Goal: Task Accomplishment & Management: Manage account settings

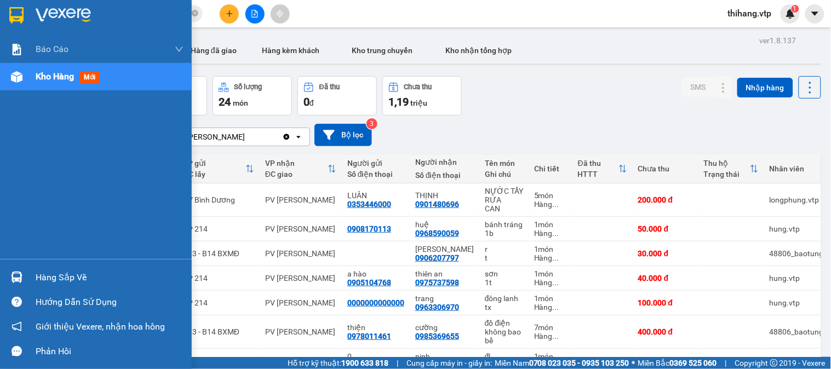
click at [66, 277] on div "Hàng sắp về" at bounding box center [110, 278] width 148 height 16
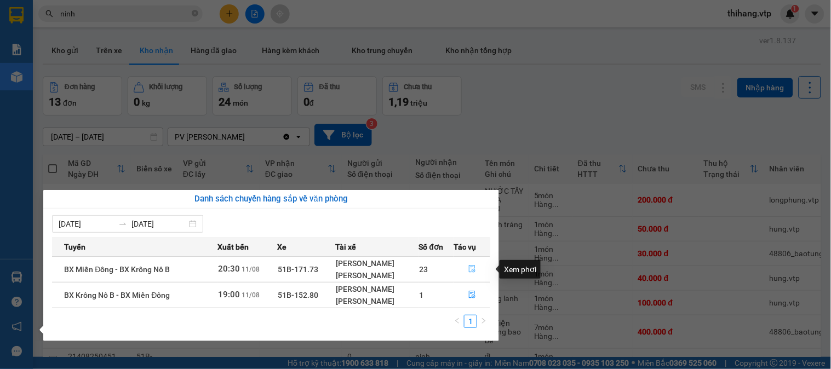
click at [476, 270] on icon "file-done" at bounding box center [472, 269] width 8 height 8
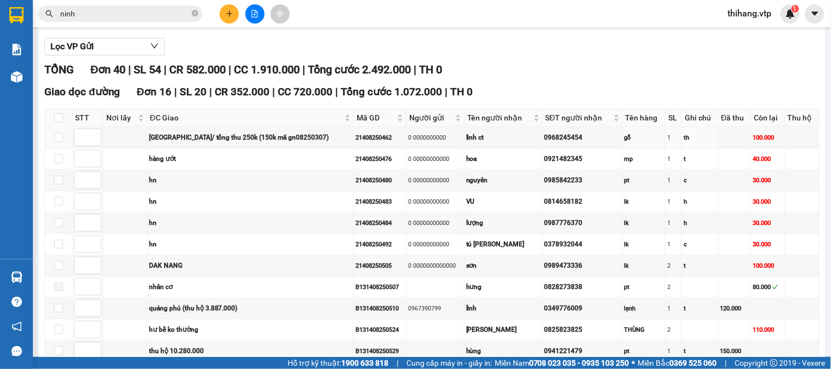
scroll to position [122, 0]
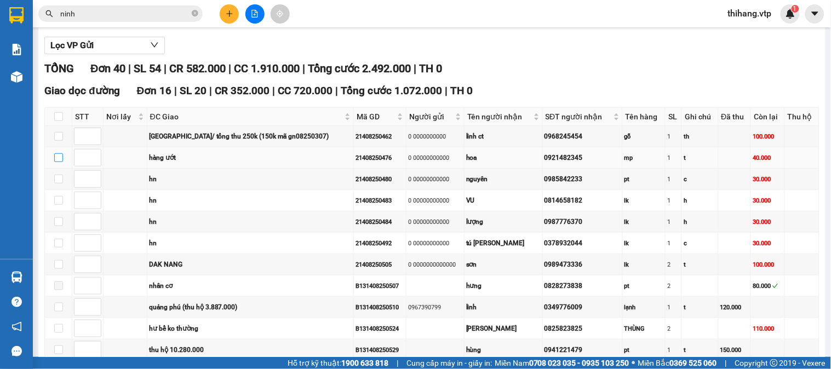
click at [57, 162] on input "checkbox" at bounding box center [58, 157] width 9 height 9
checkbox input "true"
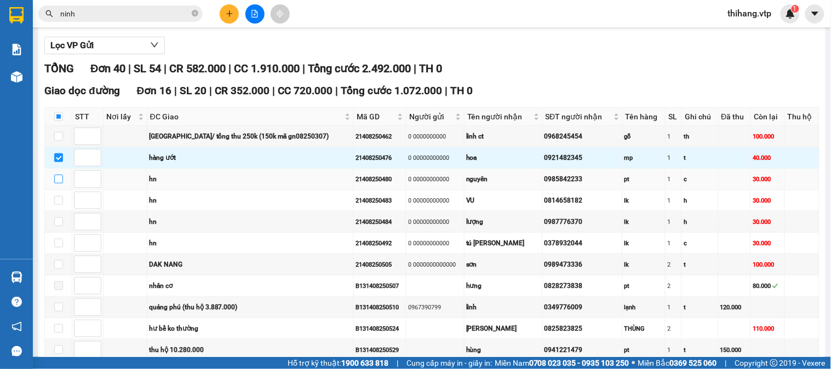
click at [55, 184] on input "checkbox" at bounding box center [58, 179] width 9 height 9
checkbox input "true"
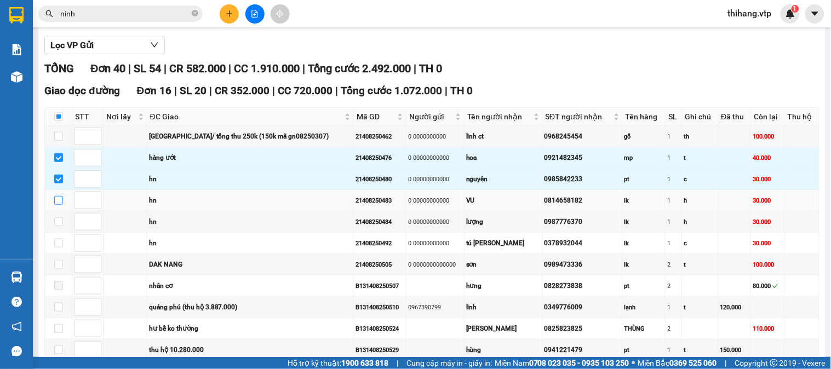
click at [61, 205] on input "checkbox" at bounding box center [58, 200] width 9 height 9
checkbox input "true"
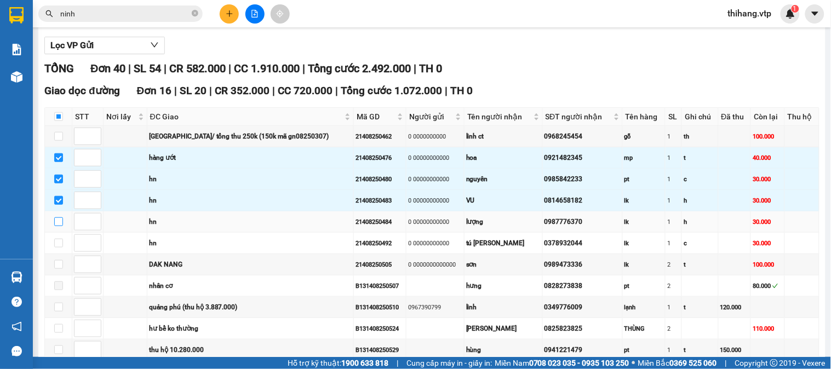
click at [61, 226] on input "checkbox" at bounding box center [58, 222] width 9 height 9
checkbox input "true"
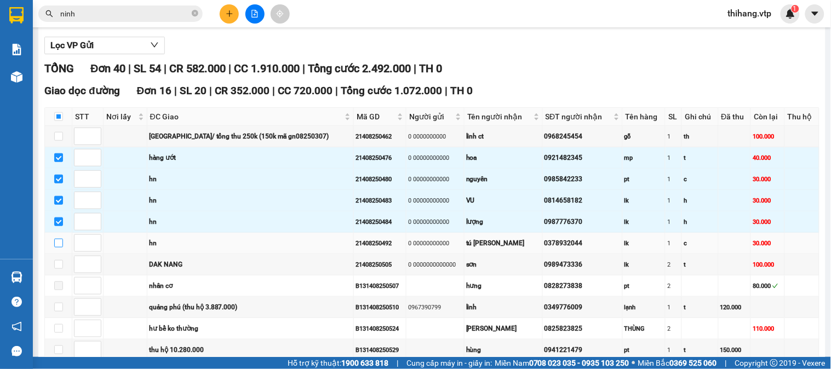
click at [59, 248] on input "checkbox" at bounding box center [58, 243] width 9 height 9
checkbox input "true"
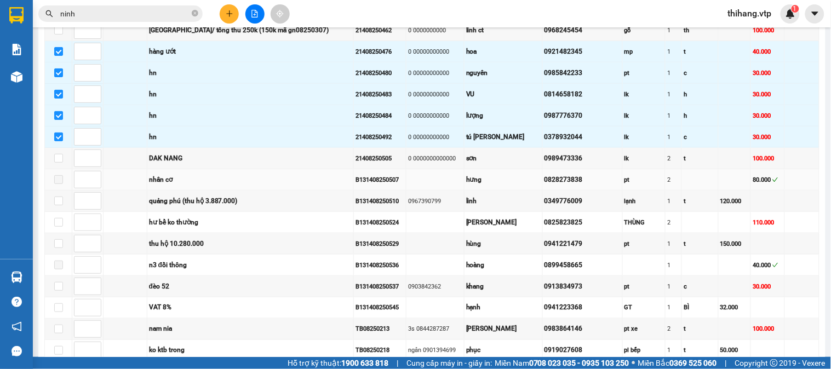
scroll to position [365, 0]
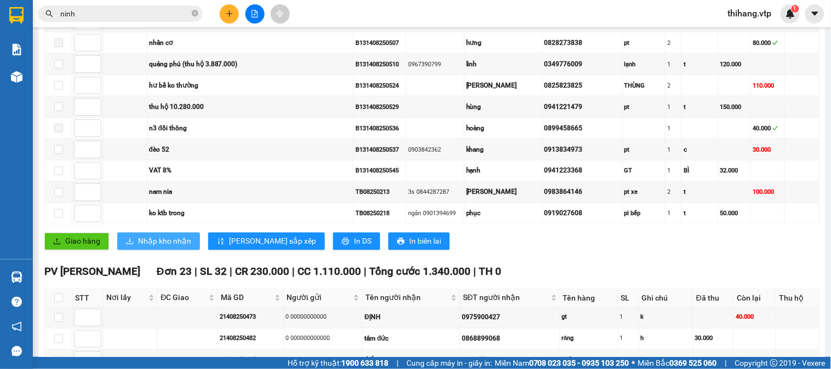
click at [171, 248] on span "Nhập kho nhận" at bounding box center [164, 242] width 53 height 12
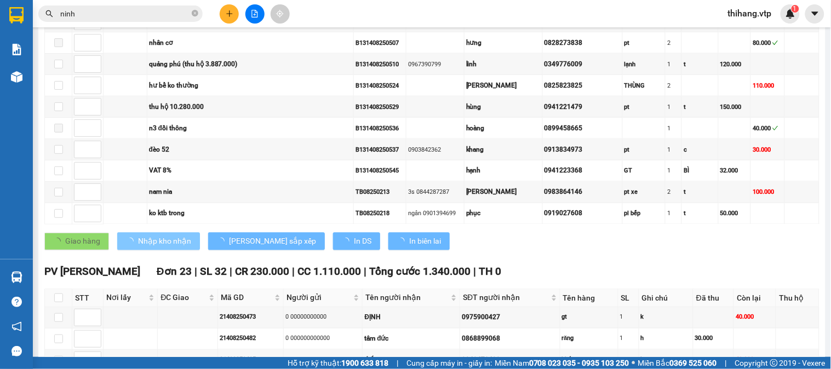
checkbox input "false"
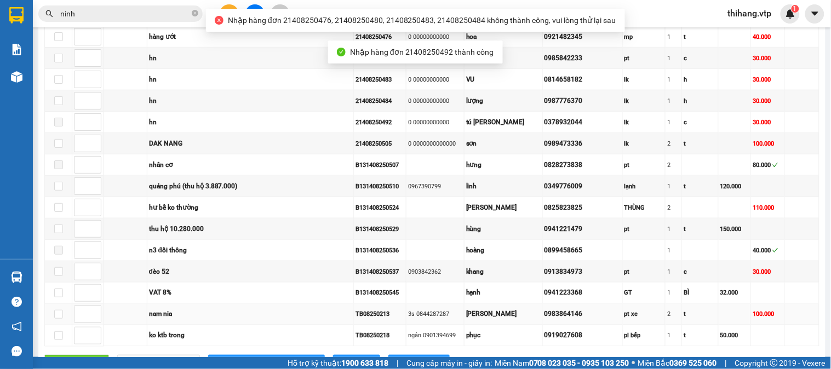
scroll to position [182, 0]
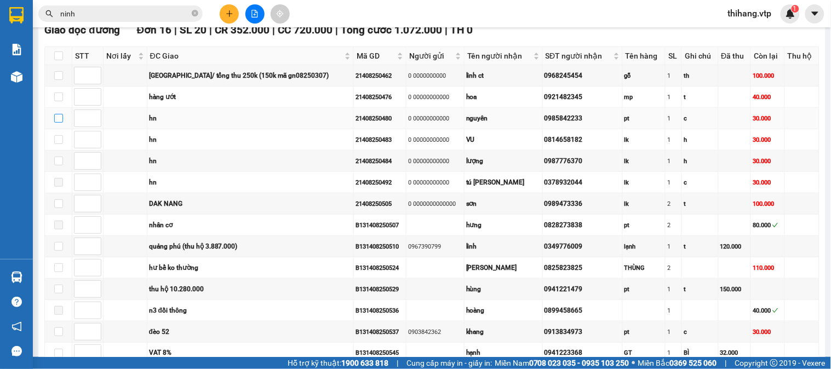
click at [57, 123] on input "checkbox" at bounding box center [58, 118] width 9 height 9
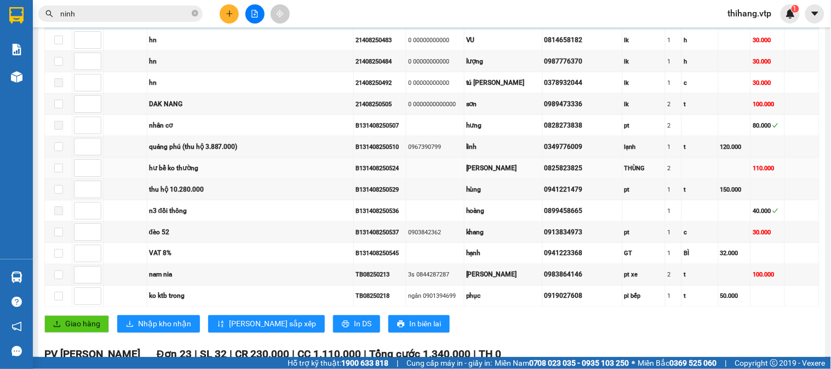
scroll to position [426, 0]
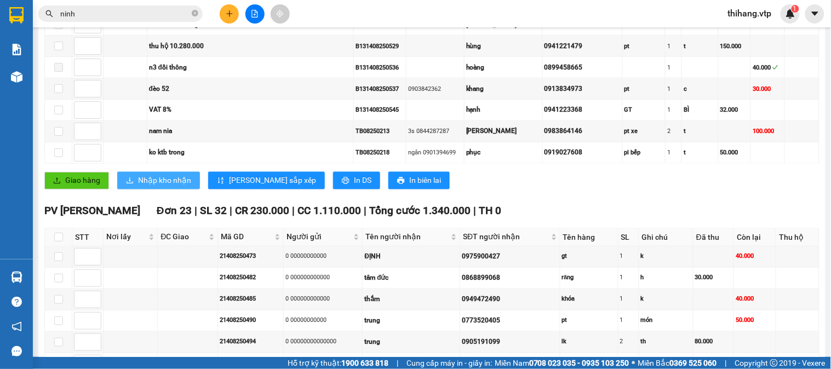
click at [163, 187] on span "Nhập kho nhận" at bounding box center [164, 181] width 53 height 12
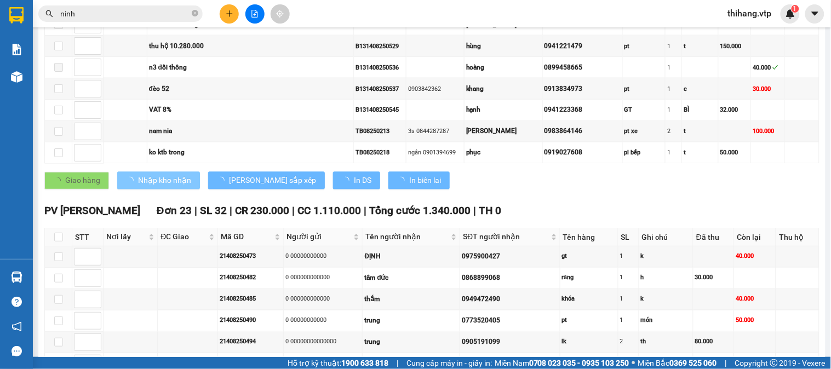
checkbox input "false"
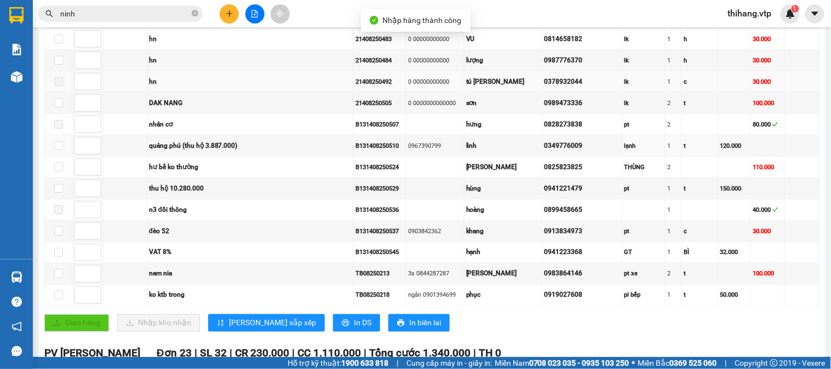
scroll to position [243, 0]
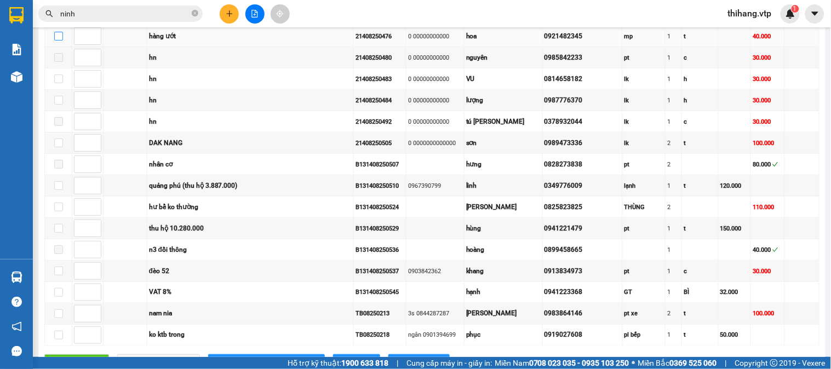
click at [56, 41] on input "checkbox" at bounding box center [58, 36] width 9 height 9
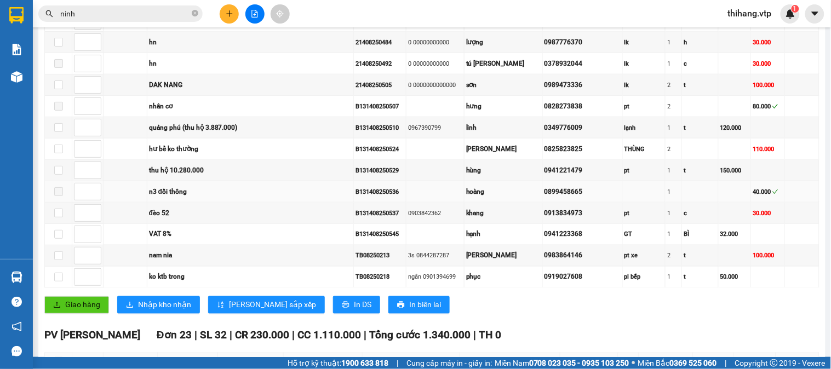
scroll to position [365, 0]
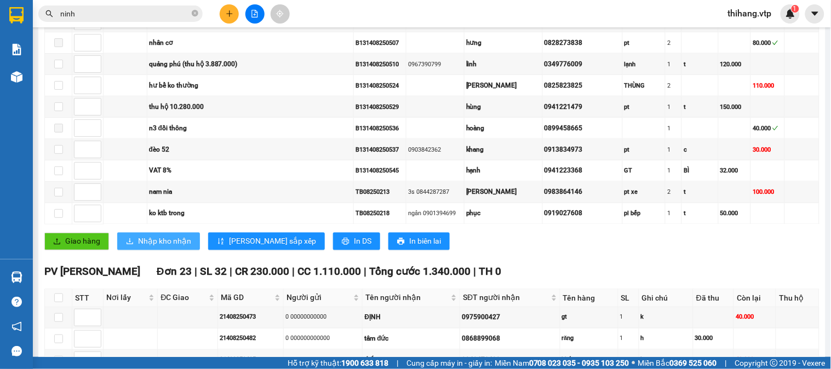
click at [179, 248] on span "Nhập kho nhận" at bounding box center [164, 242] width 53 height 12
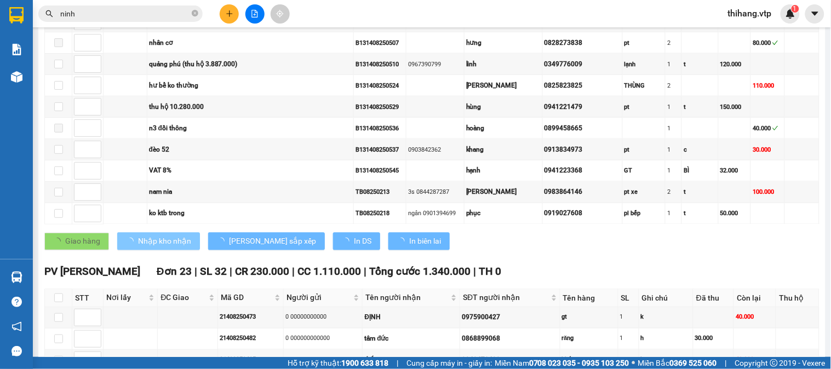
checkbox input "false"
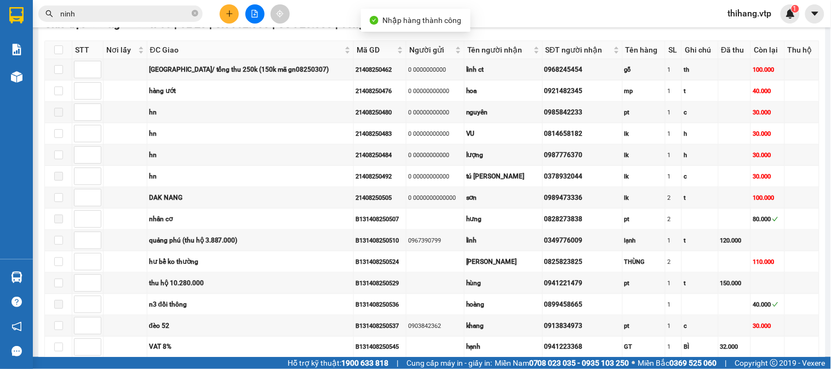
scroll to position [182, 0]
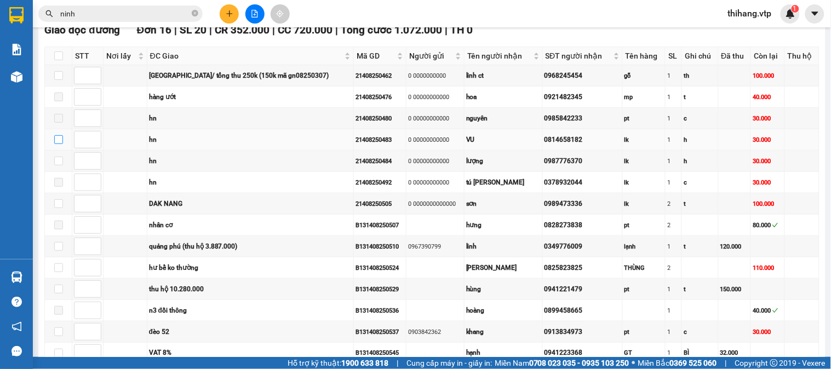
click at [56, 144] on input "checkbox" at bounding box center [58, 139] width 9 height 9
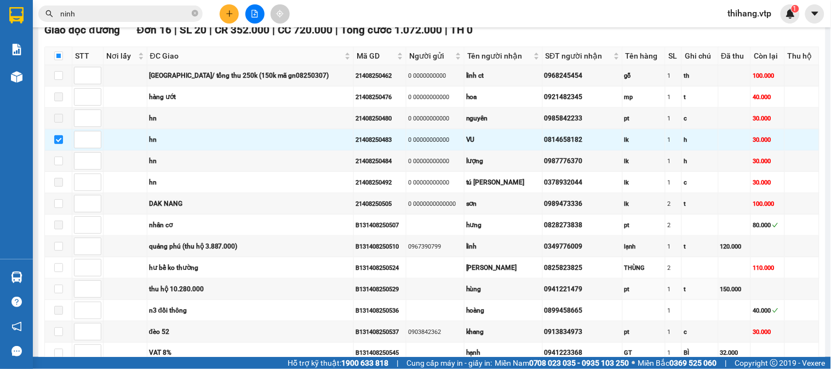
scroll to position [426, 0]
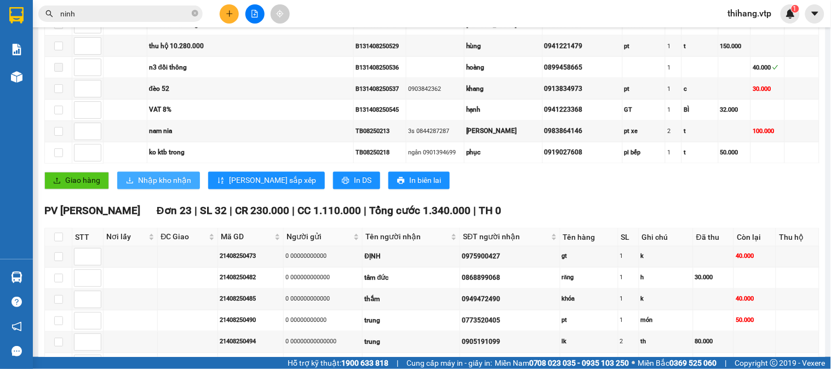
click at [159, 187] on span "Nhập kho nhận" at bounding box center [164, 181] width 53 height 12
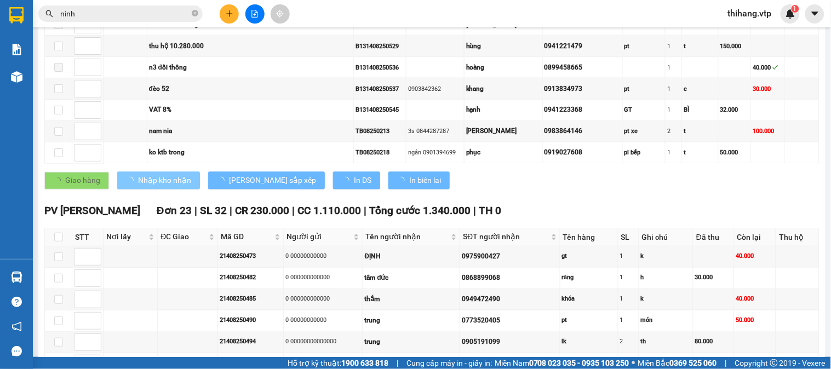
checkbox input "false"
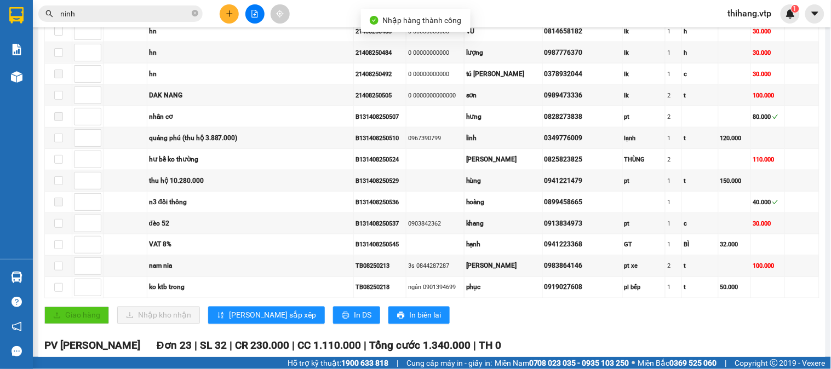
scroll to position [243, 0]
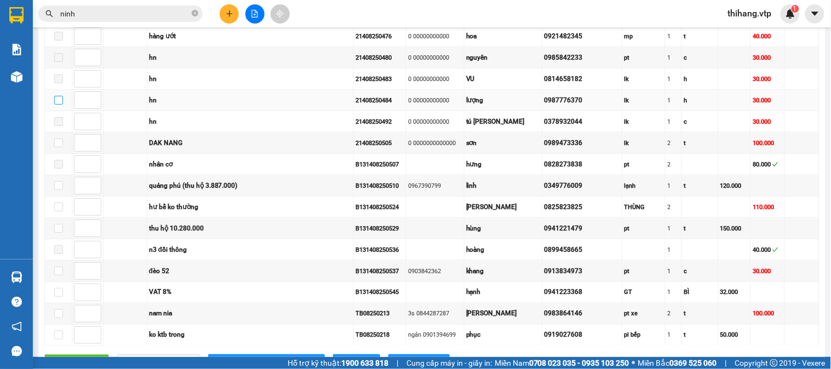
click at [59, 105] on input "checkbox" at bounding box center [58, 100] width 9 height 9
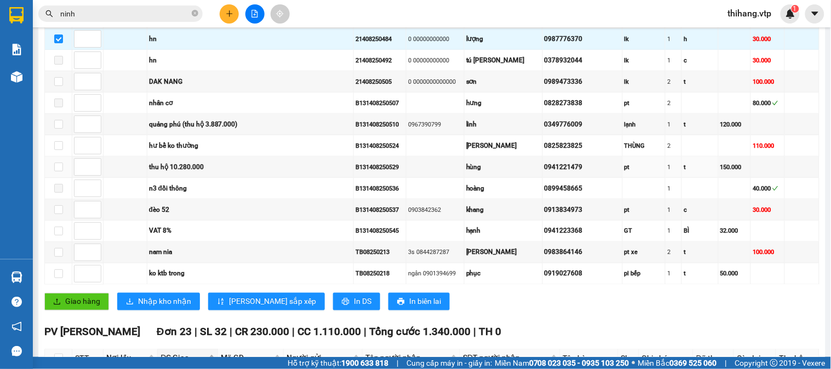
scroll to position [426, 0]
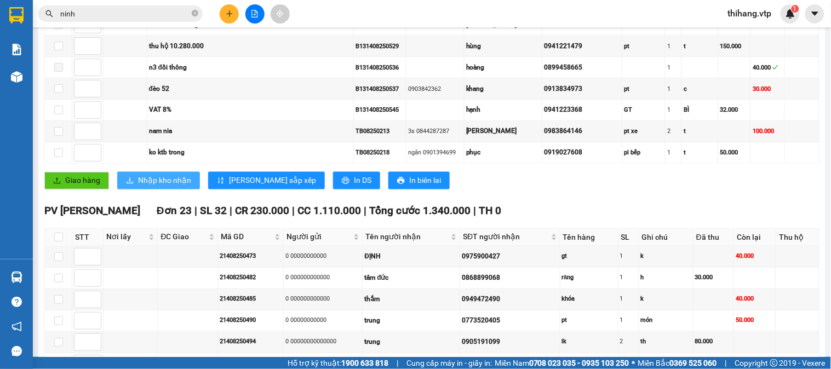
click at [165, 187] on span "Nhập kho nhận" at bounding box center [164, 181] width 53 height 12
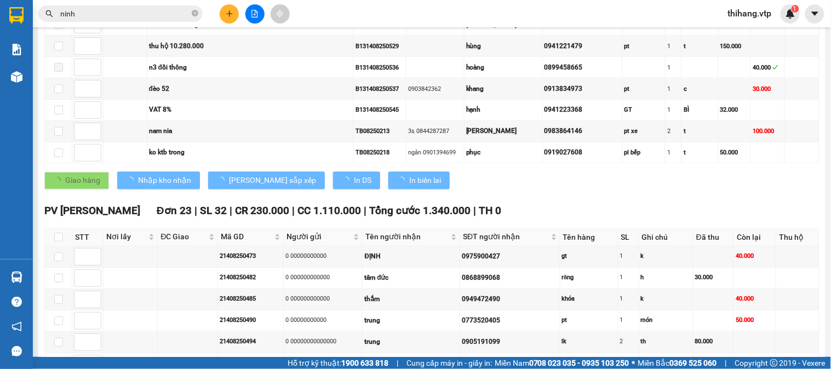
checkbox input "false"
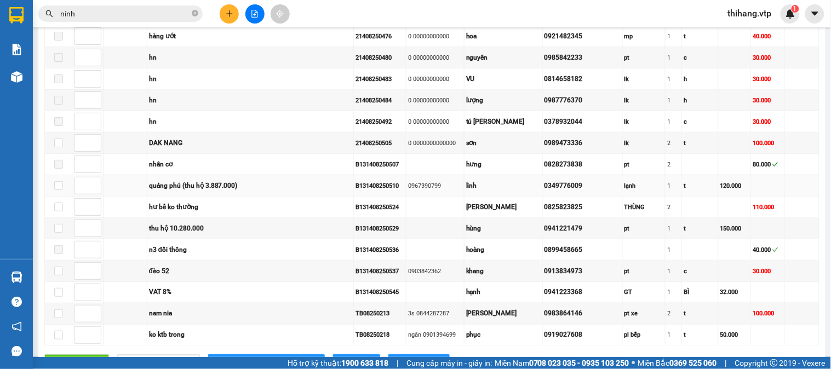
scroll to position [304, 0]
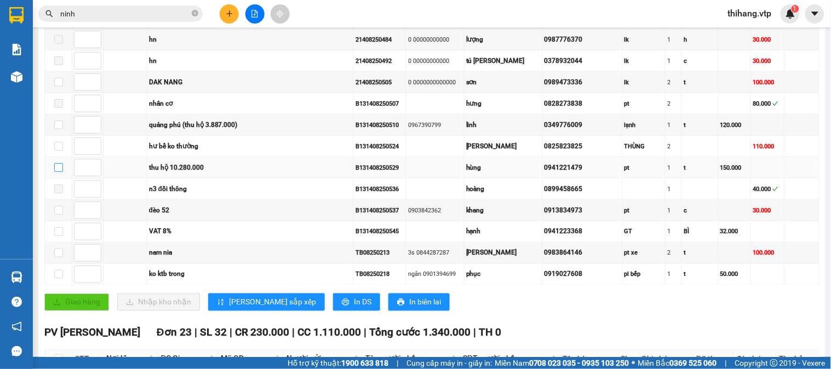
click at [58, 172] on input "checkbox" at bounding box center [58, 167] width 9 height 9
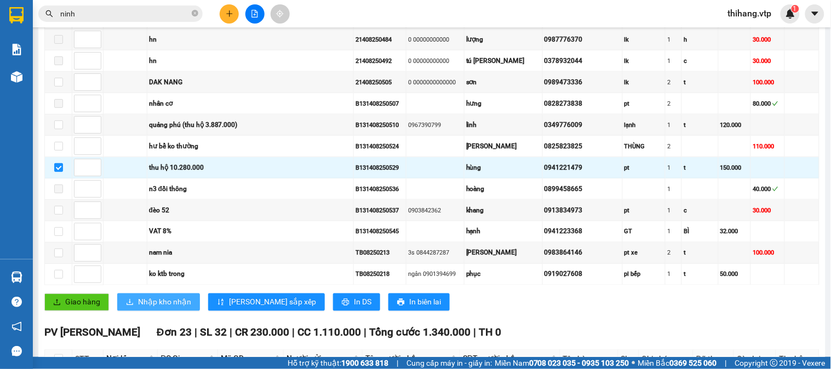
click at [163, 308] on span "Nhập kho nhận" at bounding box center [164, 302] width 53 height 12
checkbox input "false"
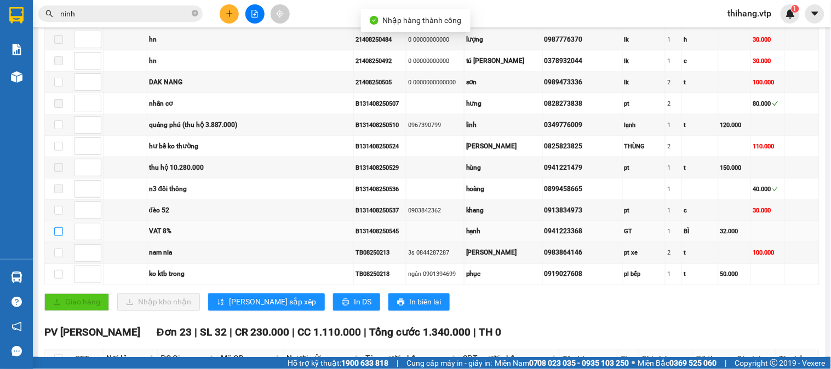
click at [58, 236] on input "checkbox" at bounding box center [58, 231] width 9 height 9
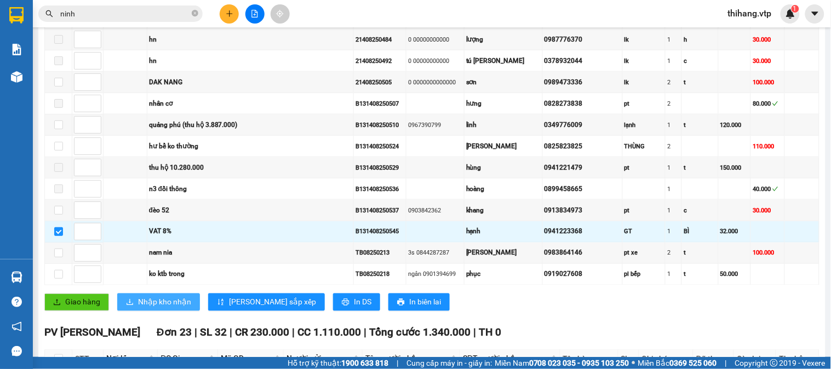
click at [150, 308] on span "Nhập kho nhận" at bounding box center [164, 302] width 53 height 12
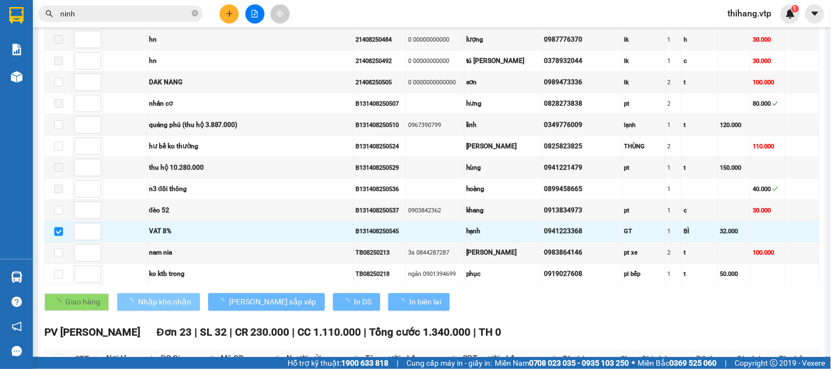
checkbox input "false"
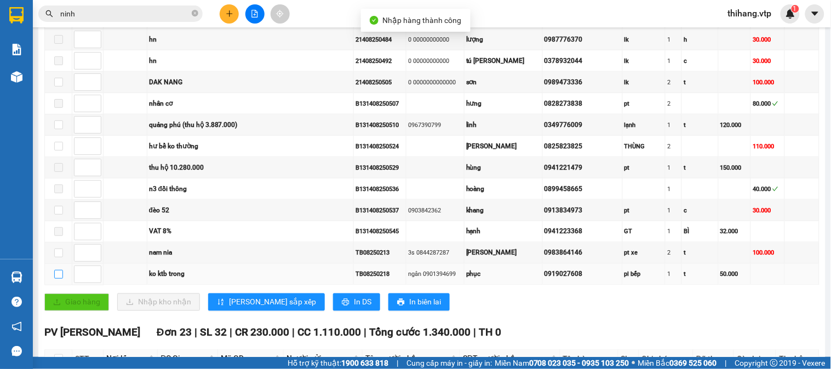
click at [56, 279] on input "checkbox" at bounding box center [58, 274] width 9 height 9
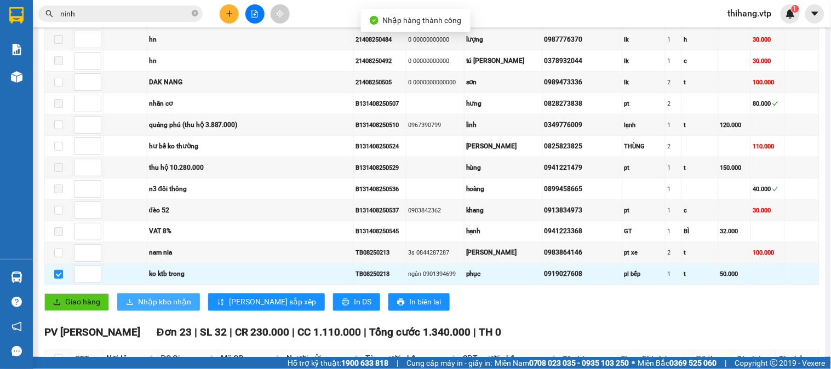
click at [146, 308] on span "Nhập kho nhận" at bounding box center [164, 302] width 53 height 12
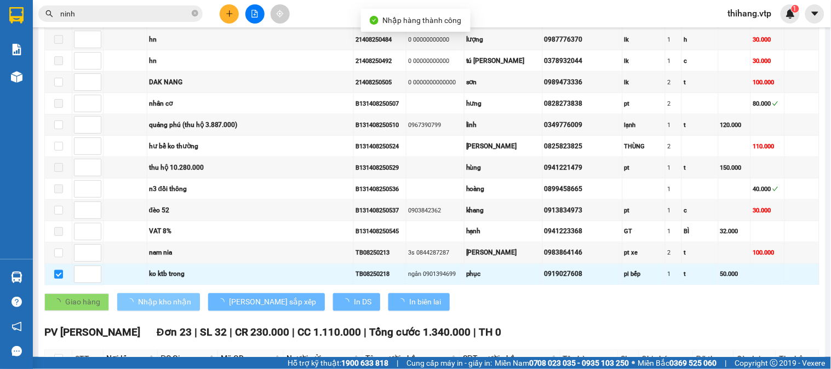
checkbox input "false"
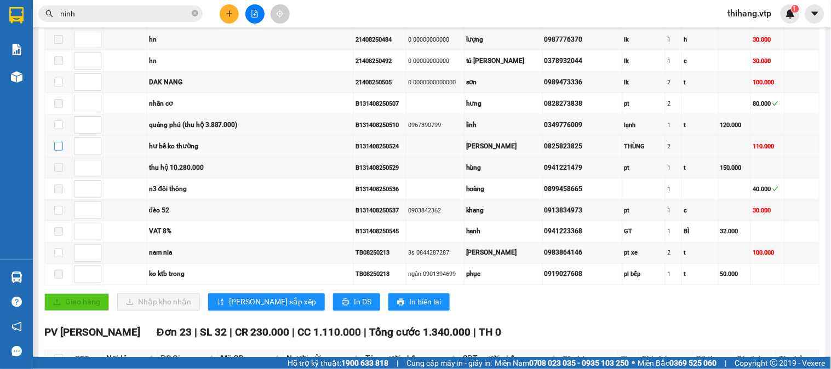
click at [60, 151] on input "checkbox" at bounding box center [58, 146] width 9 height 9
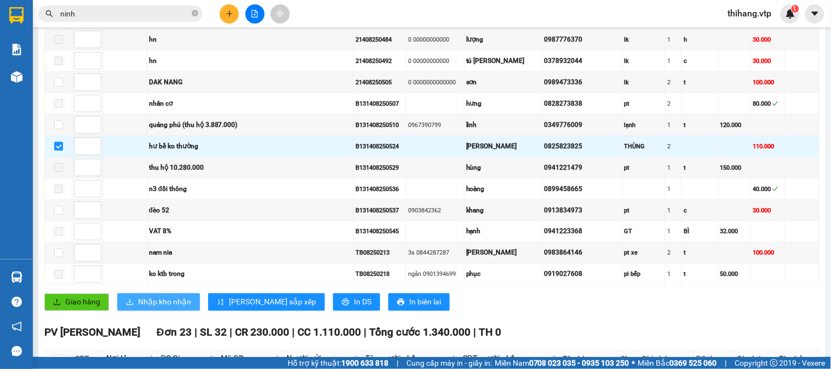
click at [164, 308] on span "Nhập kho nhận" at bounding box center [164, 302] width 53 height 12
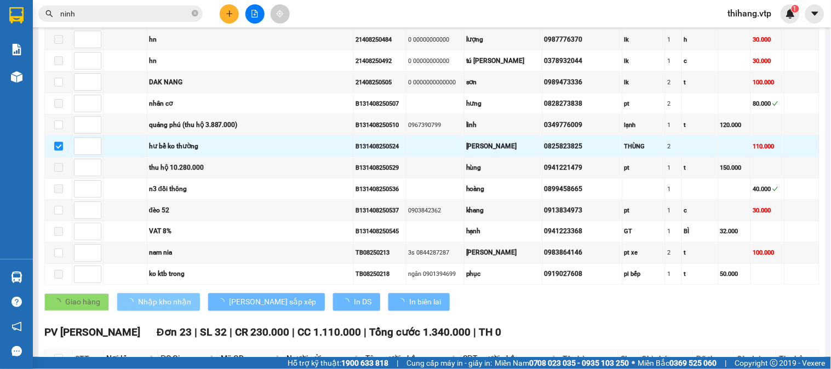
checkbox input "false"
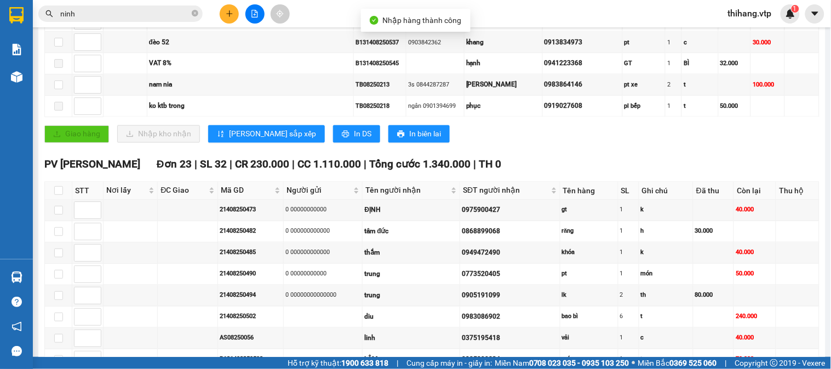
scroll to position [487, 0]
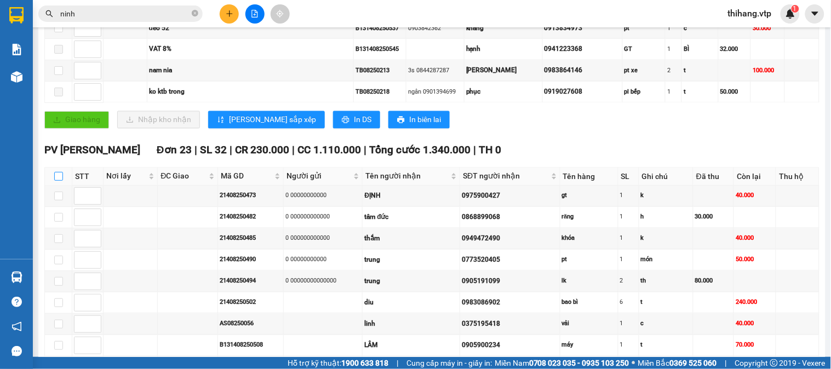
click at [60, 181] on input "checkbox" at bounding box center [58, 176] width 9 height 9
checkbox input "true"
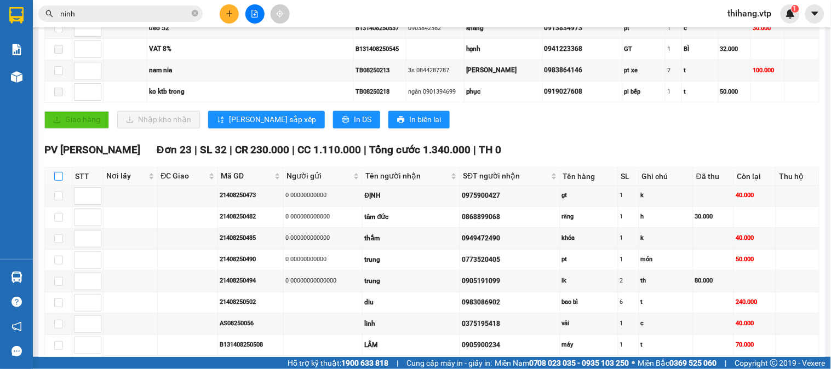
checkbox input "true"
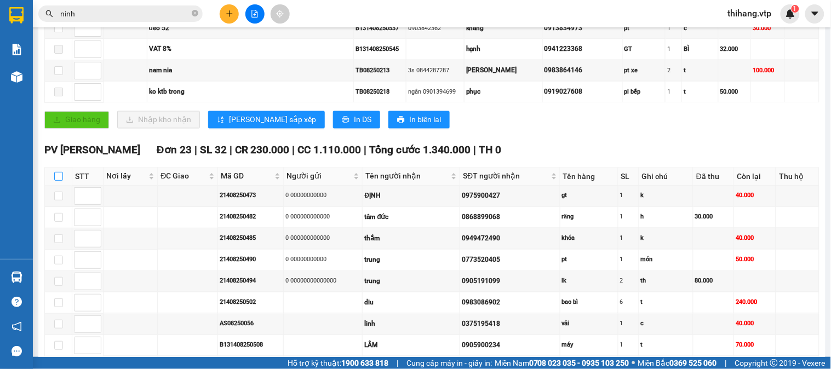
checkbox input "true"
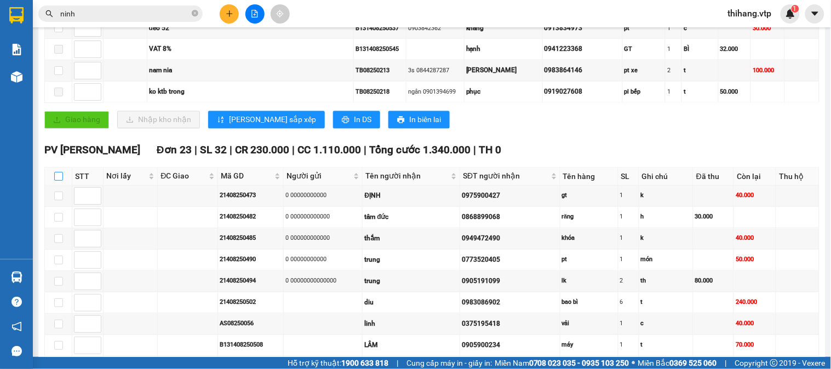
checkbox input "true"
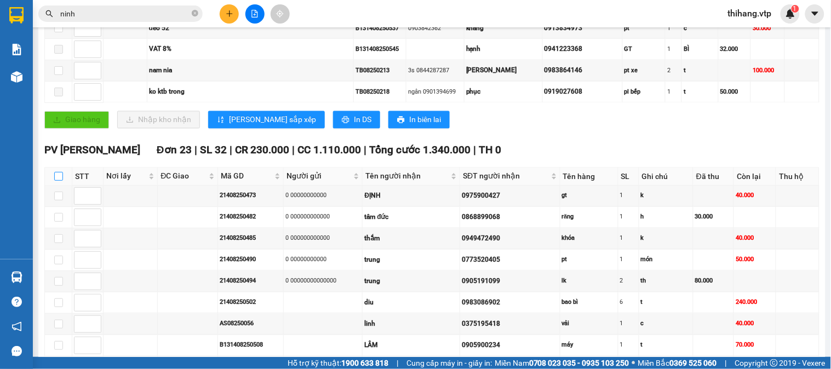
checkbox input "true"
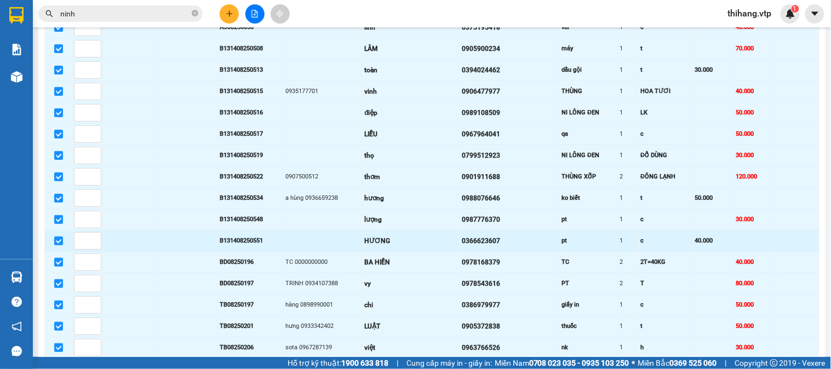
scroll to position [913, 0]
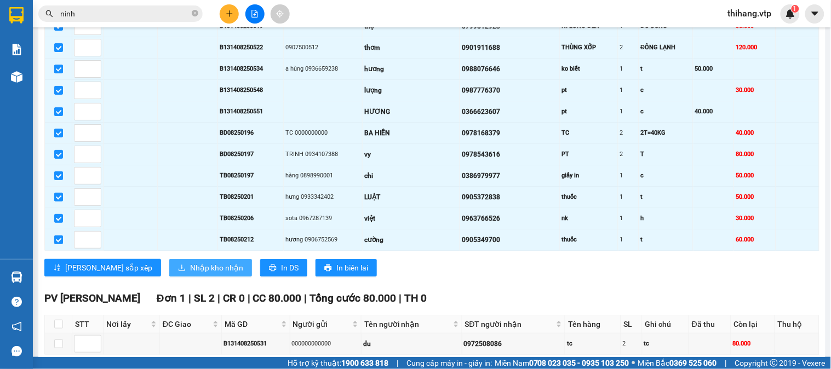
click at [190, 274] on span "Nhập kho nhận" at bounding box center [216, 268] width 53 height 12
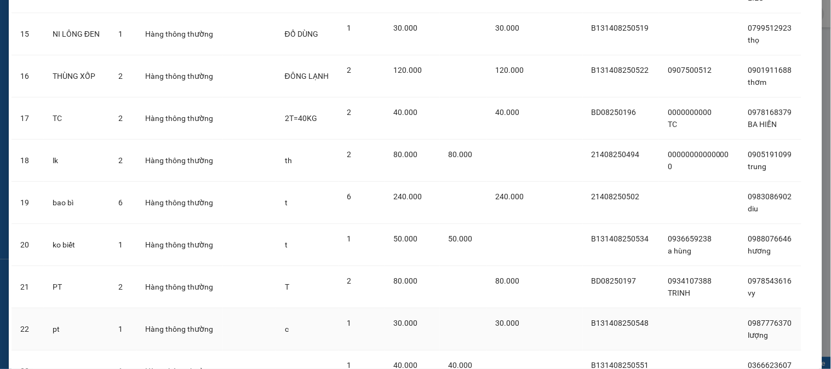
scroll to position [774, 0]
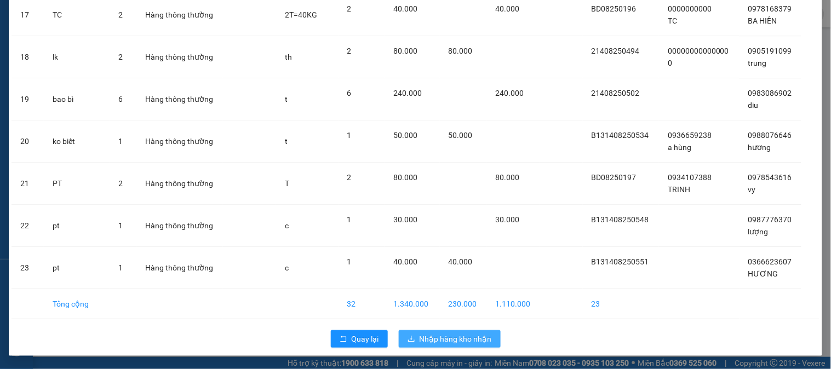
click at [425, 337] on span "Nhập hàng kho nhận" at bounding box center [456, 339] width 72 height 12
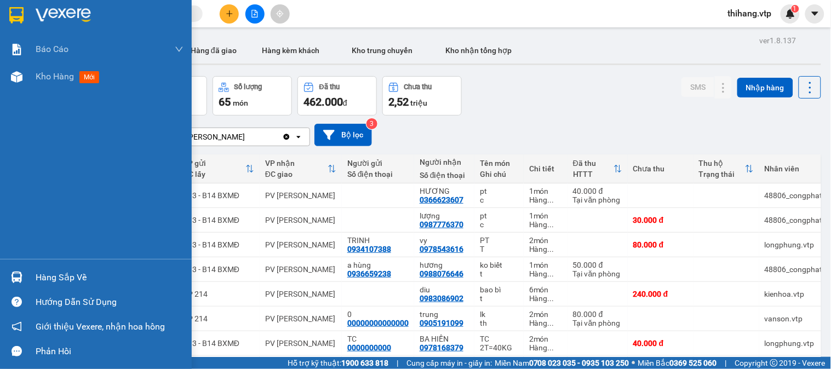
click at [22, 282] on img at bounding box center [17, 278] width 12 height 12
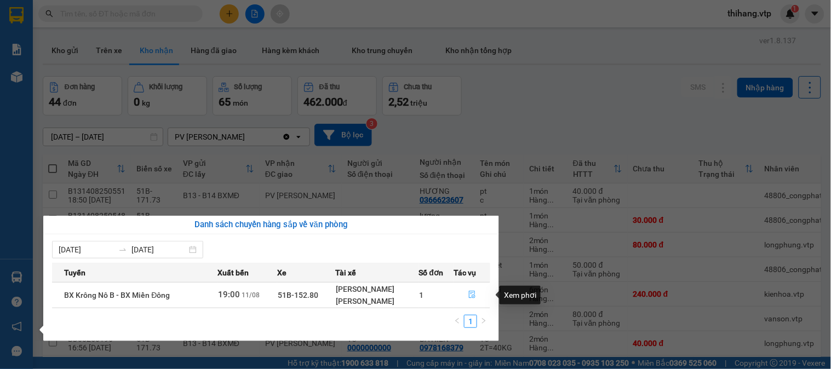
click at [473, 294] on icon "file-done" at bounding box center [472, 295] width 8 height 8
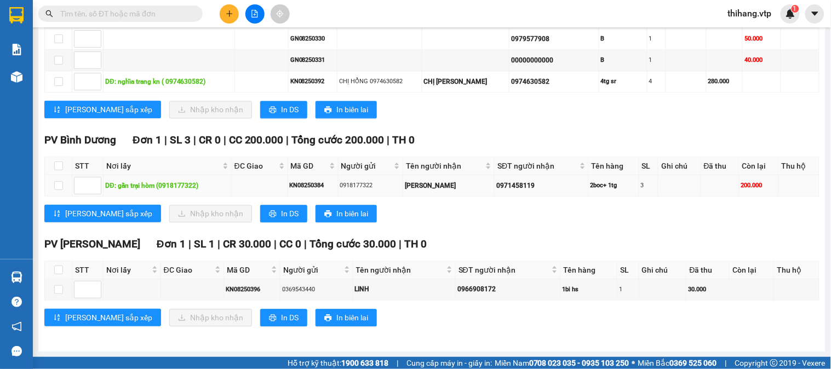
scroll to position [573, 0]
click at [54, 270] on input "checkbox" at bounding box center [58, 270] width 9 height 9
checkbox input "true"
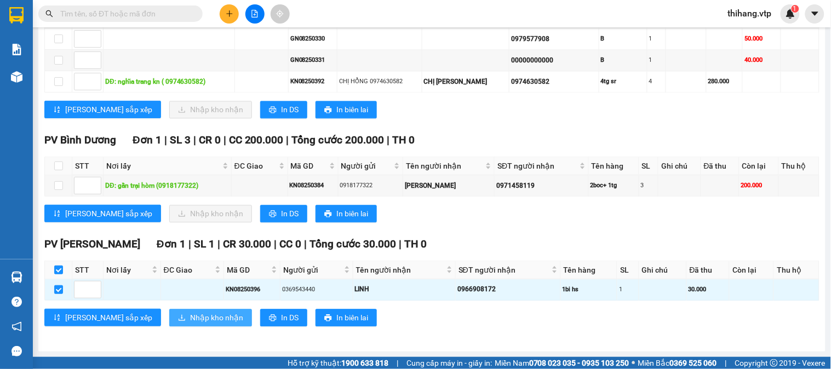
click at [190, 316] on span "Nhập kho nhận" at bounding box center [216, 318] width 53 height 12
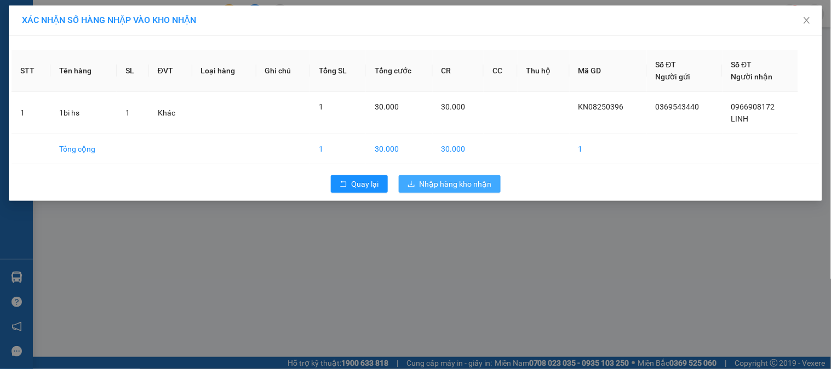
click at [436, 190] on span "Nhập hàng kho nhận" at bounding box center [456, 184] width 72 height 12
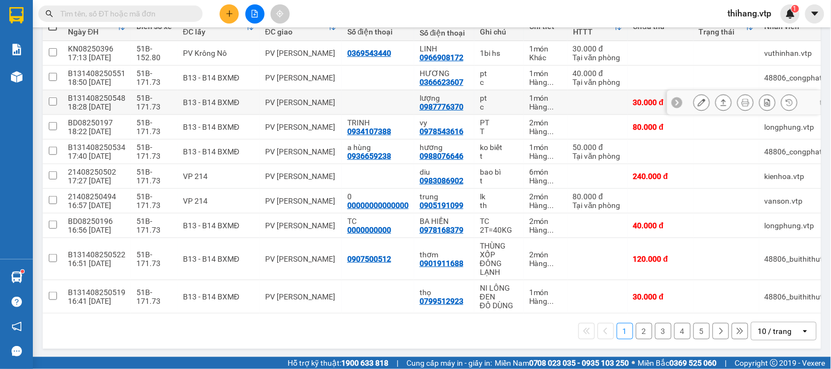
scroll to position [149, 0]
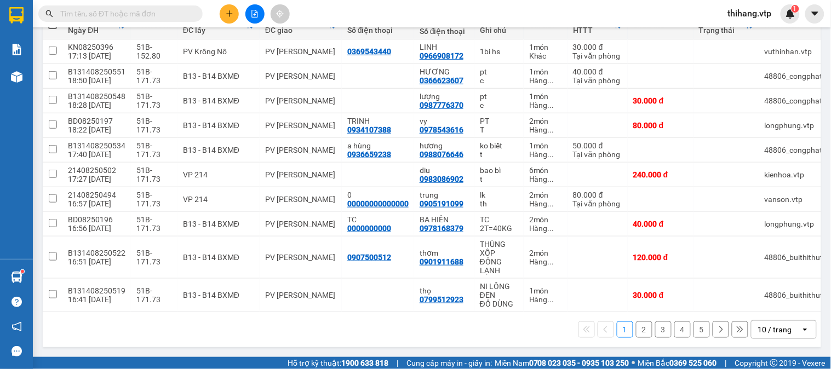
click at [785, 332] on div "10 / trang" at bounding box center [776, 330] width 49 height 18
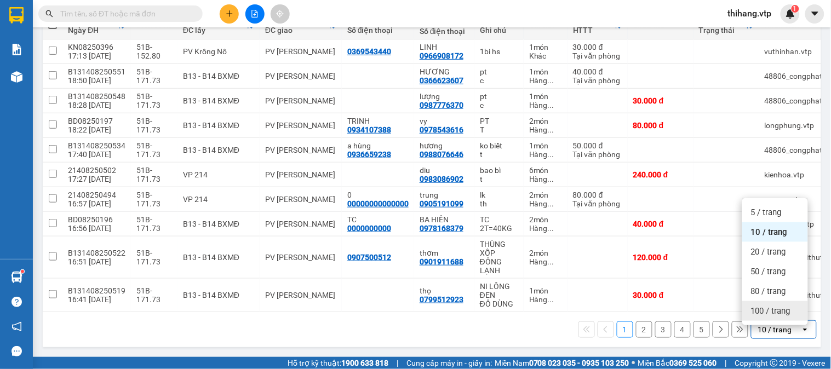
click at [775, 306] on span "100 / trang" at bounding box center [770, 311] width 39 height 11
click at [775, 303] on tr "B131408250519 16:41 [DATE] 51B-171.73 B13 - B14 BXMĐ PV [GEOGRAPHIC_DATA] 07995…" at bounding box center [501, 295] width 917 height 33
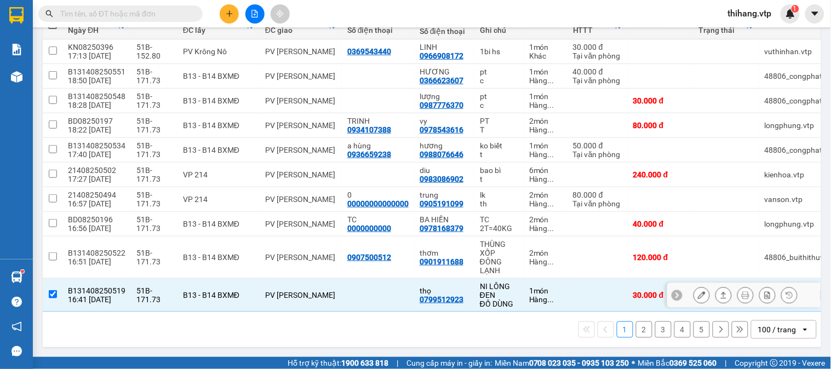
checkbox input "false"
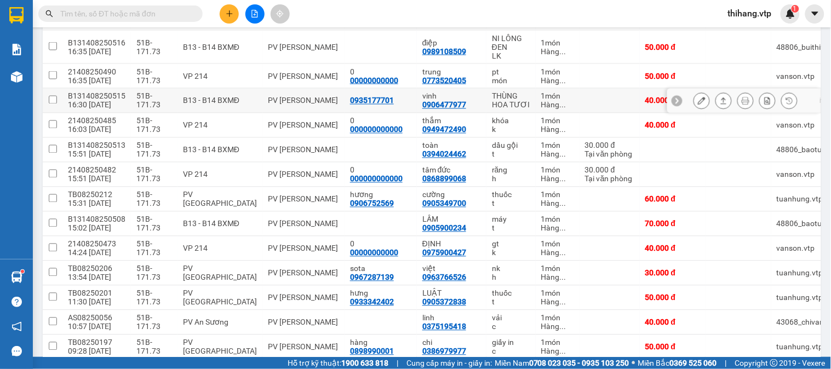
scroll to position [453, 0]
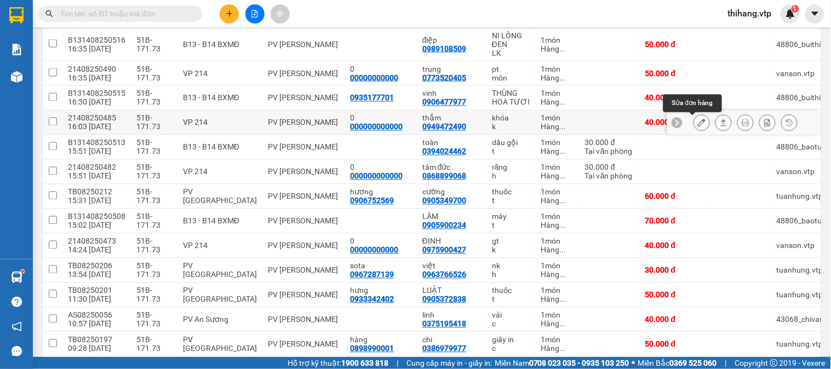
click at [694, 128] on button at bounding box center [701, 122] width 15 height 19
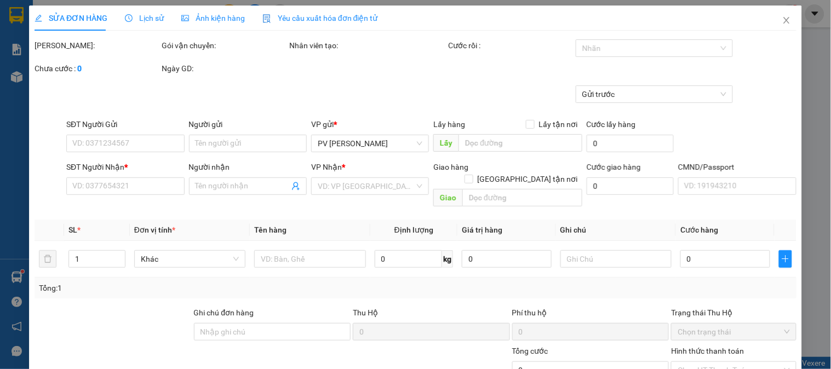
type input "000000000000"
type input "0"
type input "0949472490"
type input "thắm"
type input "40.000"
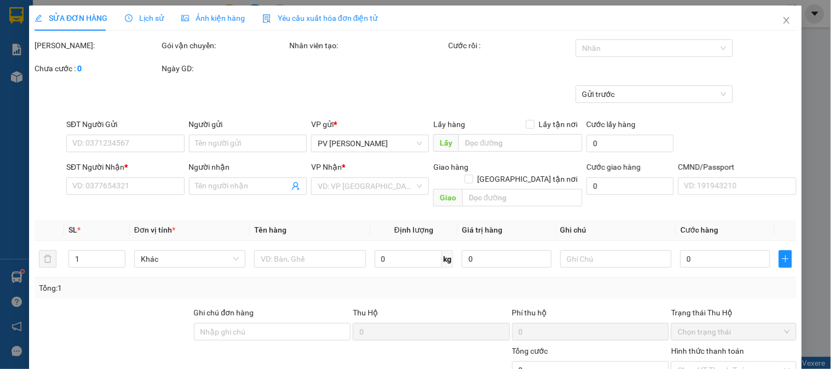
type input "40.000"
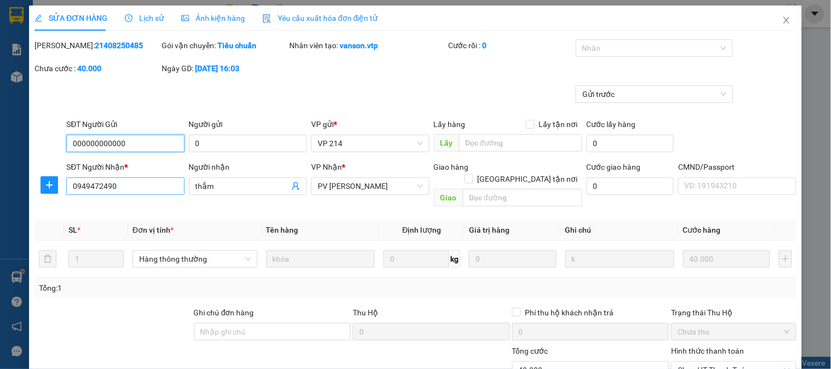
type input "2.000"
drag, startPoint x: 134, startPoint y: 189, endPoint x: 64, endPoint y: 179, distance: 71.4
click at [64, 179] on div "SĐT Người Nhận * 0949472490 0949472490" at bounding box center [125, 186] width 122 height 50
type input "0988838444"
click at [237, 185] on input "thắm" at bounding box center [243, 186] width 94 height 12
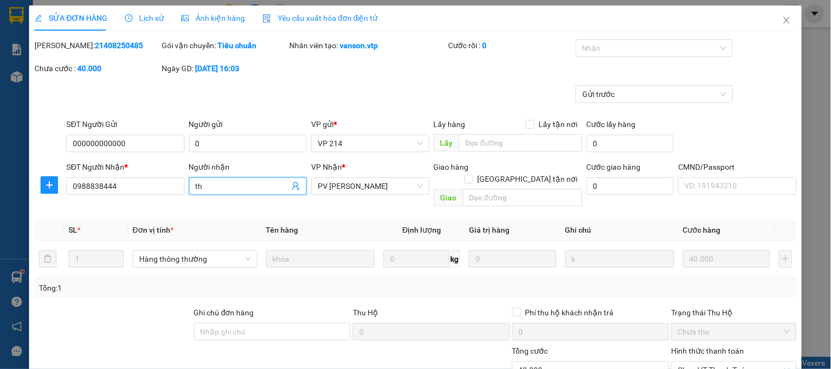
type input "t"
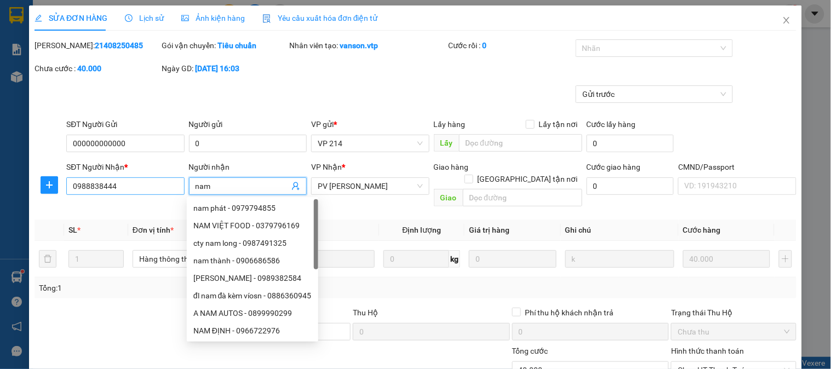
drag, startPoint x: 237, startPoint y: 185, endPoint x: 176, endPoint y: 178, distance: 61.8
click at [176, 178] on div "SĐT Người Nhận * 0988838444 Người nhận nam VP Nhận * PV [PERSON_NAME] hàng Giao…" at bounding box center [431, 186] width 735 height 50
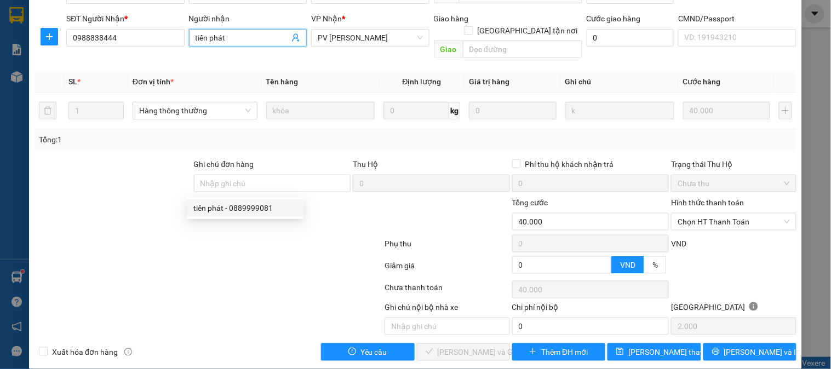
scroll to position [150, 0]
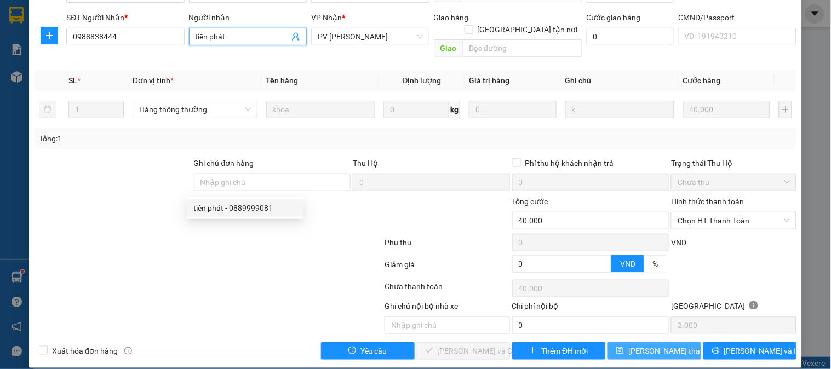
type input "tiến phát"
click at [638, 345] on span "[PERSON_NAME] thay đổi" at bounding box center [672, 351] width 88 height 12
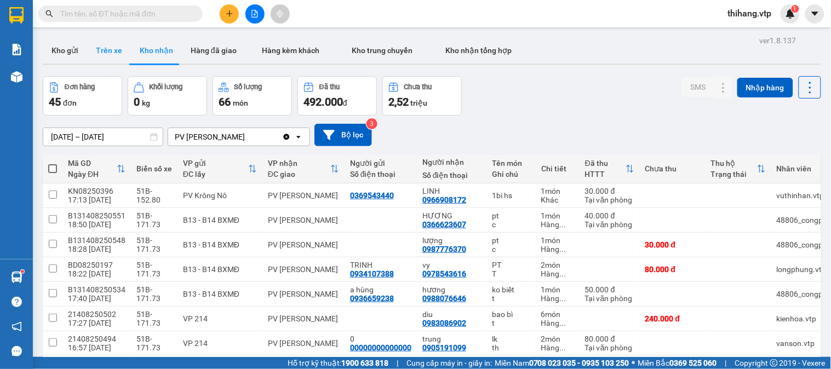
click at [101, 45] on button "Trên xe" at bounding box center [109, 50] width 44 height 26
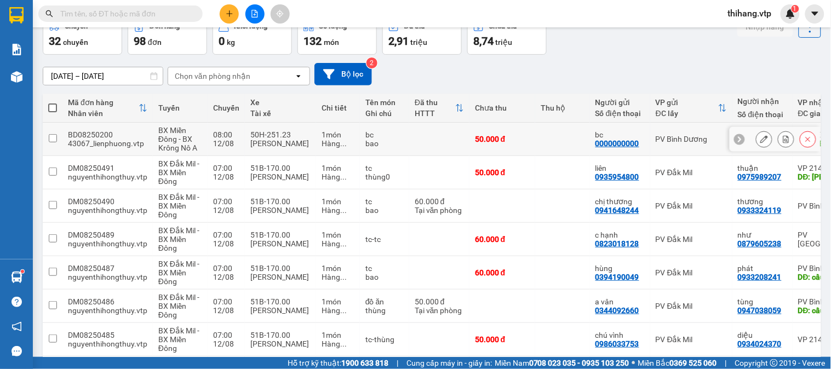
scroll to position [28, 0]
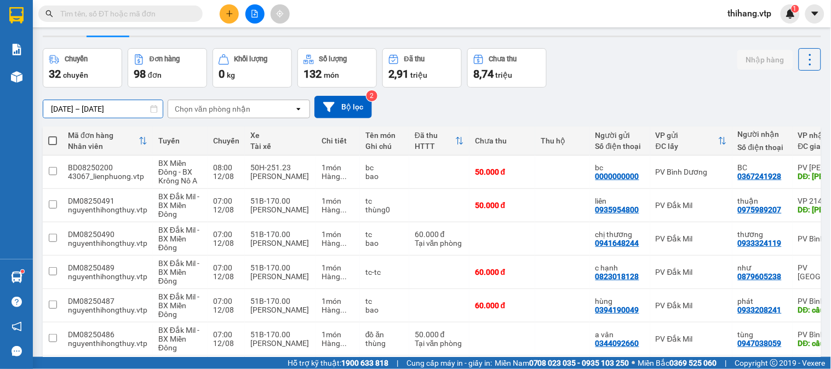
click at [140, 107] on input "[DATE] – [DATE]" at bounding box center [102, 109] width 119 height 18
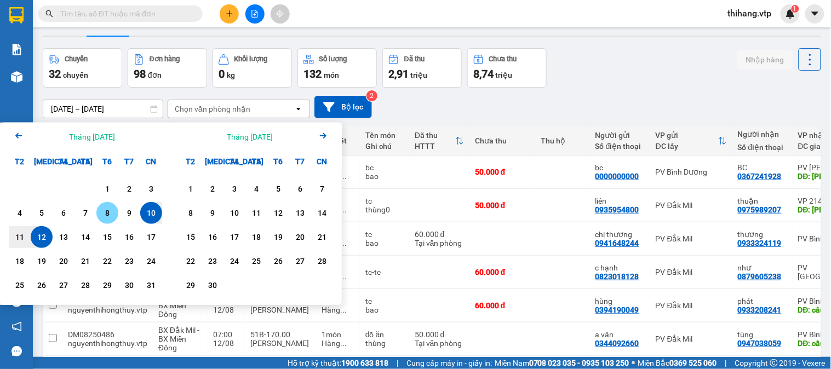
click at [96, 211] on div "8" at bounding box center [107, 213] width 22 height 22
click at [47, 236] on div "12" at bounding box center [41, 237] width 15 height 13
type input "[DATE] – [DATE]"
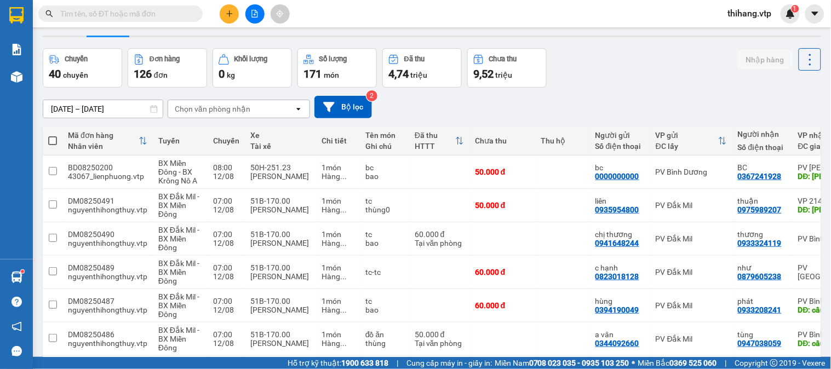
click at [214, 108] on div "Chọn văn phòng nhận" at bounding box center [213, 109] width 76 height 11
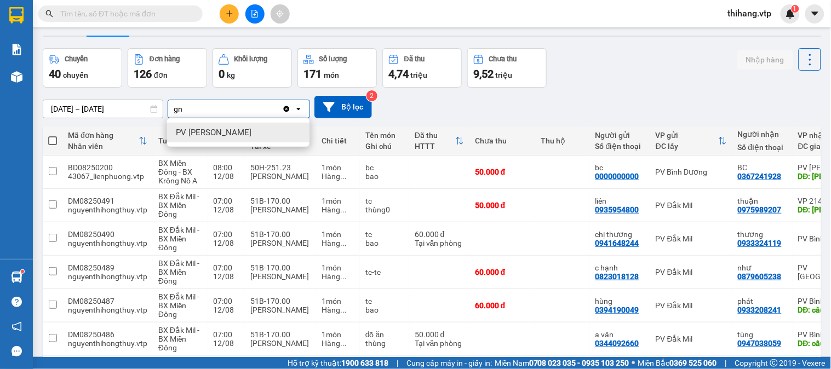
type input "gn"
click at [214, 139] on div "PV [PERSON_NAME]" at bounding box center [238, 133] width 142 height 20
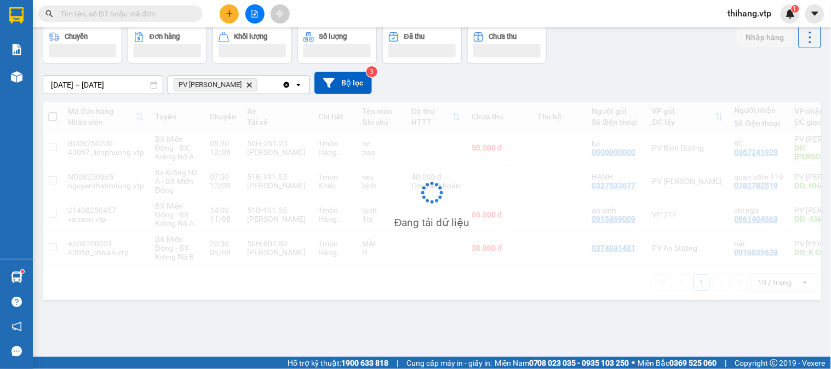
scroll to position [50, 0]
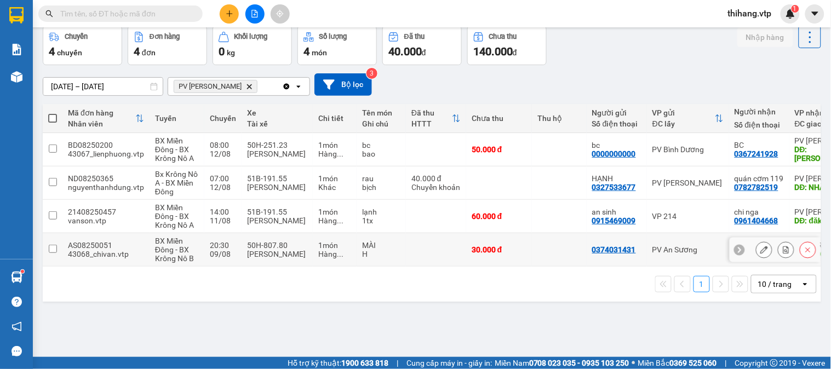
click at [52, 248] on input "checkbox" at bounding box center [53, 249] width 8 height 8
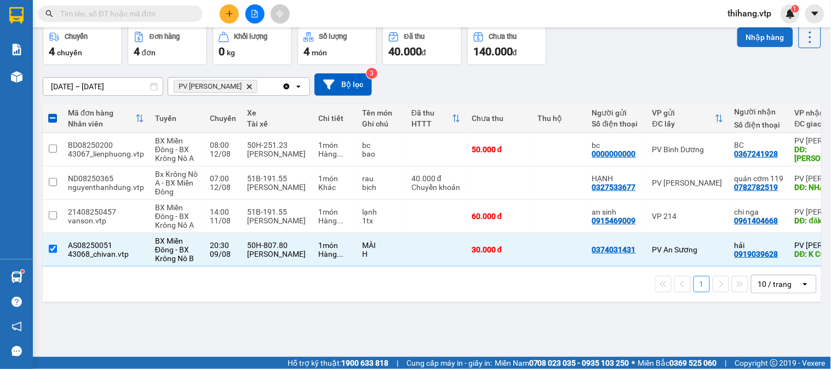
click at [751, 36] on button "Nhập hàng" at bounding box center [765, 37] width 56 height 20
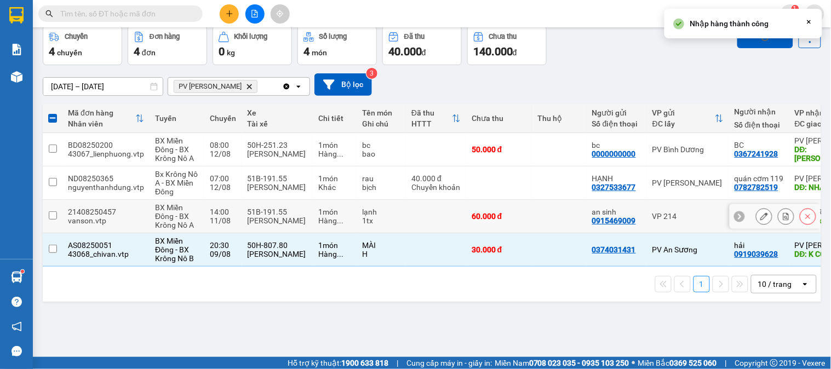
checkbox input "false"
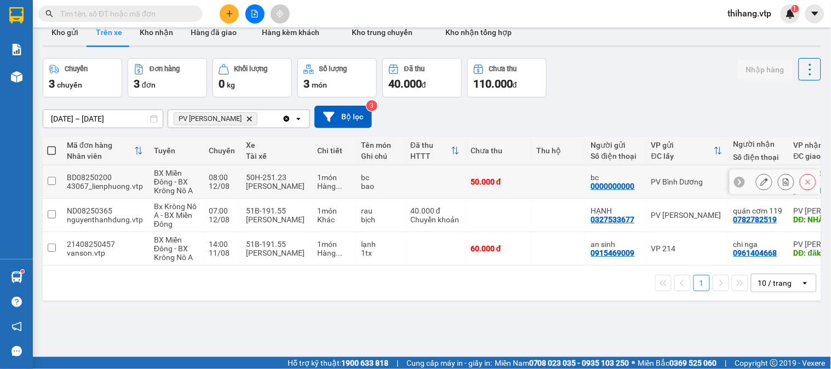
scroll to position [0, 0]
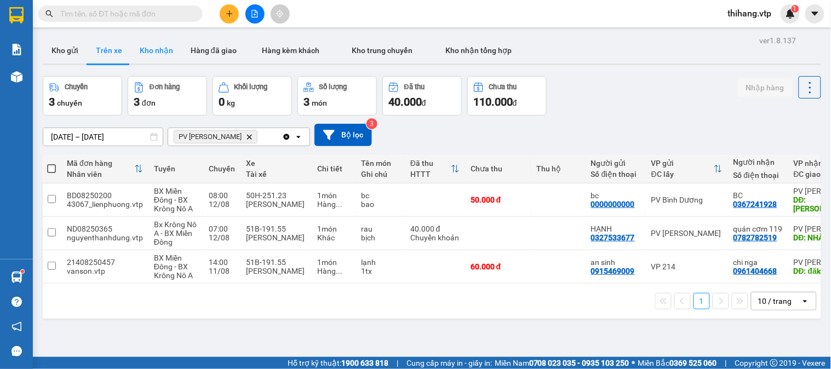
click at [148, 51] on button "Kho nhận" at bounding box center [156, 50] width 51 height 26
type input "[DATE] – [DATE]"
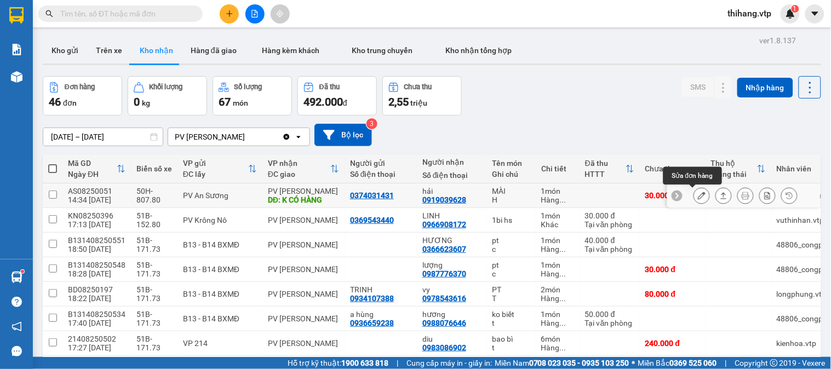
click at [698, 194] on icon at bounding box center [702, 196] width 8 height 8
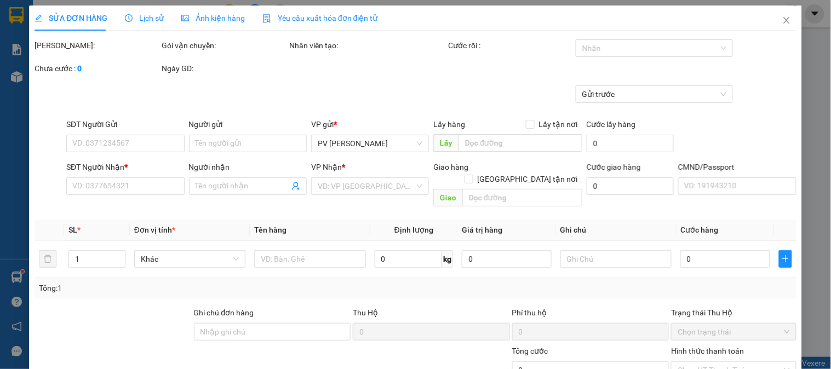
type input "0374031431"
type input "0919039628"
type input "hải"
type input "K CÓ HÀNG"
type input "30.000"
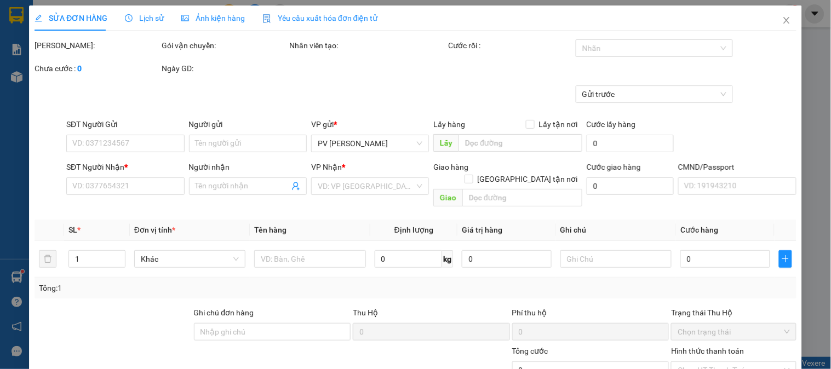
type input "30.000"
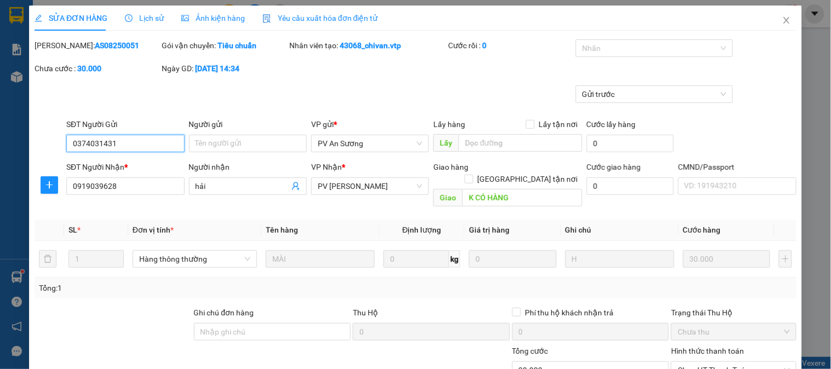
type input "1.500"
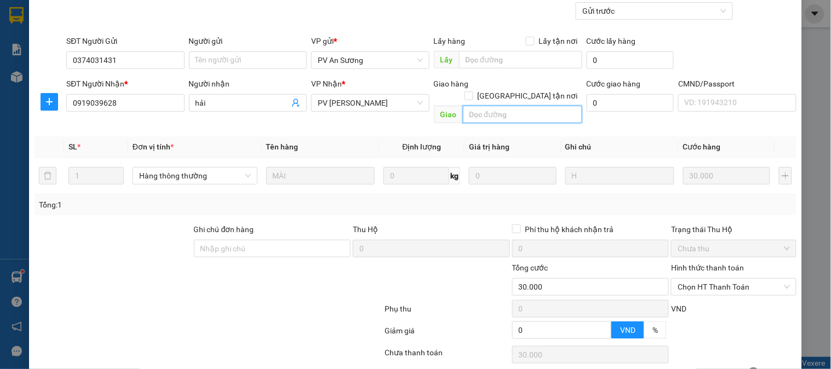
scroll to position [150, 0]
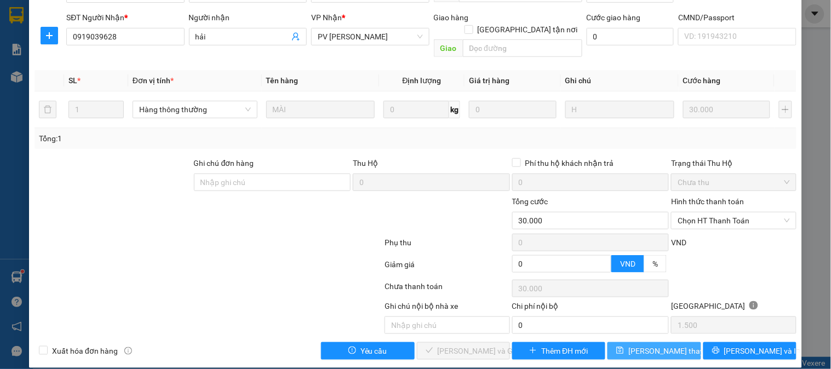
click at [644, 345] on span "[PERSON_NAME] thay đổi" at bounding box center [672, 351] width 88 height 12
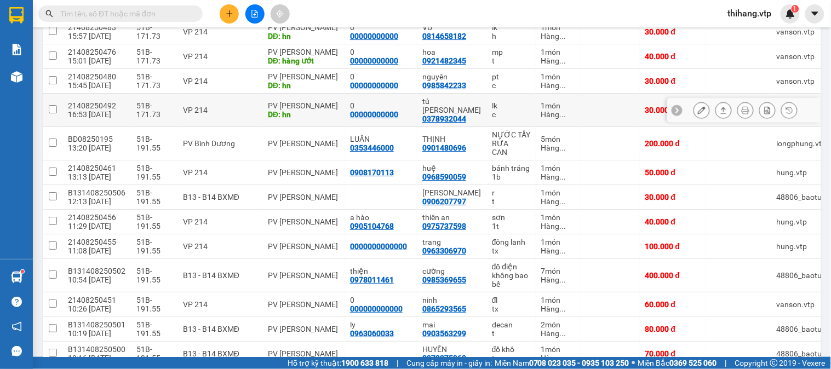
scroll to position [976, 0]
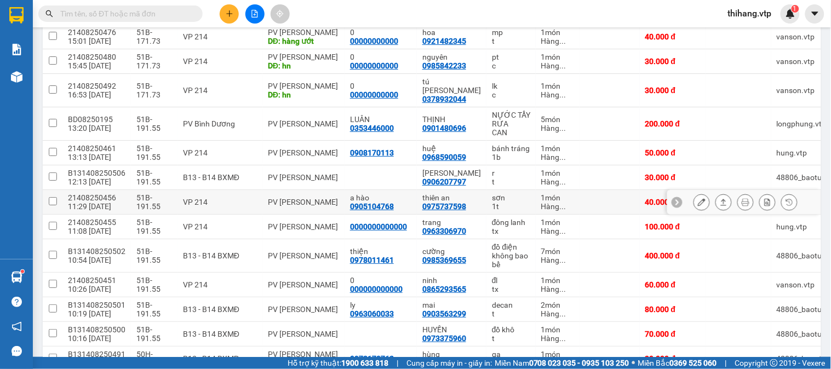
click at [698, 198] on icon at bounding box center [702, 202] width 8 height 8
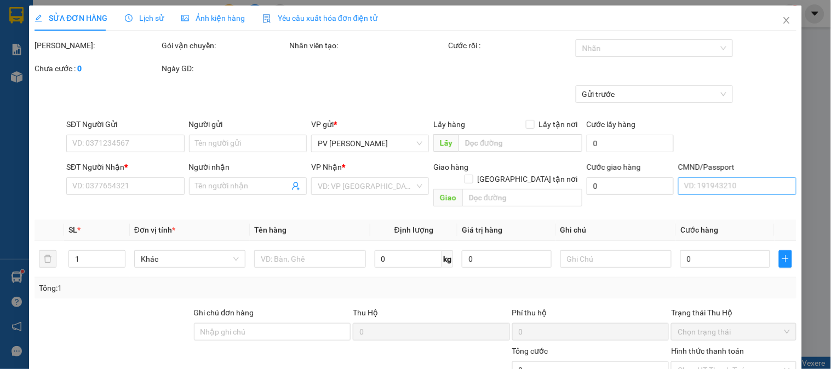
type input "0905104768"
type input "a hào"
type input "0975737598"
type input "thiên an"
type input "40.000"
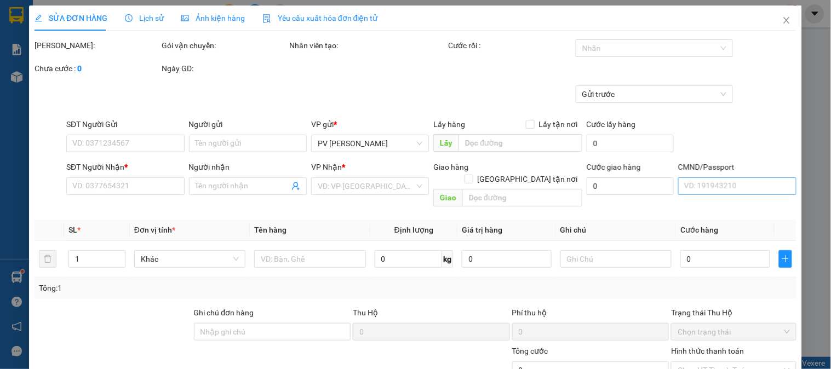
type input "40.000"
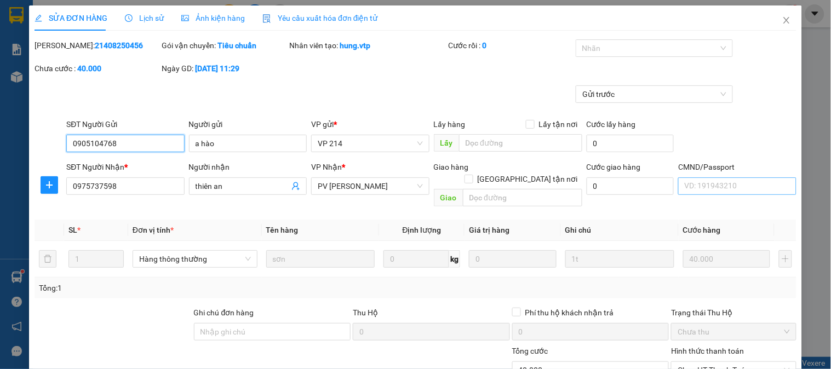
type input "2.000"
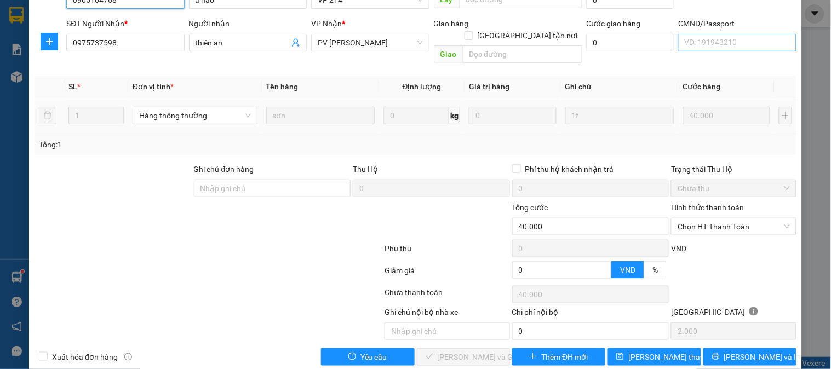
scroll to position [150, 0]
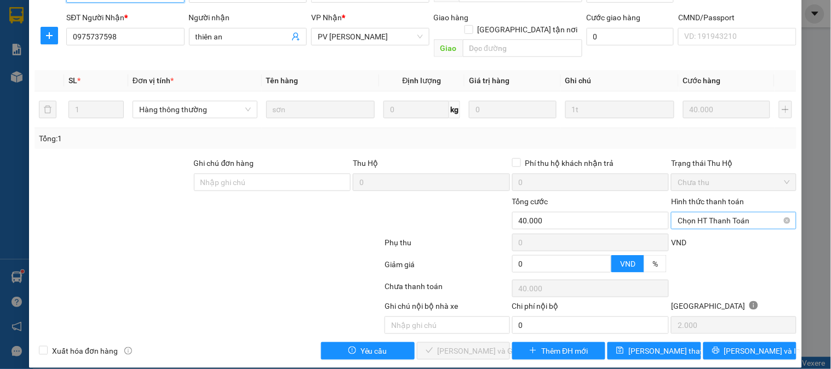
click at [690, 213] on span "Chọn HT Thanh Toán" at bounding box center [734, 221] width 112 height 16
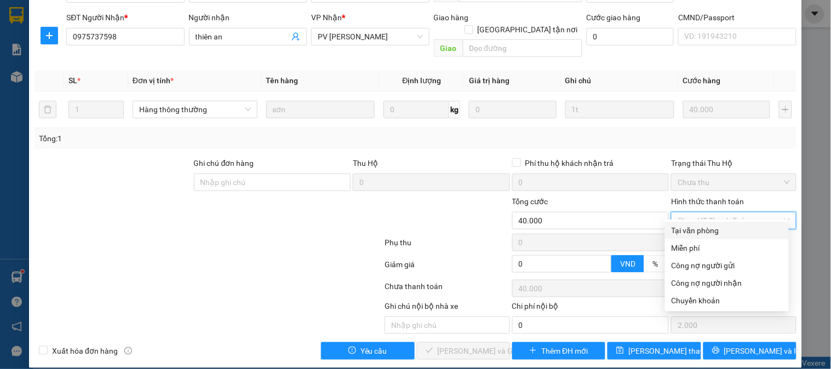
click at [691, 226] on div "Tại văn phòng" at bounding box center [727, 231] width 111 height 12
type input "0"
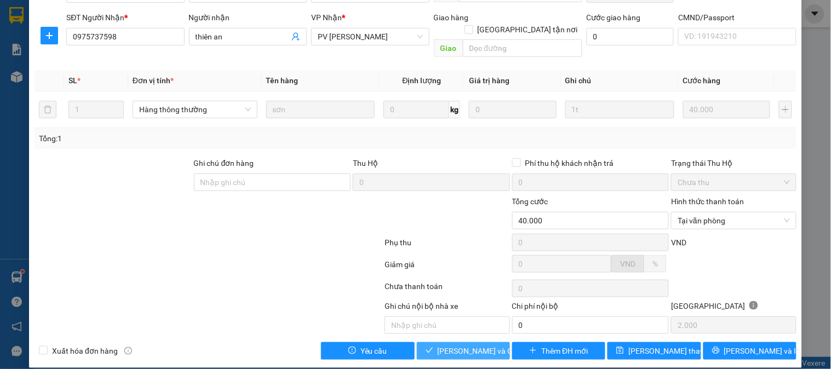
click at [462, 345] on span "[PERSON_NAME] và Giao hàng" at bounding box center [490, 351] width 105 height 12
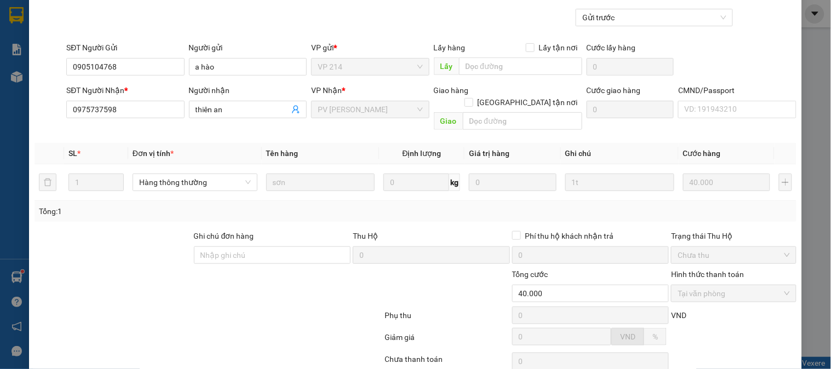
scroll to position [0, 0]
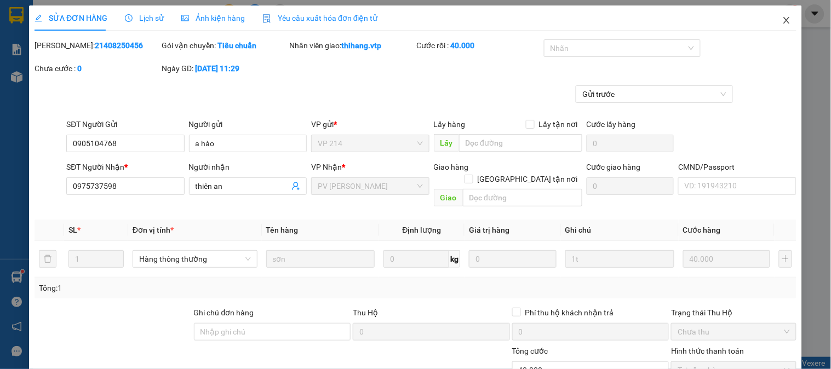
click at [783, 19] on icon "close" at bounding box center [786, 20] width 6 height 7
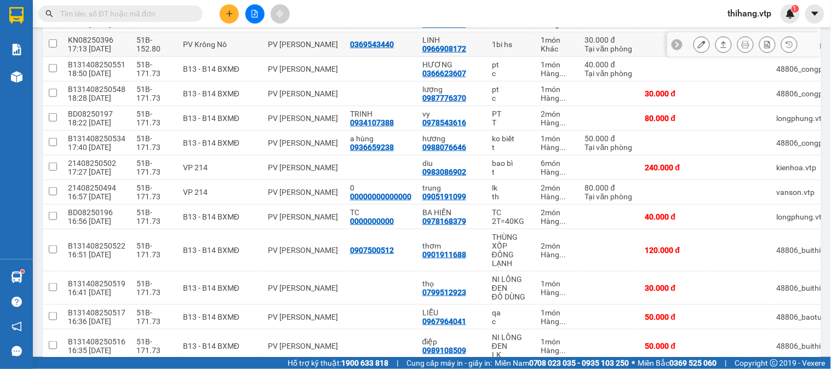
scroll to position [182, 0]
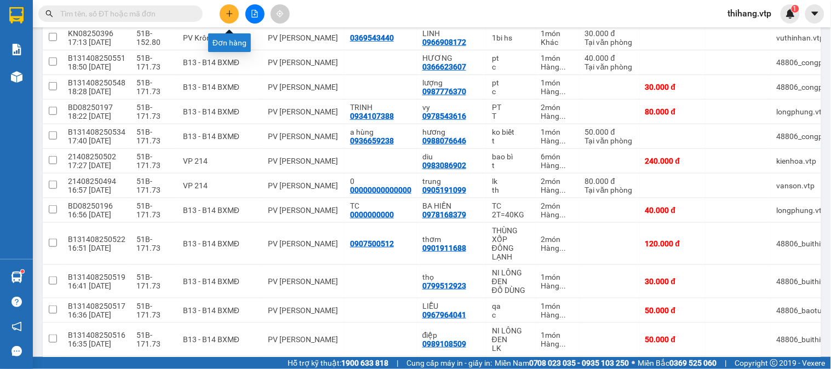
click at [226, 13] on icon "plus" at bounding box center [230, 14] width 8 height 8
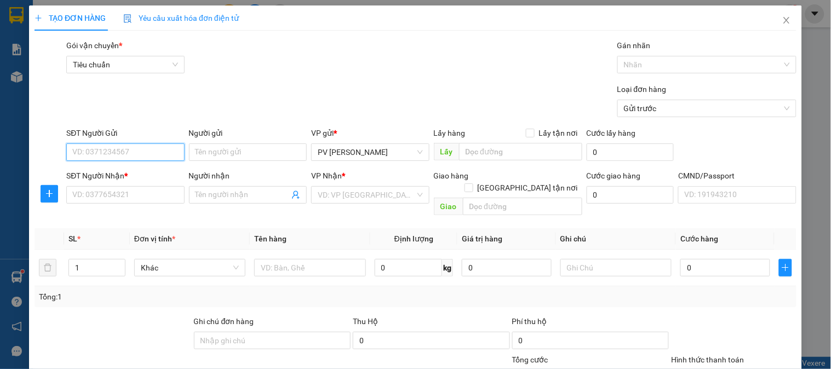
click at [119, 151] on input "SĐT Người Gửi" at bounding box center [125, 153] width 118 height 18
type input "0384582281"
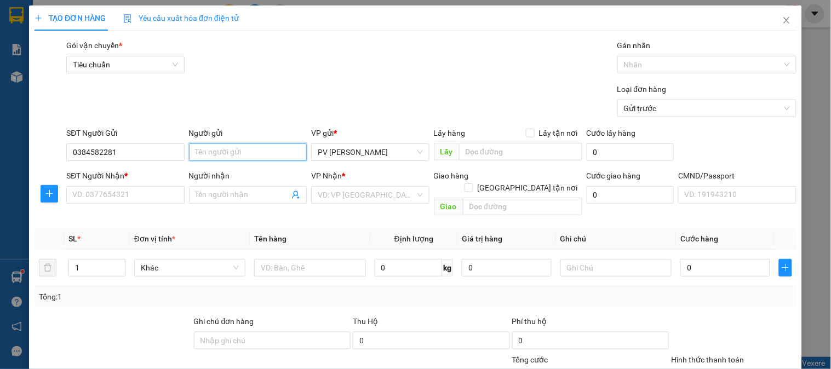
click at [211, 154] on input "Người gửi" at bounding box center [248, 153] width 118 height 18
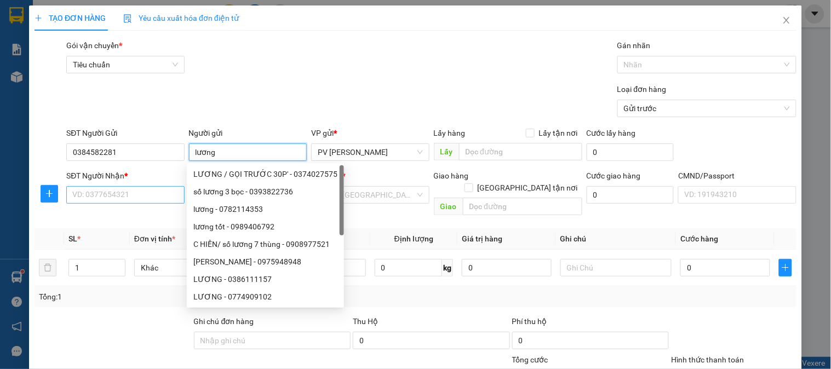
type input "lương"
click at [130, 193] on input "SĐT Người Nhận *" at bounding box center [125, 195] width 118 height 18
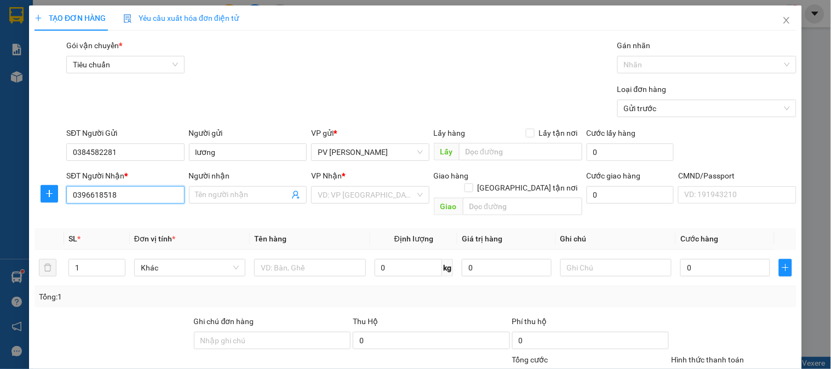
type input "0396618518"
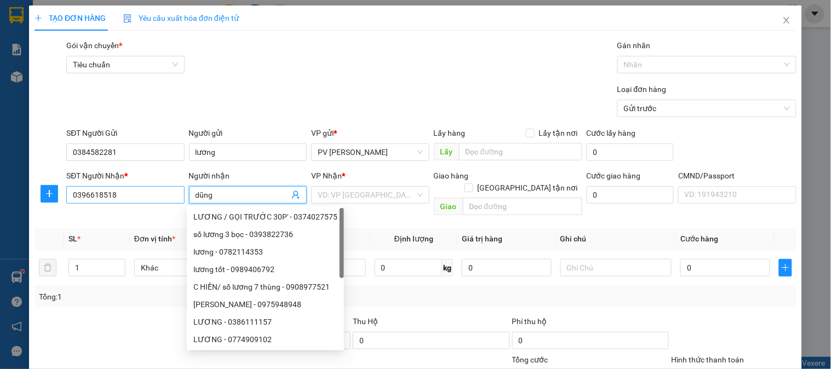
type input "dũng"
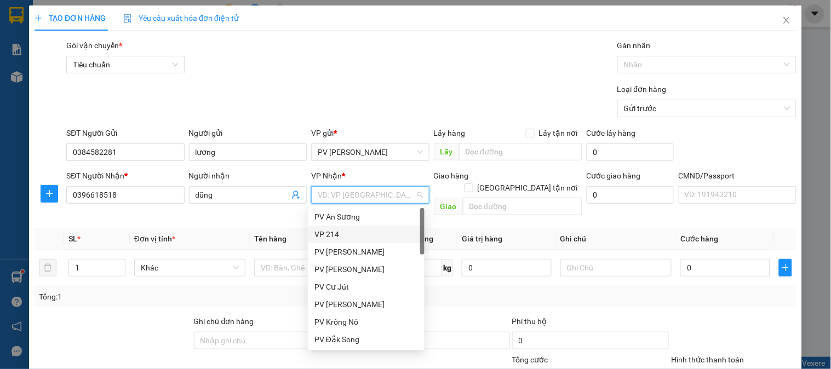
click at [329, 238] on div "VP 214" at bounding box center [366, 234] width 104 height 12
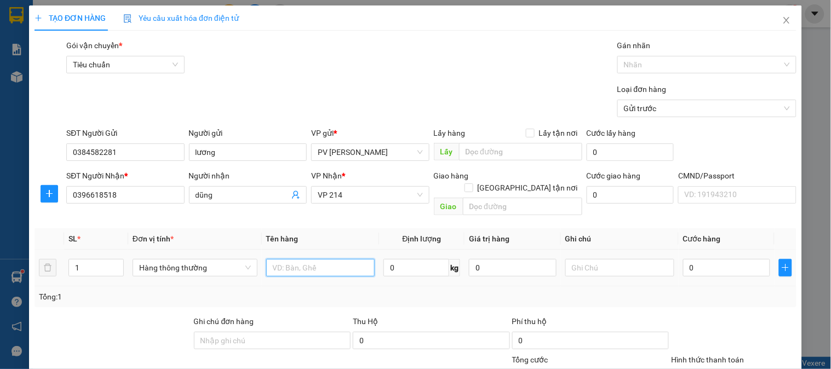
click at [303, 259] on input "text" at bounding box center [320, 268] width 109 height 18
type input "tc"
type input "1b"
type input "4"
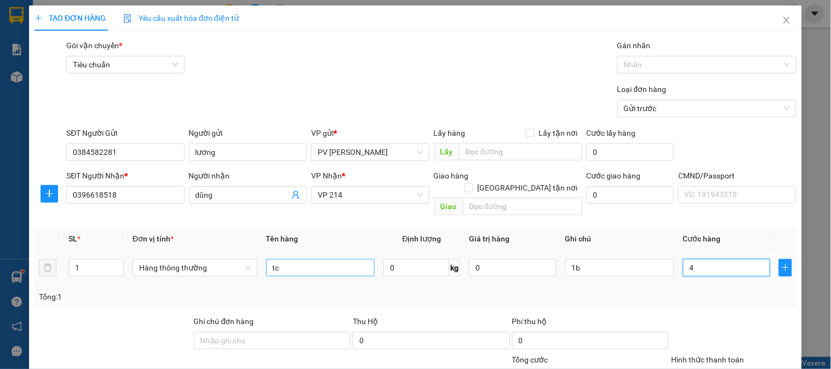
type input "4"
type input "0"
click at [346, 193] on span "VP 214" at bounding box center [370, 195] width 105 height 16
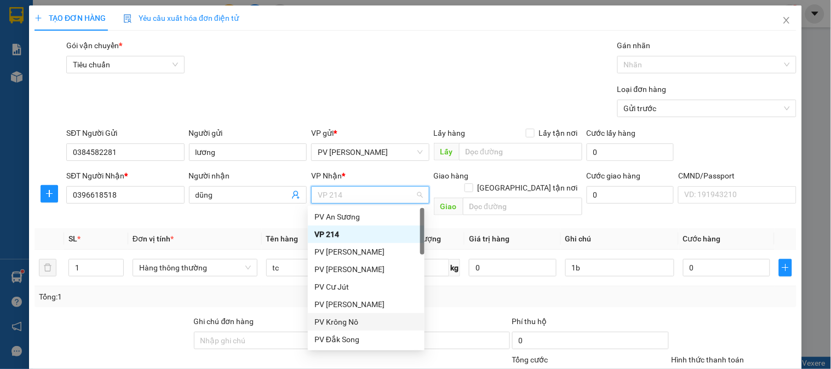
scroll to position [182, 0]
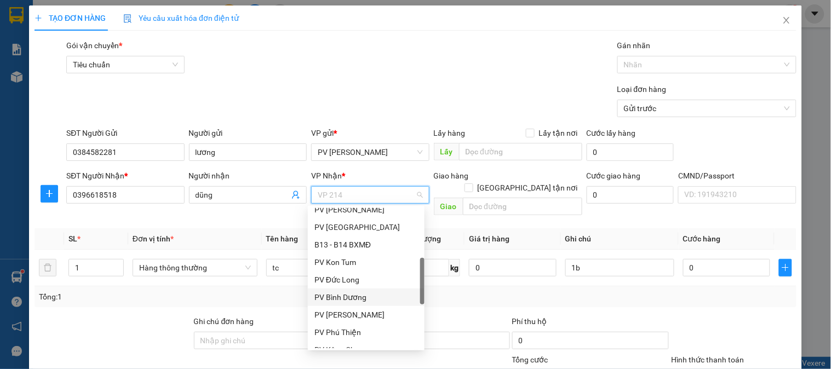
click at [344, 300] on div "PV Bình Dương" at bounding box center [366, 297] width 104 height 12
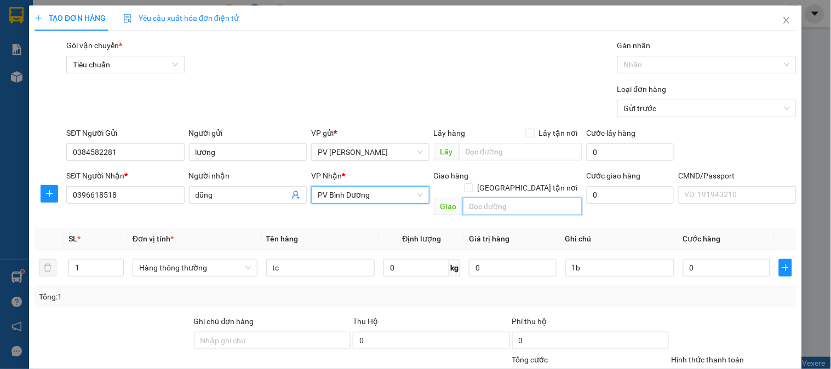
click at [489, 199] on input "text" at bounding box center [522, 207] width 119 height 18
type input "n"
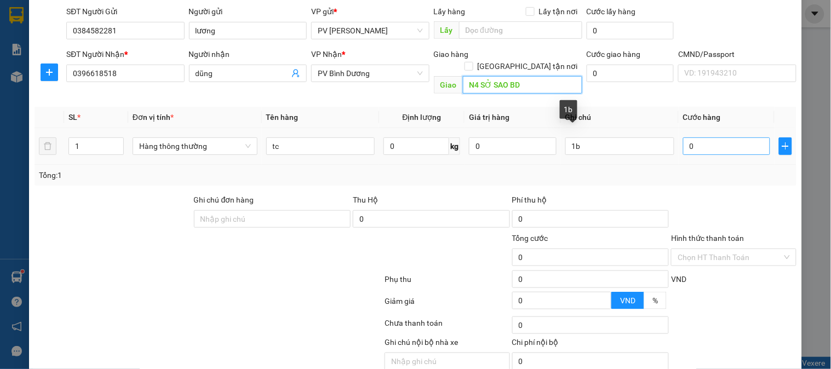
type input "N4 SỞ SAO BD"
click at [684, 139] on input "0" at bounding box center [727, 147] width 88 height 18
type input "4"
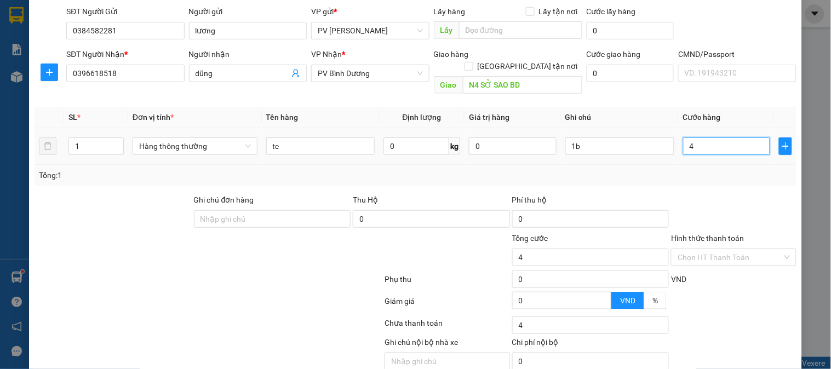
type input "40"
type input "400"
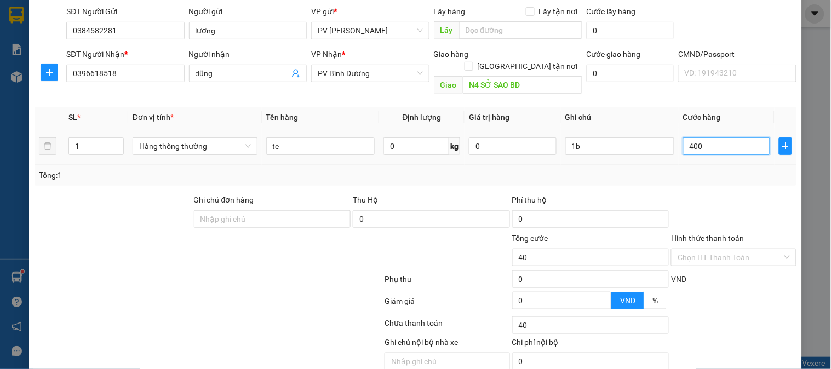
type input "400"
type input "4.000"
type input "40.000"
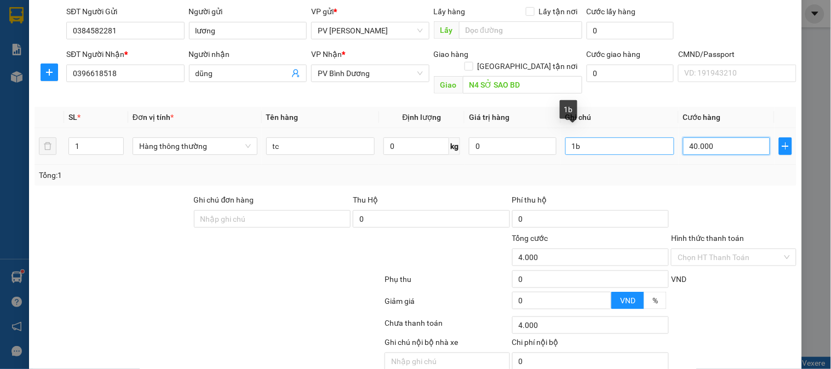
type input "40.000"
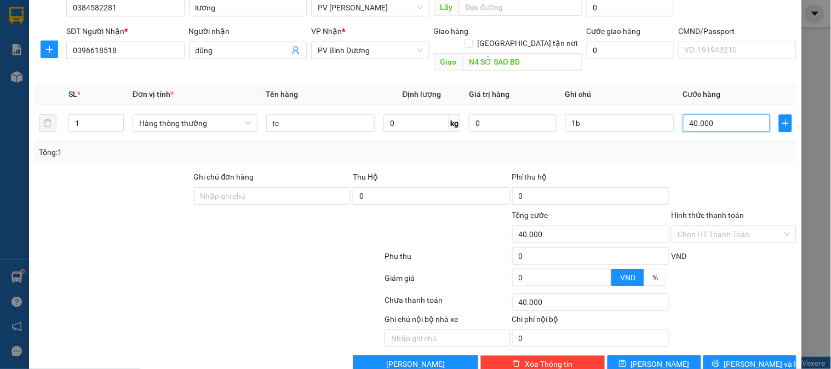
scroll to position [157, 0]
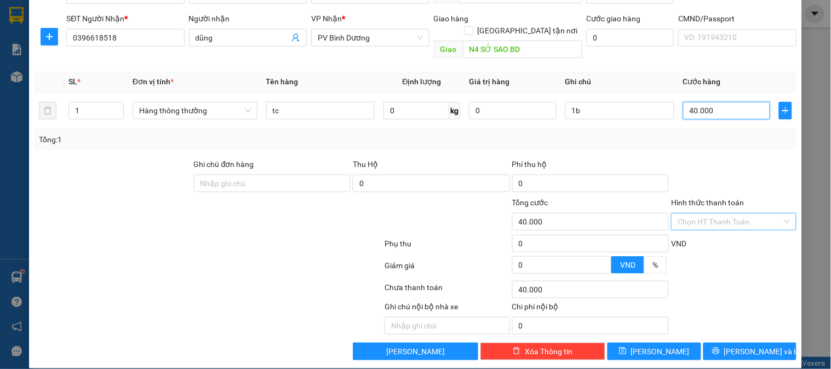
type input "40.000"
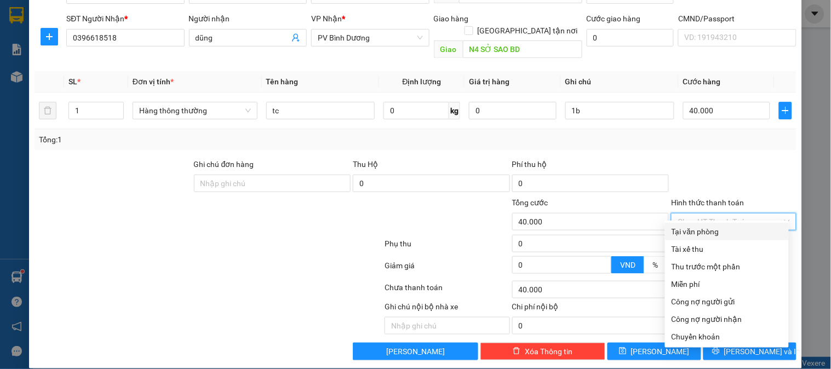
click at [703, 214] on input "Hình thức thanh toán" at bounding box center [730, 222] width 104 height 16
click at [710, 231] on div "Tại văn phòng" at bounding box center [727, 232] width 111 height 12
type input "0"
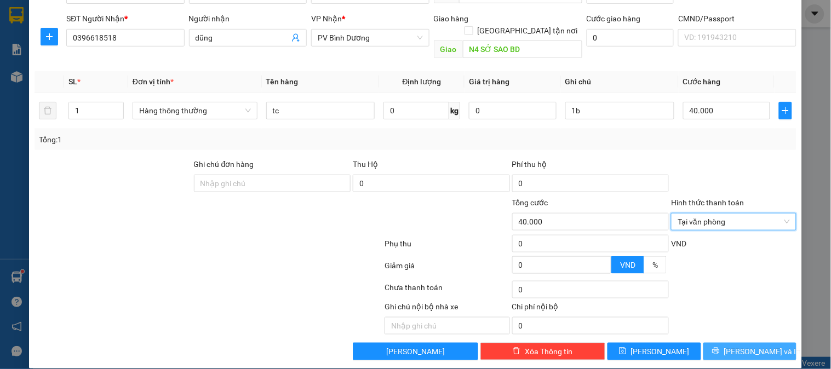
click at [751, 346] on span "[PERSON_NAME] và In" at bounding box center [762, 352] width 77 height 12
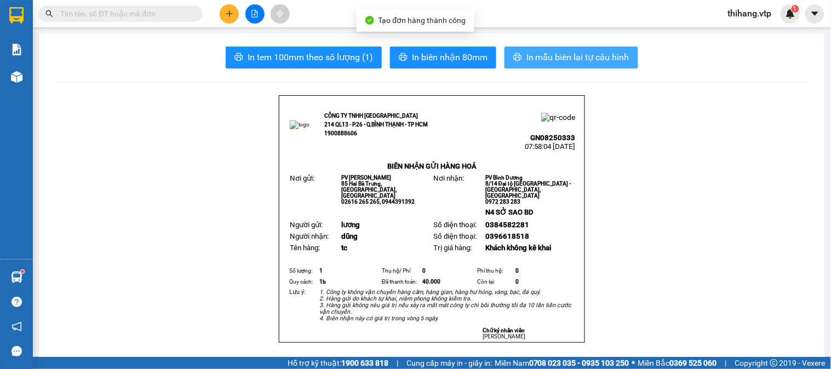
click at [576, 60] on span "In mẫu biên lai tự cấu hình" at bounding box center [578, 57] width 103 height 14
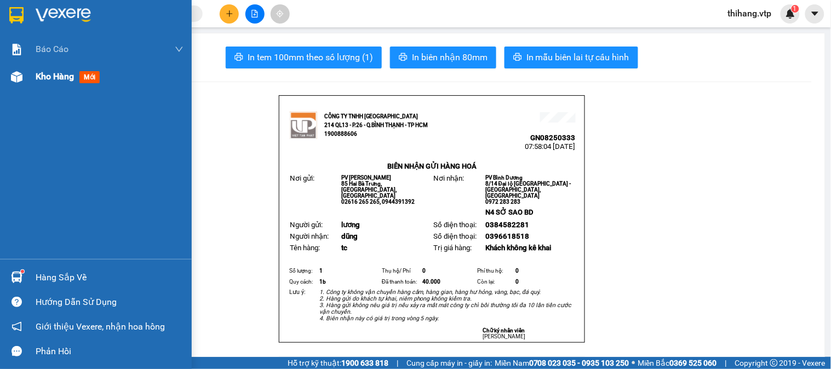
click at [33, 77] on div "Kho hàng mới" at bounding box center [96, 76] width 192 height 27
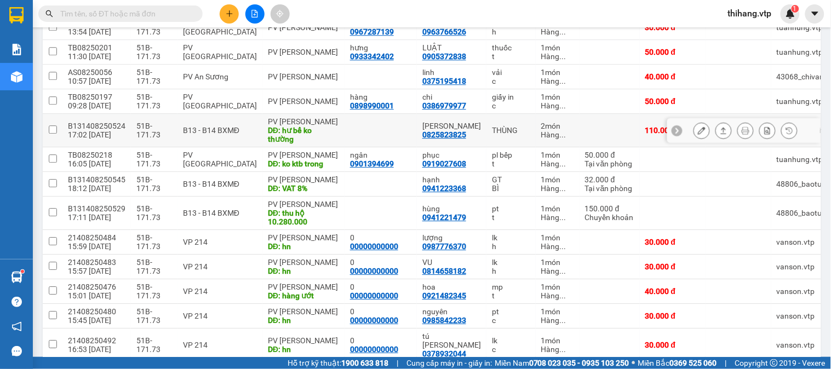
scroll to position [730, 0]
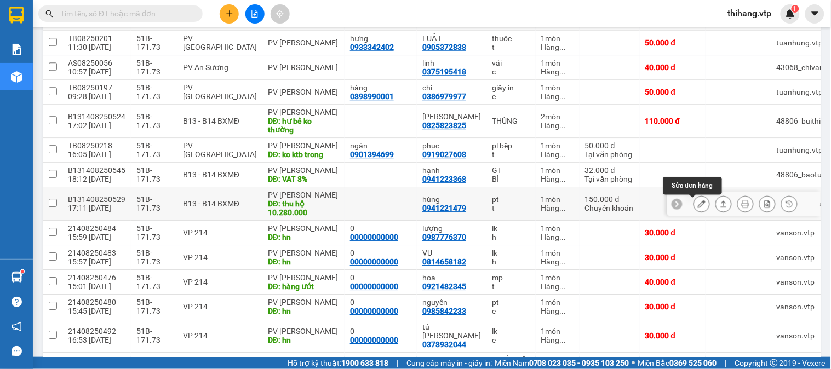
click at [698, 206] on icon at bounding box center [702, 204] width 8 height 8
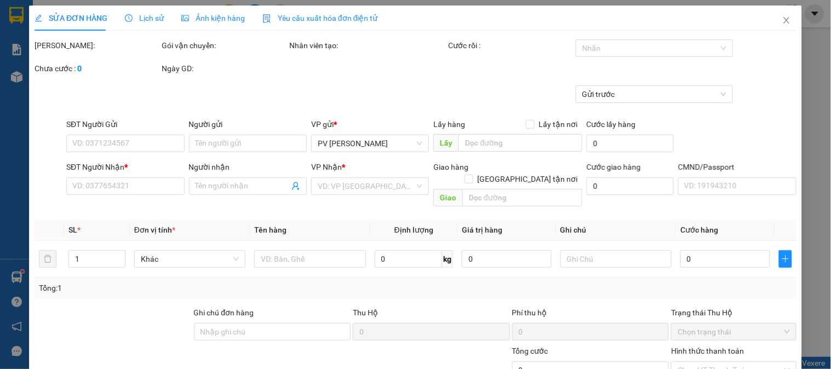
type input "0941221479"
type input "hùng"
type input "thu hộ 10.280.000"
type input "100.000"
type input "ck6839 150k [DATE] 17h11"
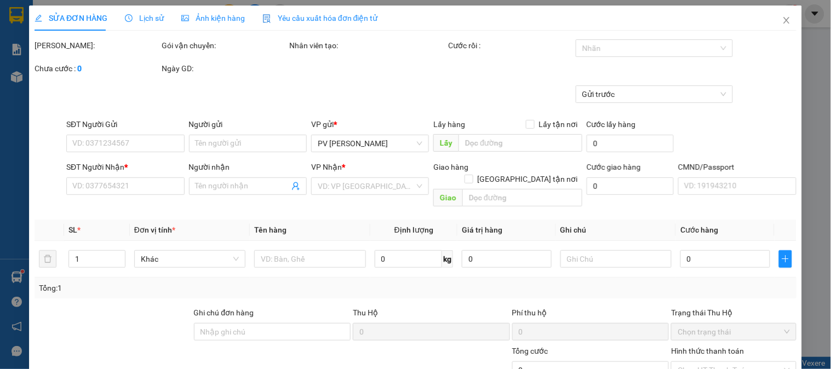
type input "150.000"
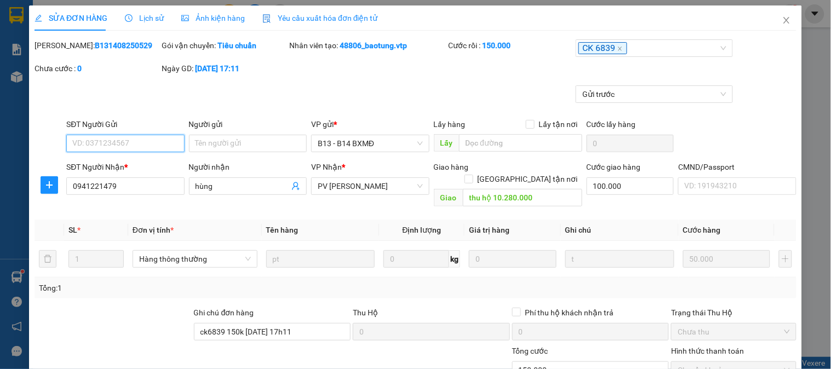
type input "2.500"
click at [782, 22] on icon "close" at bounding box center [786, 20] width 9 height 9
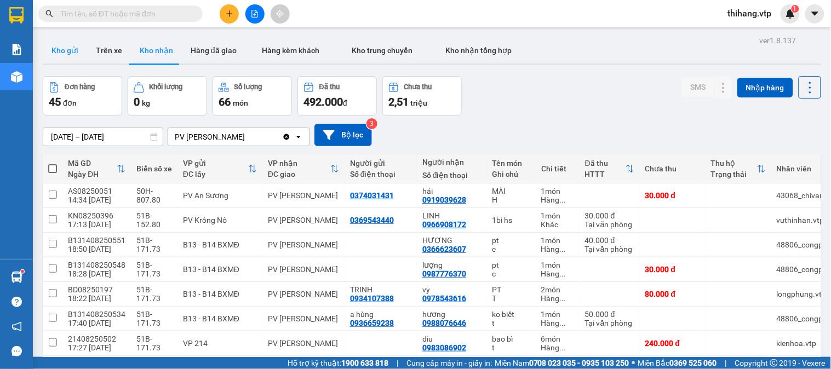
click at [70, 51] on button "Kho gửi" at bounding box center [65, 50] width 44 height 26
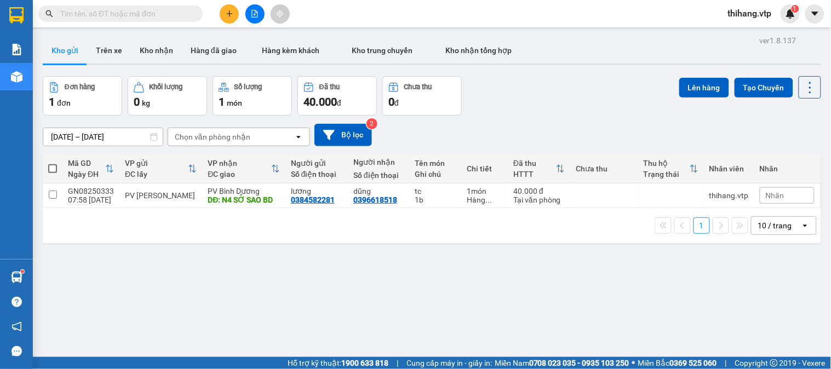
click at [231, 18] on button at bounding box center [229, 13] width 19 height 19
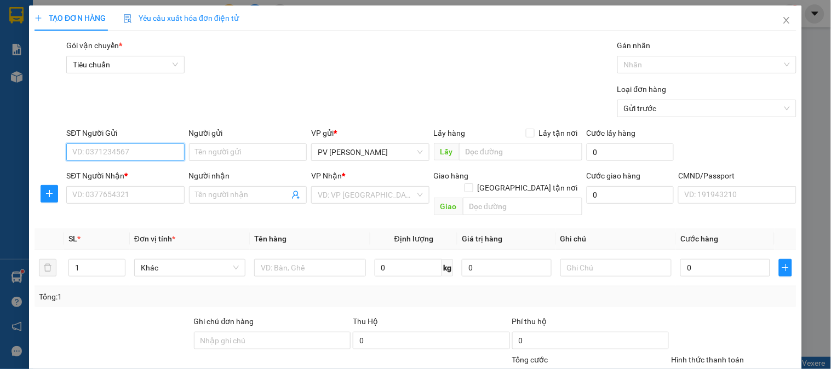
click at [145, 154] on input "SĐT Người Gửi" at bounding box center [125, 153] width 118 height 18
click at [130, 178] on div "0941221479 - hùng" at bounding box center [124, 174] width 104 height 12
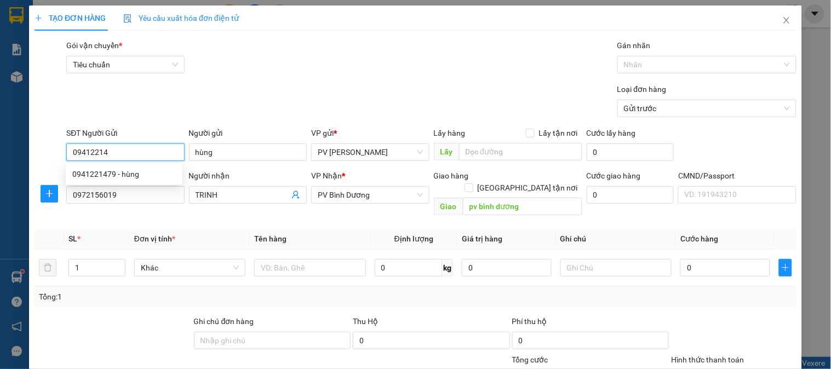
type input "0941221479"
type input "hùng"
type input "0972156019"
type input "TRINH"
type input "pv bình dương"
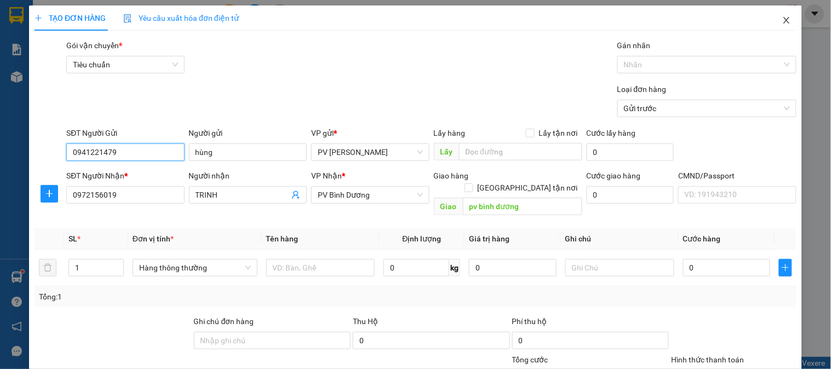
type input "0941221479"
click at [782, 18] on icon "close" at bounding box center [786, 20] width 9 height 9
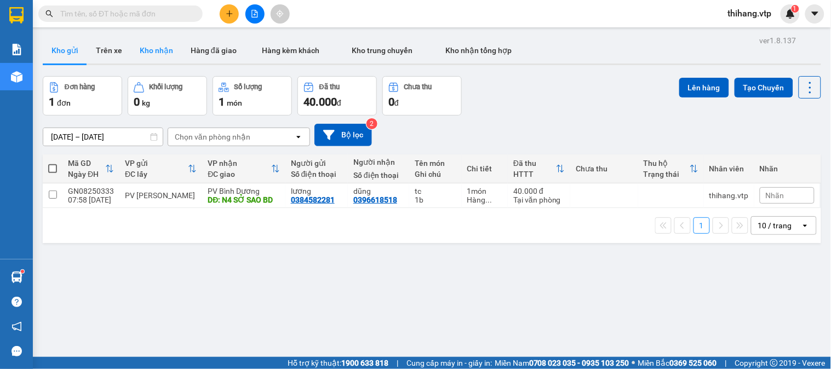
click at [157, 56] on button "Kho nhận" at bounding box center [156, 50] width 51 height 26
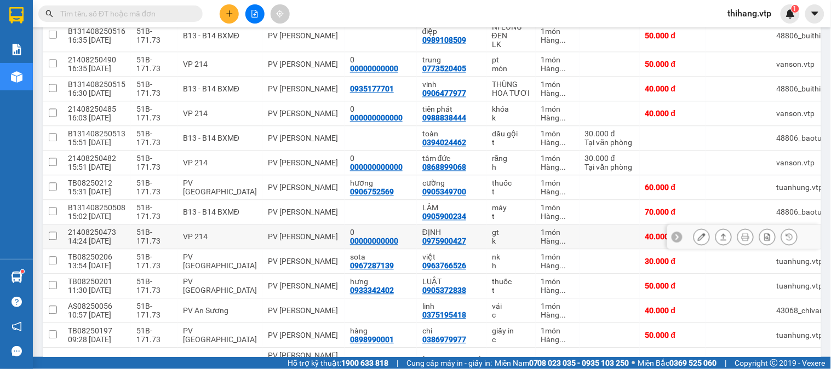
scroll to position [670, 0]
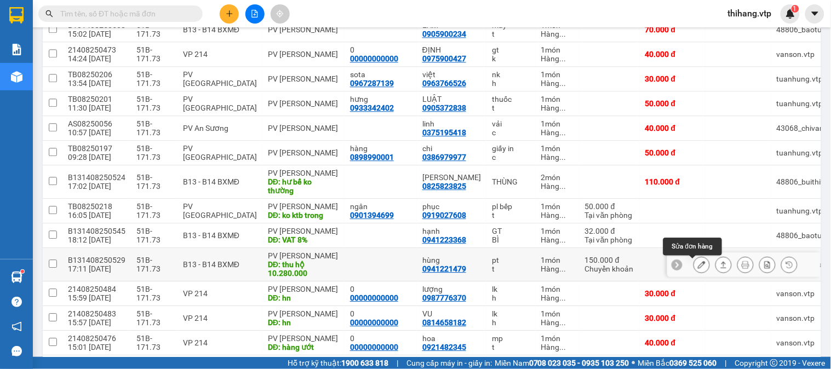
click at [698, 267] on icon at bounding box center [702, 265] width 8 height 8
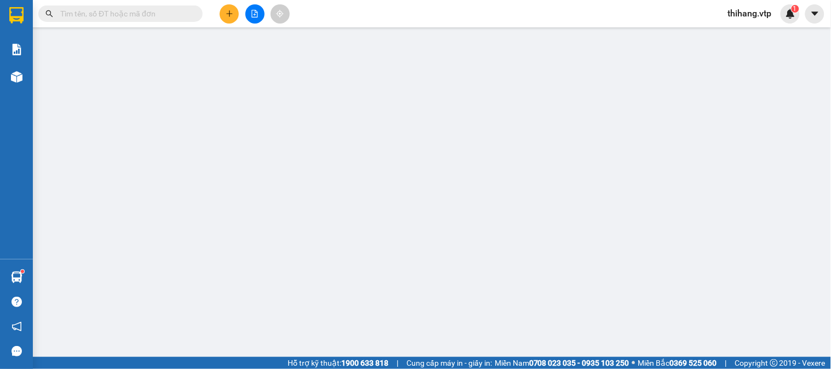
type input "0941221479"
type input "hùng"
type input "thu hộ 10.280.000"
type input "100.000"
type input "ck6839 150k [DATE] 17h11"
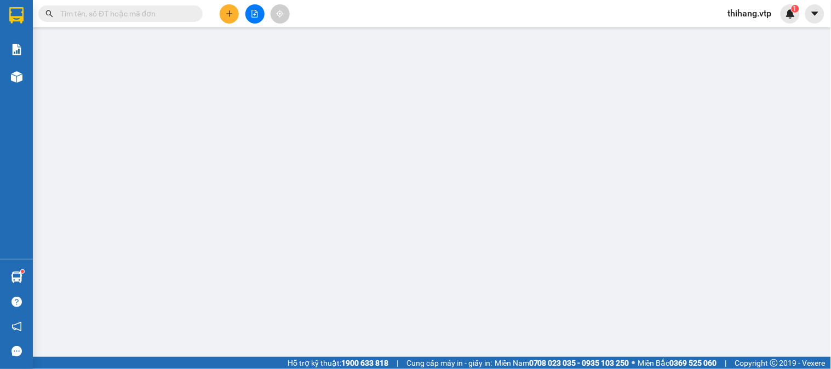
type input "150.000"
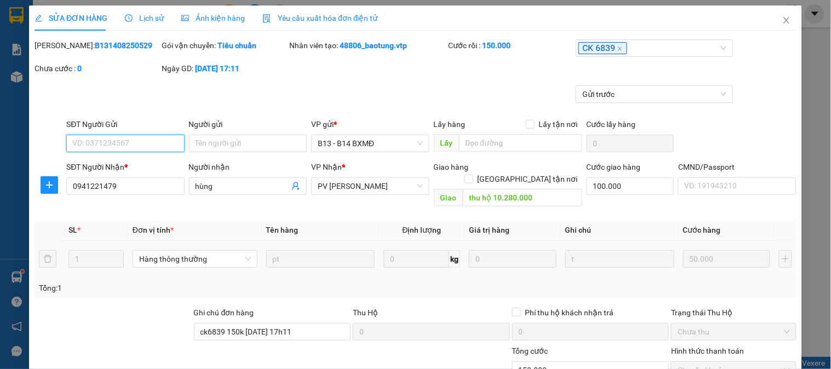
type input "2.500"
click at [155, 19] on span "Lịch sử" at bounding box center [144, 18] width 39 height 9
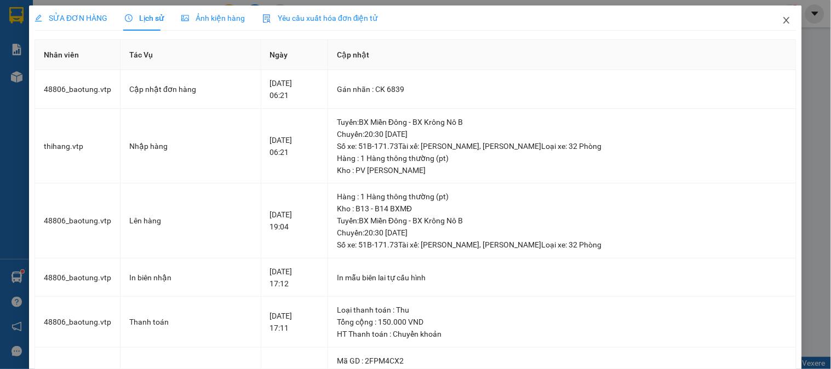
click at [782, 20] on icon "close" at bounding box center [786, 20] width 9 height 9
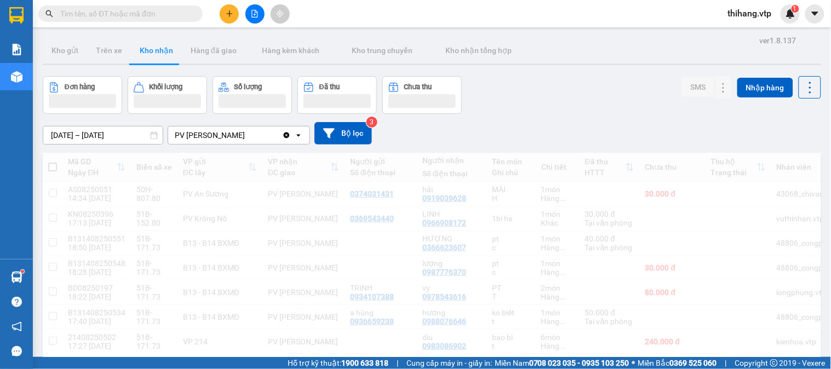
click at [776, 21] on div "thihang.vtp 1" at bounding box center [759, 13] width 81 height 19
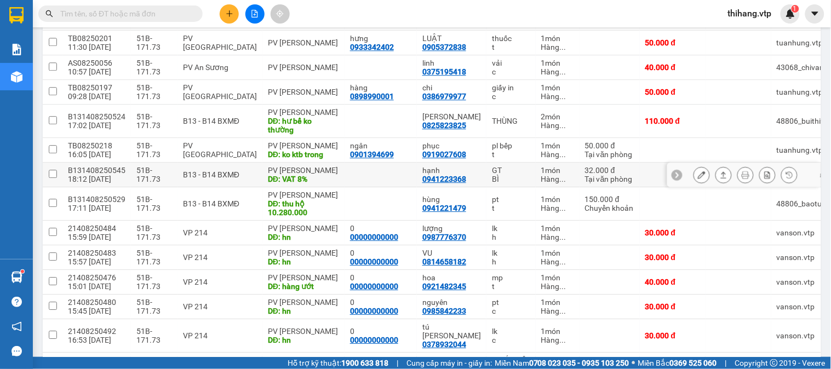
scroll to position [487, 0]
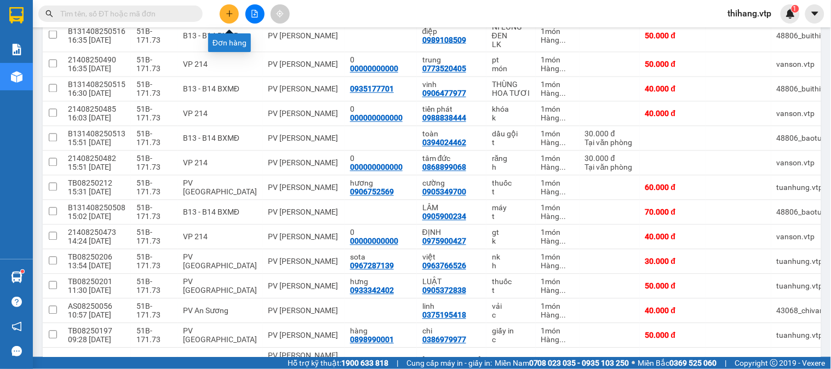
click at [225, 18] on button at bounding box center [229, 13] width 19 height 19
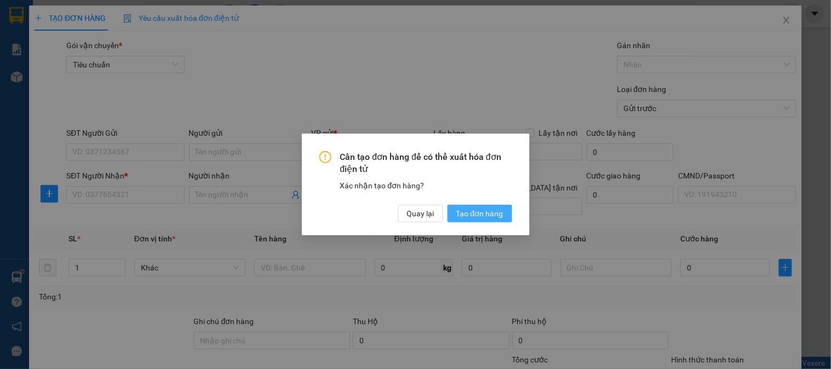
click at [465, 214] on span "Tạo đơn hàng" at bounding box center [479, 214] width 47 height 12
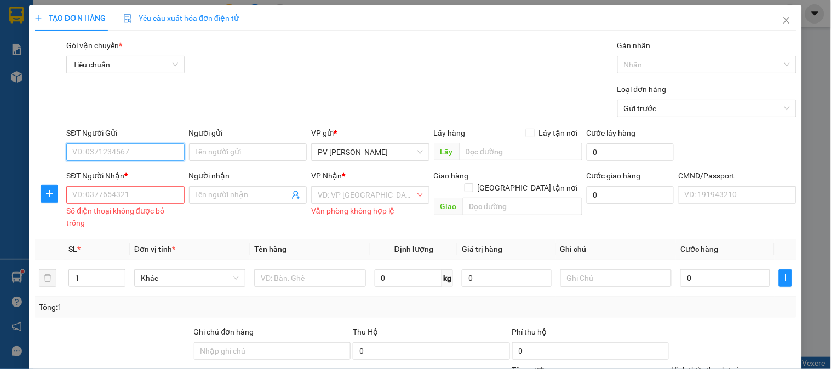
click at [150, 156] on input "SĐT Người Gửi" at bounding box center [125, 153] width 118 height 18
click at [782, 21] on icon "close" at bounding box center [786, 20] width 9 height 9
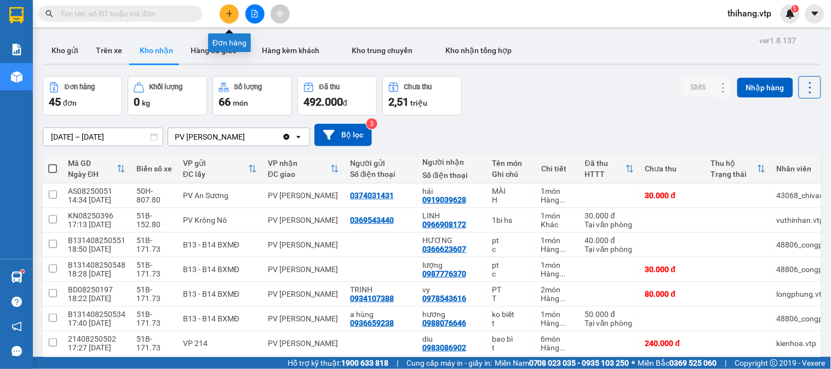
click at [228, 20] on button at bounding box center [229, 13] width 19 height 19
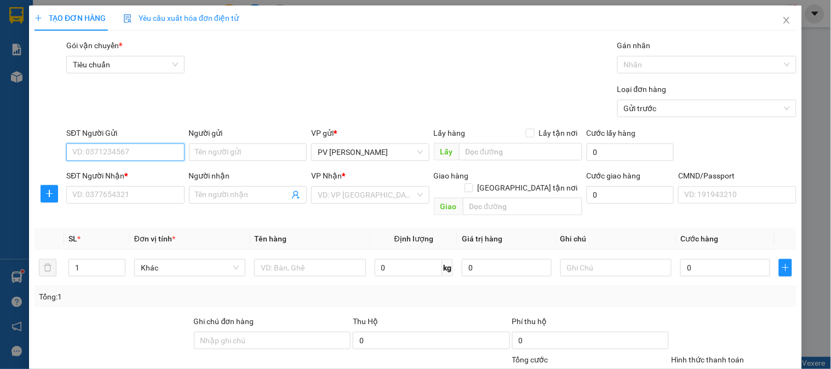
click at [133, 150] on input "SĐT Người Gửi" at bounding box center [125, 153] width 118 height 18
click at [132, 174] on div "0941221479 - hùng" at bounding box center [124, 174] width 104 height 12
type input "0941221479"
type input "hùng"
type input "0972156019"
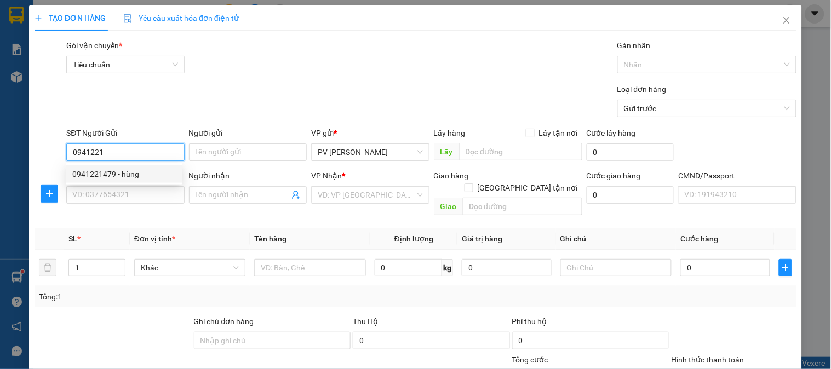
type input "TRINH"
type input "pv bình dương"
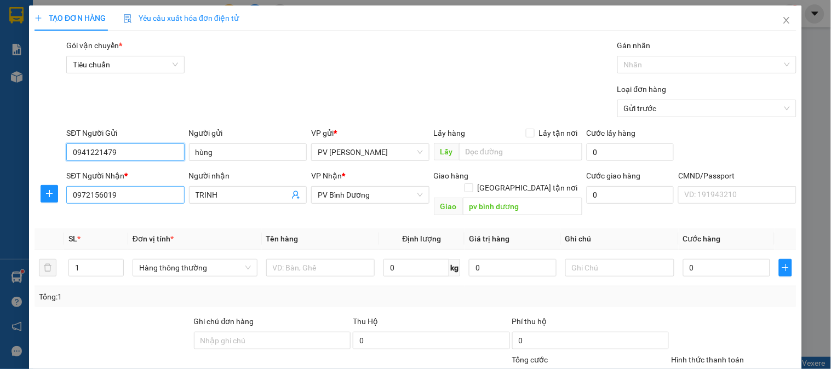
type input "0941221479"
drag, startPoint x: 140, startPoint y: 198, endPoint x: 90, endPoint y: 205, distance: 51.0
click at [90, 205] on div "SĐT Người Nhận * 0972156019" at bounding box center [125, 189] width 118 height 38
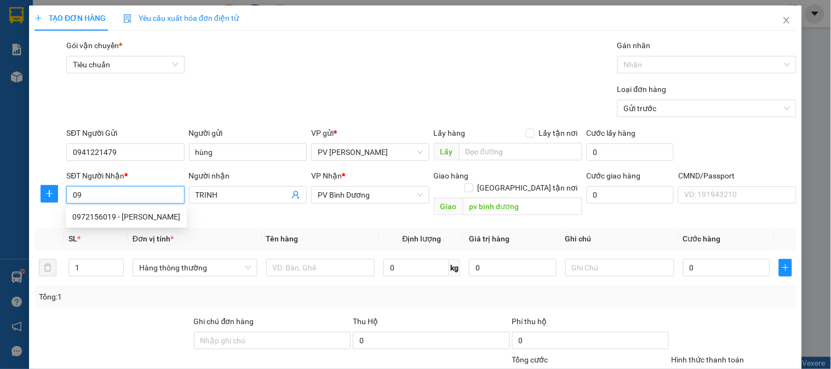
type input "0"
type input "0949724667"
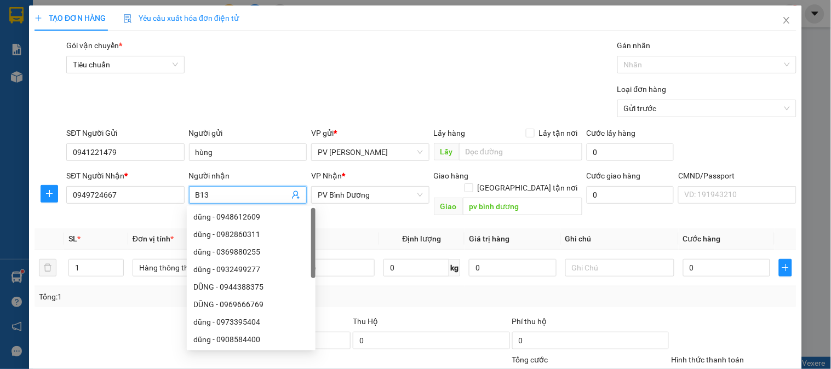
type input "B13"
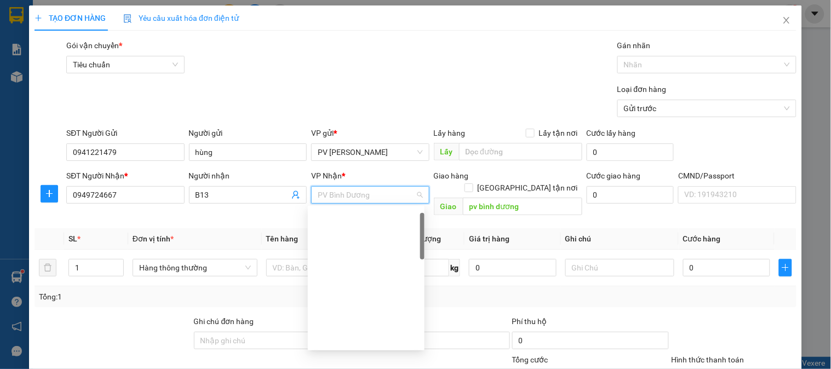
scroll to position [18, 0]
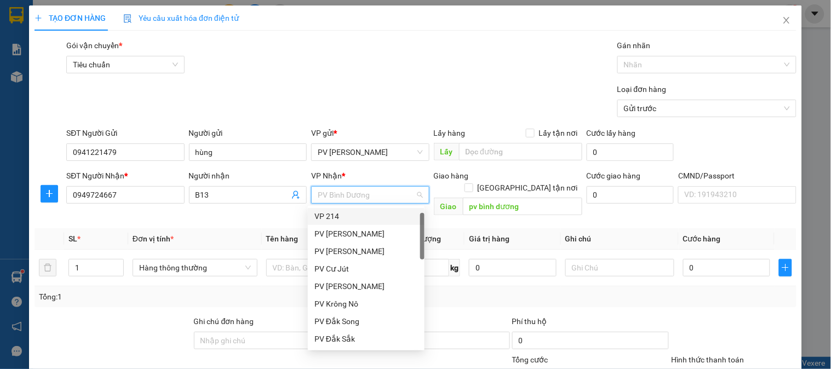
click at [328, 216] on div "VP 214" at bounding box center [366, 216] width 104 height 12
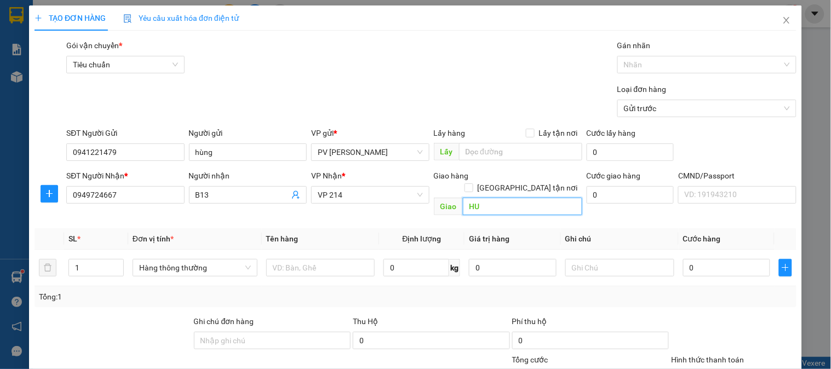
type input "H"
type input "THU HỘ MÃ 08250529"
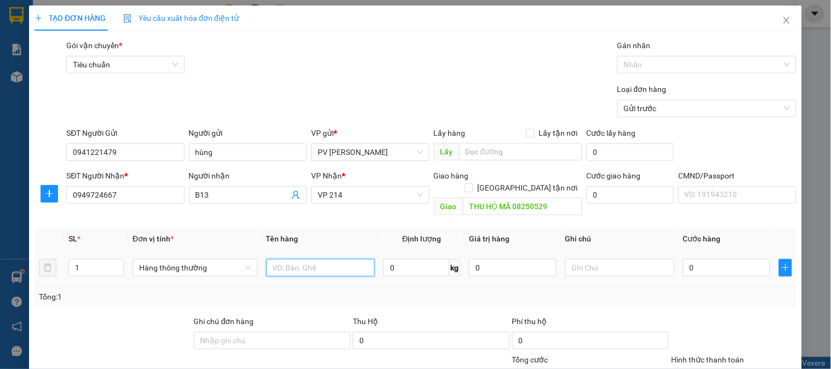
click at [282, 260] on input "text" at bounding box center [320, 268] width 109 height 18
type input "TIỀN"
type input "1PB"
click at [295, 259] on input "TIỀN" at bounding box center [320, 268] width 109 height 18
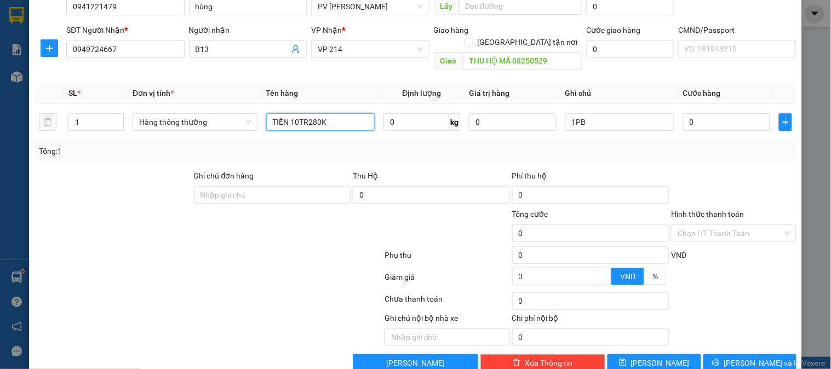
scroll to position [157, 0]
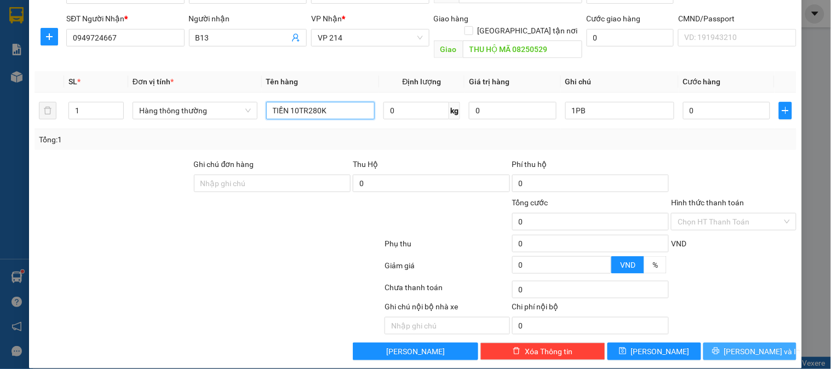
type input "TIỀN 10TR280K"
click at [719, 343] on button "[PERSON_NAME] và In" at bounding box center [749, 352] width 93 height 18
click at [714, 235] on div "Phụ thu 0 VND" at bounding box center [415, 246] width 764 height 22
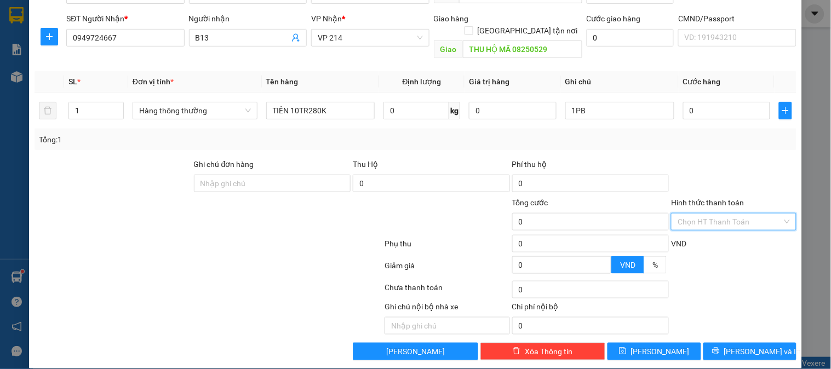
click at [711, 214] on input "Hình thức thanh toán" at bounding box center [730, 222] width 104 height 16
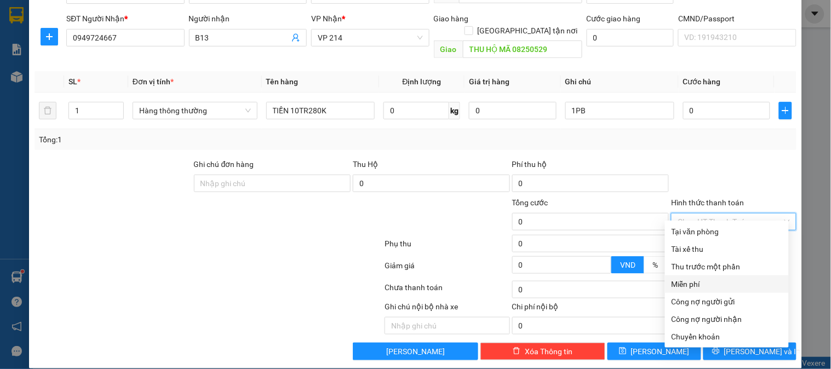
click at [691, 282] on div "Miễn phí" at bounding box center [727, 284] width 111 height 12
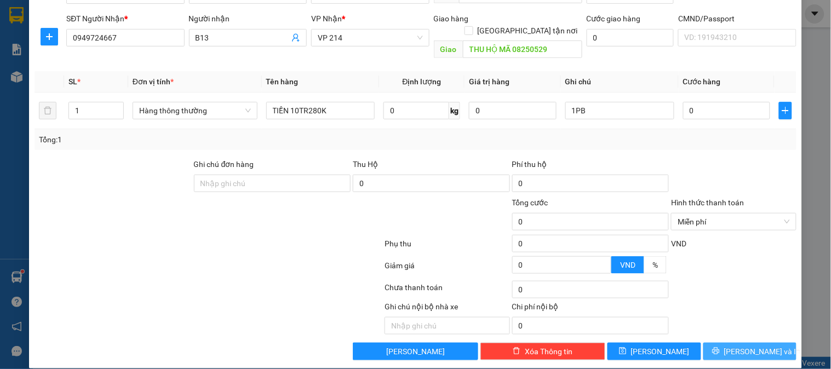
click at [742, 346] on span "[PERSON_NAME] và In" at bounding box center [762, 352] width 77 height 12
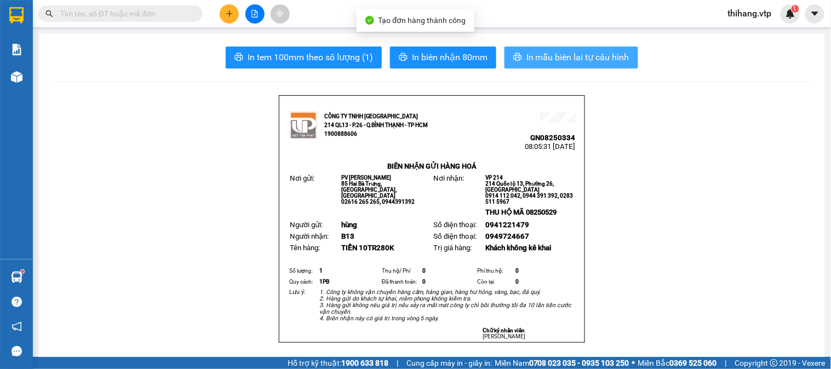
click at [546, 59] on span "In mẫu biên lai tự cấu hình" at bounding box center [578, 57] width 103 height 14
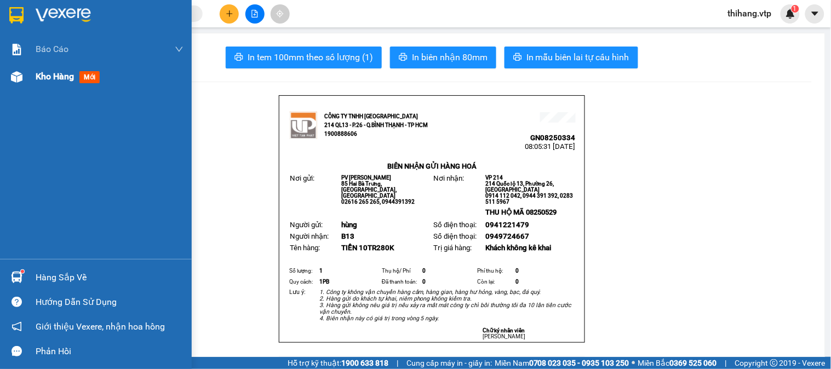
click at [62, 78] on span "Kho hàng" at bounding box center [55, 76] width 38 height 10
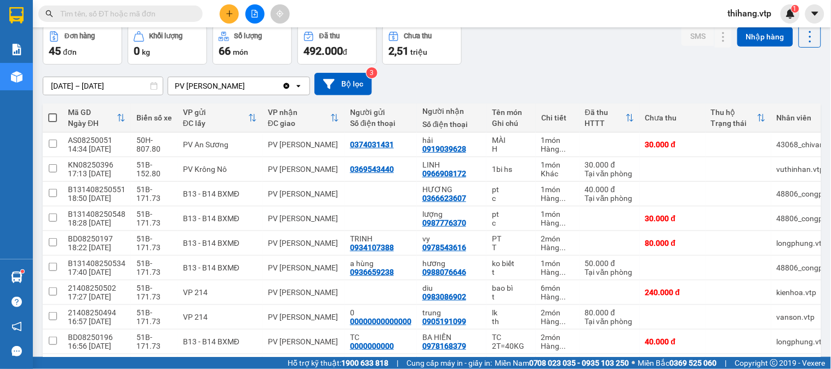
scroll to position [122, 0]
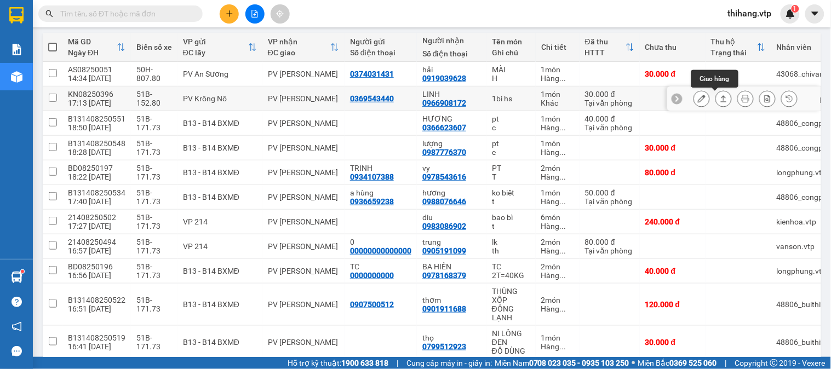
click at [720, 100] on icon at bounding box center [724, 99] width 8 height 8
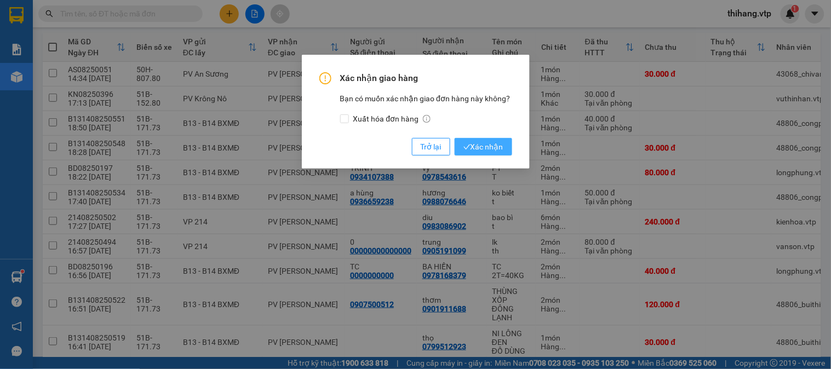
click at [494, 146] on span "Xác nhận" at bounding box center [484, 147] width 40 height 12
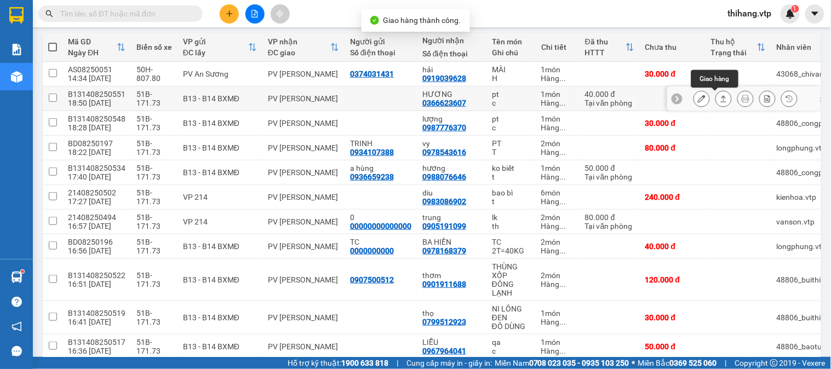
click at [720, 99] on icon at bounding box center [724, 99] width 8 height 8
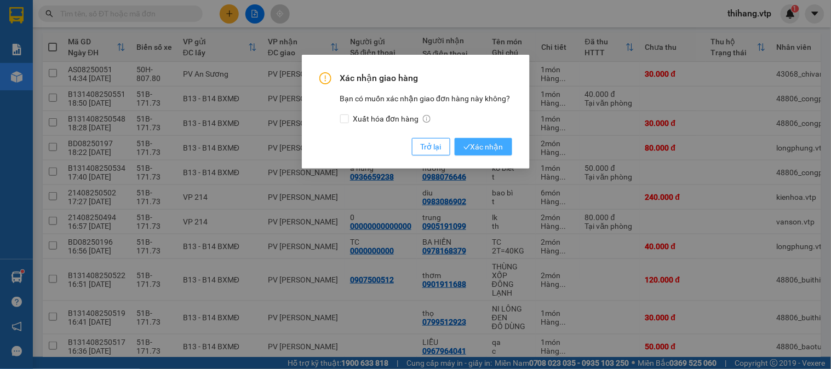
click at [500, 145] on span "Xác nhận" at bounding box center [484, 147] width 40 height 12
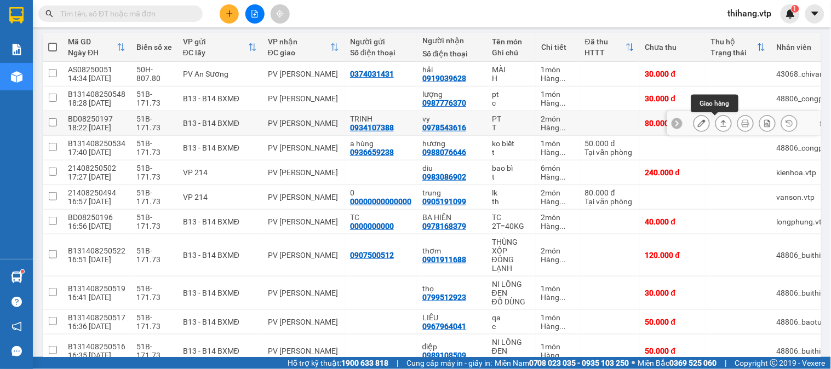
click at [721, 123] on icon at bounding box center [724, 123] width 6 height 7
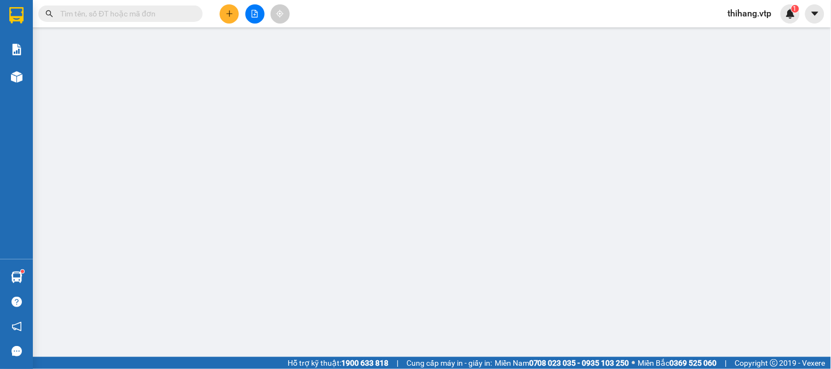
type input "0934107388"
type input "TRINH"
type input "0978543616"
type input "vy"
type input "80.000"
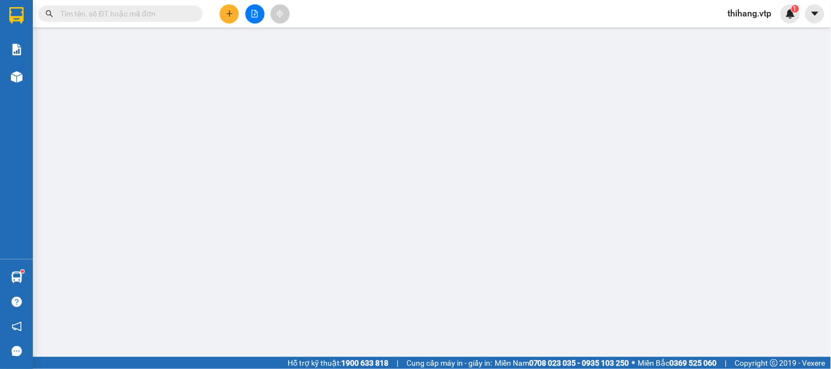
type input "80.000"
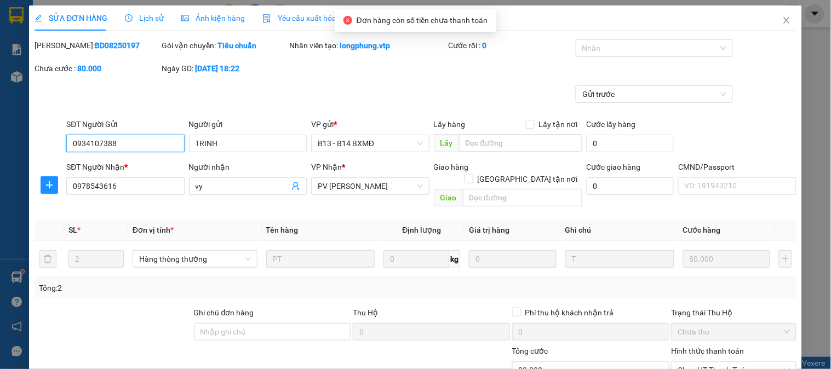
type input "4.000"
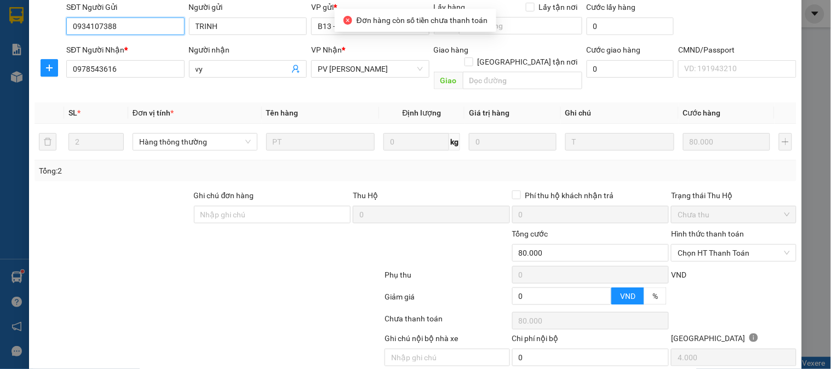
scroll to position [150, 0]
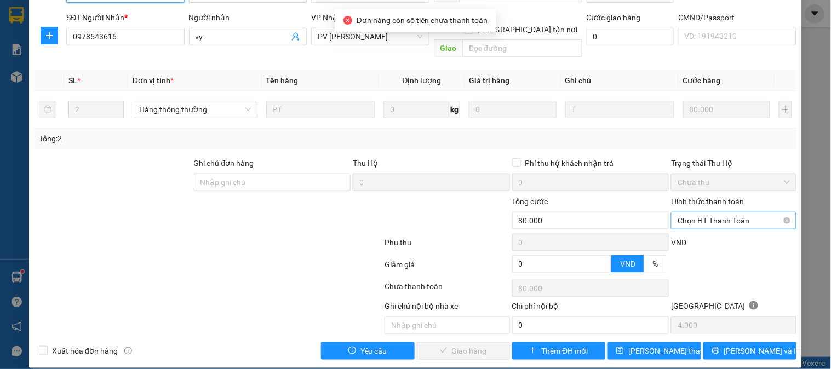
click at [680, 213] on span "Chọn HT Thanh Toán" at bounding box center [734, 221] width 112 height 16
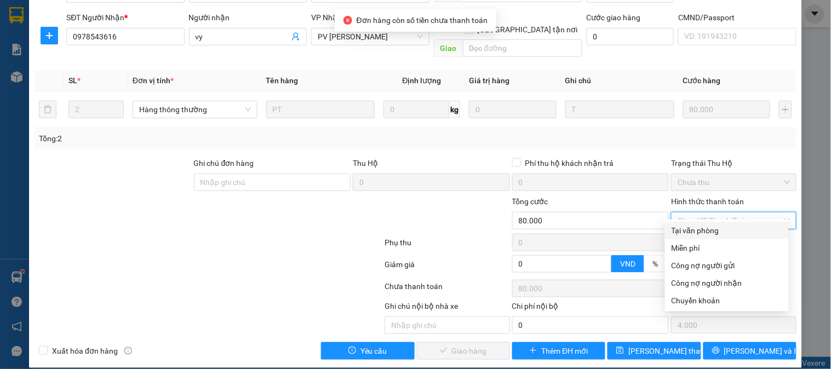
click at [682, 228] on div "Tại văn phòng" at bounding box center [727, 231] width 111 height 12
type input "0"
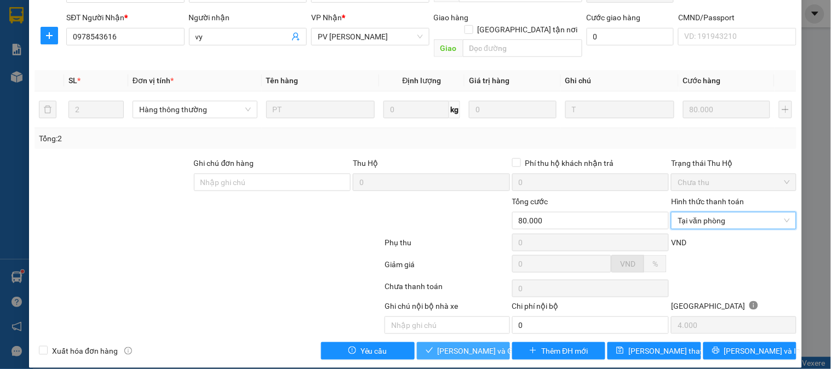
click at [477, 345] on span "[PERSON_NAME] và Giao hàng" at bounding box center [490, 351] width 105 height 12
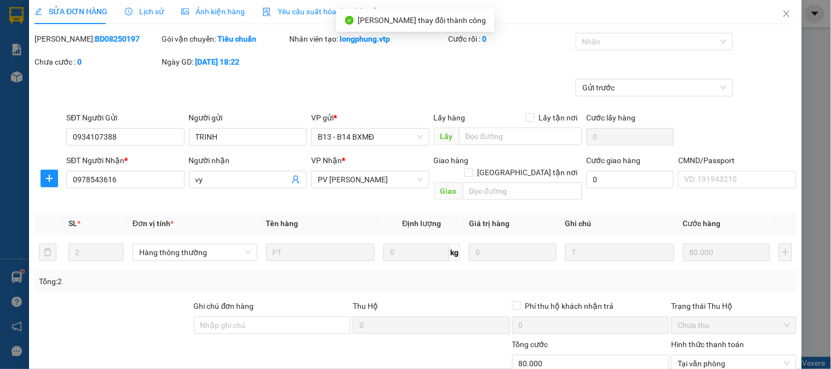
scroll to position [0, 0]
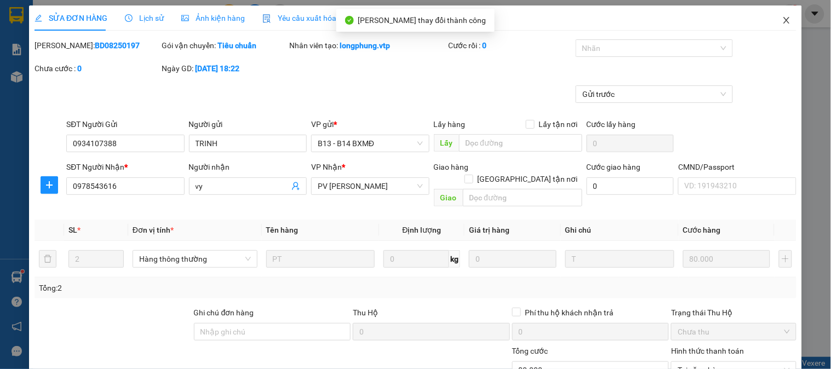
click at [782, 19] on icon "close" at bounding box center [786, 20] width 9 height 9
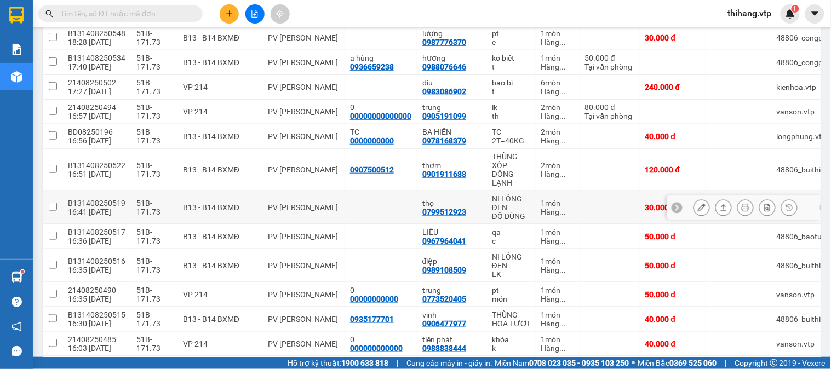
scroll to position [243, 0]
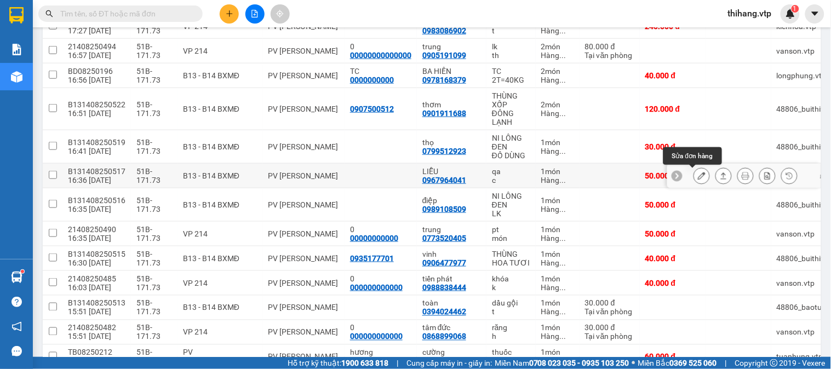
click at [698, 176] on icon at bounding box center [702, 176] width 8 height 8
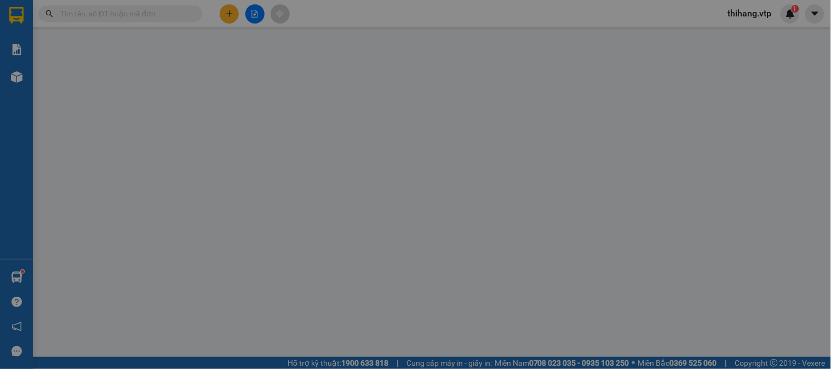
type input "0967964041"
type input "LIỄU"
type input "50.000"
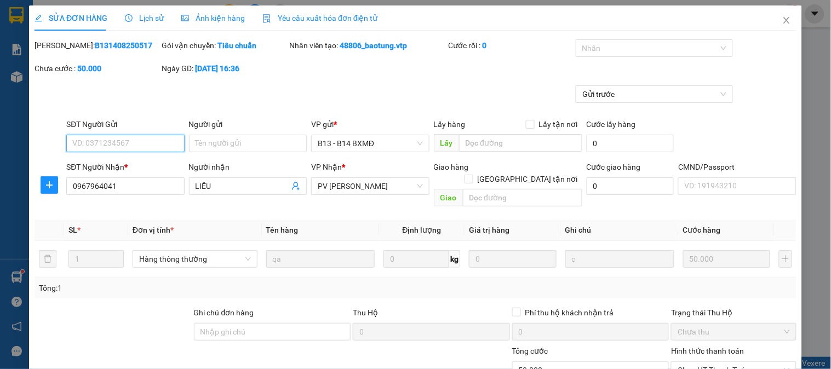
type input "2.500"
click at [773, 20] on span "Close" at bounding box center [786, 20] width 31 height 31
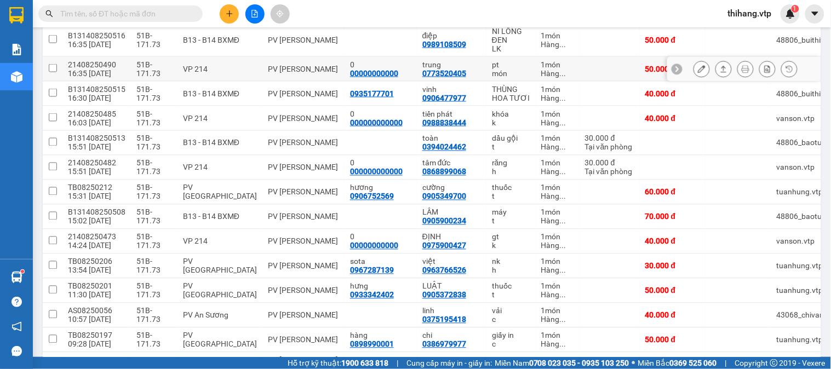
scroll to position [426, 0]
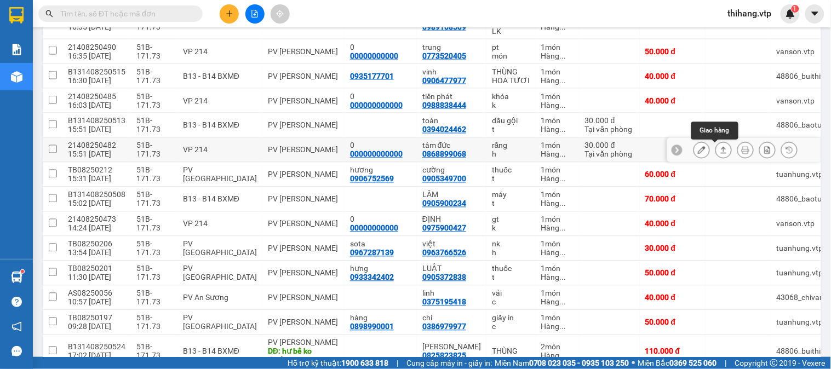
click at [716, 146] on button at bounding box center [723, 150] width 15 height 19
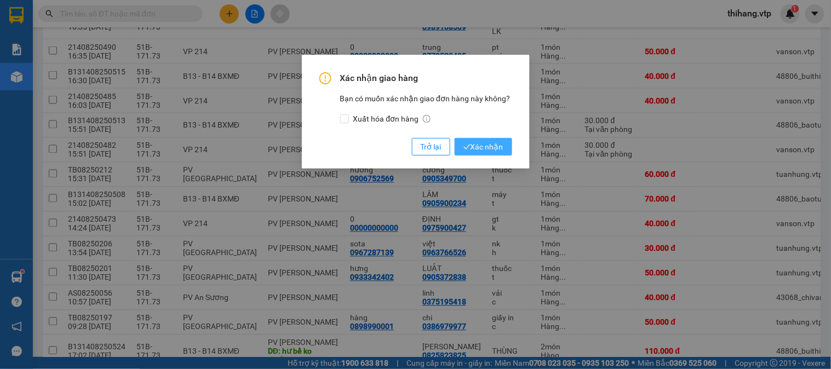
click at [494, 150] on span "Xác nhận" at bounding box center [484, 147] width 40 height 12
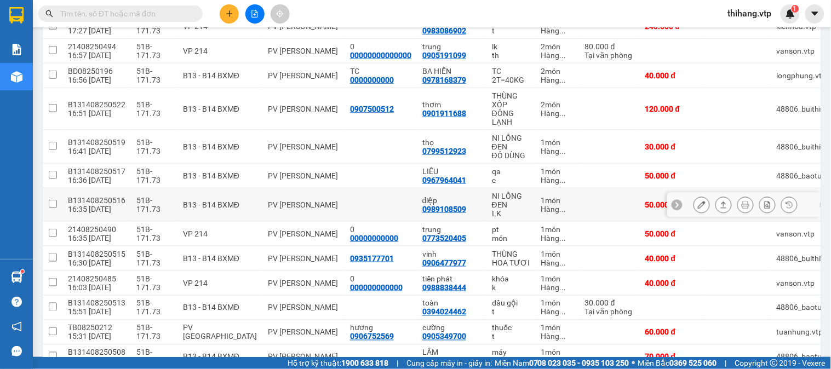
scroll to position [304, 0]
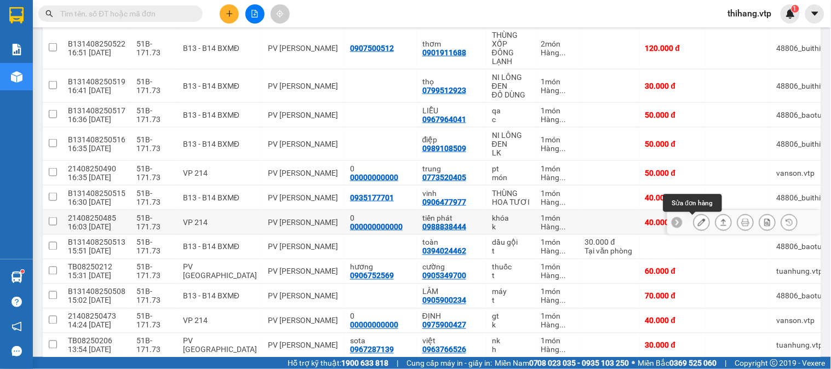
click at [698, 224] on icon at bounding box center [702, 223] width 8 height 8
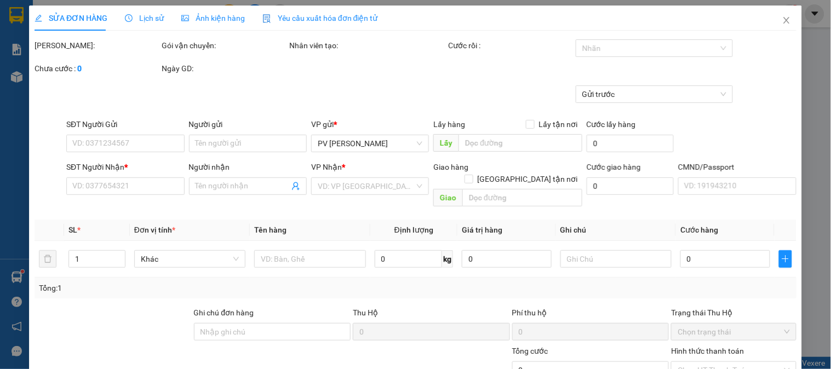
type input "000000000000"
type input "0"
type input "0988838444"
type input "tiến phát"
type input "40.000"
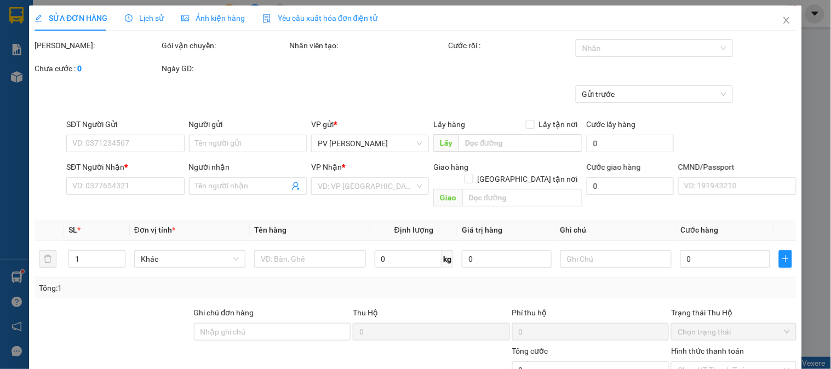
type input "40.000"
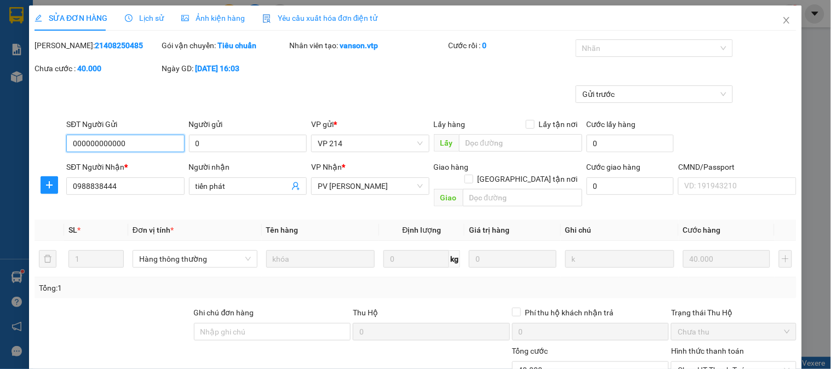
type input "2.000"
click at [632, 50] on div at bounding box center [649, 48] width 141 height 13
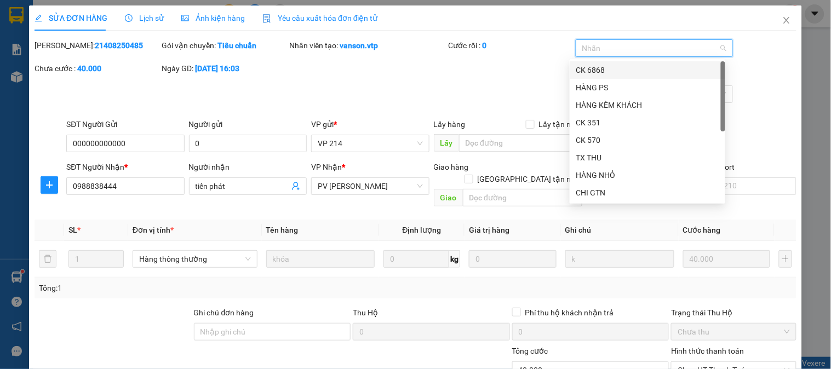
click at [593, 67] on div "CK 6868" at bounding box center [647, 70] width 142 height 12
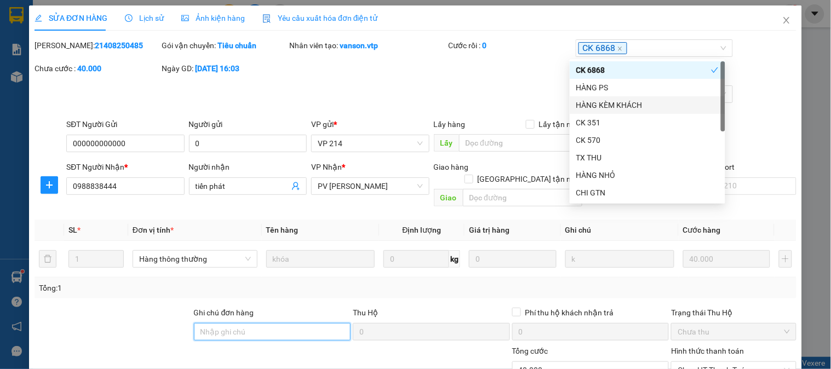
click at [288, 323] on input "Ghi chú đơn hàng" at bounding box center [272, 332] width 157 height 18
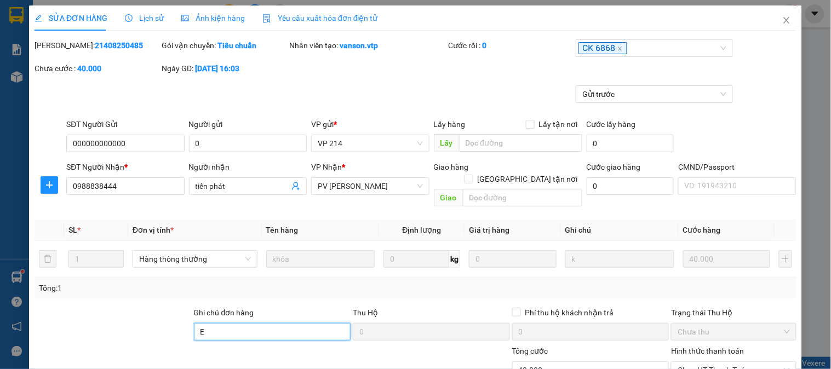
type input "E"
type input "Ẽ"
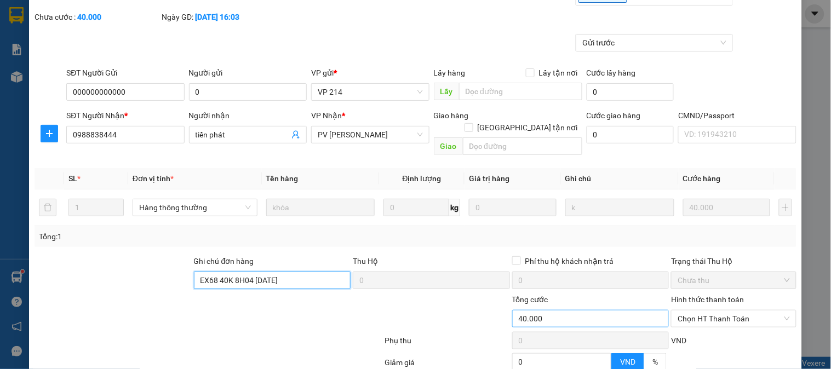
scroll to position [122, 0]
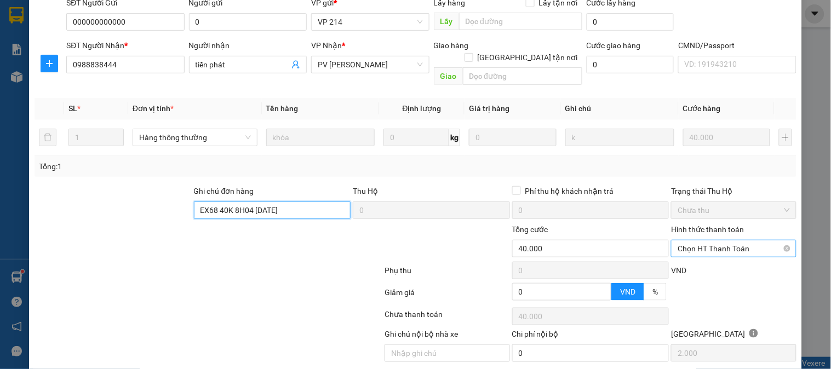
click at [698, 241] on span "Chọn HT Thanh Toán" at bounding box center [734, 249] width 112 height 16
type input "EX68 40K 8H04 [DATE]"
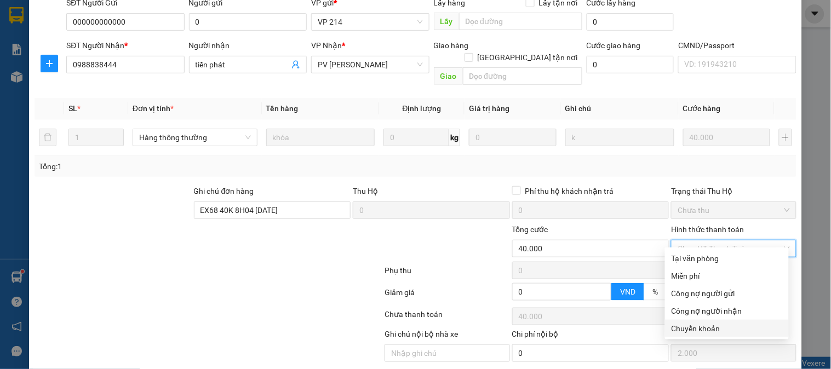
click at [697, 329] on div "Chuyển khoản" at bounding box center [727, 329] width 111 height 12
type input "0"
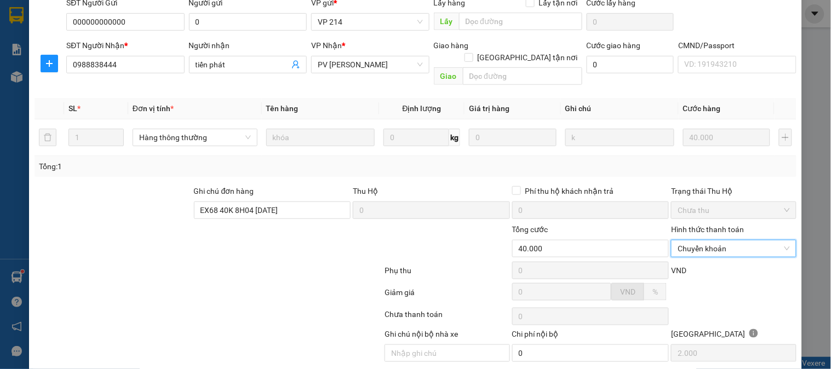
scroll to position [150, 0]
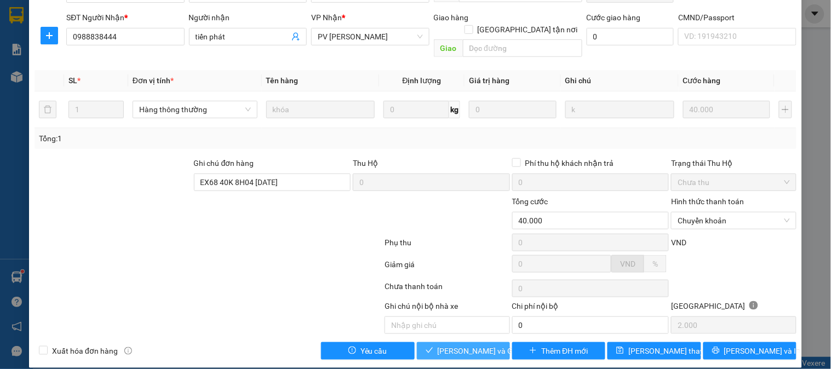
click at [428, 347] on icon "check" at bounding box center [430, 351] width 8 height 8
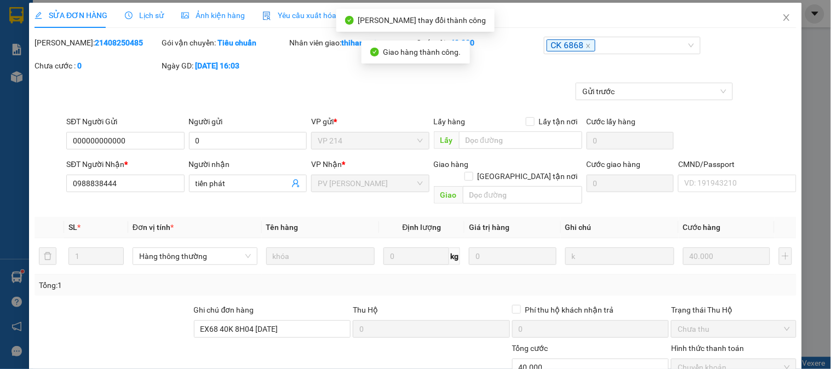
scroll to position [0, 0]
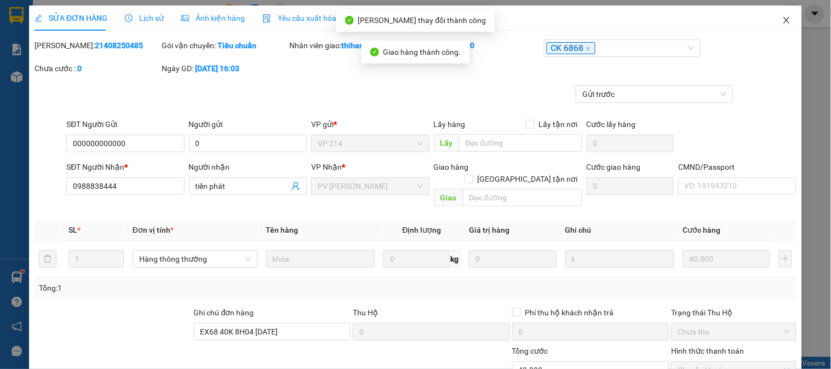
click at [782, 17] on icon "close" at bounding box center [786, 20] width 9 height 9
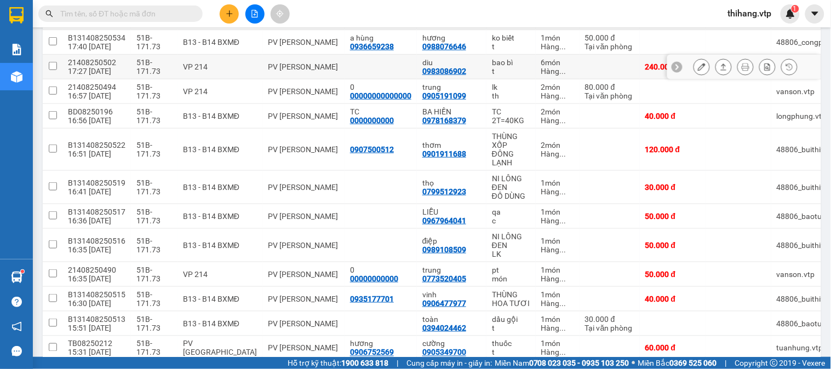
scroll to position [184, 0]
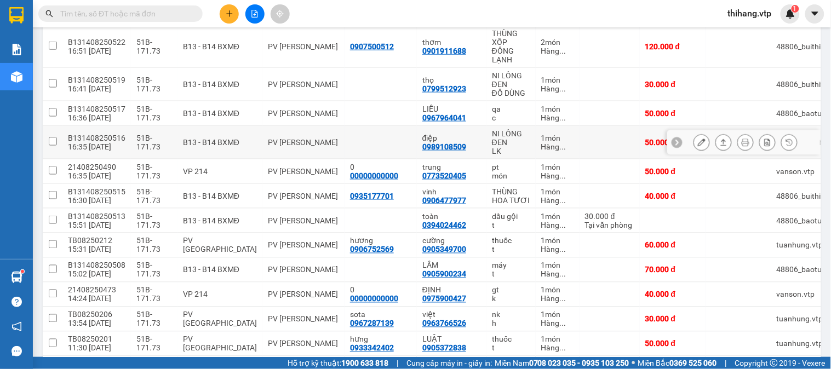
scroll to position [367, 0]
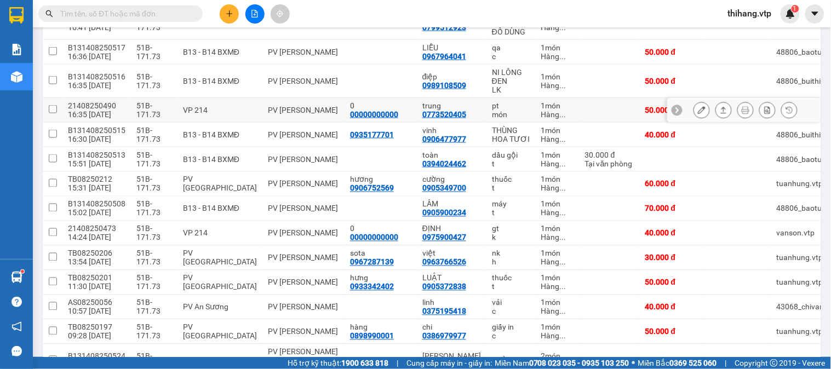
click at [698, 111] on icon at bounding box center [702, 110] width 8 height 8
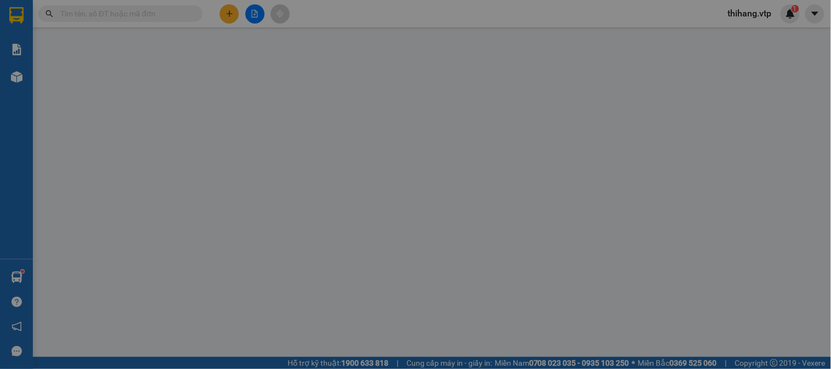
type input "00000000000"
type input "0"
type input "0773520405"
type input "trung"
type input "50.000"
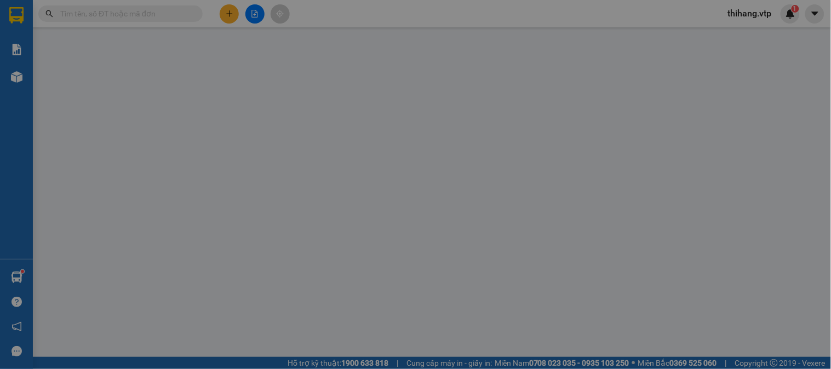
type input "50.000"
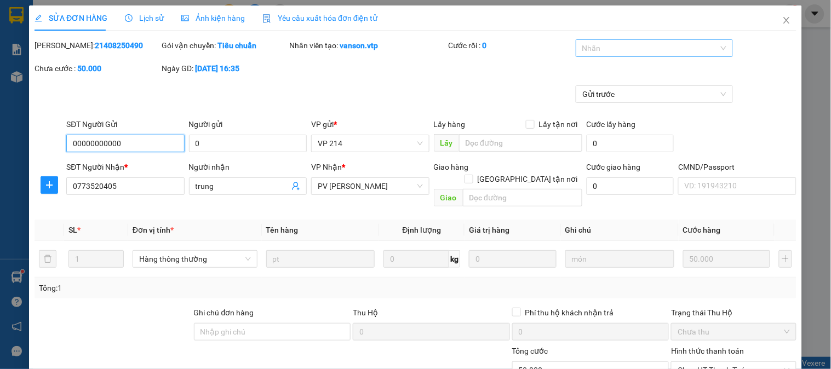
type input "2.500"
click at [623, 47] on div at bounding box center [649, 48] width 141 height 13
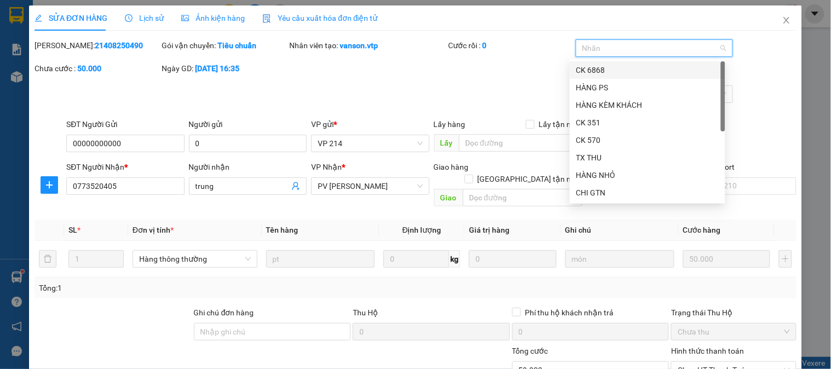
click at [585, 70] on div "CK 6868" at bounding box center [647, 70] width 142 height 12
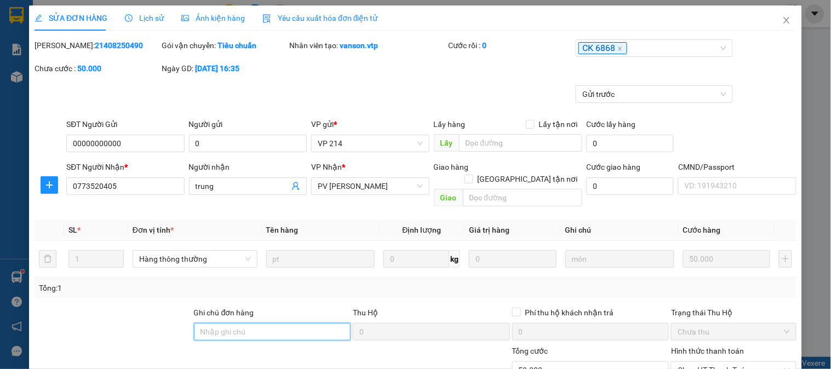
click at [265, 324] on input "Ghi chú đơn hàng" at bounding box center [272, 332] width 157 height 18
type input "E"
type input "Ẽ"
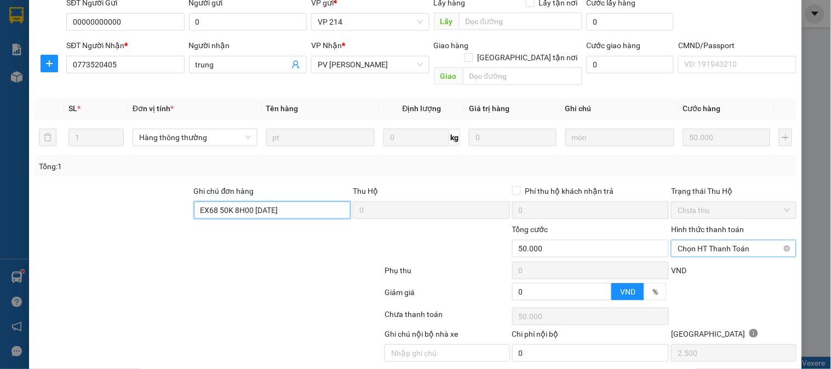
click at [695, 243] on span "Chọn HT Thanh Toán" at bounding box center [734, 249] width 112 height 16
type input "EX68 50K 8H00 12/8/25"
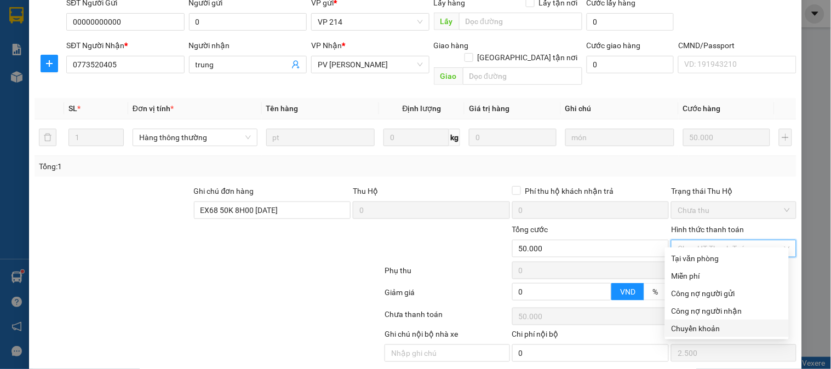
click at [701, 323] on div "Chuyển khoản" at bounding box center [727, 329] width 111 height 12
type input "0"
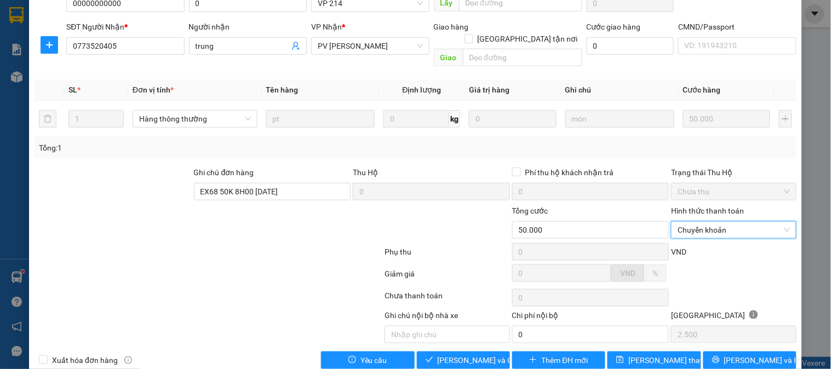
scroll to position [150, 0]
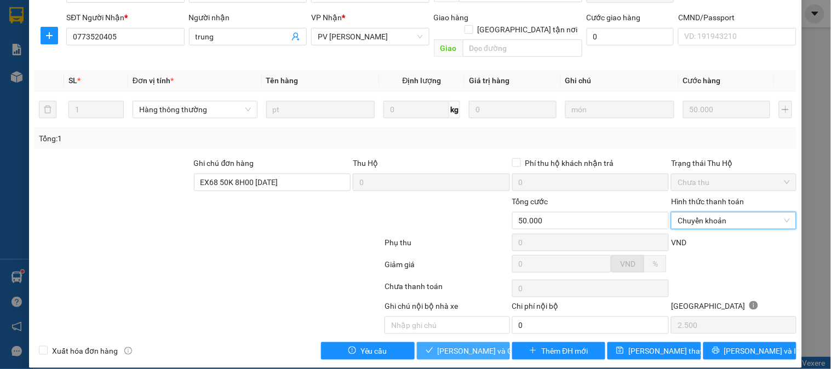
click at [478, 345] on span "[PERSON_NAME] và Giao hàng" at bounding box center [490, 351] width 105 height 12
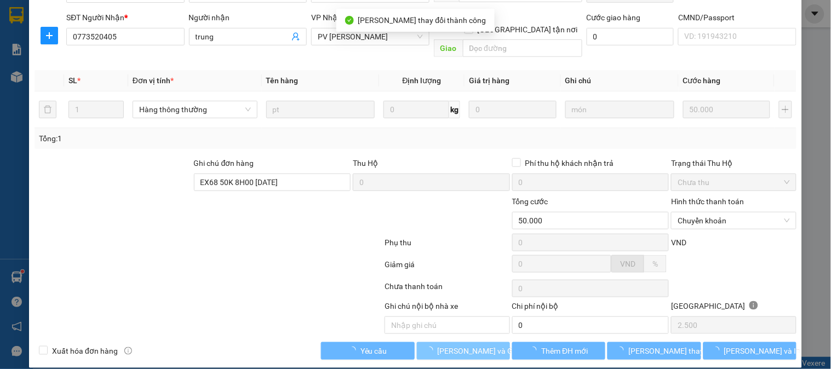
scroll to position [0, 0]
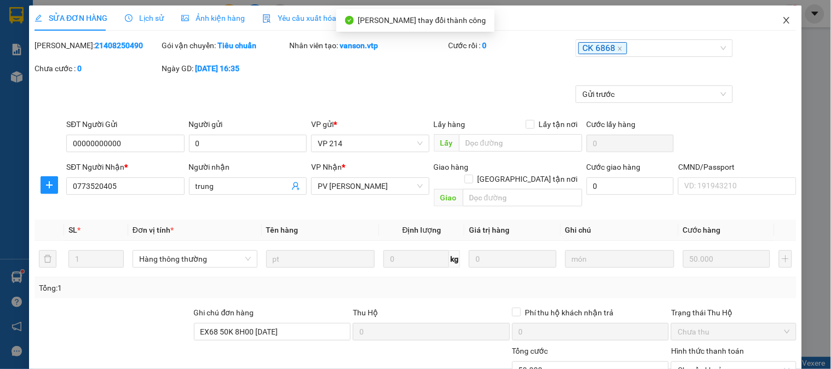
click at [779, 15] on span "Close" at bounding box center [786, 20] width 31 height 31
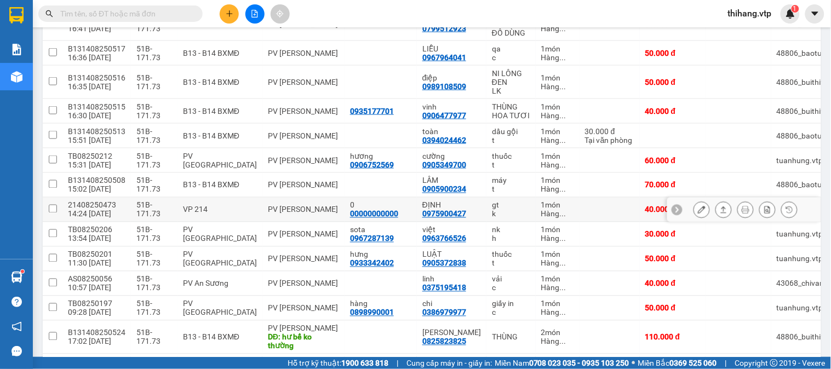
scroll to position [367, 0]
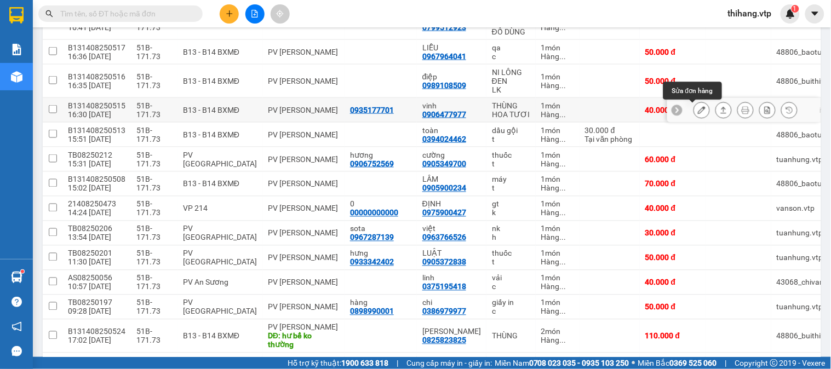
click at [698, 113] on icon at bounding box center [702, 110] width 8 height 8
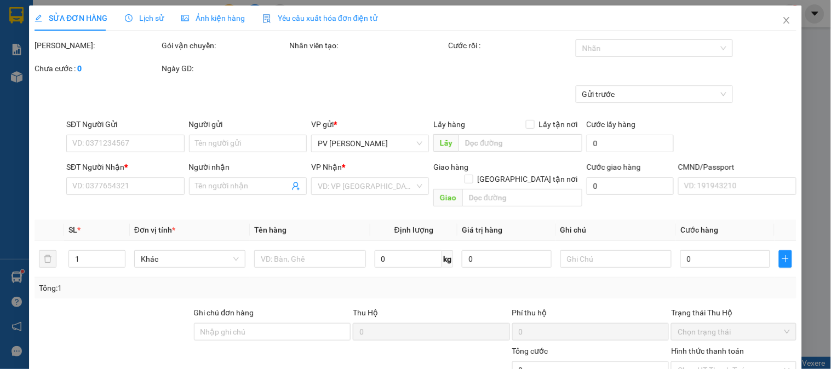
type input "0935177701"
type input "0906477977"
type input "vinh"
type input "40.000"
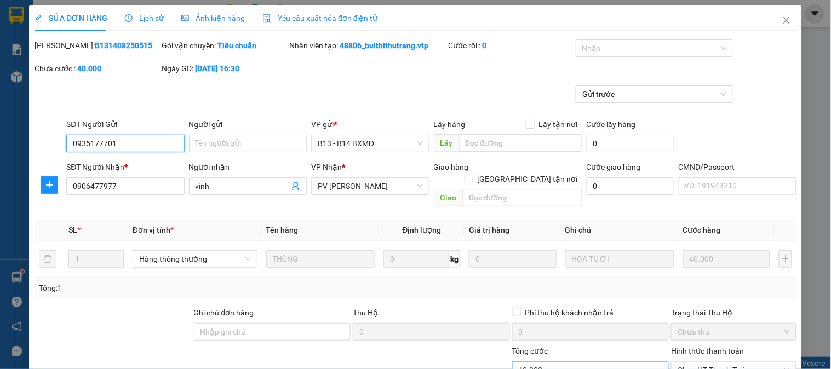
type input "2.000"
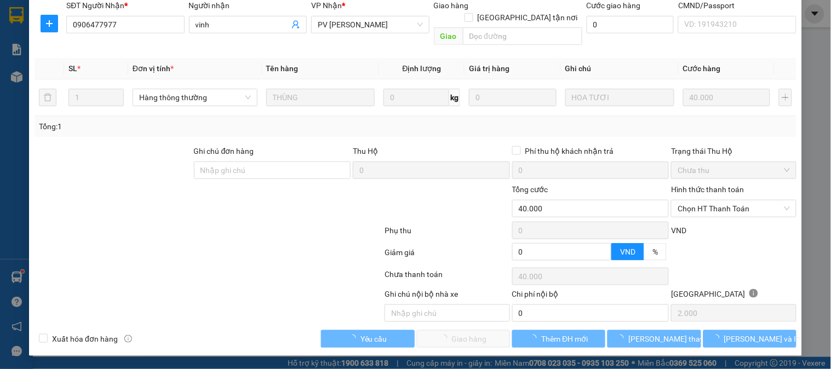
scroll to position [150, 0]
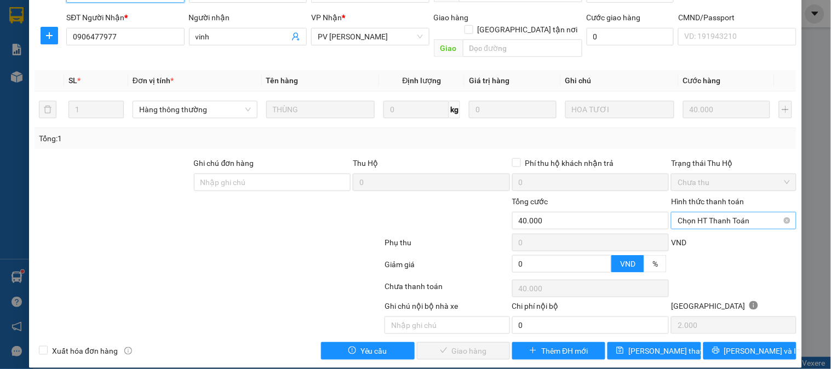
click at [694, 213] on span "Chọn HT Thanh Toán" at bounding box center [734, 221] width 112 height 16
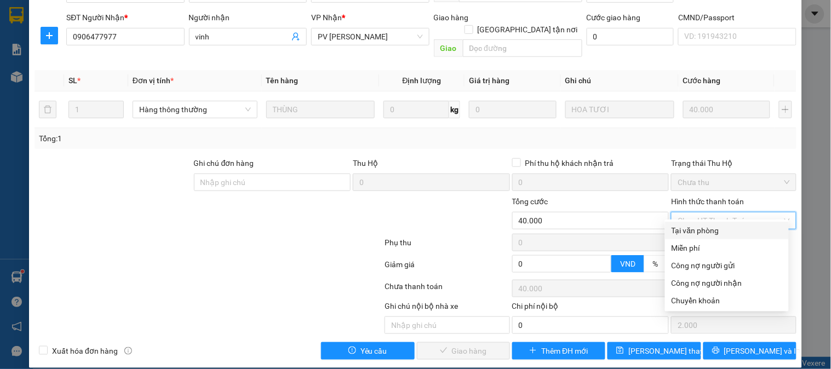
click at [694, 237] on div "Tại văn phòng" at bounding box center [727, 231] width 124 height 18
type input "0"
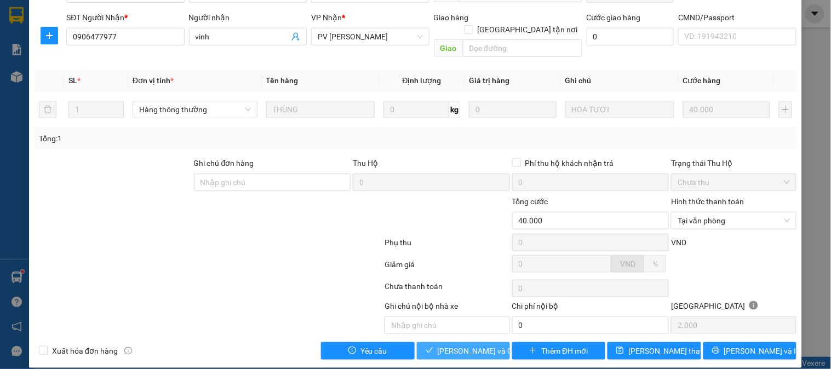
drag, startPoint x: 442, startPoint y: 344, endPoint x: 531, endPoint y: 290, distance: 104.7
click at [442, 345] on span "[PERSON_NAME] và Giao hàng" at bounding box center [490, 351] width 105 height 12
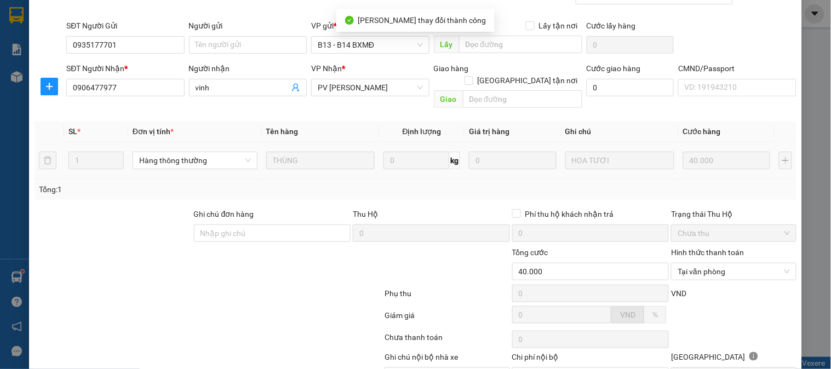
scroll to position [0, 0]
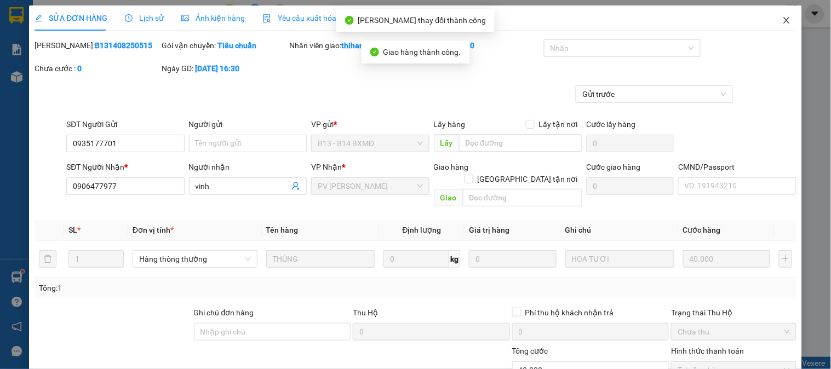
click at [773, 20] on span "Close" at bounding box center [786, 20] width 31 height 31
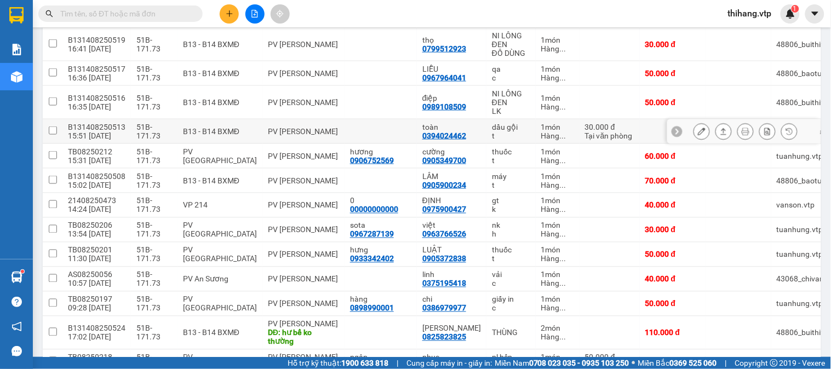
scroll to position [367, 0]
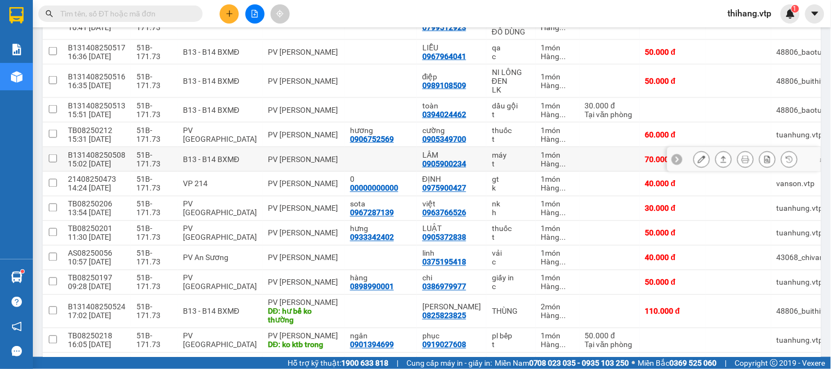
click at [694, 165] on button at bounding box center [701, 159] width 15 height 19
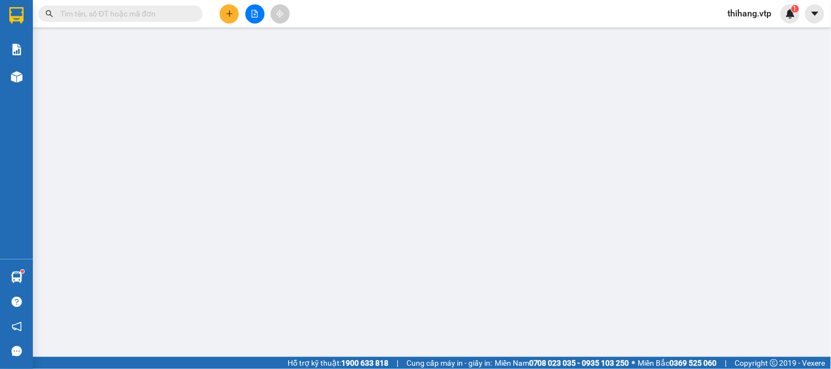
type input "0905900234"
type input "LÂM"
type input "70.000"
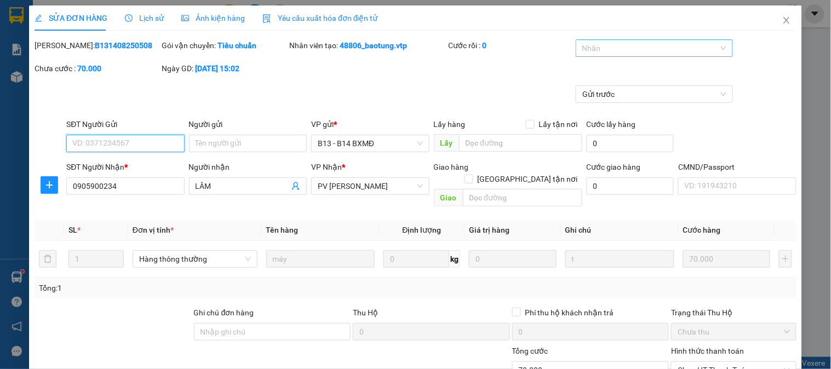
type input "3.500"
click at [594, 48] on div at bounding box center [649, 48] width 141 height 13
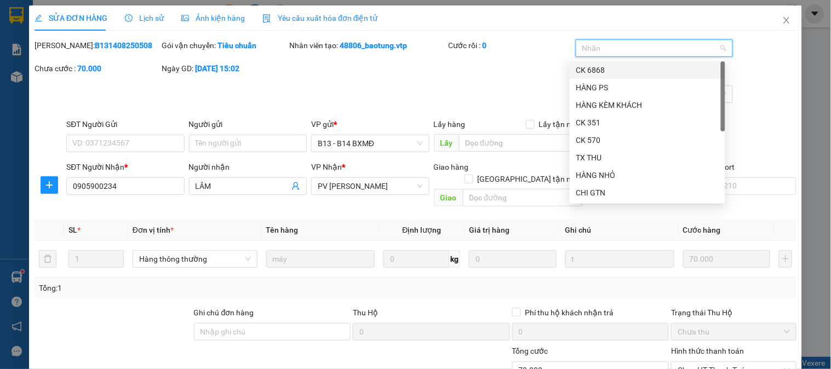
click at [585, 70] on div "CK 6868" at bounding box center [647, 70] width 142 height 12
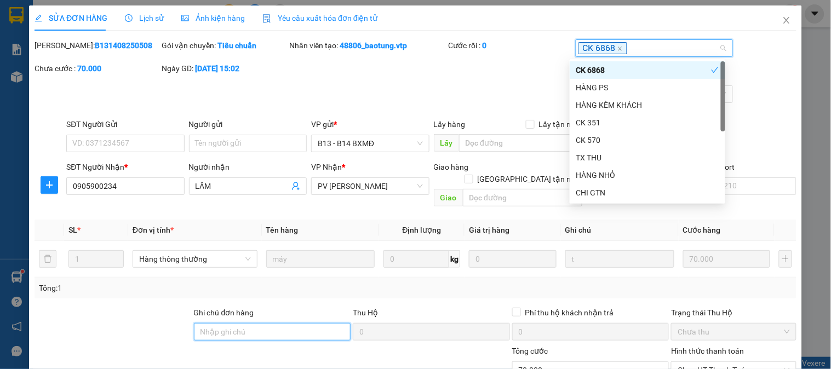
click at [313, 323] on input "Ghi chú đơn hàng" at bounding box center [272, 332] width 157 height 18
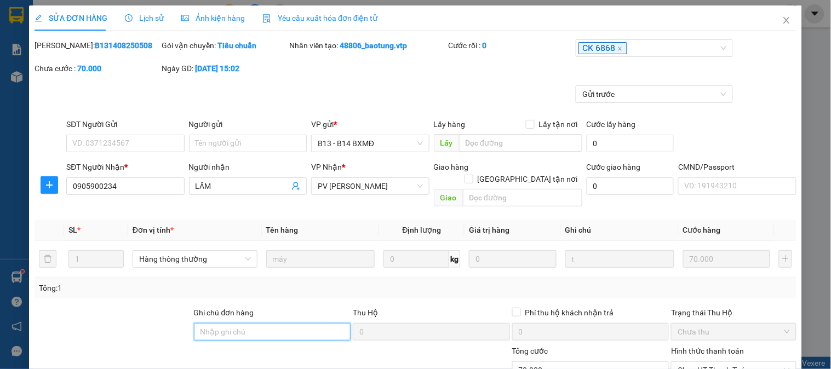
type input "E"
type input "Ẽ"
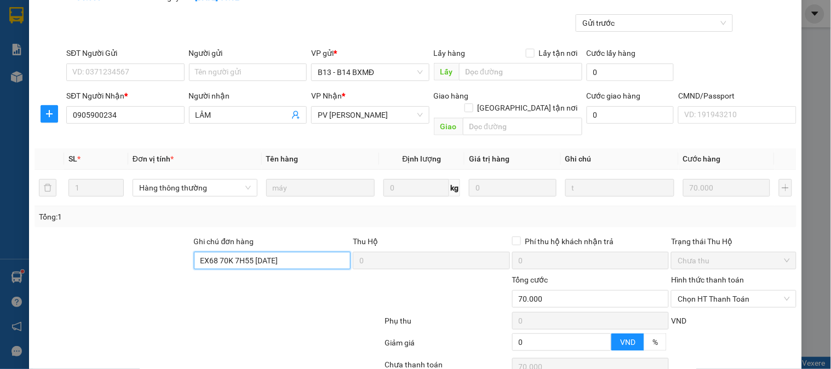
scroll to position [150, 0]
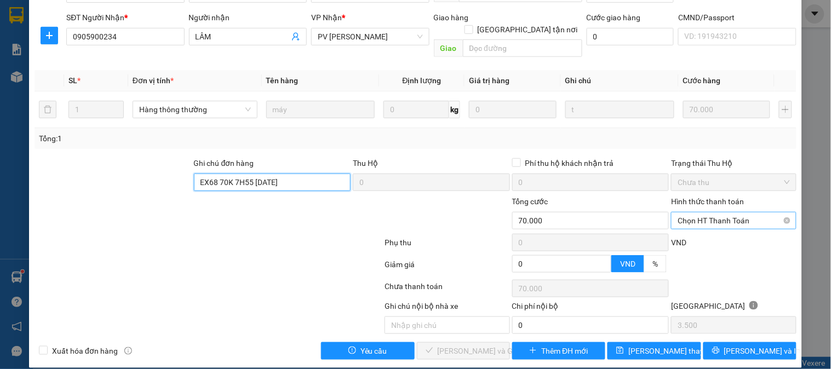
click at [693, 213] on span "Chọn HT Thanh Toán" at bounding box center [734, 221] width 112 height 16
type input "EX68 70K 7H55 12/8/25"
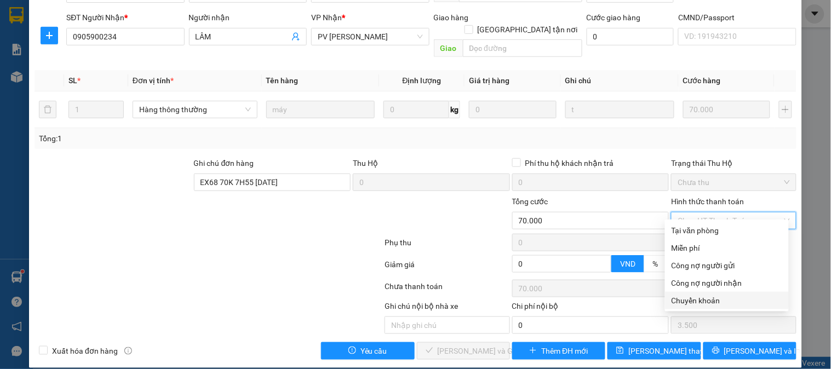
click at [685, 298] on div "Chuyển khoản" at bounding box center [727, 301] width 111 height 12
type input "0"
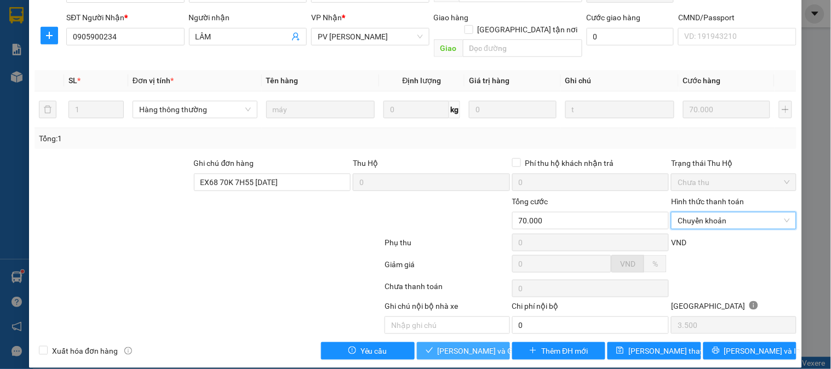
click at [479, 345] on span "[PERSON_NAME] và Giao hàng" at bounding box center [490, 351] width 105 height 12
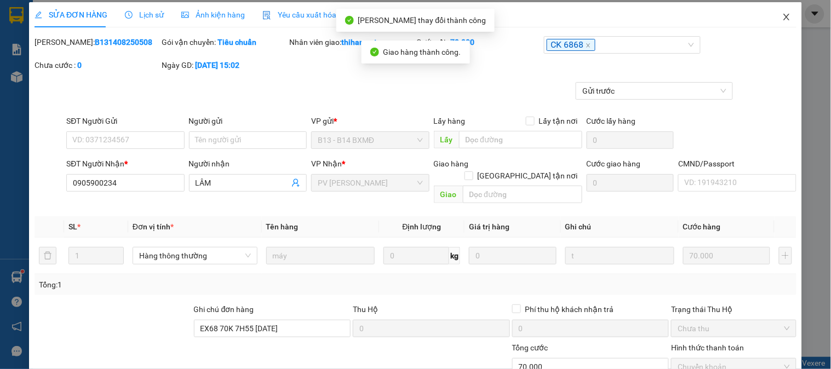
scroll to position [0, 0]
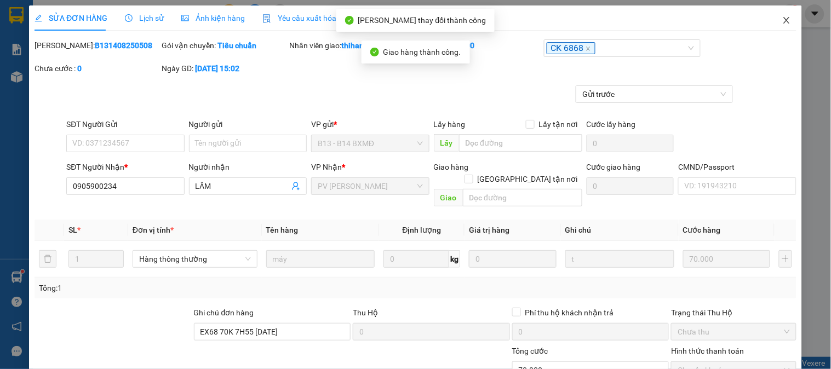
click at [783, 20] on icon "close" at bounding box center [786, 20] width 6 height 7
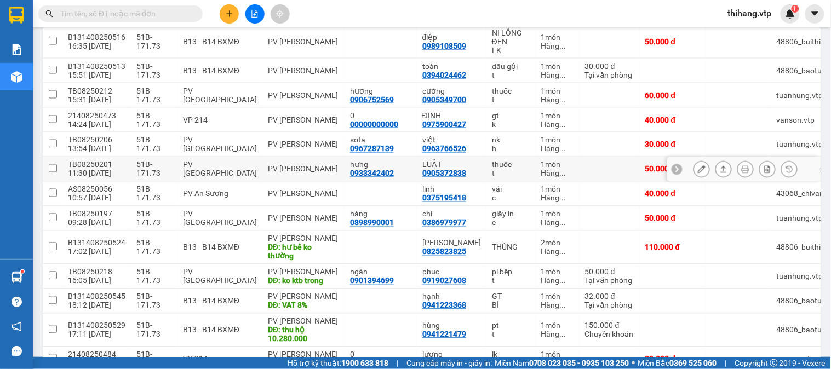
scroll to position [428, 0]
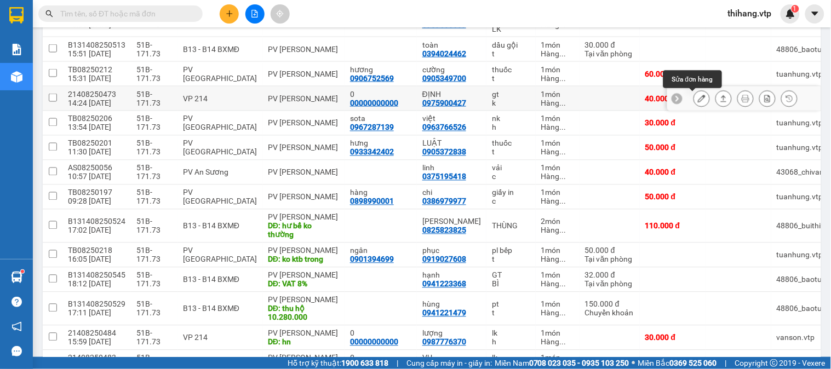
click at [698, 99] on icon at bounding box center [702, 99] width 8 height 8
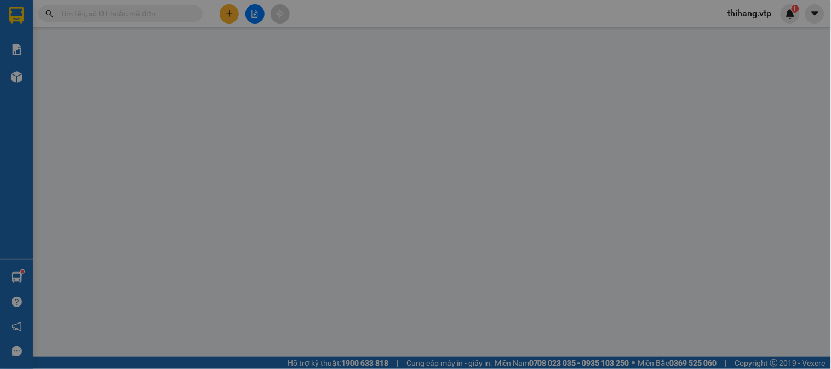
type input "00000000000"
type input "0"
type input "0975900427"
type input "ĐỊNH"
type input "40.000"
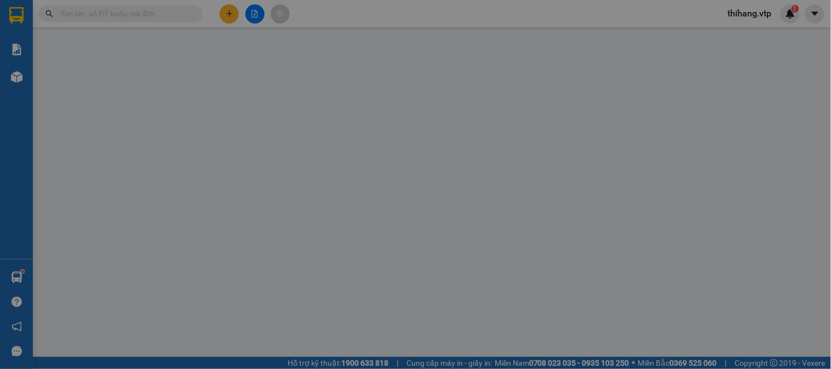
type input "40.000"
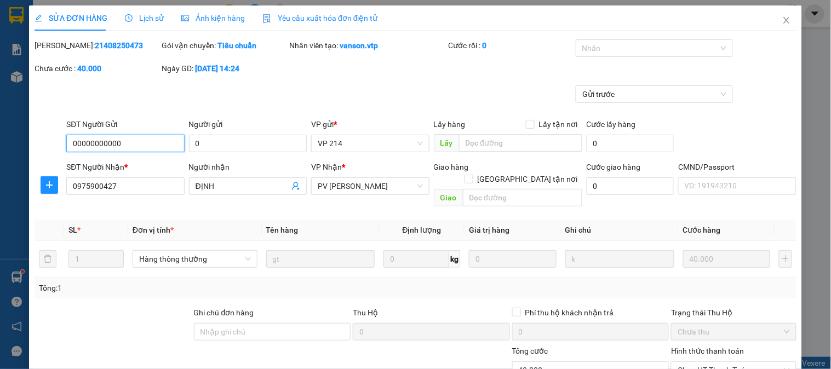
type input "2.000"
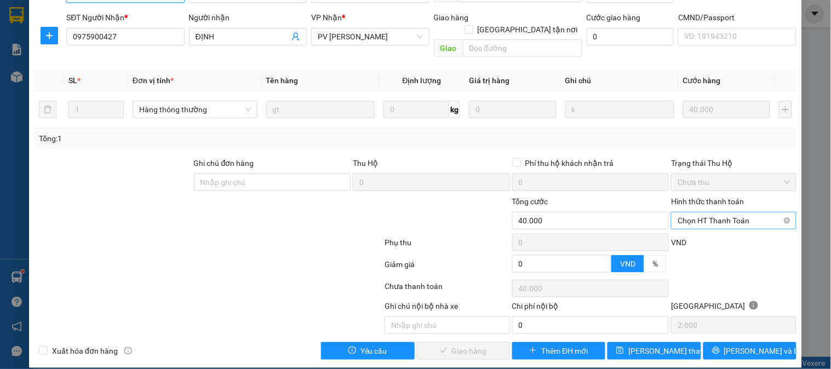
click at [691, 213] on span "Chọn HT Thanh Toán" at bounding box center [734, 221] width 112 height 16
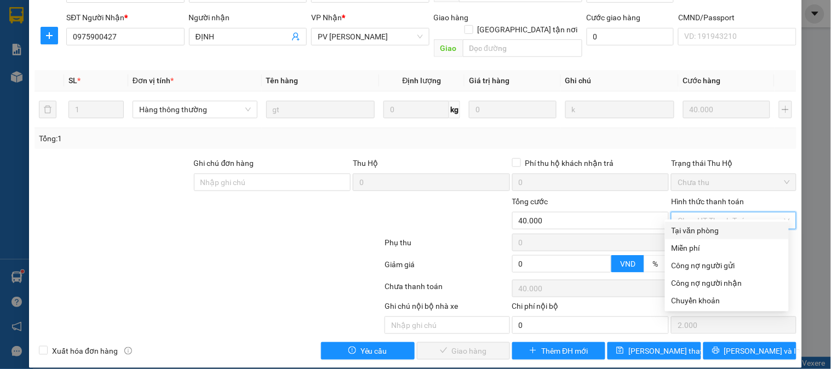
click at [689, 225] on div "Tại văn phòng" at bounding box center [727, 231] width 111 height 12
type input "0"
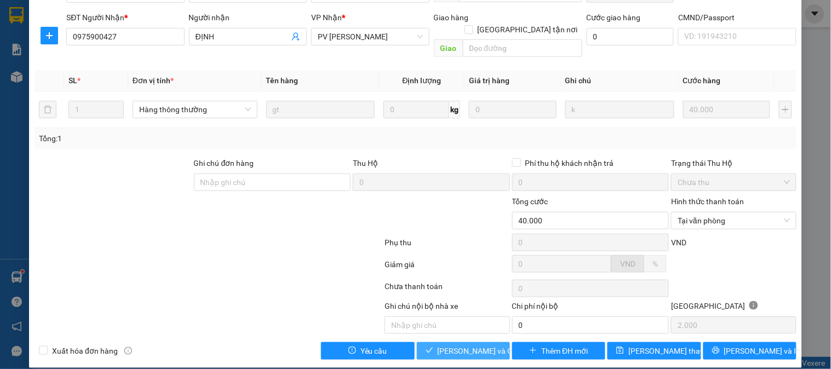
drag, startPoint x: 468, startPoint y: 335, endPoint x: 643, endPoint y: 221, distance: 208.3
click at [469, 345] on span "[PERSON_NAME] và Giao hàng" at bounding box center [490, 351] width 105 height 12
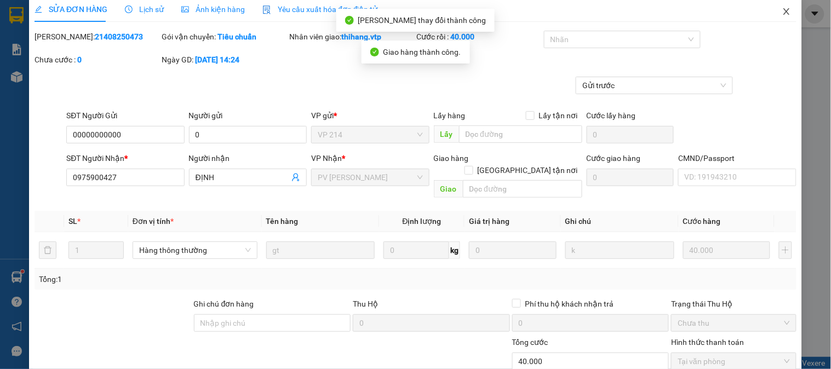
scroll to position [0, 0]
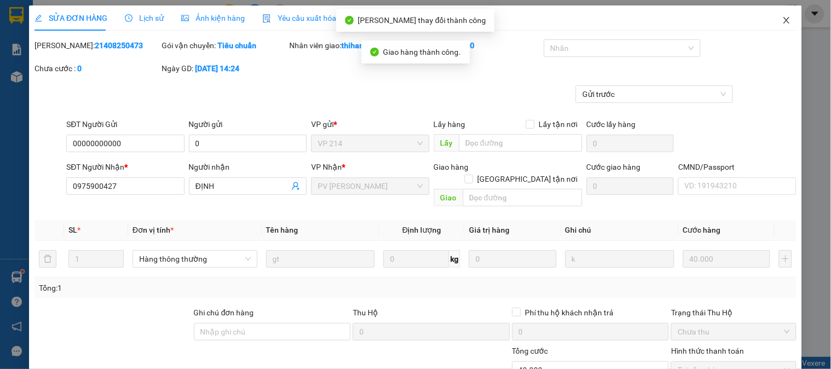
click at [775, 12] on span "Close" at bounding box center [786, 20] width 31 height 31
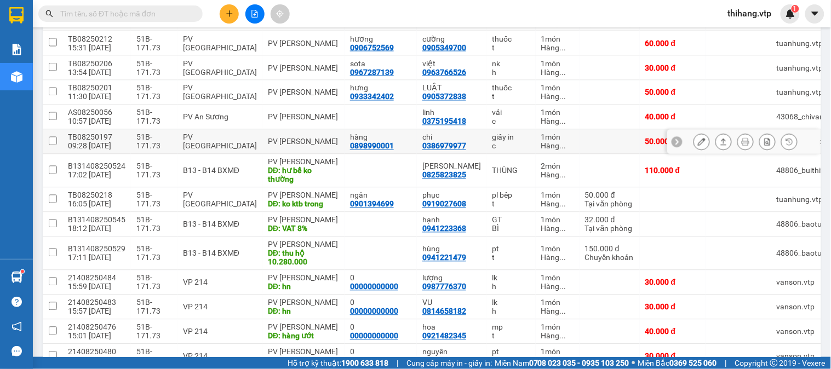
scroll to position [487, 0]
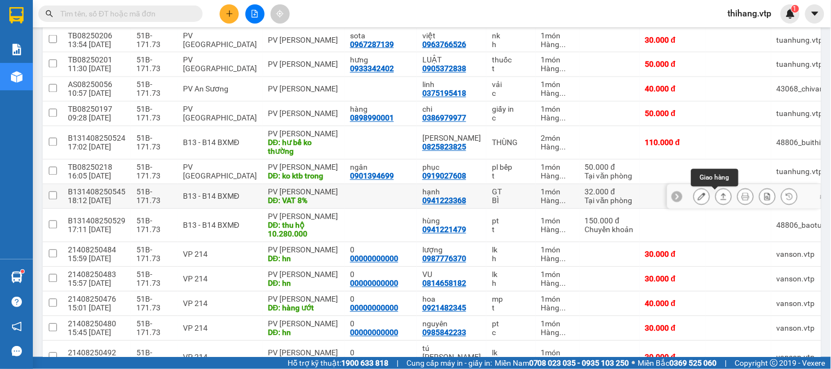
click at [720, 199] on icon at bounding box center [724, 197] width 8 height 8
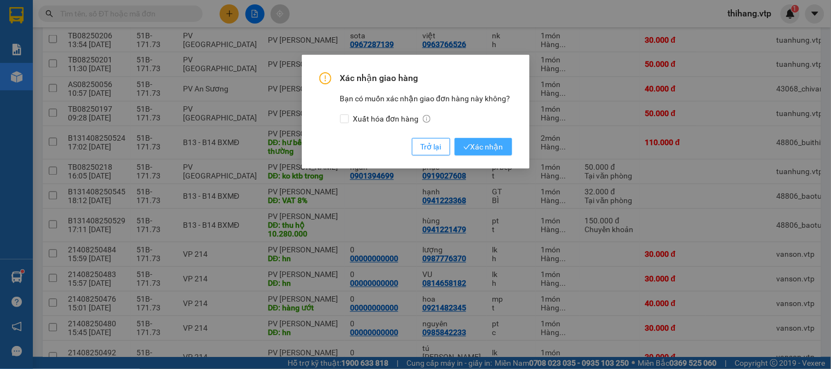
click at [464, 150] on icon "check" at bounding box center [467, 147] width 7 height 7
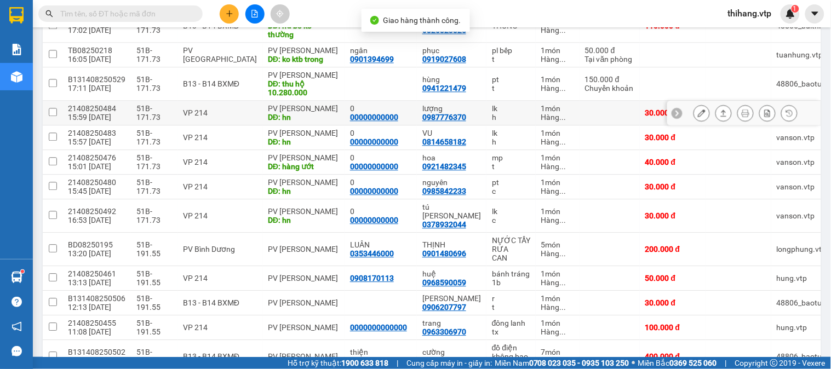
scroll to position [609, 0]
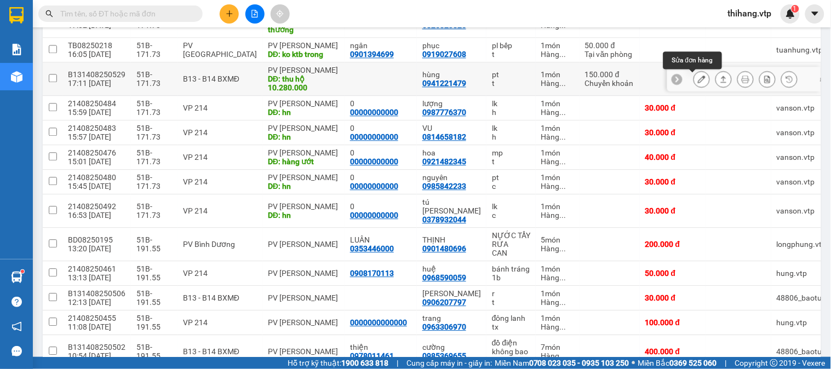
click at [698, 79] on icon at bounding box center [702, 79] width 8 height 8
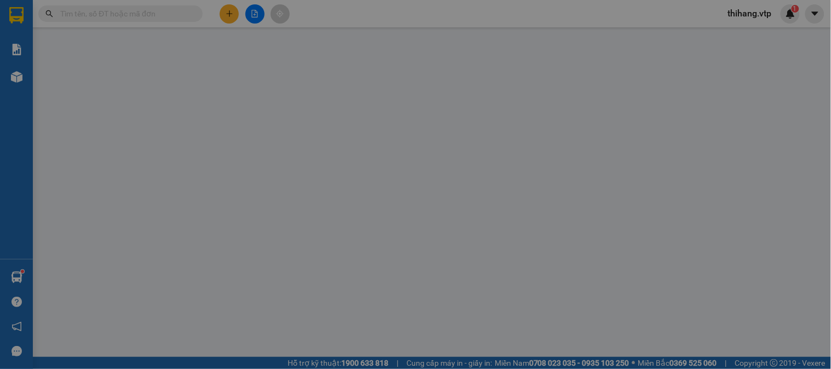
type input "0941221479"
type input "hùng"
type input "thu hộ 10.280.000"
type input "100.000"
type input "ck6839 150k [DATE] 17h11"
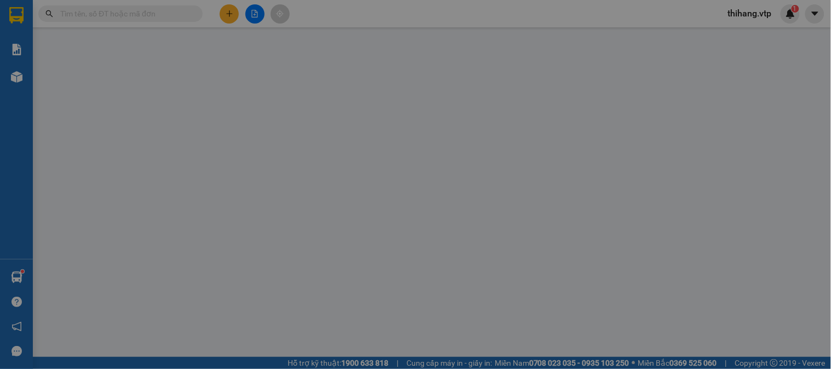
type input "150.000"
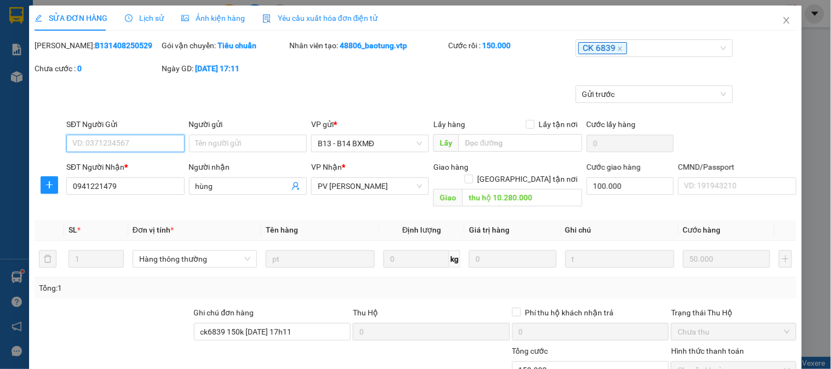
type input "2.500"
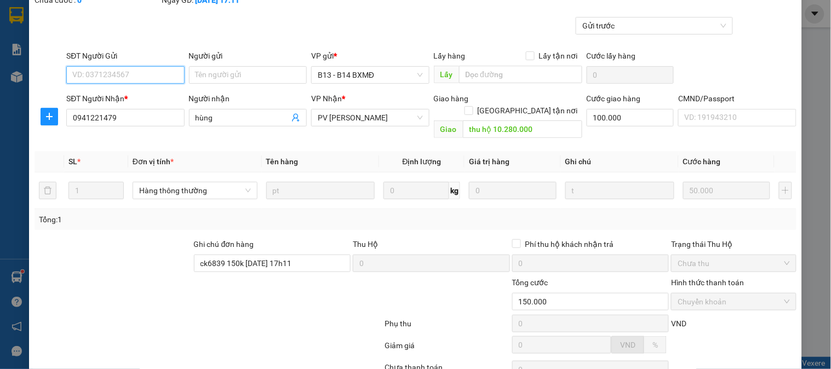
scroll to position [150, 0]
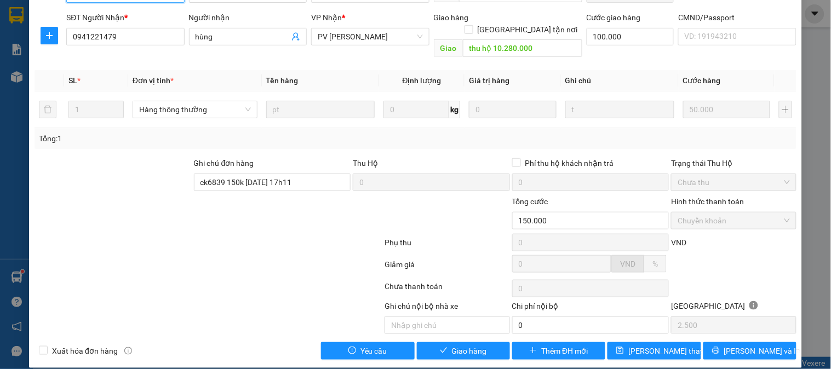
click at [693, 178] on div "Chưa thu" at bounding box center [733, 183] width 125 height 18
click at [696, 174] on span "Chưa thu" at bounding box center [734, 182] width 112 height 16
click at [720, 174] on span "Chưa thu" at bounding box center [734, 182] width 112 height 16
click at [472, 345] on span "Giao hàng" at bounding box center [469, 351] width 35 height 12
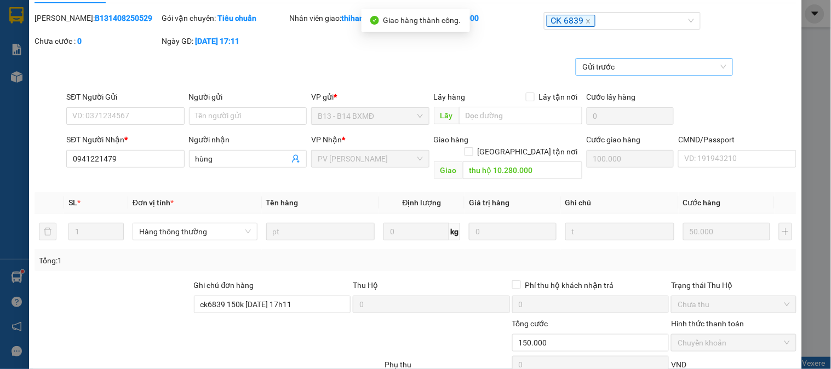
scroll to position [0, 0]
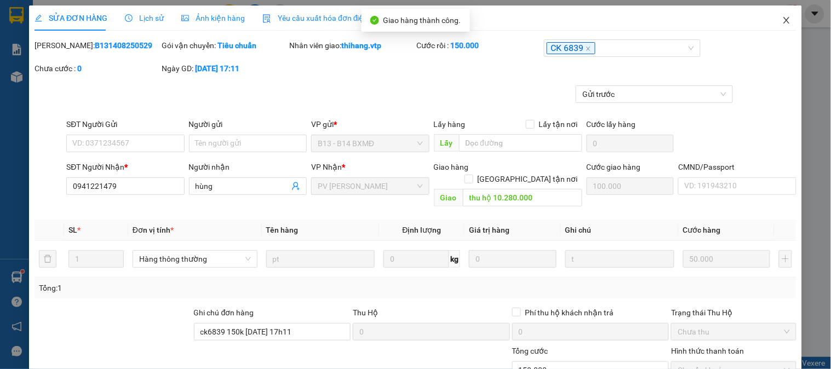
click at [782, 21] on icon "close" at bounding box center [786, 20] width 9 height 9
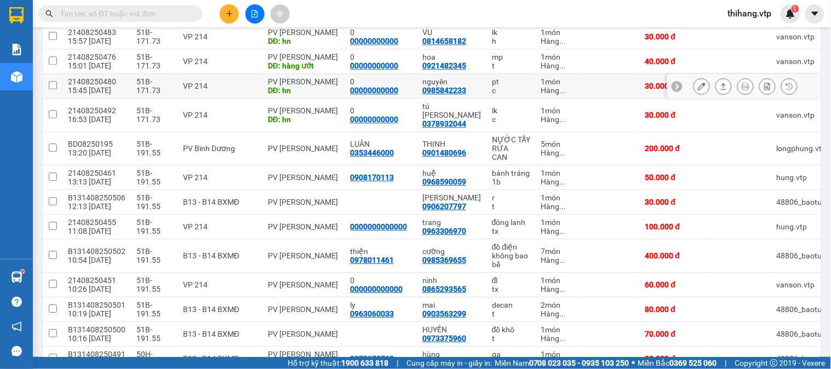
scroll to position [610, 0]
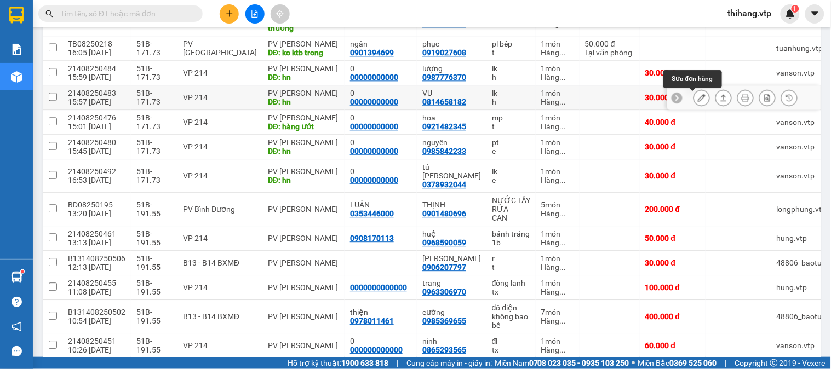
click at [698, 99] on icon at bounding box center [702, 98] width 8 height 8
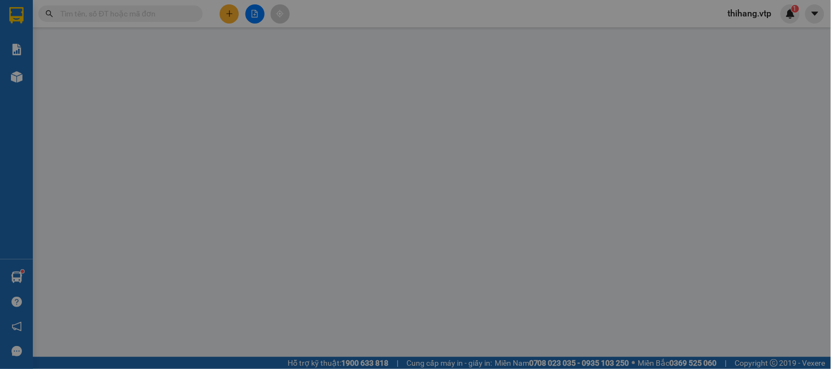
type input "00000000000"
type input "0"
type input "0814658182"
type input "VU"
type input "hn"
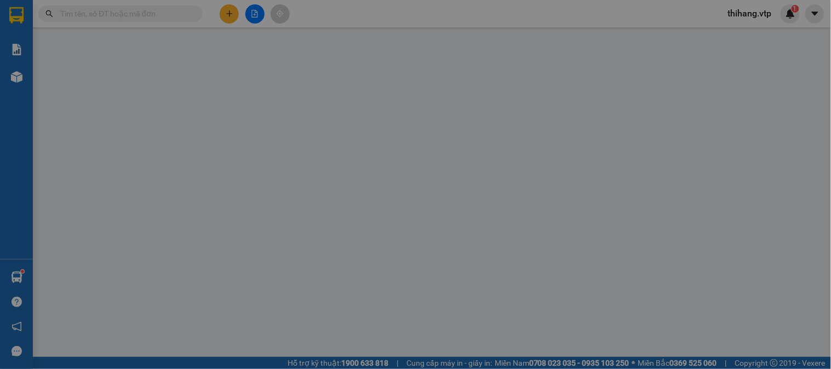
type input "30.000"
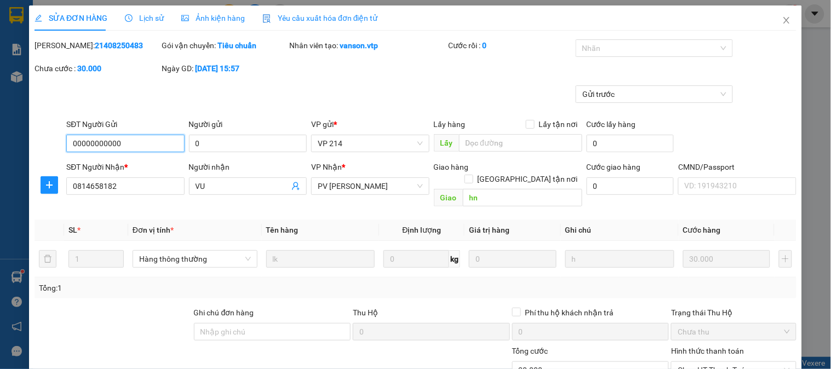
type input "1.500"
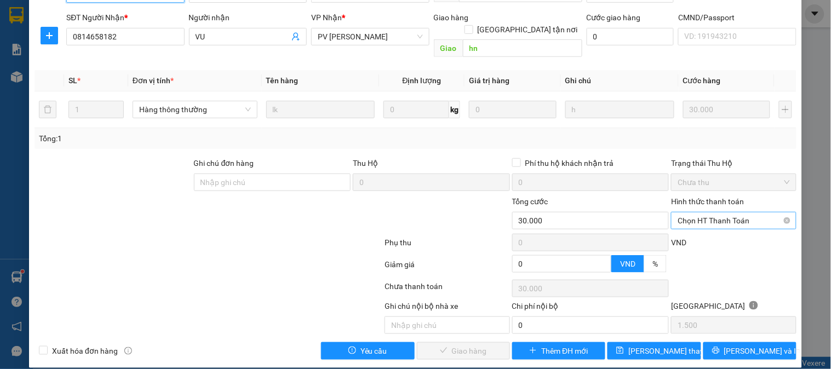
click at [695, 213] on span "Chọn HT Thanh Toán" at bounding box center [734, 221] width 112 height 16
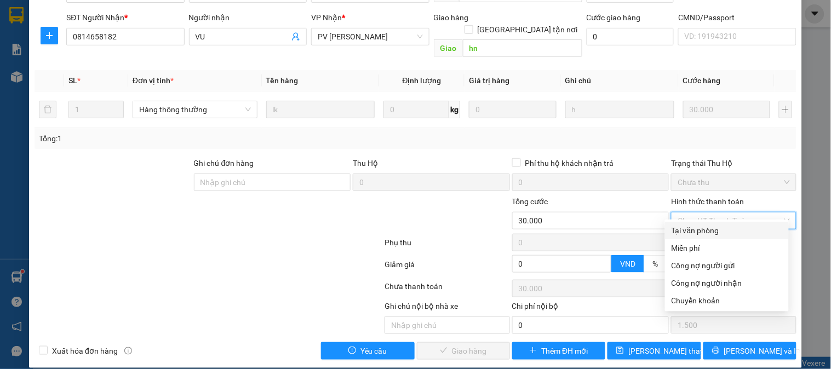
click at [695, 231] on div "Tại văn phòng" at bounding box center [727, 231] width 111 height 12
type input "0"
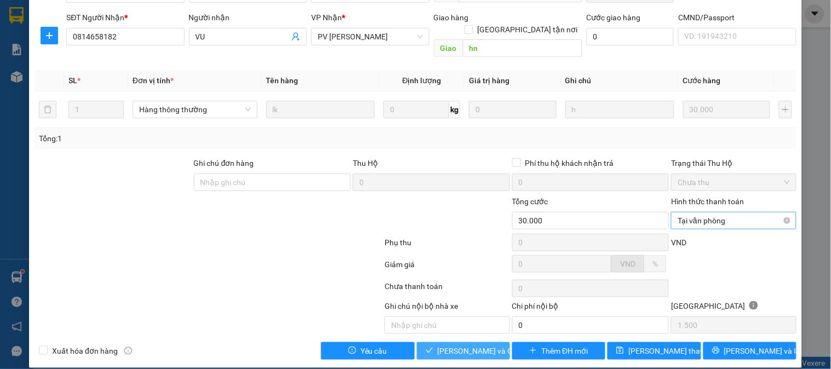
drag, startPoint x: 454, startPoint y: 337, endPoint x: 679, endPoint y: 204, distance: 261.8
click at [456, 345] on span "[PERSON_NAME] và Giao hàng" at bounding box center [490, 351] width 105 height 12
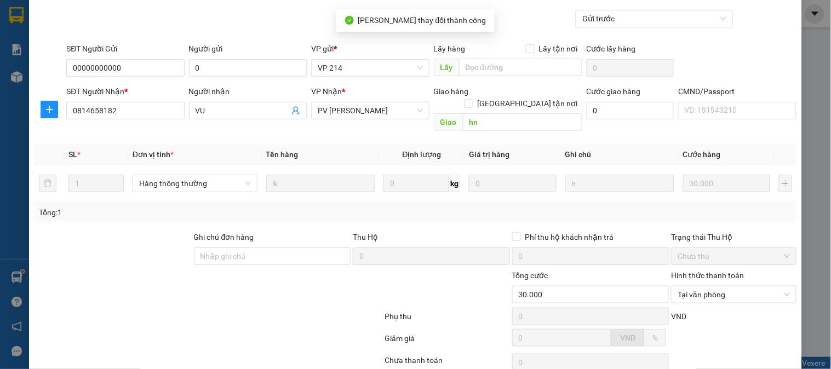
scroll to position [0, 0]
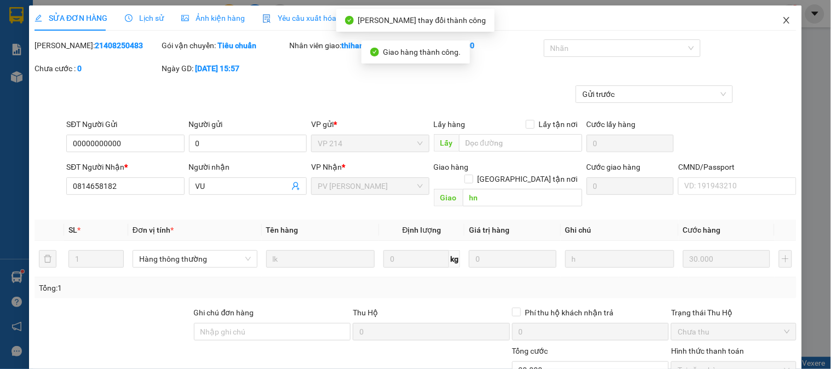
click at [782, 21] on icon "close" at bounding box center [786, 20] width 9 height 9
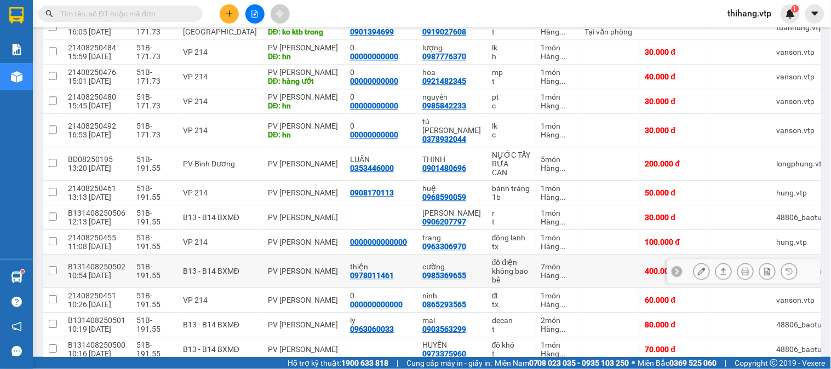
scroll to position [631, 0]
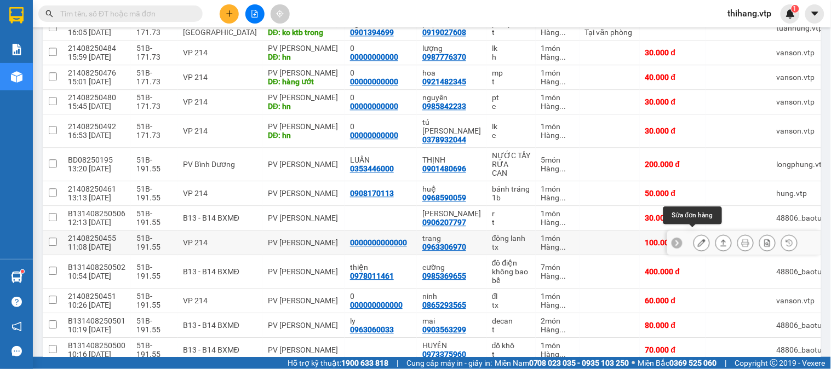
click at [697, 233] on button at bounding box center [701, 242] width 15 height 19
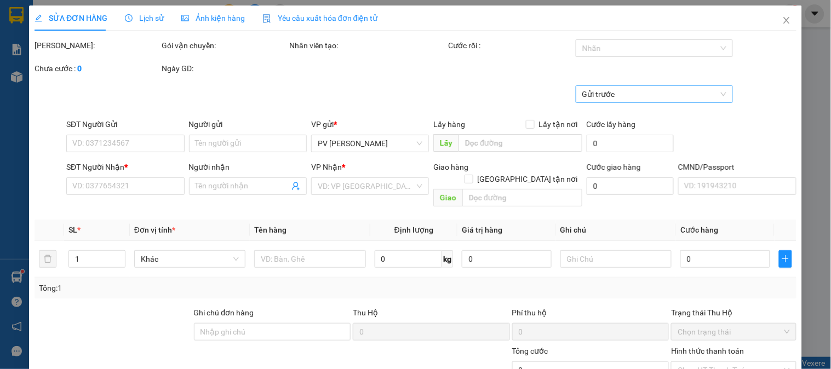
type input "0000000000000"
type input "0963306970"
type input "trang"
type input "100.000"
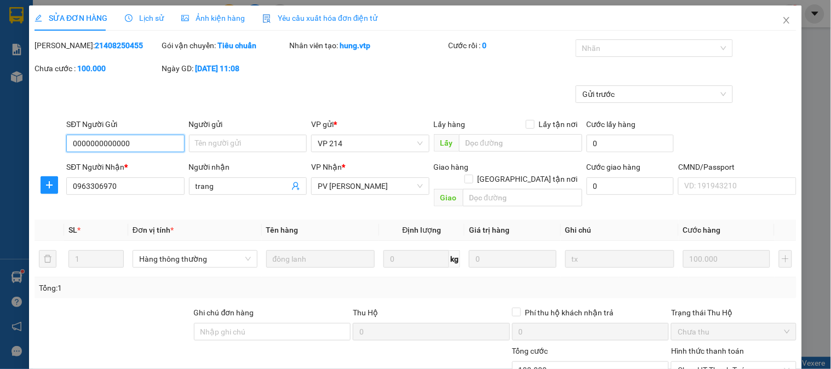
type input "5.000"
click at [602, 48] on div at bounding box center [649, 48] width 141 height 13
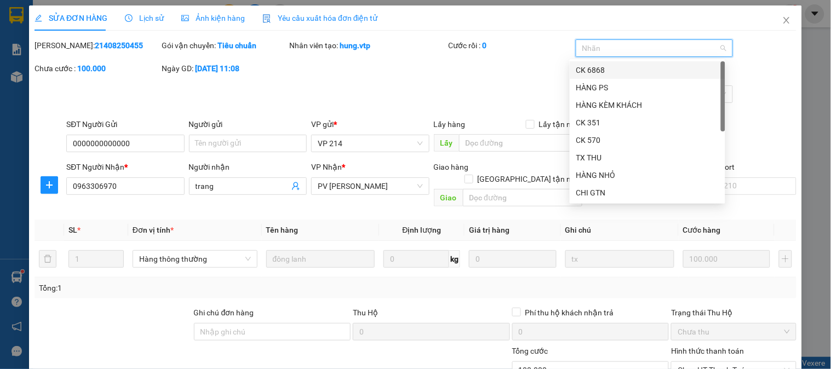
click at [594, 67] on div "CK 6868" at bounding box center [647, 70] width 142 height 12
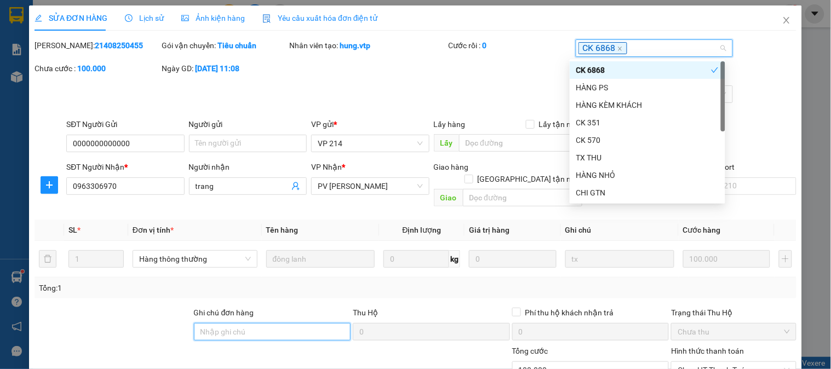
click at [314, 323] on input "Ghi chú đơn hàng" at bounding box center [272, 332] width 157 height 18
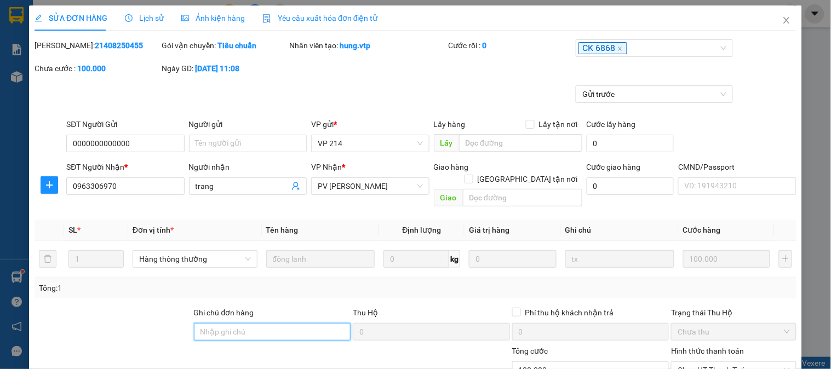
type input "E"
type input "Ẽ"
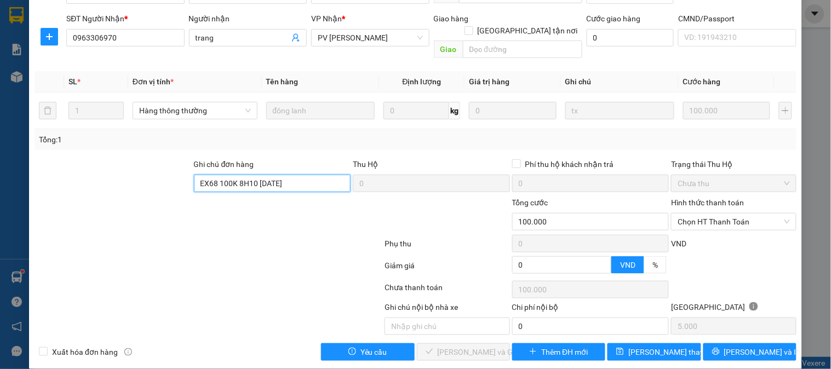
scroll to position [150, 0]
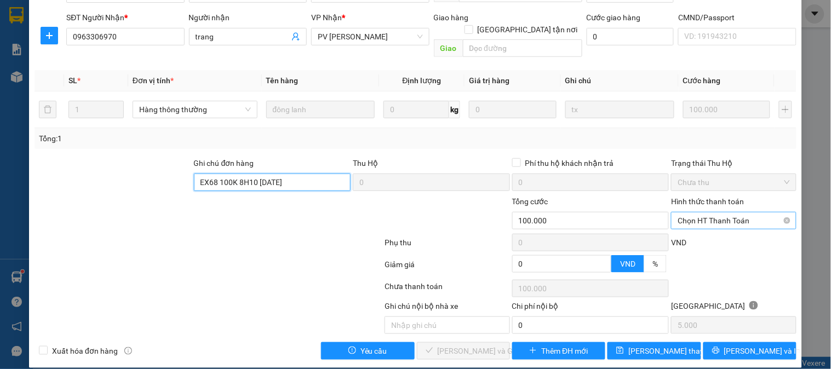
click at [703, 213] on span "Chọn HT Thanh Toán" at bounding box center [734, 221] width 112 height 16
type input "EX68 100K 8H10 12/8/25"
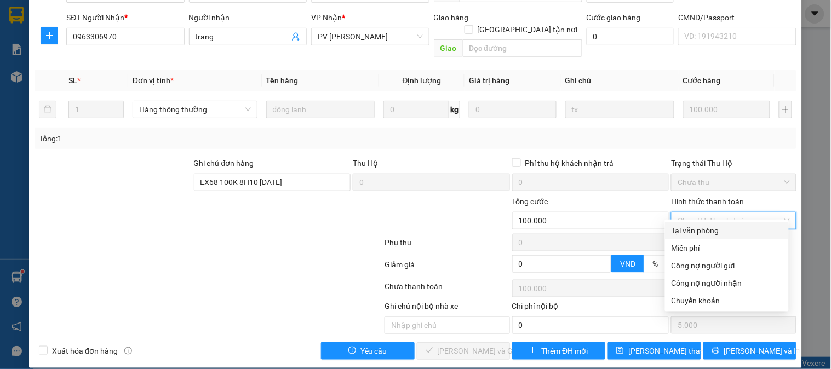
click at [699, 228] on div "Tại văn phòng" at bounding box center [727, 231] width 111 height 12
type input "0"
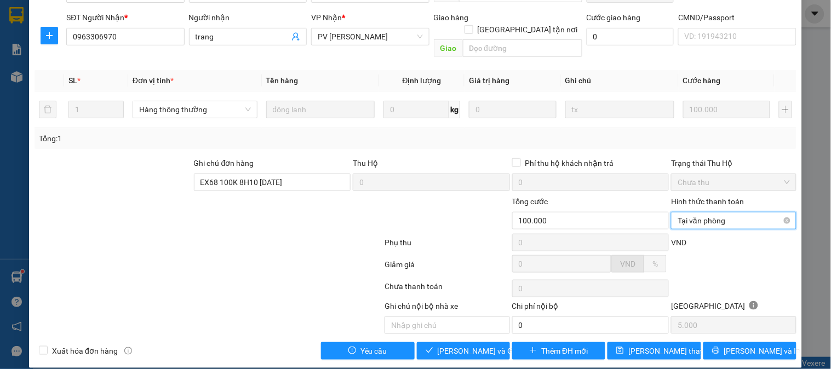
click at [698, 213] on span "Tại văn phòng" at bounding box center [734, 221] width 112 height 16
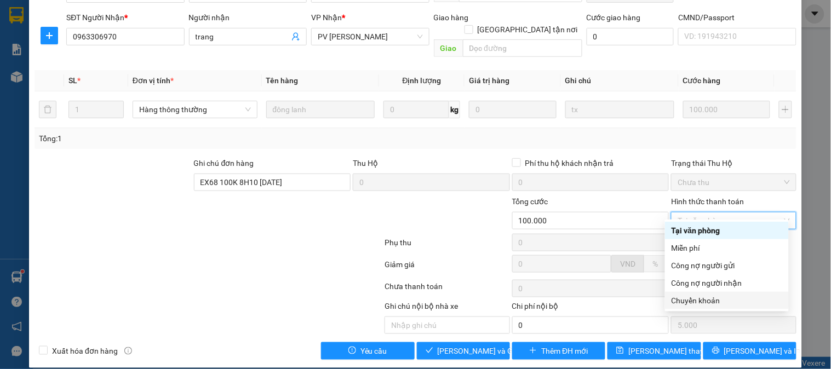
click at [695, 300] on div "Chuyển khoản" at bounding box center [727, 301] width 111 height 12
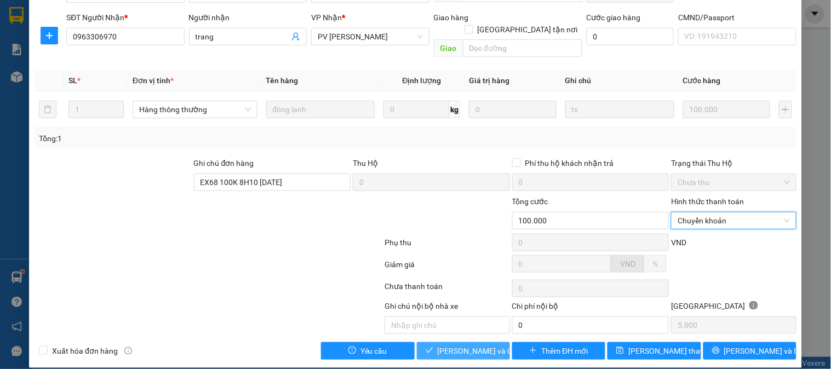
click at [476, 345] on span "[PERSON_NAME] và Giao hàng" at bounding box center [490, 351] width 105 height 12
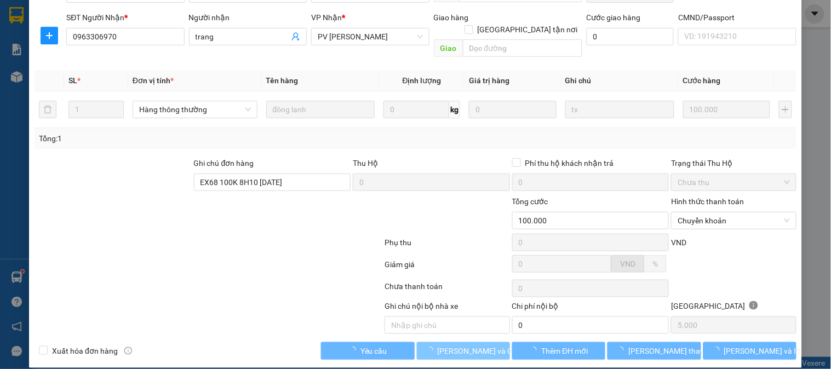
scroll to position [0, 0]
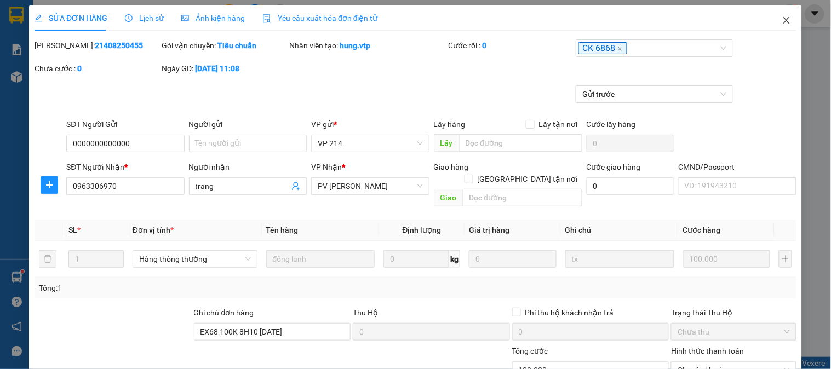
click at [782, 24] on icon "close" at bounding box center [786, 20] width 9 height 9
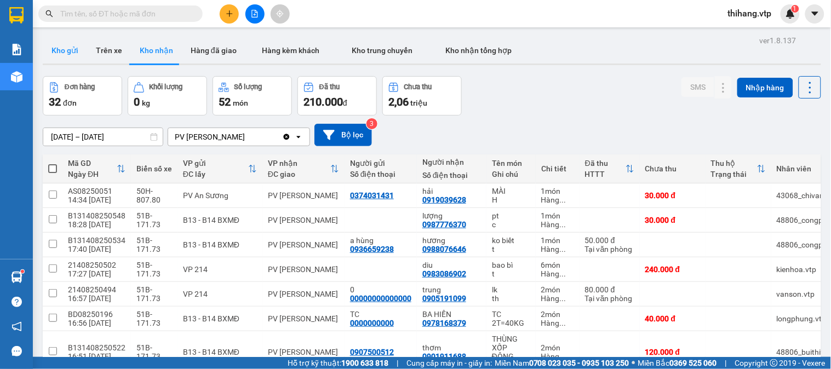
drag, startPoint x: 73, startPoint y: 56, endPoint x: 136, endPoint y: 39, distance: 65.1
click at [73, 56] on button "Kho gửi" at bounding box center [65, 50] width 44 height 26
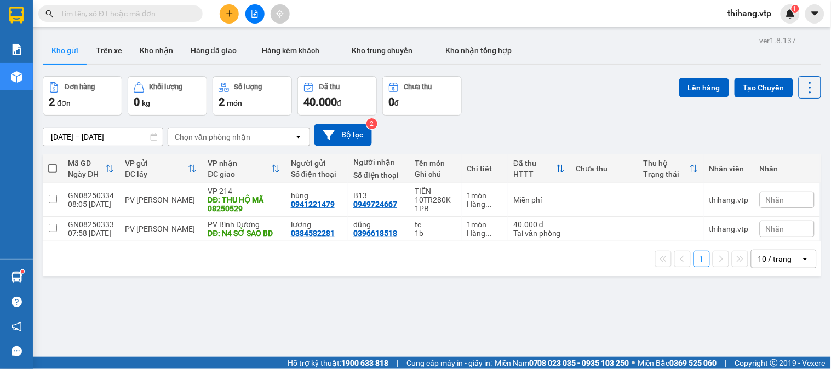
click at [221, 22] on div at bounding box center [255, 13] width 82 height 19
click at [230, 15] on icon "plus" at bounding box center [230, 14] width 8 height 8
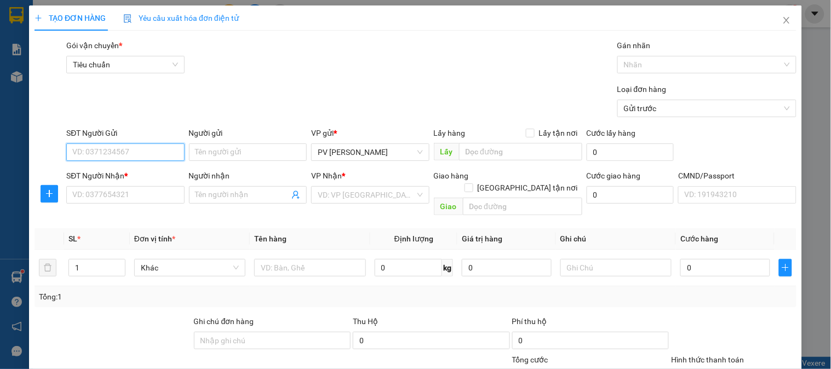
click at [146, 151] on input "SĐT Người Gửi" at bounding box center [125, 153] width 118 height 18
type input "0944804848"
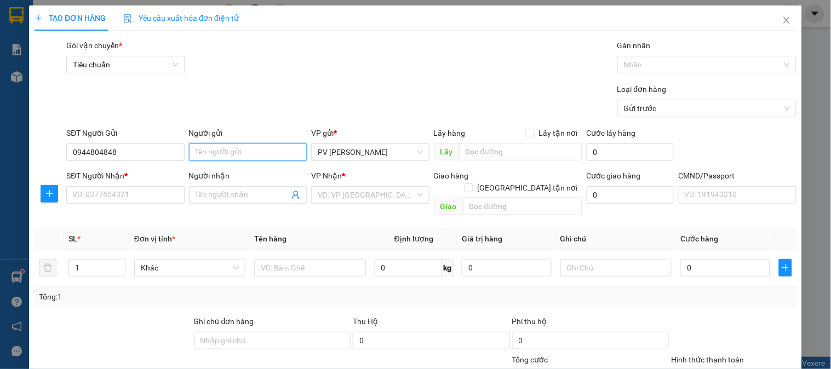
click at [233, 156] on input "Người gửi" at bounding box center [248, 153] width 118 height 18
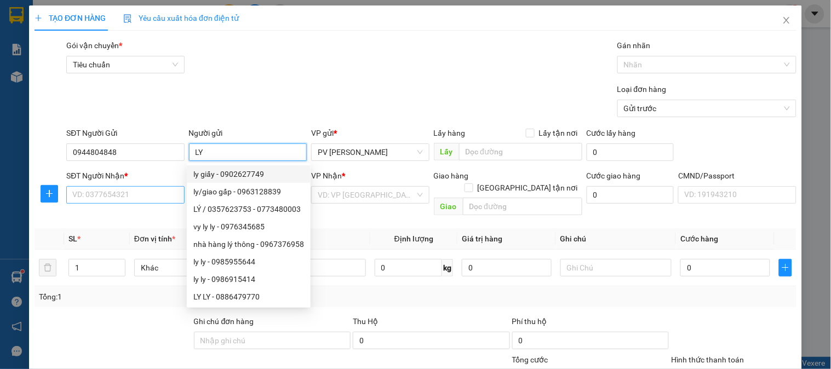
type input "LY"
click at [98, 204] on input "SĐT Người Nhận *" at bounding box center [125, 195] width 118 height 18
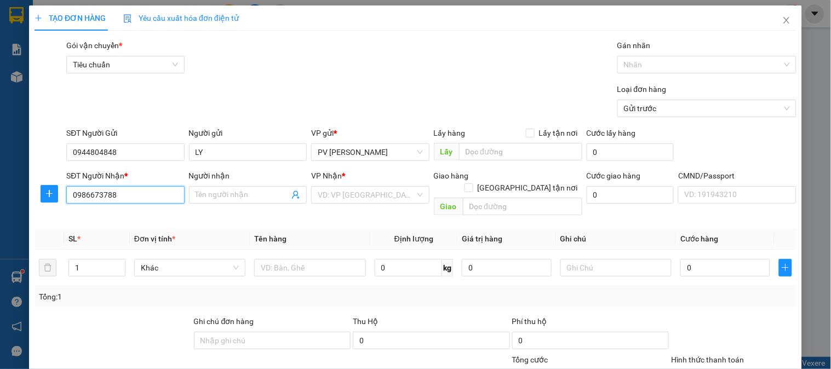
type input "0986673788"
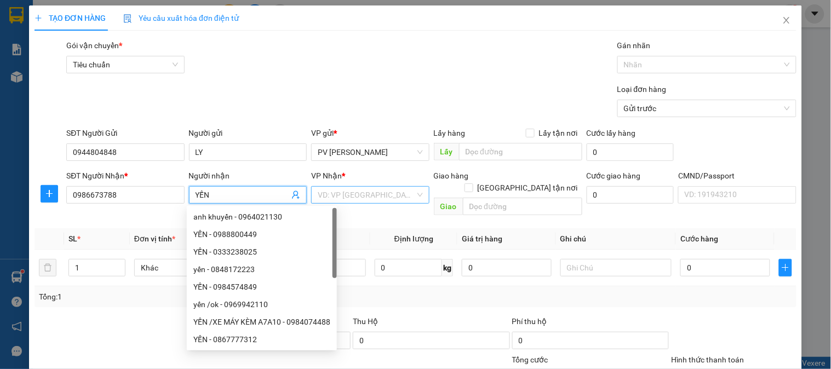
type input "YẾN"
click at [344, 196] on input "search" at bounding box center [366, 195] width 97 height 16
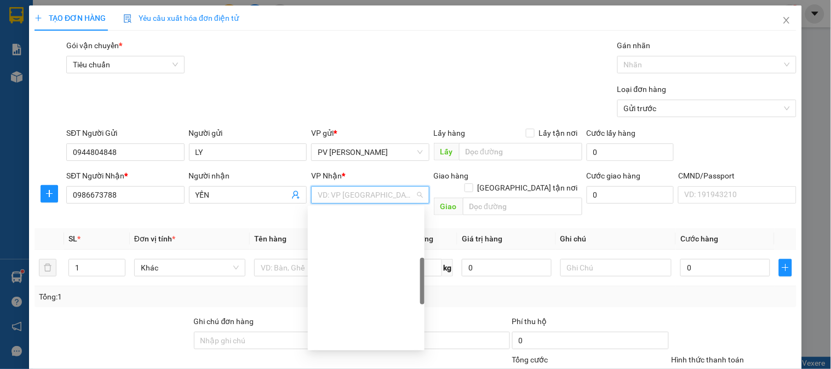
scroll to position [182, 0]
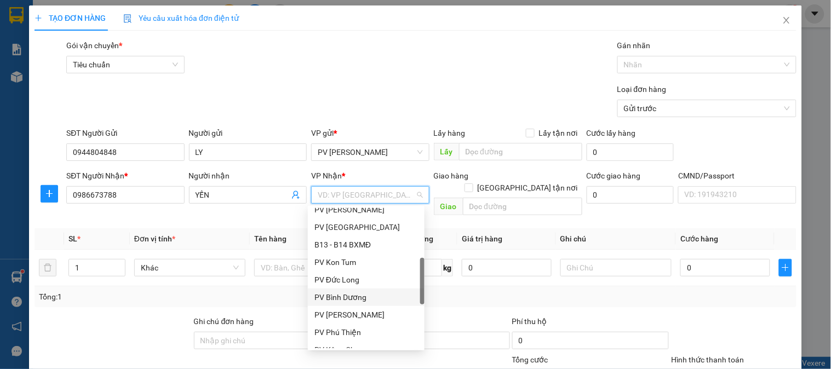
click at [351, 296] on div "PV Bình Dương" at bounding box center [366, 297] width 104 height 12
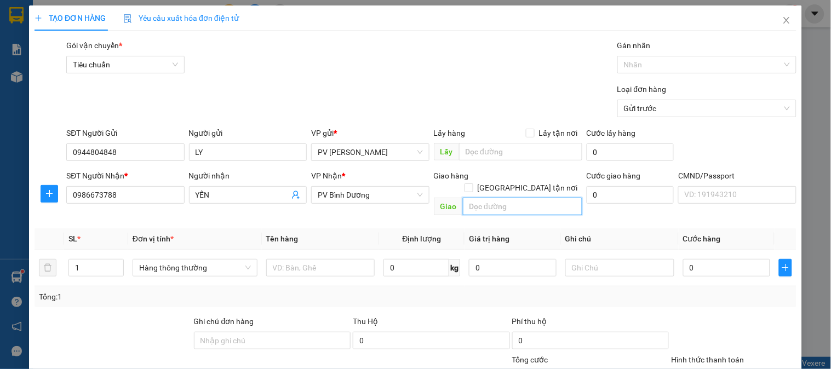
click at [479, 201] on input "text" at bounding box center [522, 207] width 119 height 18
type input "CỎNG XANH BD"
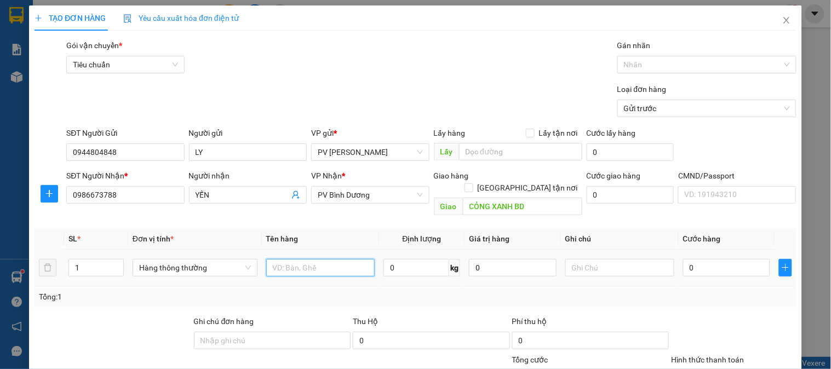
click at [322, 260] on input "text" at bounding box center [320, 268] width 109 height 18
type input "SR"
type input "1TH"
type input "6"
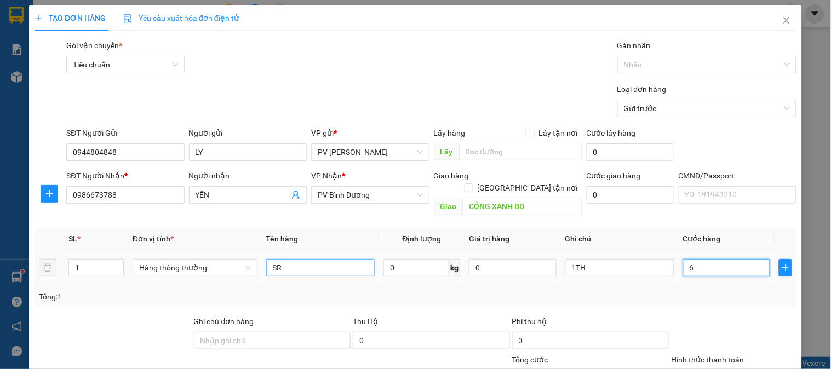
type input "6"
type input "60"
type input "600"
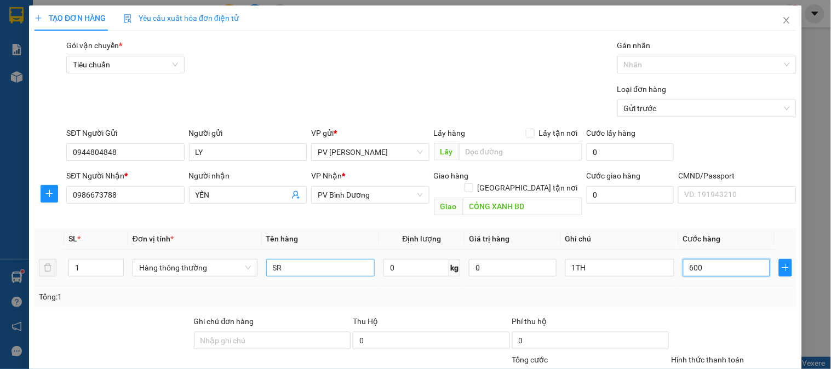
type input "600"
type input "6.000"
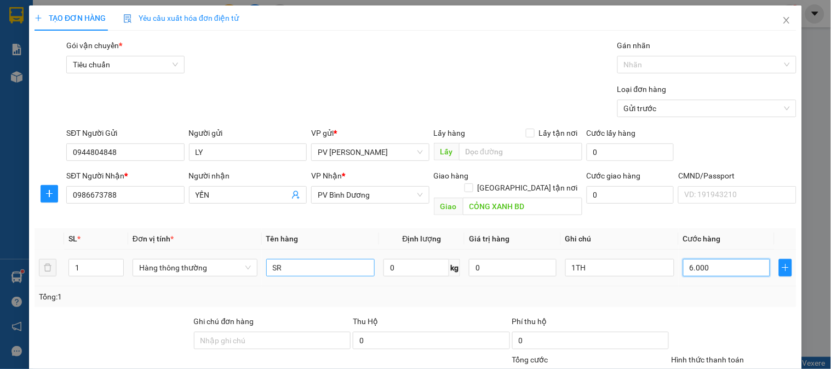
type input "60.000"
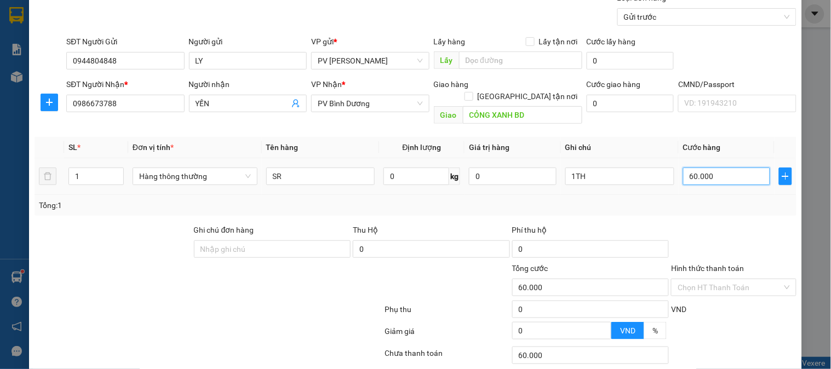
scroll to position [157, 0]
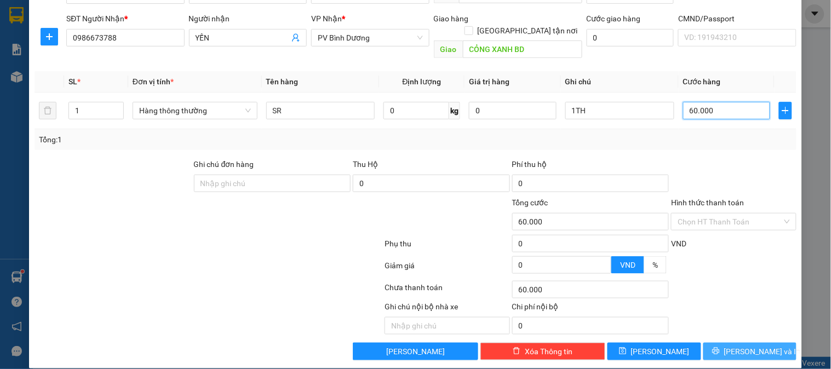
type input "60.000"
click at [767, 343] on button "[PERSON_NAME] và In" at bounding box center [749, 352] width 93 height 18
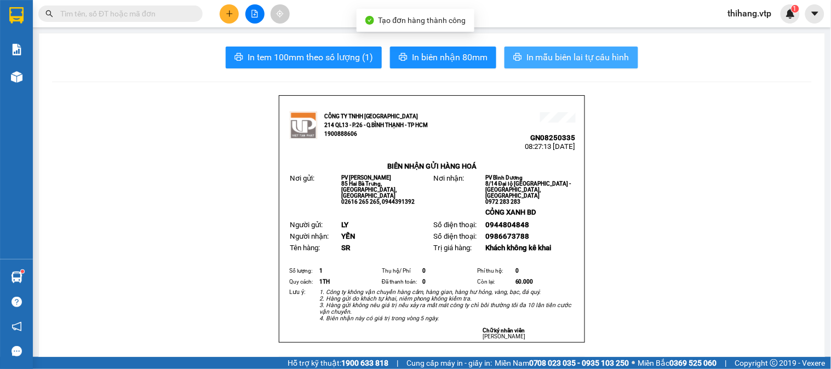
drag, startPoint x: 559, startPoint y: 67, endPoint x: 558, endPoint y: 58, distance: 9.5
click at [558, 58] on button "In mẫu biên lai tự cấu hình" at bounding box center [572, 58] width 134 height 22
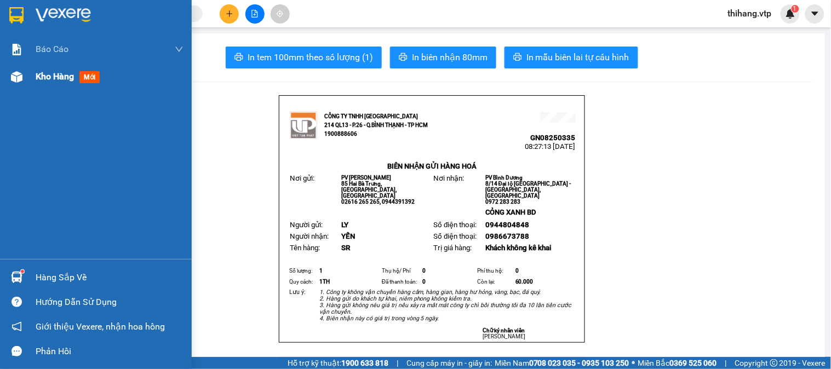
drag, startPoint x: 57, startPoint y: 73, endPoint x: 67, endPoint y: 73, distance: 10.4
click at [57, 73] on span "Kho hàng" at bounding box center [55, 76] width 38 height 10
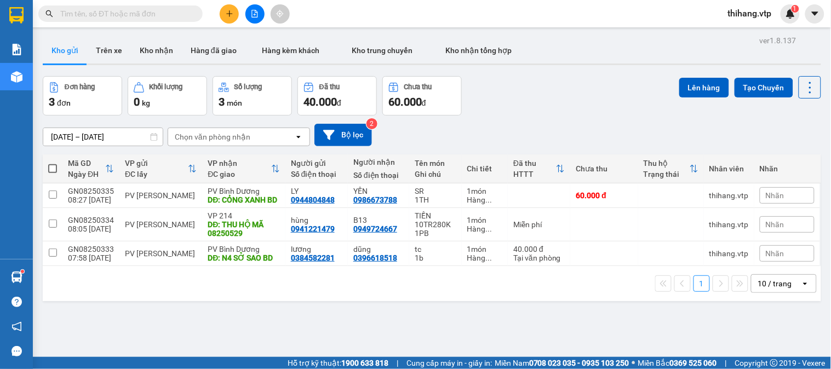
click at [52, 168] on span at bounding box center [52, 168] width 9 height 9
click at [53, 163] on input "checkbox" at bounding box center [53, 163] width 0 height 0
checkbox input "true"
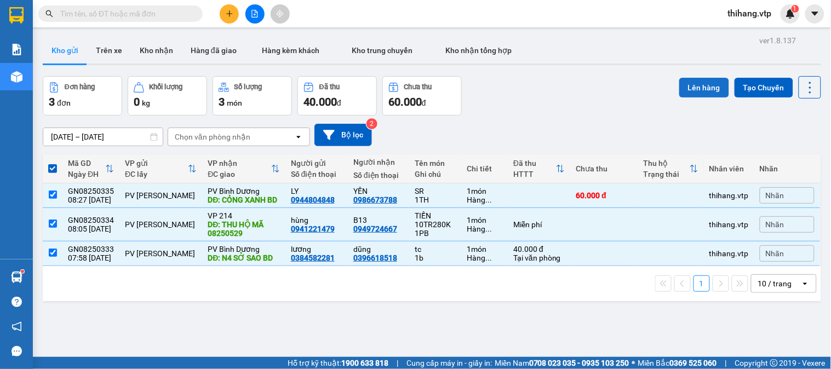
click at [703, 91] on button "Lên hàng" at bounding box center [704, 88] width 50 height 20
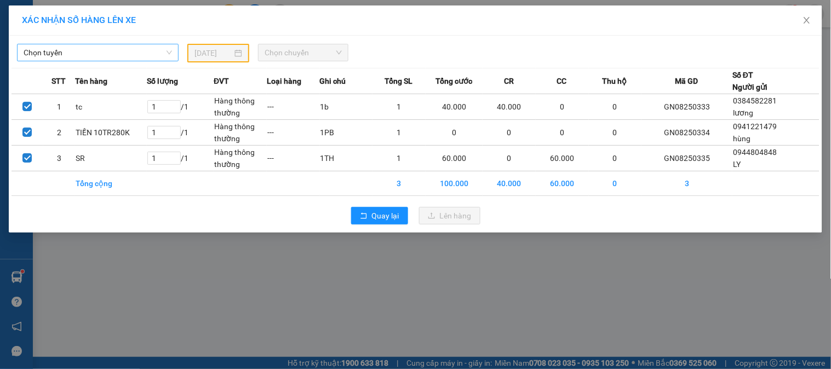
click at [78, 49] on span "Chọn tuyến" at bounding box center [98, 52] width 148 height 16
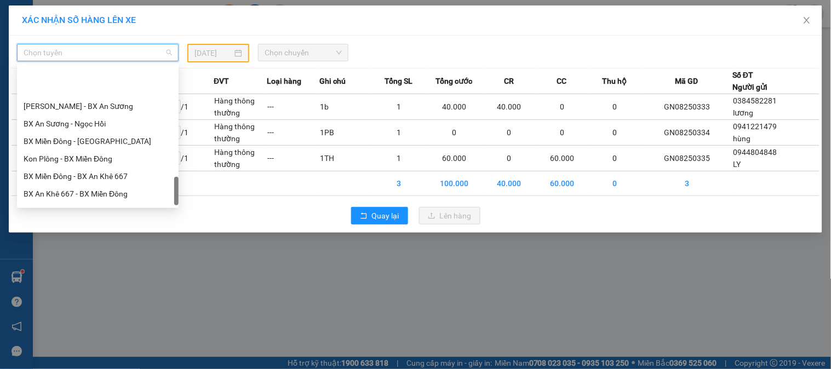
scroll to position [719, 0]
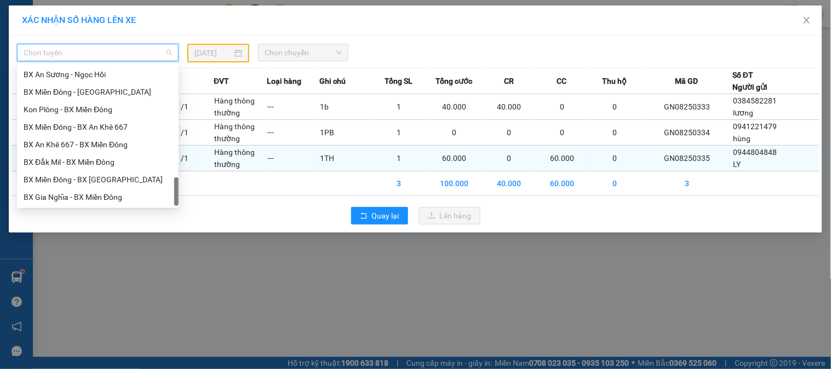
drag, startPoint x: 72, startPoint y: 165, endPoint x: 67, endPoint y: 159, distance: 7.8
click at [67, 161] on div "BX Đắk Mil - BX Miền Đông" at bounding box center [98, 162] width 148 height 12
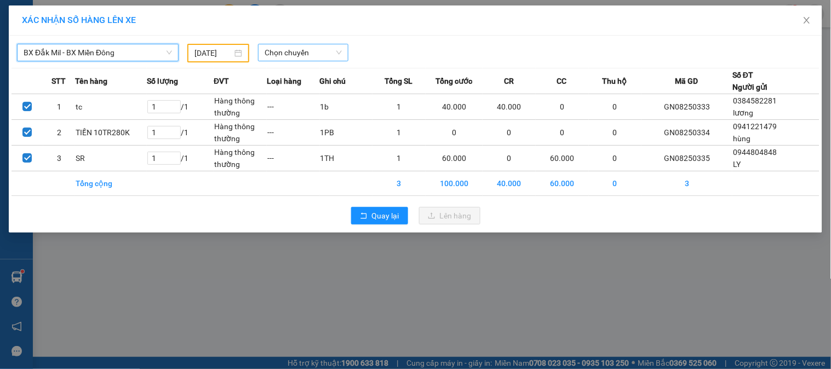
click at [302, 52] on span "Chọn chuyến" at bounding box center [303, 52] width 77 height 16
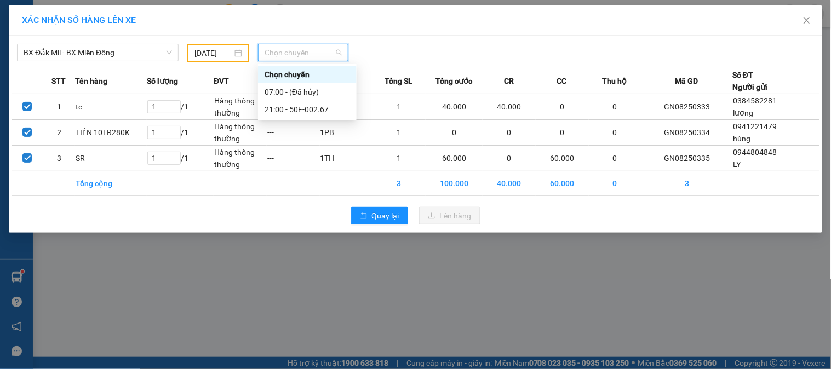
click at [236, 53] on div "[DATE]" at bounding box center [219, 53] width 48 height 12
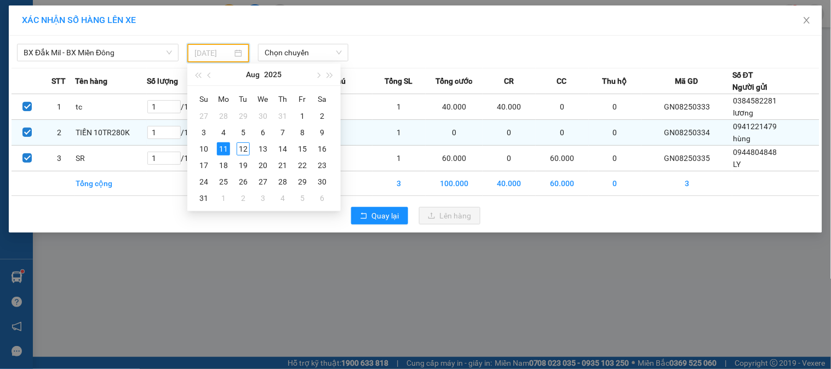
drag, startPoint x: 241, startPoint y: 145, endPoint x: 248, endPoint y: 128, distance: 18.7
click at [242, 143] on div "12" at bounding box center [243, 148] width 13 height 13
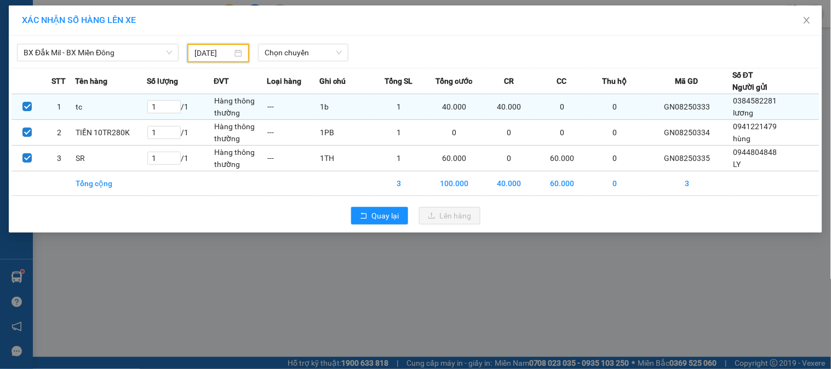
type input "[DATE]"
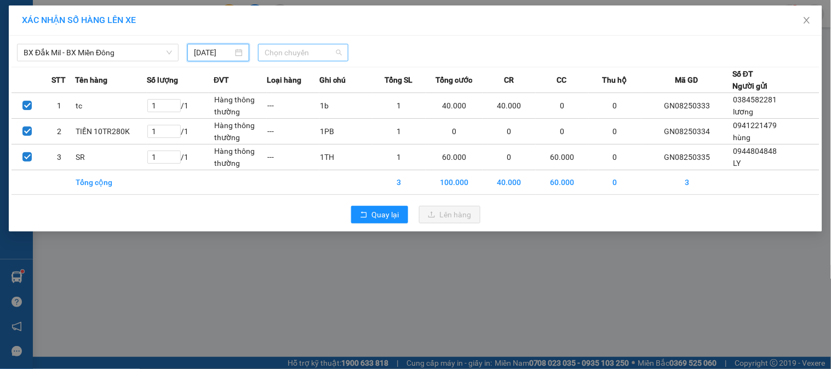
click at [284, 55] on span "Chọn chuyến" at bounding box center [303, 52] width 77 height 16
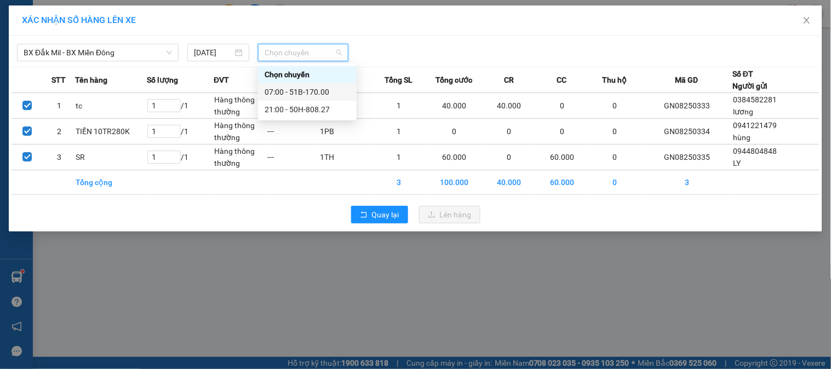
click at [300, 91] on div "07:00 - 51B-170.00" at bounding box center [307, 92] width 85 height 12
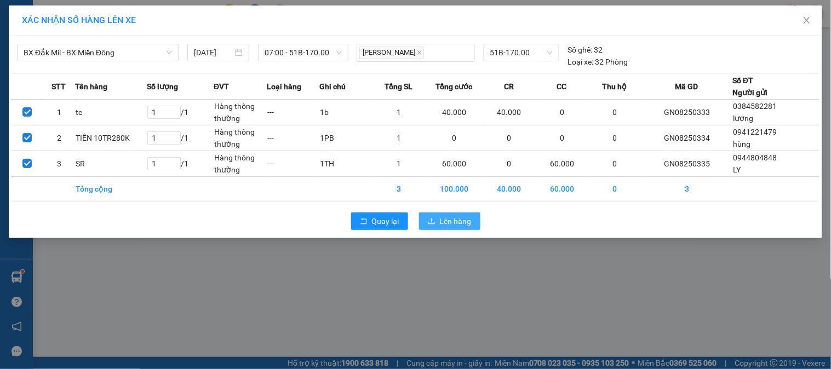
click at [457, 225] on span "Lên hàng" at bounding box center [456, 221] width 32 height 12
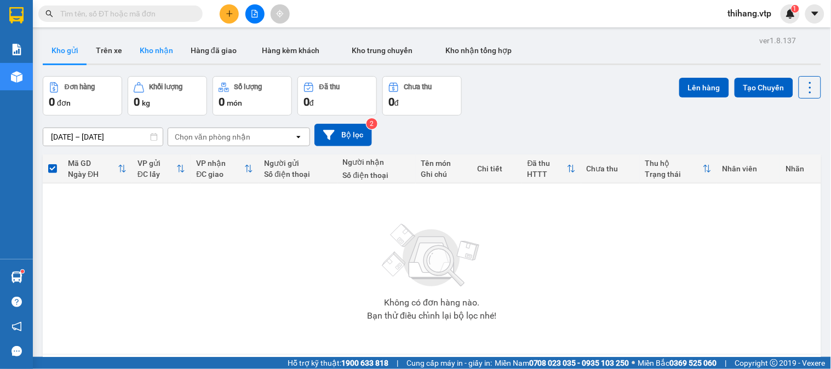
click at [171, 52] on button "Kho nhận" at bounding box center [156, 50] width 51 height 26
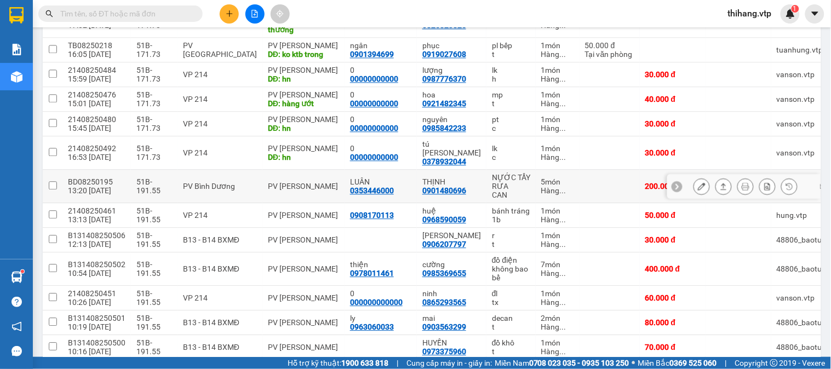
scroll to position [670, 0]
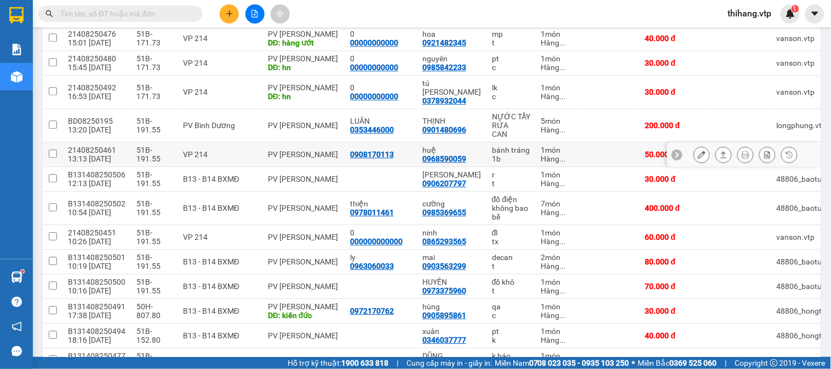
click at [698, 151] on icon at bounding box center [702, 155] width 8 height 8
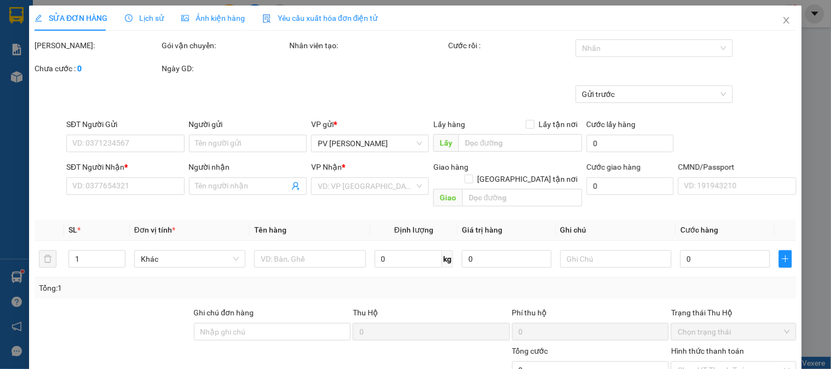
type input "0908170113"
type input "0968590059"
type input "huệ"
type input "50.000"
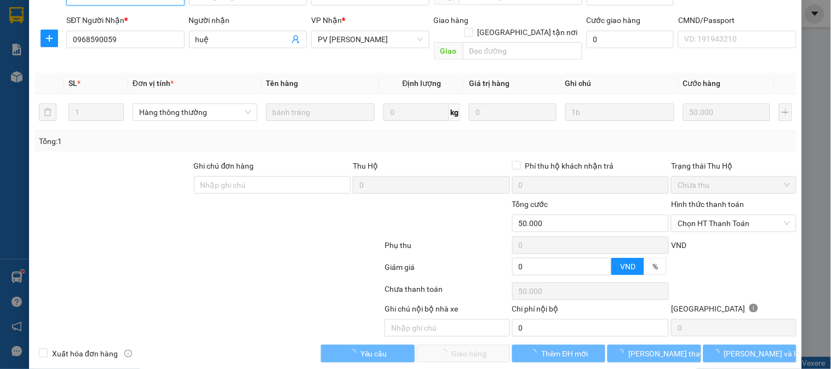
scroll to position [150, 0]
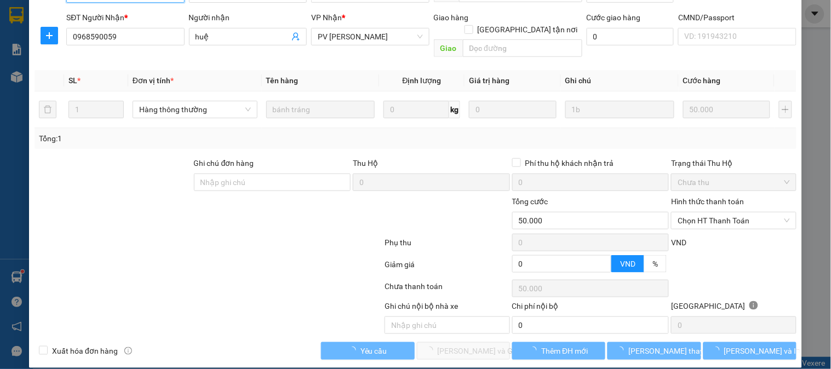
type input "2.500"
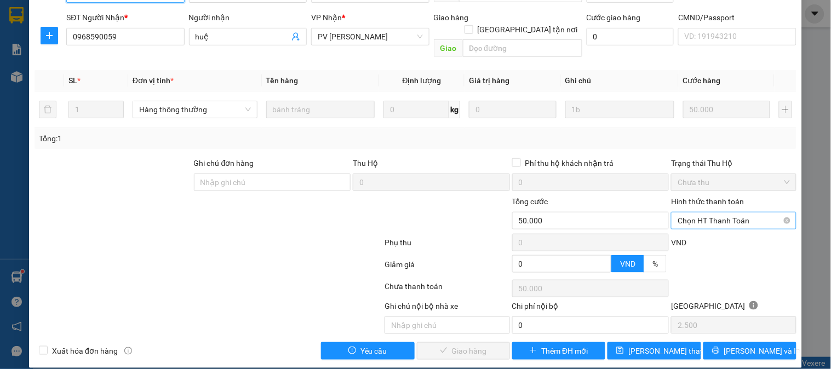
click at [719, 213] on span "Chọn HT Thanh Toán" at bounding box center [734, 221] width 112 height 16
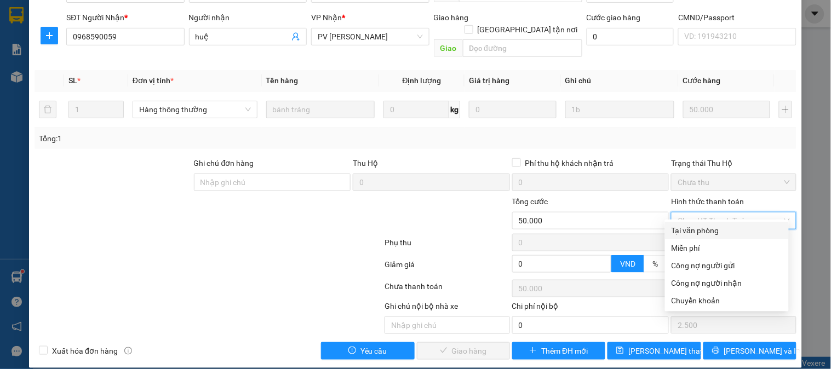
click at [710, 227] on div "Tại văn phòng" at bounding box center [727, 231] width 111 height 12
type input "0"
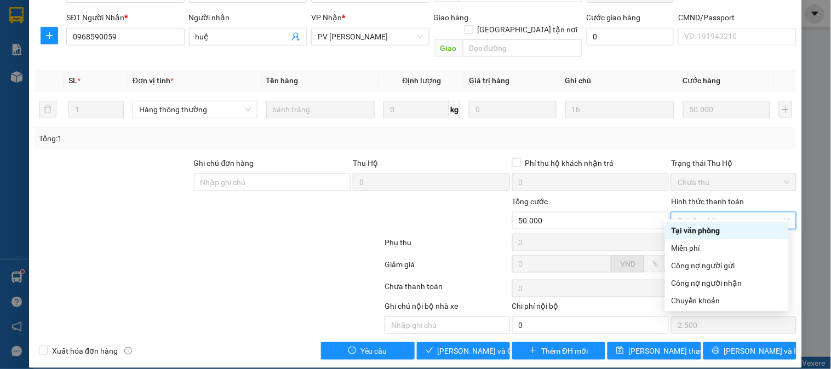
click at [695, 230] on div "Tại văn phòng" at bounding box center [727, 231] width 111 height 12
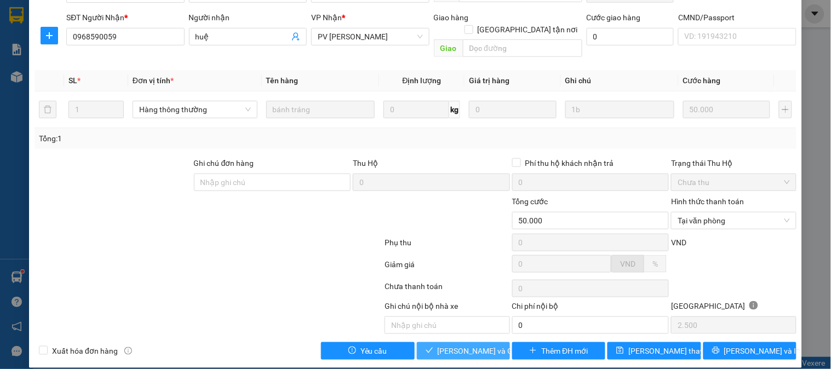
click at [470, 345] on span "[PERSON_NAME] và Giao hàng" at bounding box center [490, 351] width 105 height 12
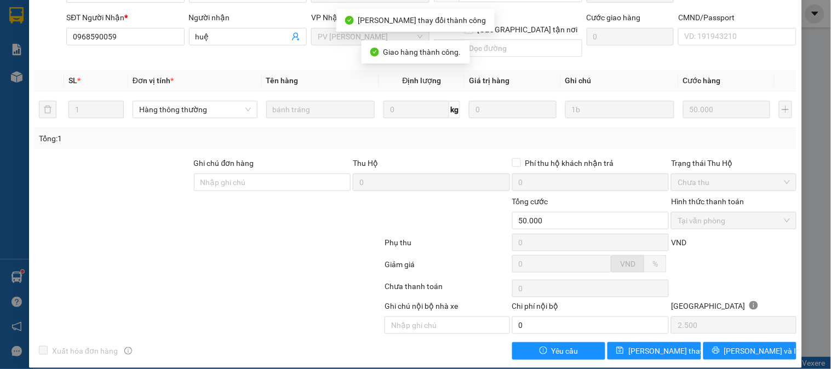
scroll to position [0, 0]
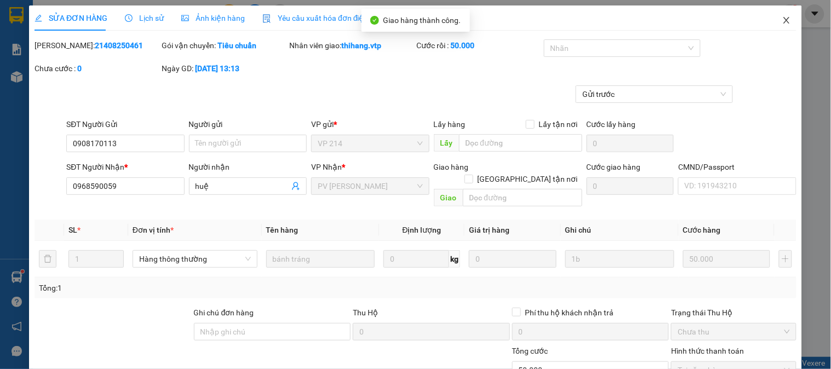
click at [783, 20] on icon "close" at bounding box center [786, 20] width 6 height 7
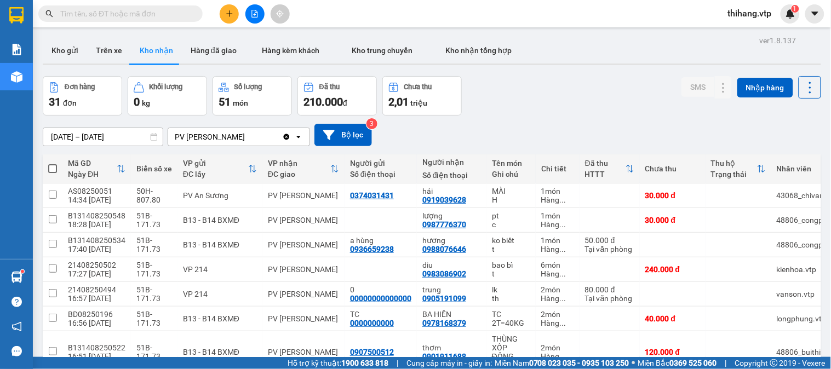
click at [253, 11] on icon "file-add" at bounding box center [255, 14] width 8 height 8
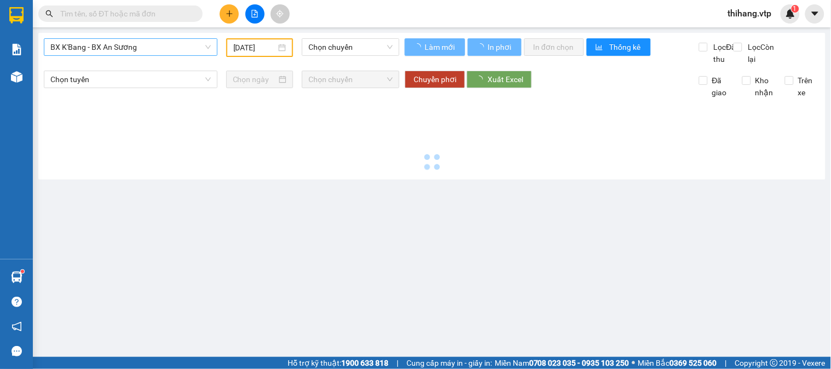
click at [144, 45] on span "BX K'Bang - BX An Sương" at bounding box center [130, 47] width 161 height 16
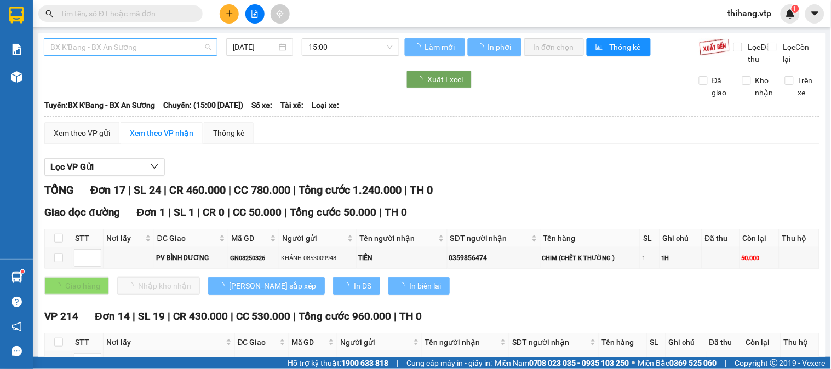
type input "[DATE]"
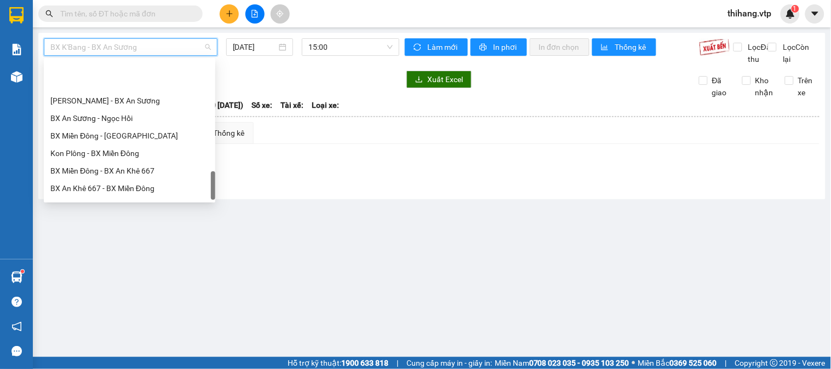
scroll to position [714, 0]
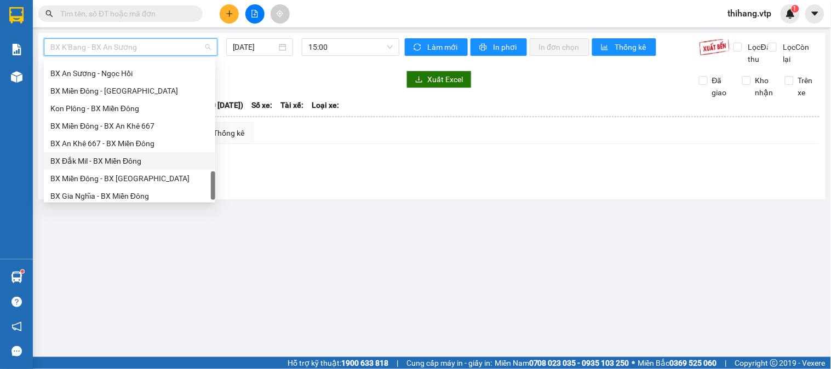
click at [102, 152] on div "BX Đắk Mil - BX Miền Đông" at bounding box center [129, 161] width 171 height 18
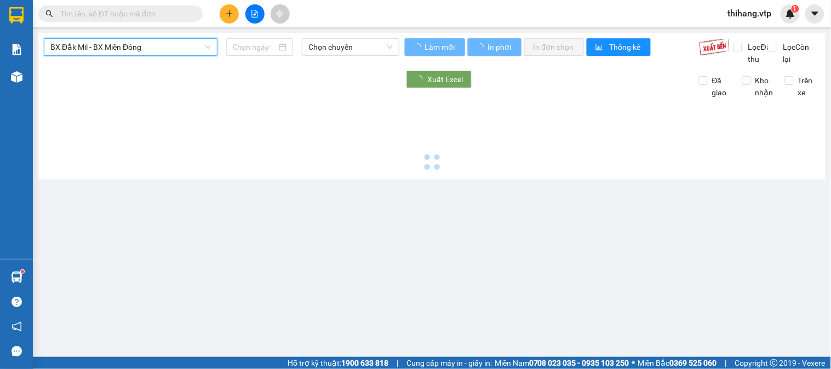
type input "[DATE]"
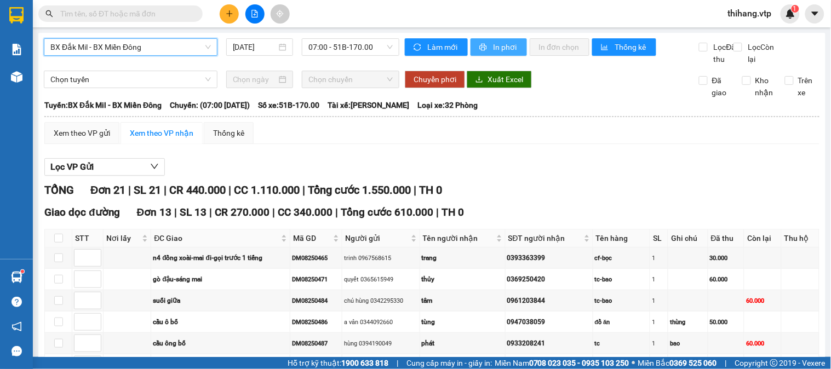
click at [493, 45] on span "In phơi" at bounding box center [505, 47] width 25 height 12
click at [497, 47] on span "In phơi" at bounding box center [505, 47] width 25 height 12
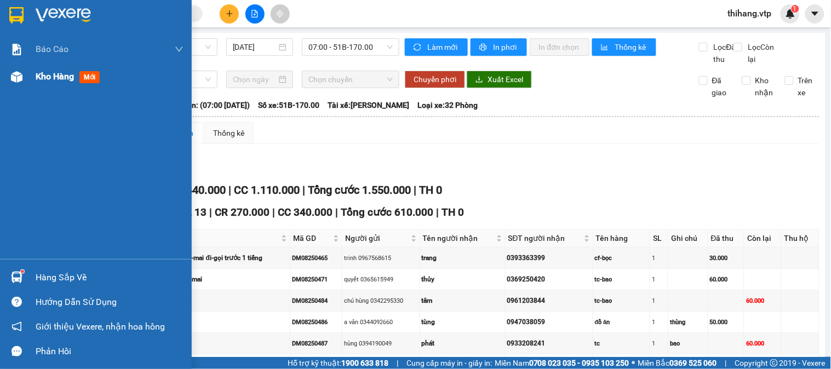
click at [27, 73] on div "Kho hàng mới" at bounding box center [96, 76] width 192 height 27
click at [66, 78] on span "Kho hàng" at bounding box center [55, 76] width 38 height 10
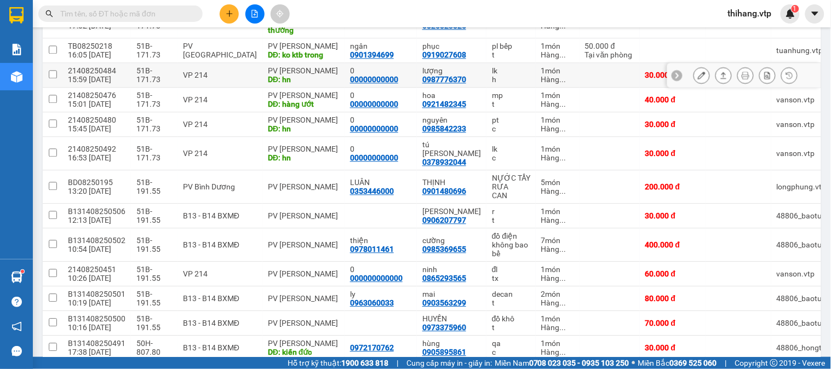
scroll to position [609, 0]
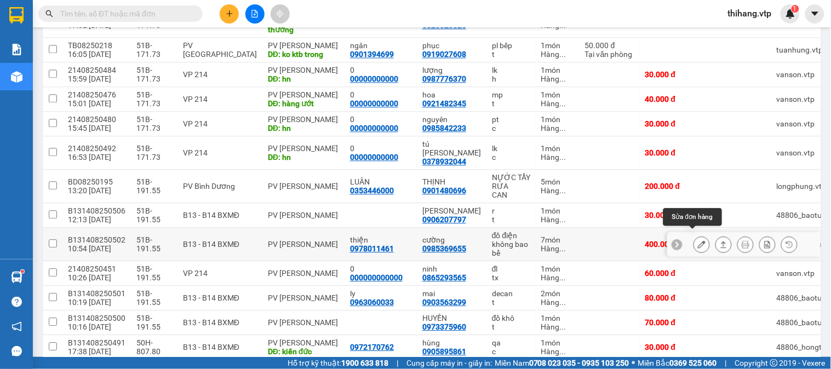
click at [698, 241] on icon at bounding box center [702, 245] width 8 height 8
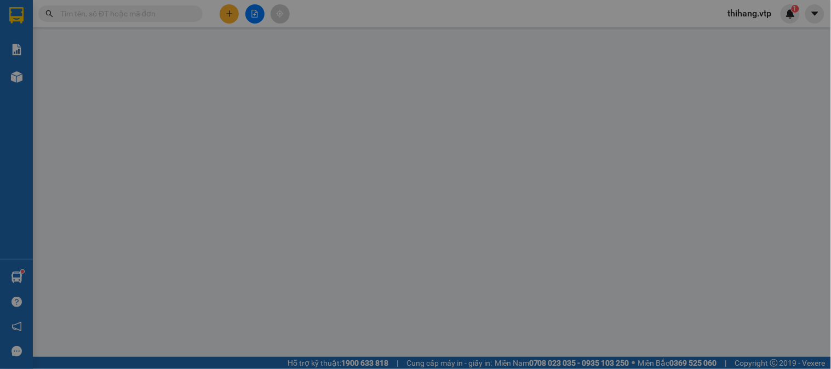
type input "0978011461"
type input "thiện"
type input "0985369655"
type input "cường"
type input "400.000"
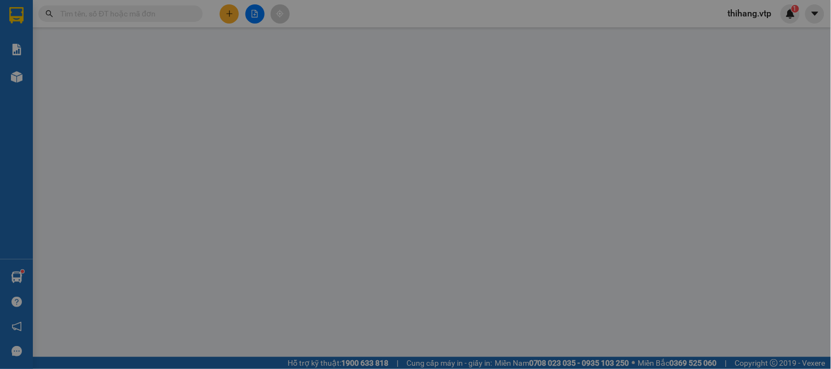
type input "400.000"
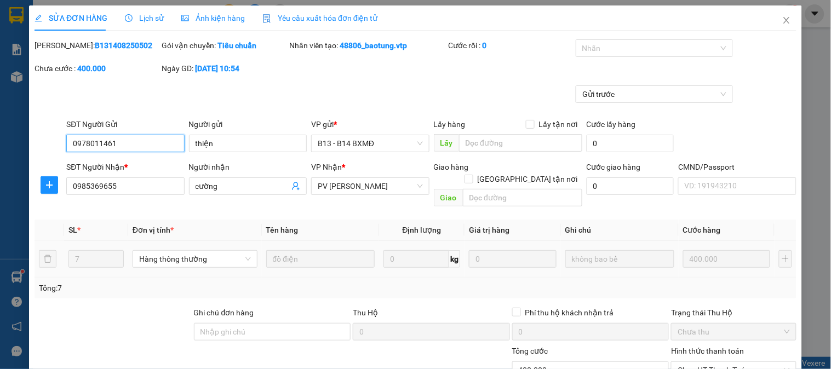
scroll to position [150, 0]
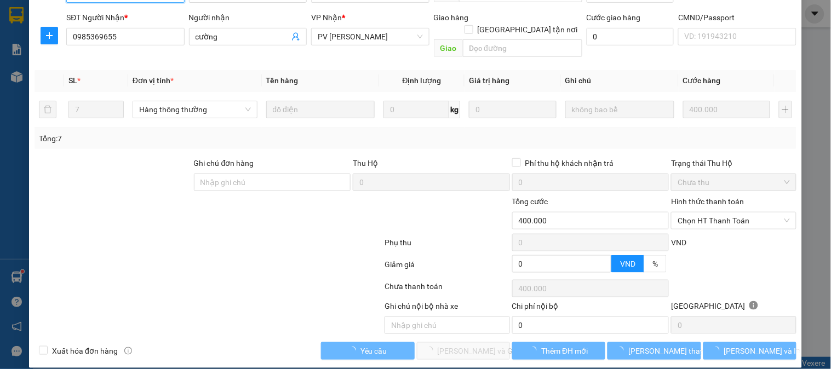
type input "20.000"
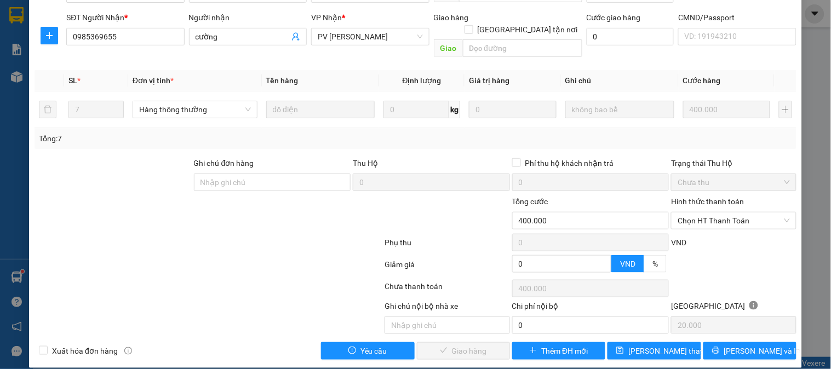
click at [680, 217] on div "Hình thức thanh toán Chọn HT Thanh Toán" at bounding box center [733, 215] width 125 height 38
click at [680, 213] on span "Chọn HT Thanh Toán" at bounding box center [734, 221] width 112 height 16
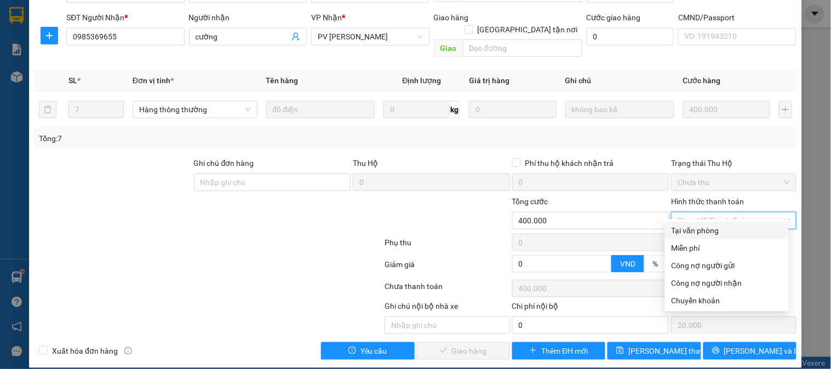
click at [688, 228] on div "Tại văn phòng" at bounding box center [727, 231] width 111 height 12
type input "0"
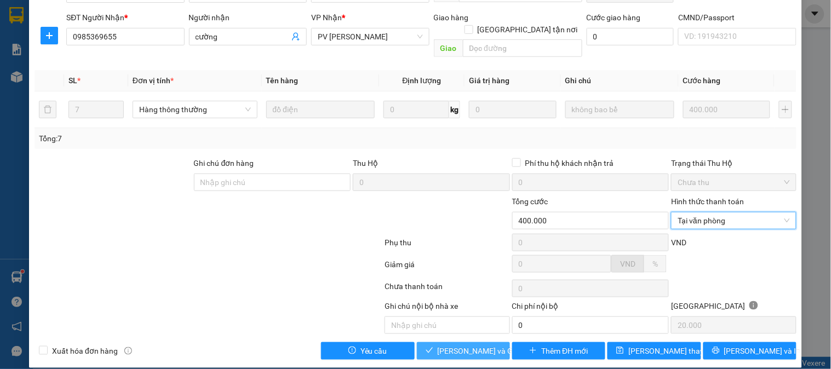
click at [426, 347] on icon "check" at bounding box center [430, 351] width 8 height 8
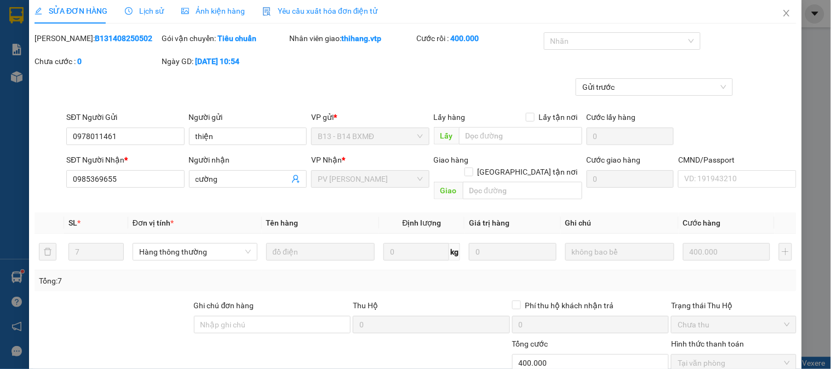
scroll to position [0, 0]
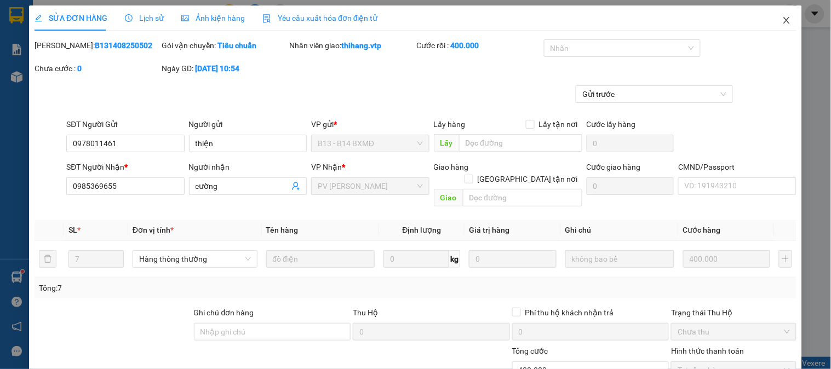
click at [779, 15] on span "Close" at bounding box center [786, 20] width 31 height 31
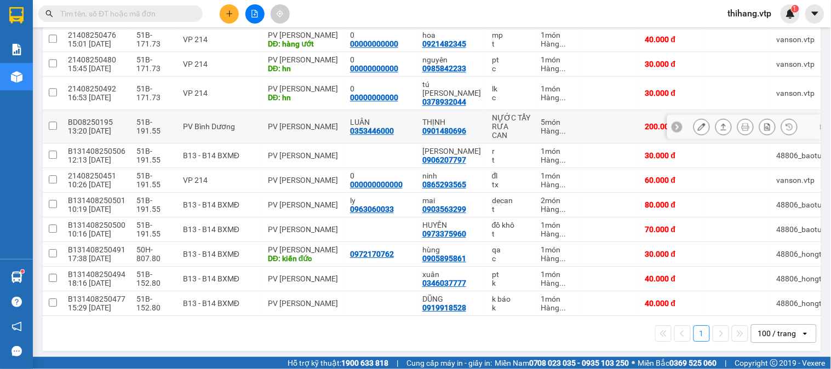
scroll to position [670, 0]
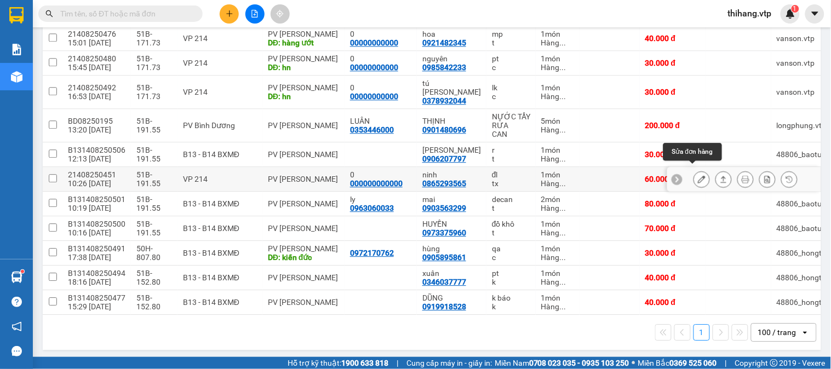
click at [698, 175] on icon at bounding box center [702, 179] width 8 height 8
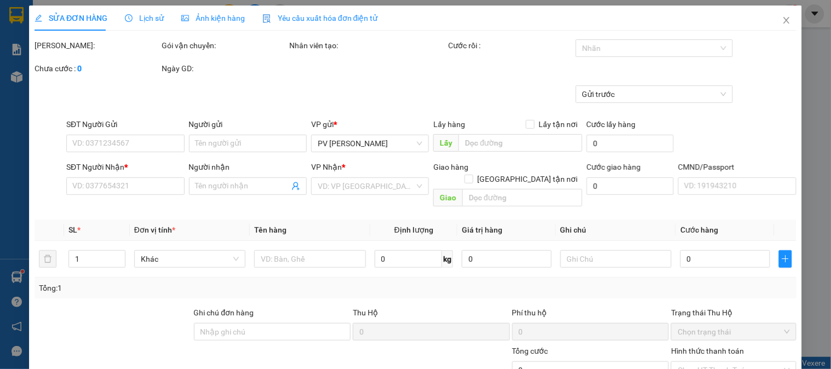
type input "3.000"
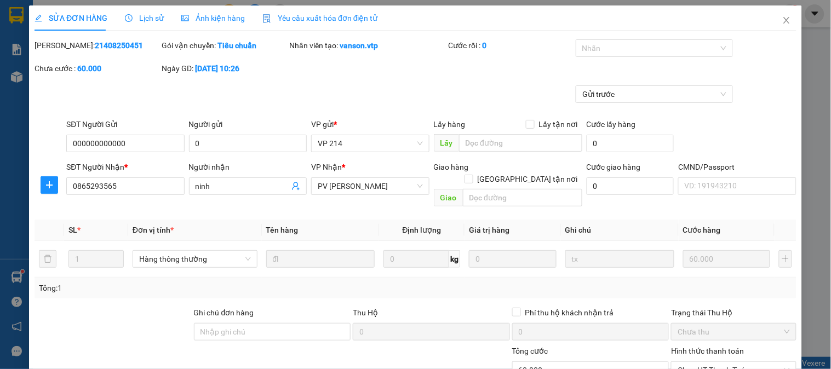
type input "000000000000"
type input "0"
type input "0865293565"
type input "ninh"
type input "60.000"
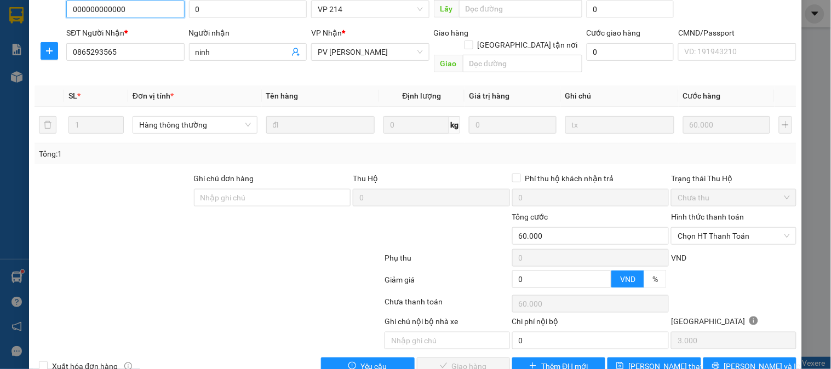
scroll to position [150, 0]
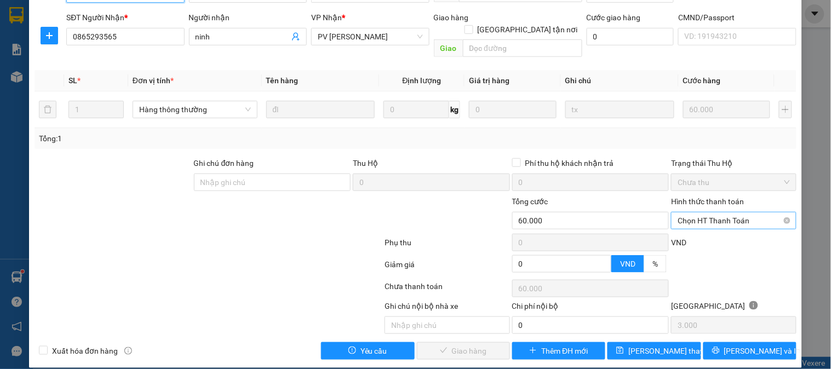
click at [703, 213] on span "Chọn HT Thanh Toán" at bounding box center [734, 221] width 112 height 16
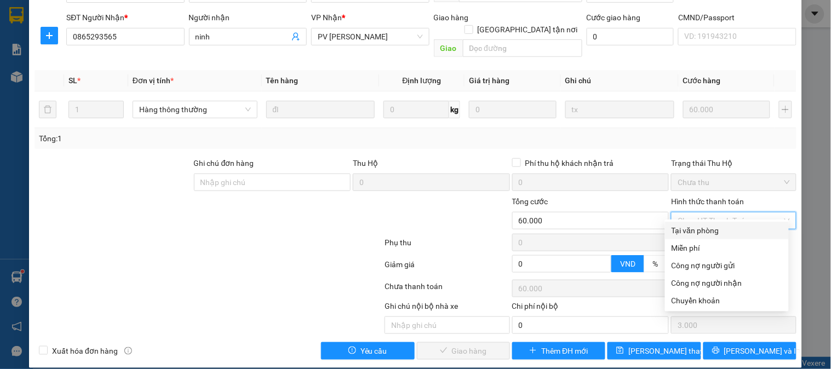
click at [703, 233] on div "Tại văn phòng" at bounding box center [727, 231] width 111 height 12
type input "0"
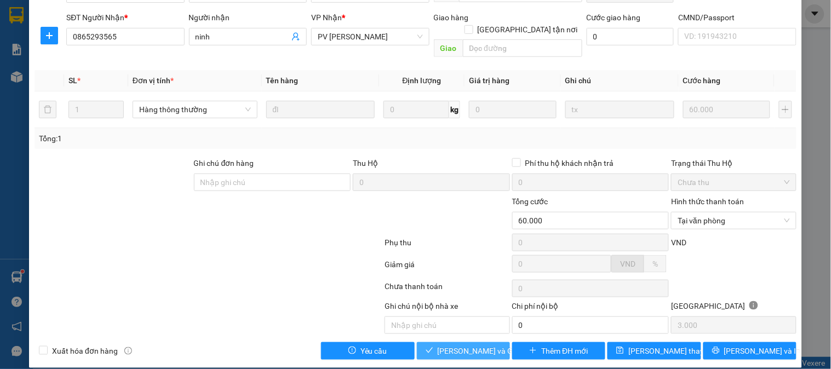
click at [470, 345] on span "[PERSON_NAME] và Giao hàng" at bounding box center [490, 351] width 105 height 12
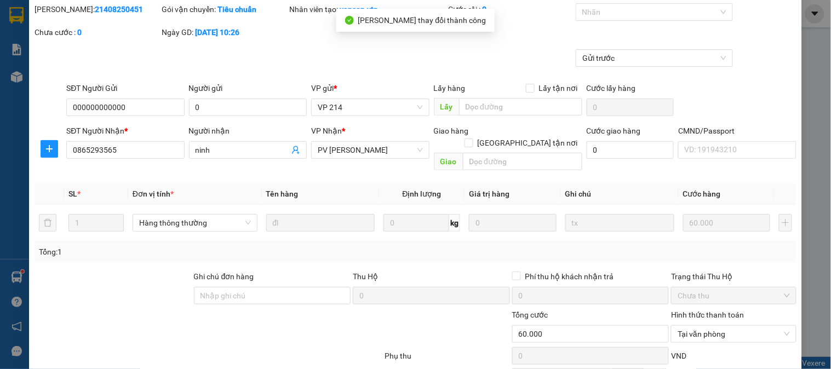
scroll to position [0, 0]
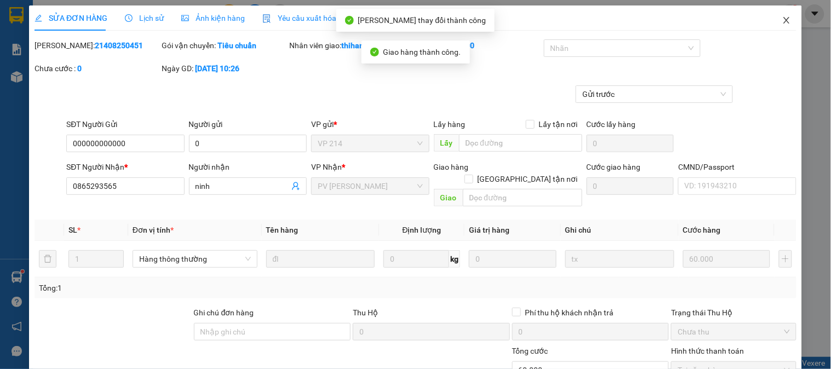
click at [771, 20] on span "Close" at bounding box center [786, 20] width 31 height 31
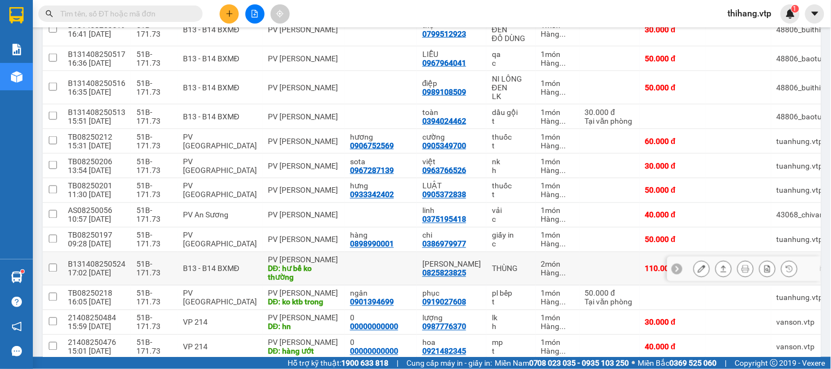
scroll to position [341, 0]
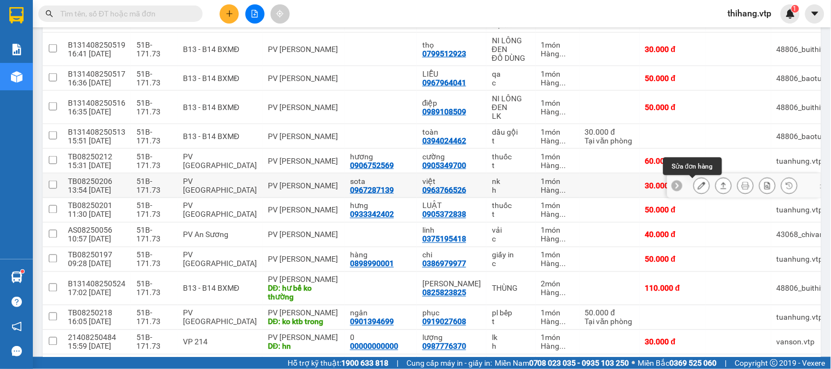
click at [694, 188] on button at bounding box center [701, 185] width 15 height 19
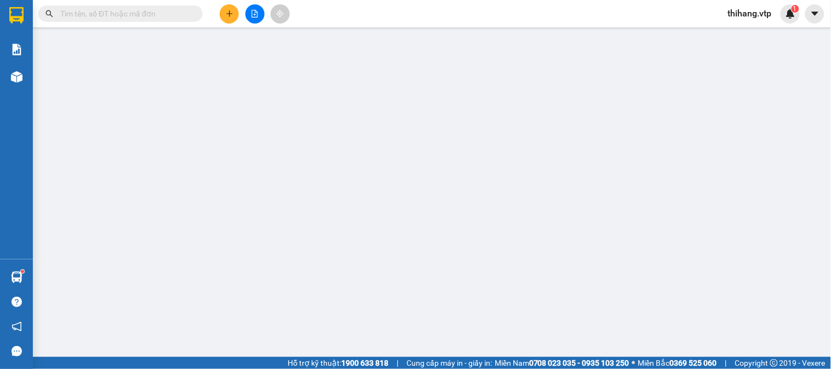
type input "0967287139"
type input "sota"
type input "0963766526"
type input "việt"
type input "30.000"
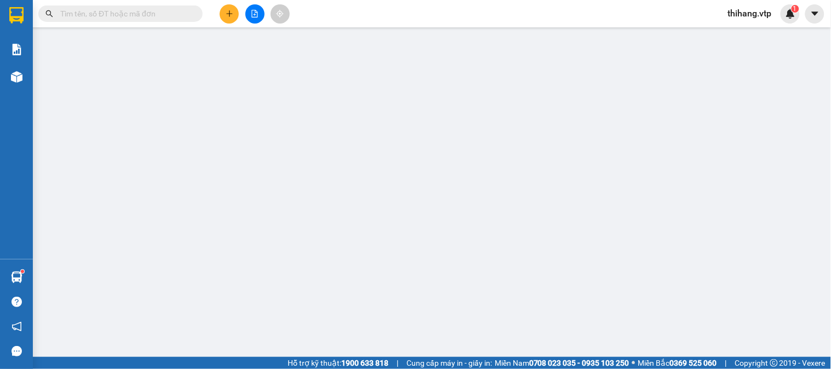
type input "30.000"
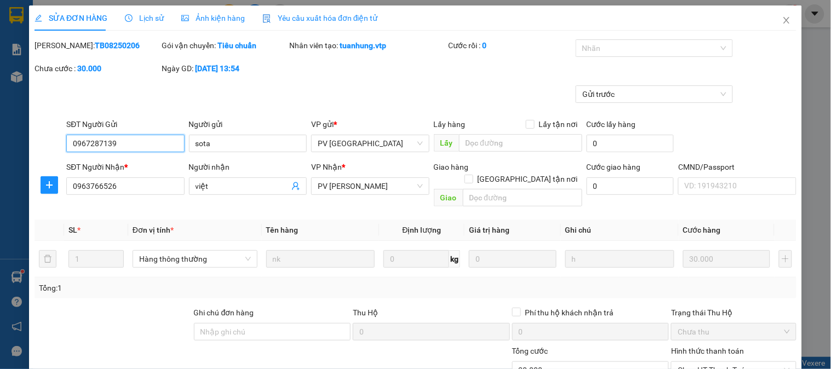
type input "1.500"
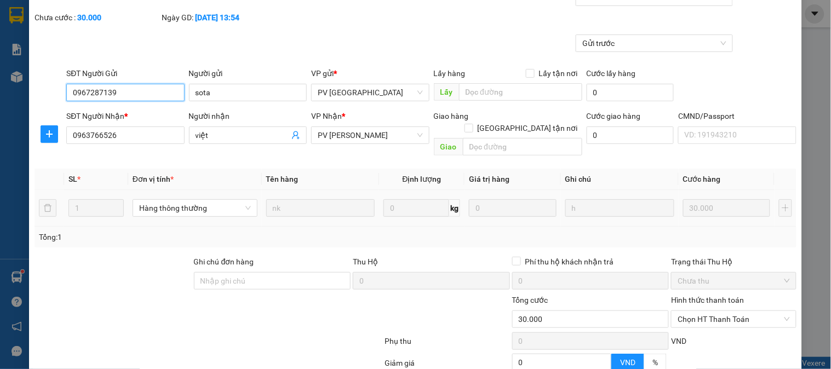
scroll to position [150, 0]
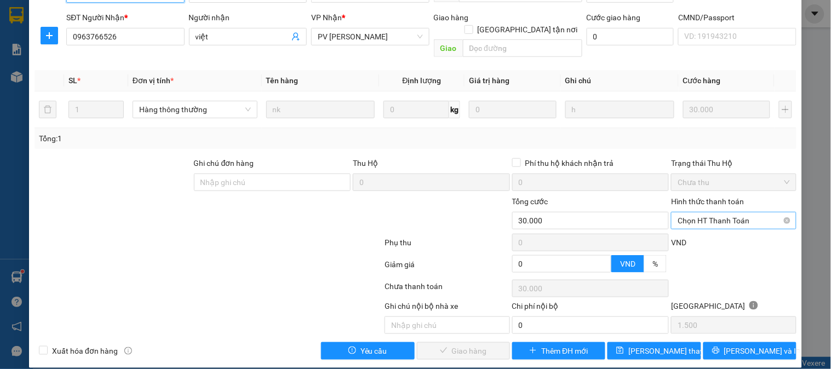
click at [691, 213] on span "Chọn HT Thanh Toán" at bounding box center [734, 221] width 112 height 16
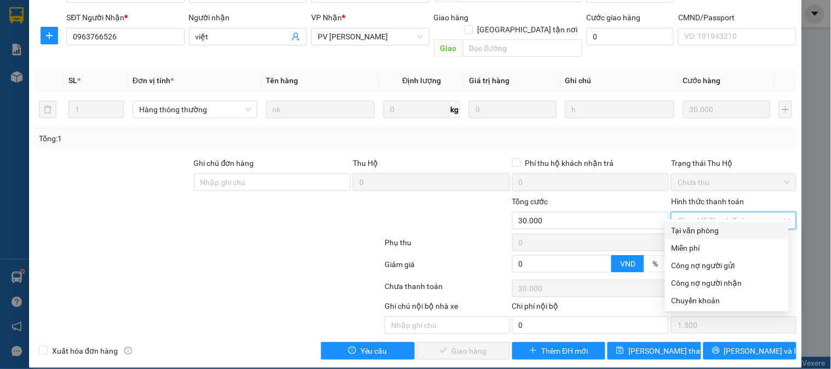
click at [691, 226] on div "Tại văn phòng" at bounding box center [727, 231] width 111 height 12
type input "0"
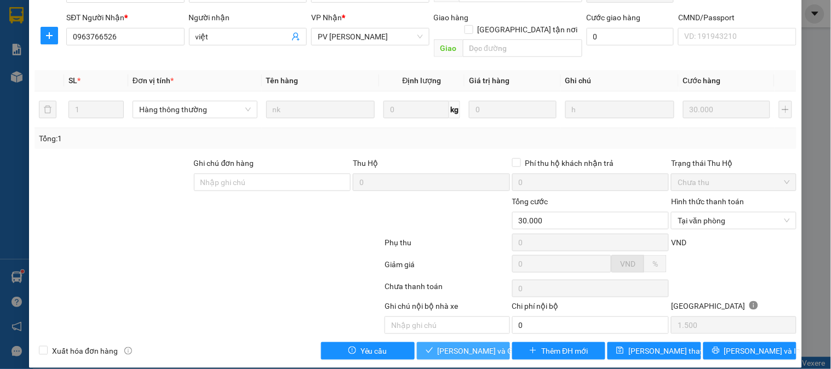
click at [477, 345] on span "[PERSON_NAME] và Giao hàng" at bounding box center [490, 351] width 105 height 12
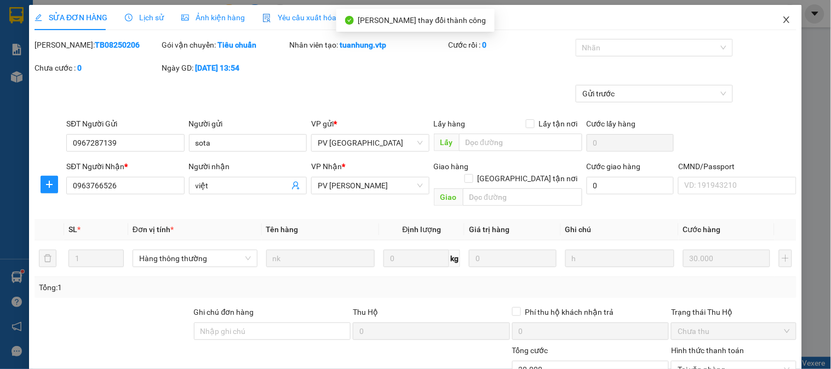
scroll to position [0, 0]
click at [783, 24] on icon "close" at bounding box center [786, 20] width 6 height 7
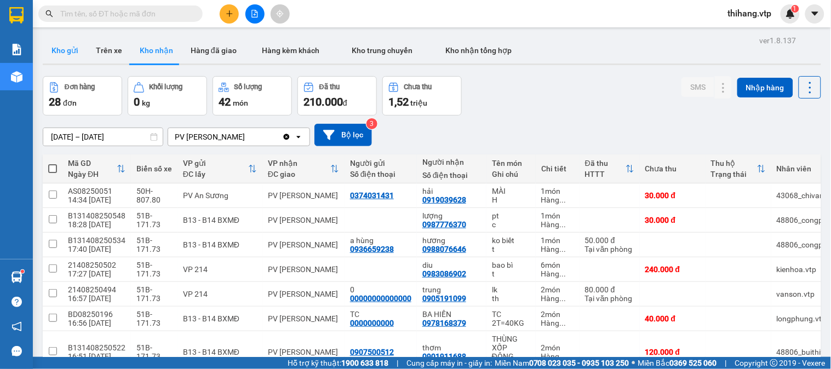
click at [72, 59] on button "Kho gửi" at bounding box center [65, 50] width 44 height 26
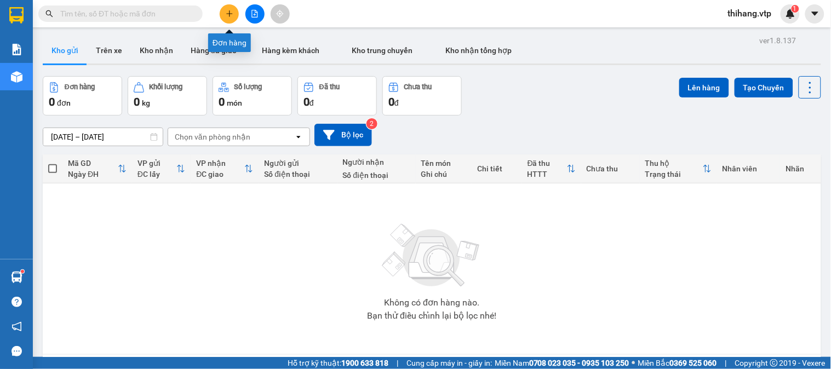
click at [224, 19] on button at bounding box center [229, 13] width 19 height 19
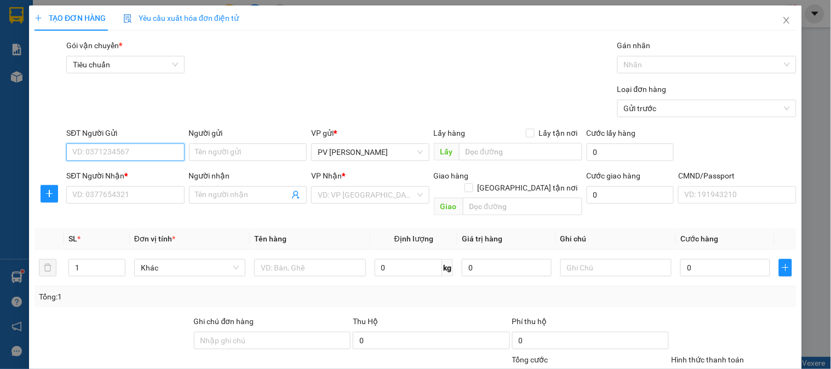
click at [100, 152] on input "SĐT Người Gửi" at bounding box center [125, 153] width 118 height 18
click at [126, 151] on input "SĐT Người Gửi" at bounding box center [125, 153] width 118 height 18
type input "0988365956"
click at [128, 173] on div "0988365956 - KÍNH" at bounding box center [124, 174] width 104 height 12
type input "KÍNH"
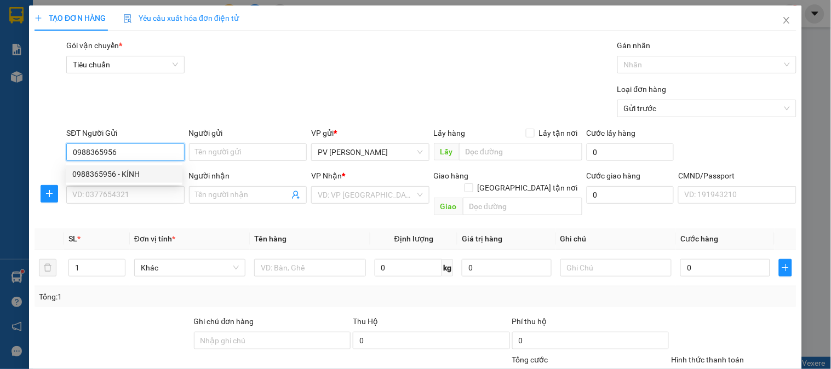
type input "0966575750"
type input "TOÀN"
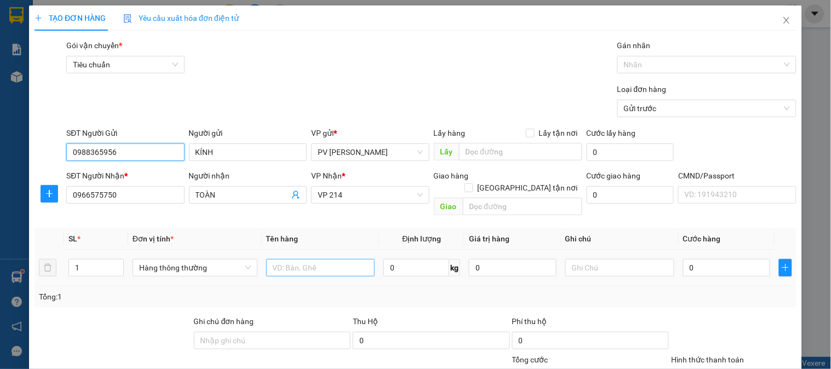
type input "0988365956"
click at [304, 259] on input "text" at bounding box center [320, 268] width 109 height 18
type input "d"
type input "đ"
type input "d"
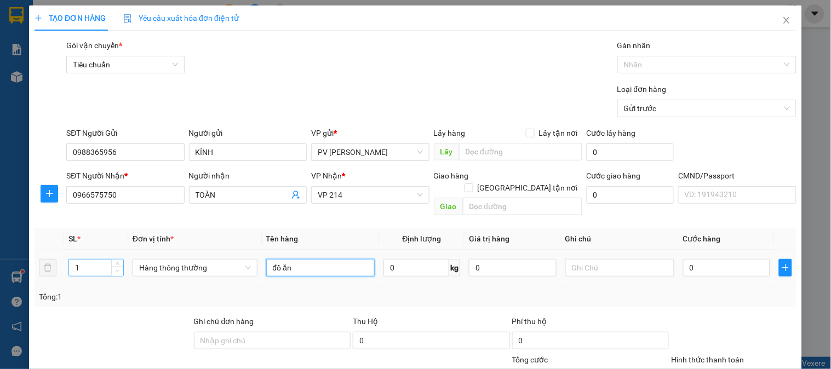
click at [117, 268] on span "down" at bounding box center [118, 271] width 7 height 7
type input "đồ ăn"
type input "2"
click at [116, 264] on icon "up" at bounding box center [118, 266] width 4 height 4
click at [577, 260] on input "text" at bounding box center [619, 268] width 109 height 18
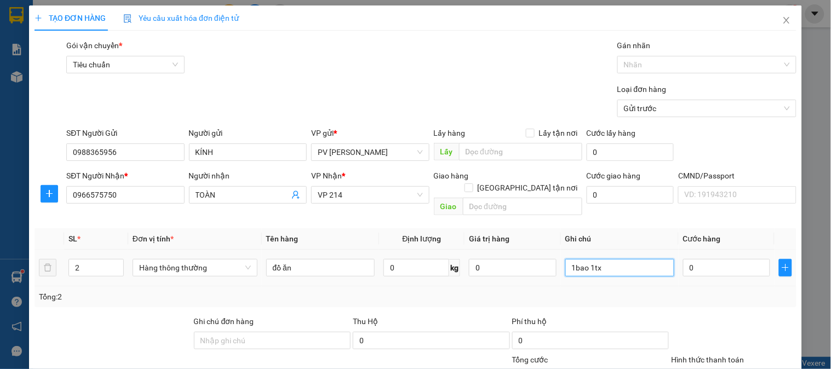
type input "1bao 1tx"
type input "1"
type input "10"
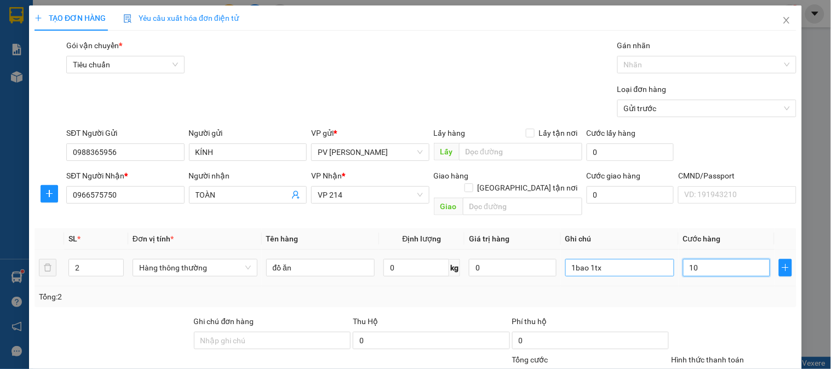
type input "10"
type input "100"
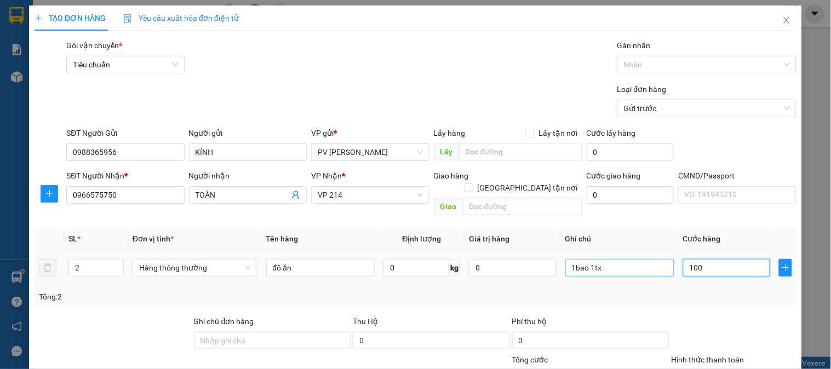
type input "1.000"
type input "10.000"
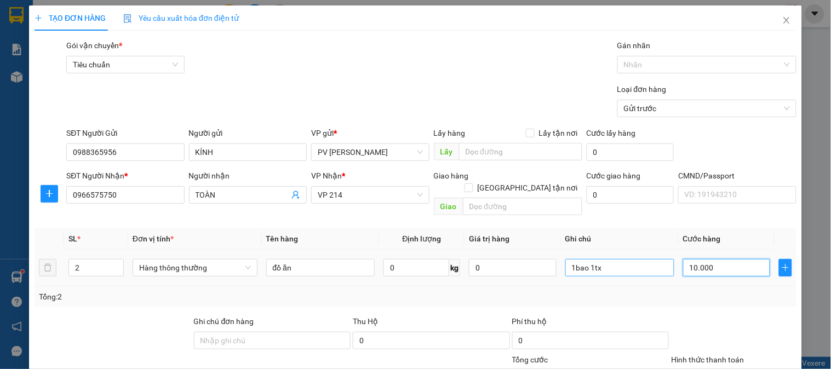
type input "10.000"
type input "100.000"
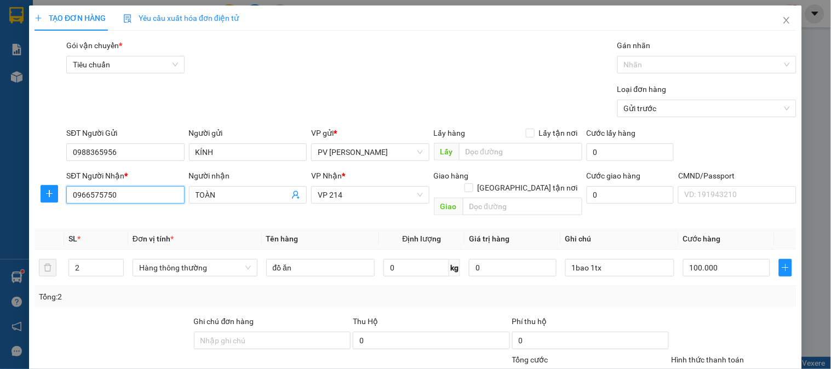
click at [126, 198] on input "0966575750" at bounding box center [125, 195] width 118 height 18
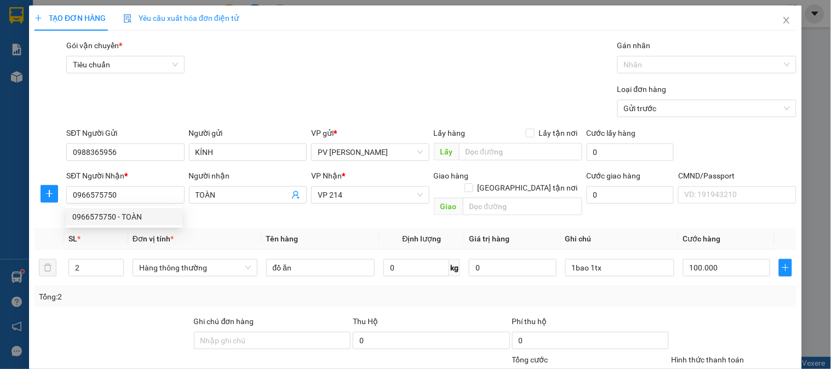
click at [145, 170] on div "SĐT Người Nhận *" at bounding box center [125, 176] width 118 height 12
click at [145, 186] on input "0966575750" at bounding box center [125, 195] width 118 height 18
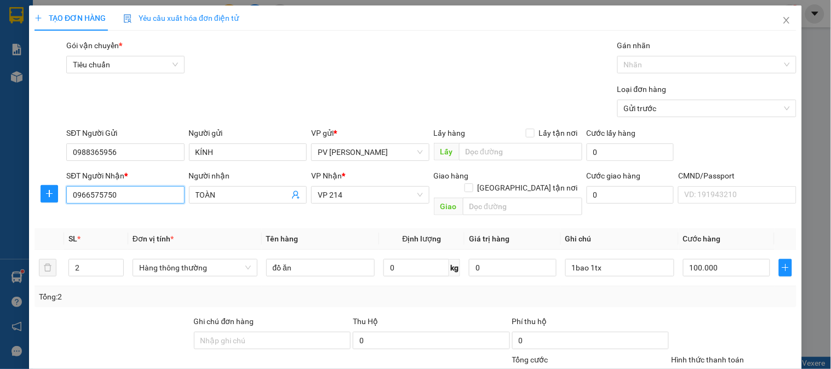
click at [146, 193] on input "0966575750" at bounding box center [125, 195] width 118 height 18
drag, startPoint x: 146, startPoint y: 193, endPoint x: 65, endPoint y: 192, distance: 81.1
click at [65, 192] on div "SĐT Người Nhận * 0966575750" at bounding box center [125, 195] width 122 height 50
drag, startPoint x: 221, startPoint y: 193, endPoint x: 176, endPoint y: 191, distance: 44.4
click at [176, 191] on div "SĐT Người Nhận * 0966575750 Người nhận TOÀN VP Nhận * VP 214 Giao hàng Giao tận…" at bounding box center [431, 195] width 735 height 50
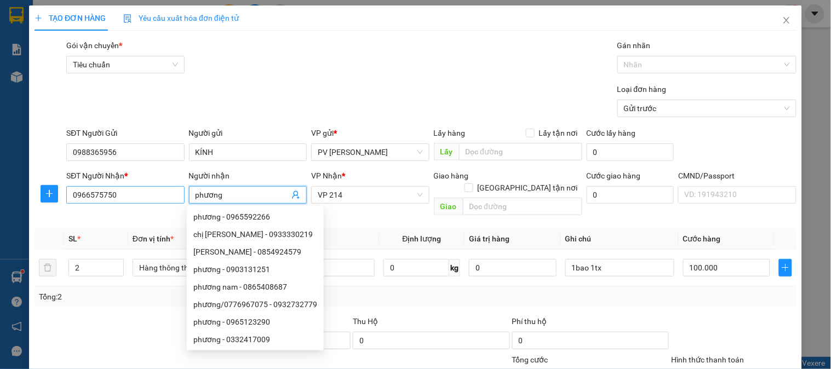
type input "phương"
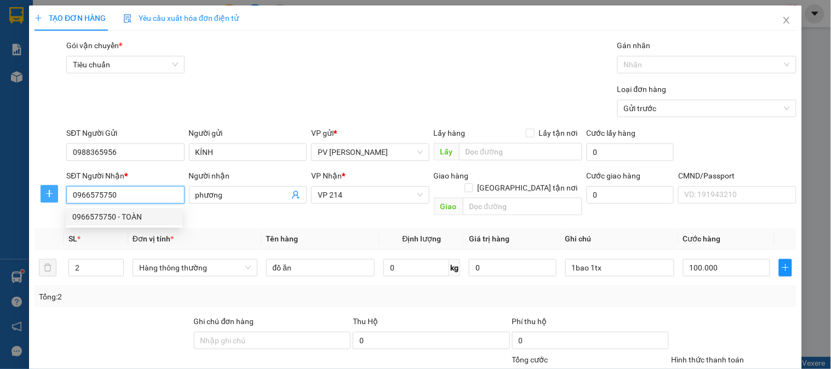
drag, startPoint x: 145, startPoint y: 198, endPoint x: 55, endPoint y: 197, distance: 89.3
click at [55, 197] on div "SĐT Người Nhận * 0966575750 Người nhận phương VP Nhận * VP 214 Giao hàng Giao t…" at bounding box center [415, 195] width 764 height 50
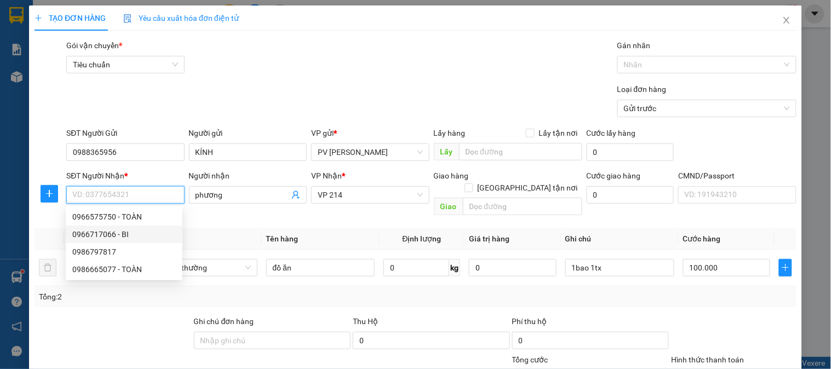
click at [96, 234] on div "0966717066 - BI" at bounding box center [124, 234] width 104 height 12
type input "0966717066"
type input "BI"
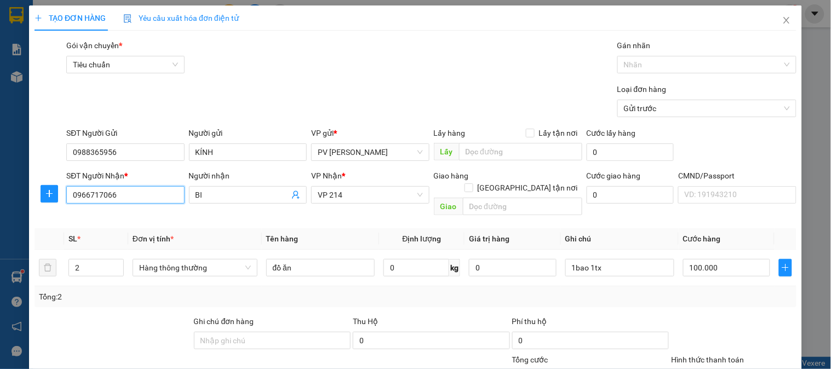
click at [138, 198] on input "0966717066" at bounding box center [125, 195] width 118 height 18
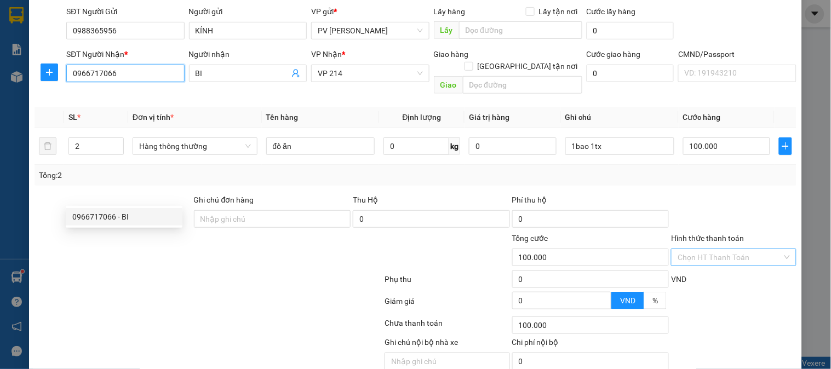
type input "0966717066"
click at [693, 249] on input "Hình thức thanh toán" at bounding box center [730, 257] width 104 height 16
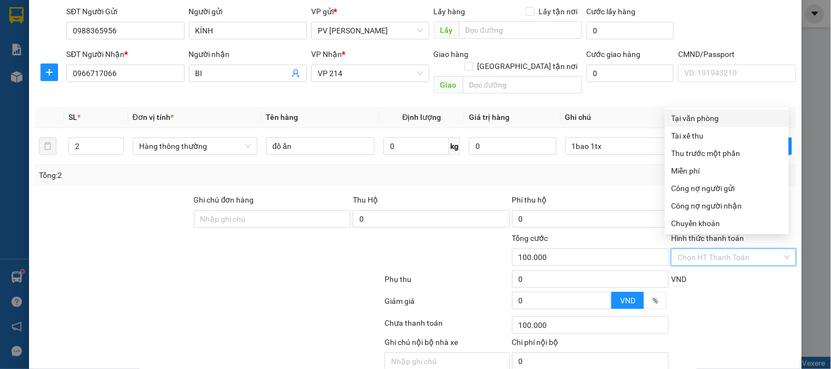
click at [687, 123] on div "Tại văn phòng" at bounding box center [727, 118] width 111 height 12
type input "0"
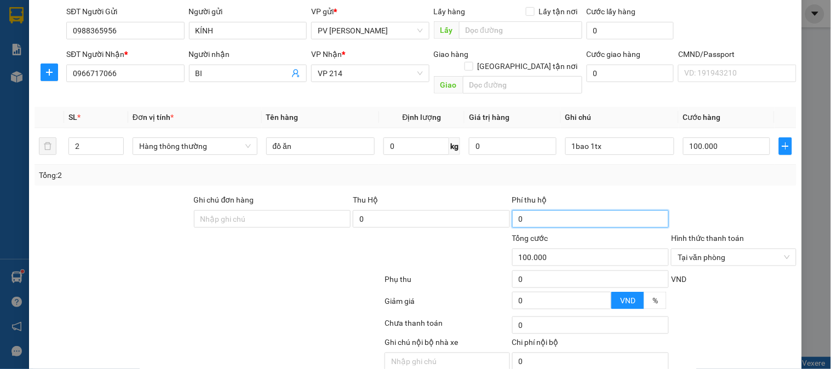
click at [593, 210] on input "0" at bounding box center [590, 219] width 157 height 18
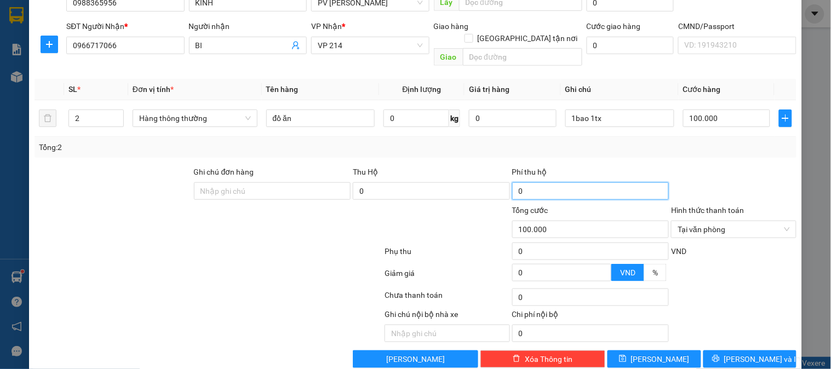
scroll to position [157, 0]
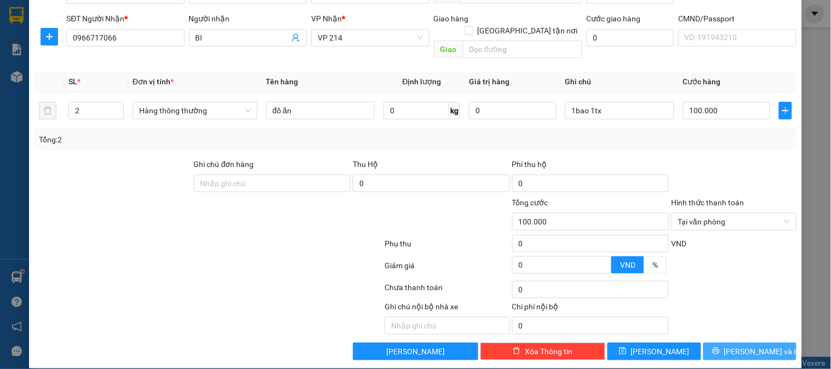
click at [757, 346] on span "[PERSON_NAME] và In" at bounding box center [762, 352] width 77 height 12
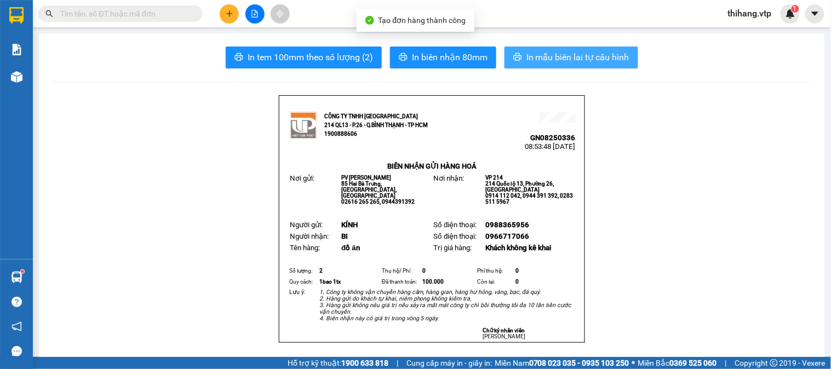
click at [588, 63] on span "In mẫu biên lai tự cấu hình" at bounding box center [578, 57] width 103 height 14
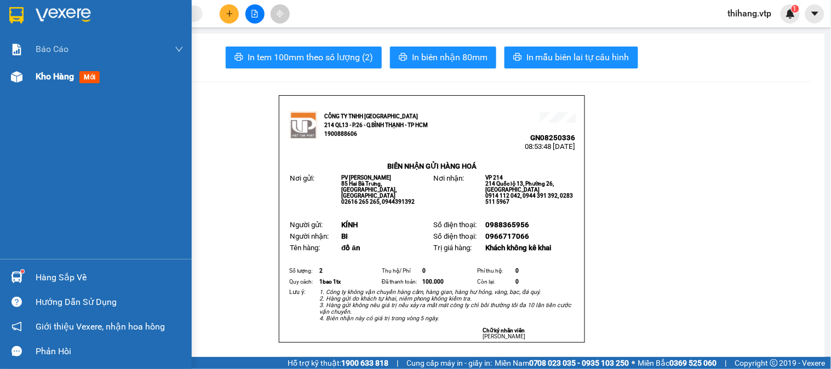
click at [25, 77] on div at bounding box center [16, 76] width 19 height 19
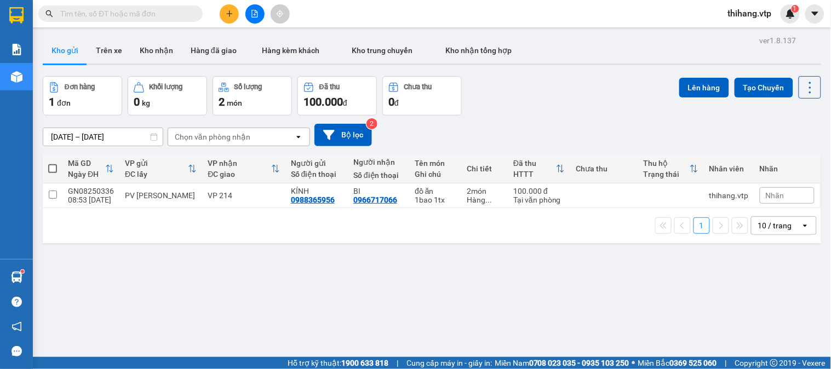
click at [50, 170] on span at bounding box center [52, 168] width 9 height 9
click at [53, 163] on input "checkbox" at bounding box center [53, 163] width 0 height 0
checkbox input "true"
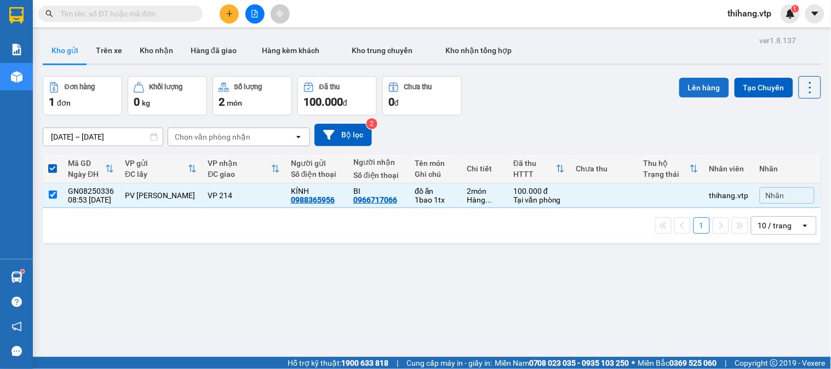
click at [685, 87] on button "Lên hàng" at bounding box center [704, 88] width 50 height 20
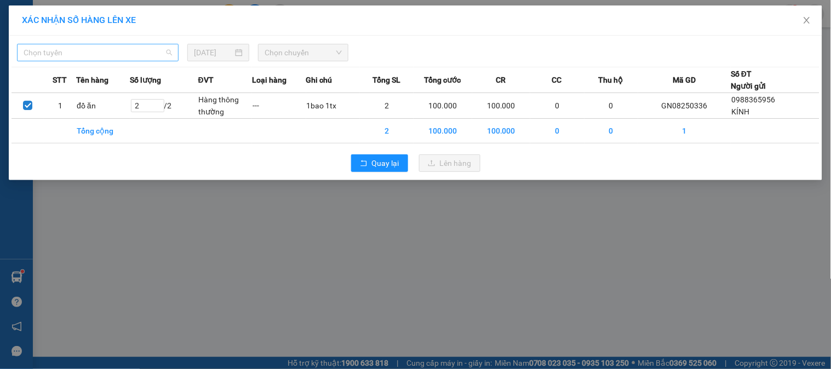
click at [136, 46] on span "Chọn tuyến" at bounding box center [98, 52] width 148 height 16
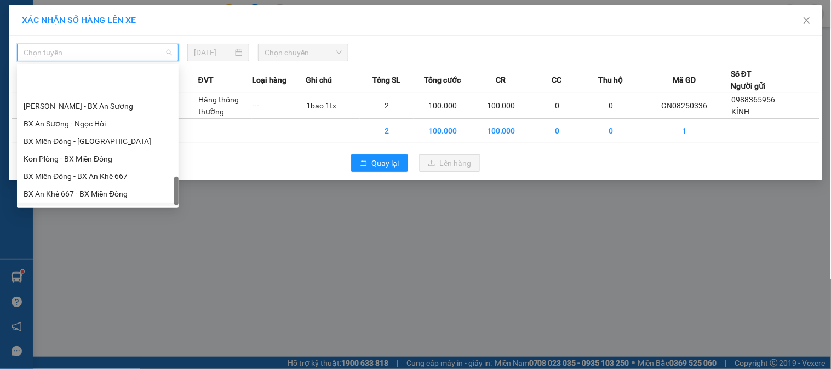
scroll to position [714, 0]
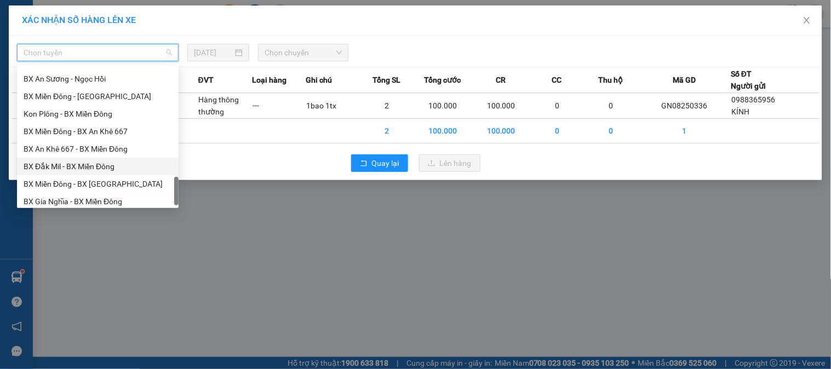
drag, startPoint x: 71, startPoint y: 168, endPoint x: 130, endPoint y: 150, distance: 61.9
click at [72, 168] on div "BX Đắk Mil - BX Miền Đông" at bounding box center [98, 167] width 148 height 12
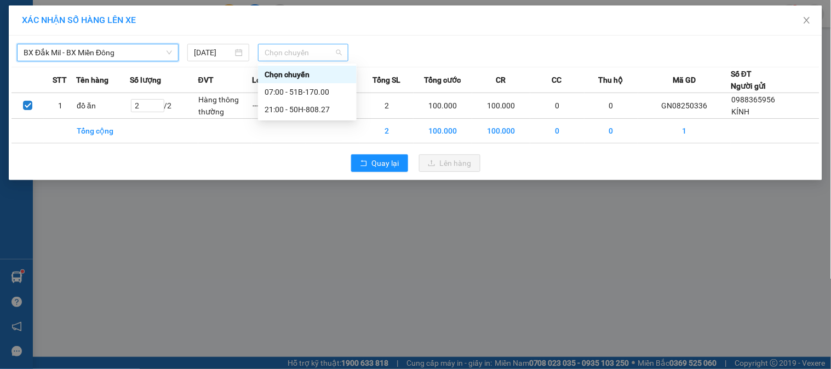
click at [337, 52] on span "Chọn chuyến" at bounding box center [303, 52] width 77 height 16
click at [323, 89] on div "07:00 - 51B-170.00" at bounding box center [307, 92] width 85 height 12
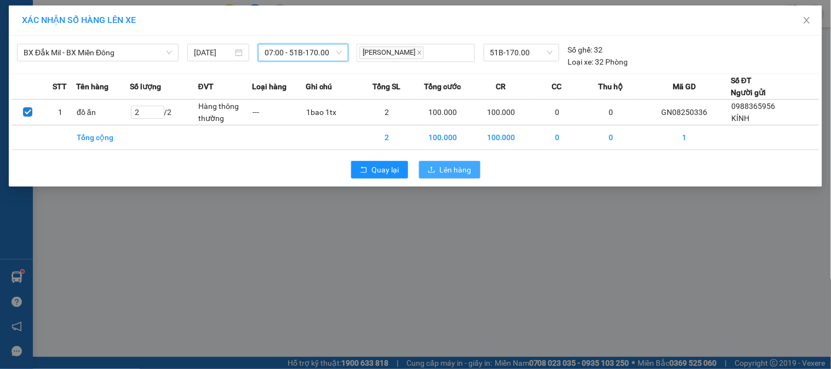
click at [441, 165] on span "Lên hàng" at bounding box center [456, 170] width 32 height 12
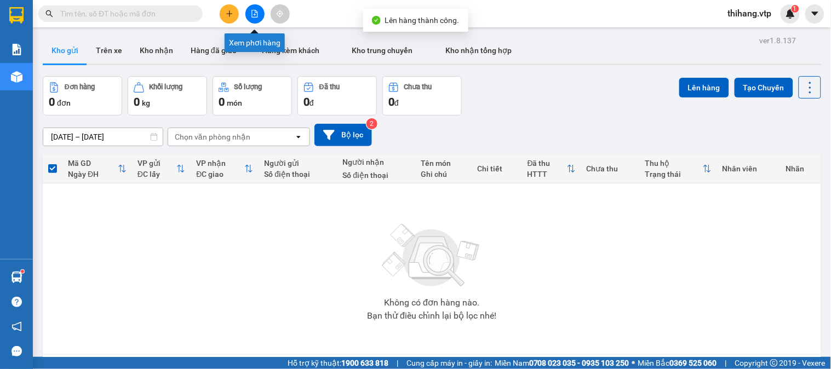
click at [249, 13] on button at bounding box center [254, 13] width 19 height 19
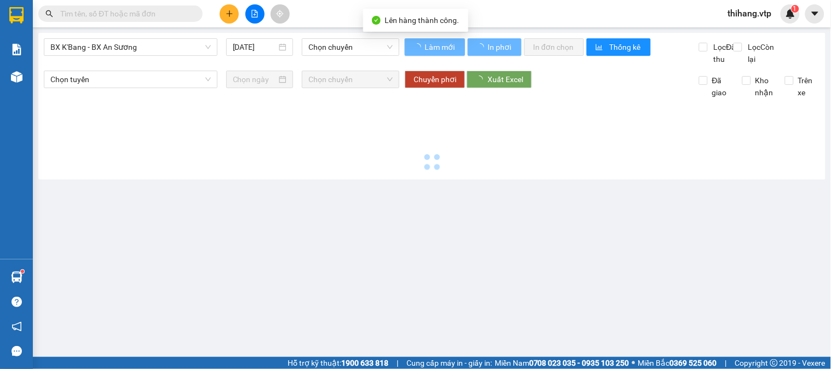
click at [119, 47] on span "BX K'Bang - BX An Sương" at bounding box center [130, 47] width 161 height 16
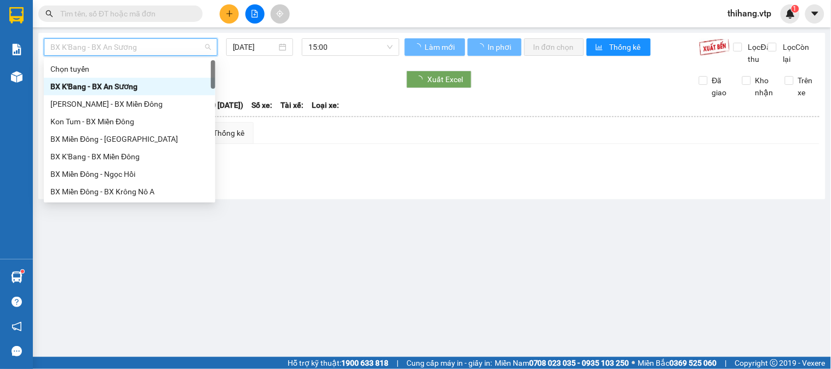
click at [156, 45] on span "BX K'Bang - BX An Sương" at bounding box center [130, 47] width 161 height 16
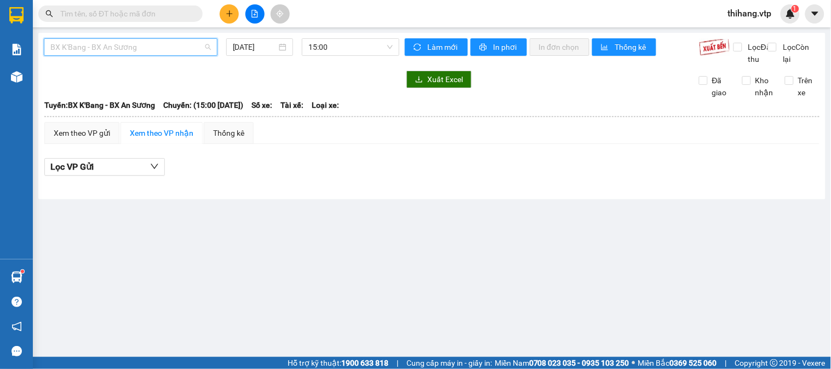
drag, startPoint x: 154, startPoint y: 47, endPoint x: 124, endPoint y: 96, distance: 57.8
click at [155, 47] on span "BX K'Bang - BX An Sương" at bounding box center [130, 47] width 161 height 16
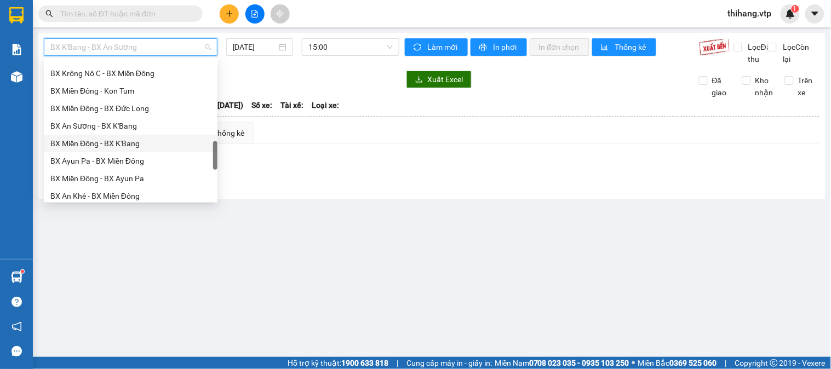
scroll to position [714, 0]
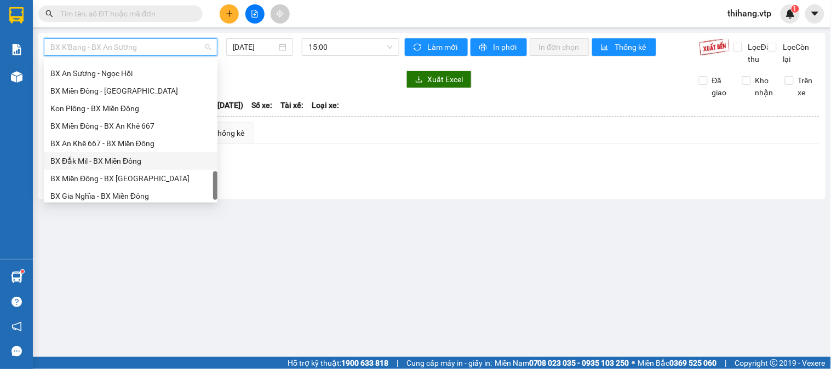
click at [94, 158] on div "BX Đắk Mil - BX Miền Đông" at bounding box center [130, 161] width 161 height 12
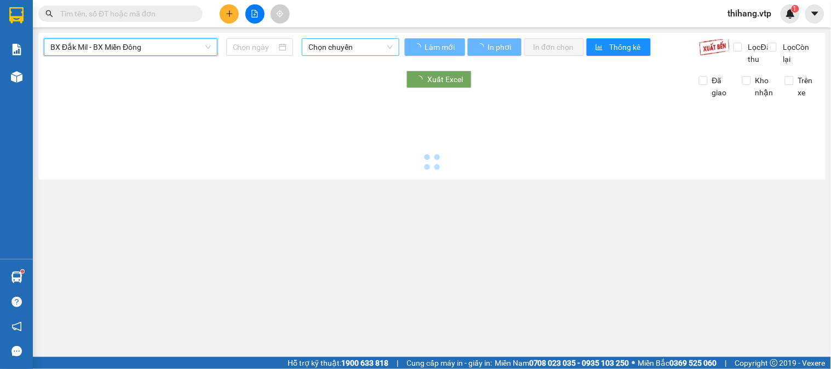
type input "[DATE]"
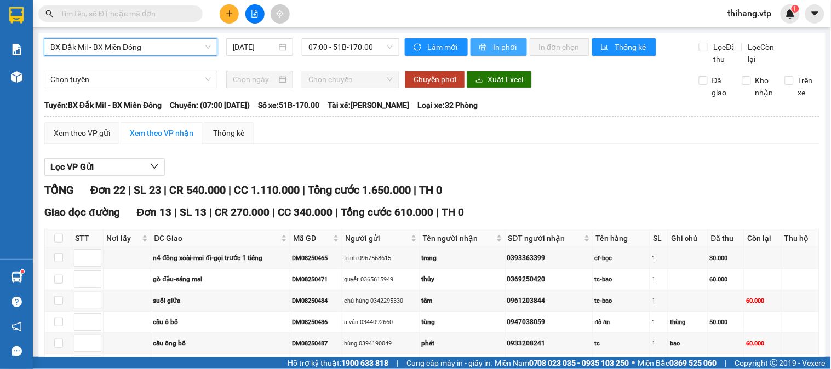
click at [497, 42] on span "In phơi" at bounding box center [505, 47] width 25 height 12
click at [499, 46] on span "In phơi" at bounding box center [505, 47] width 25 height 12
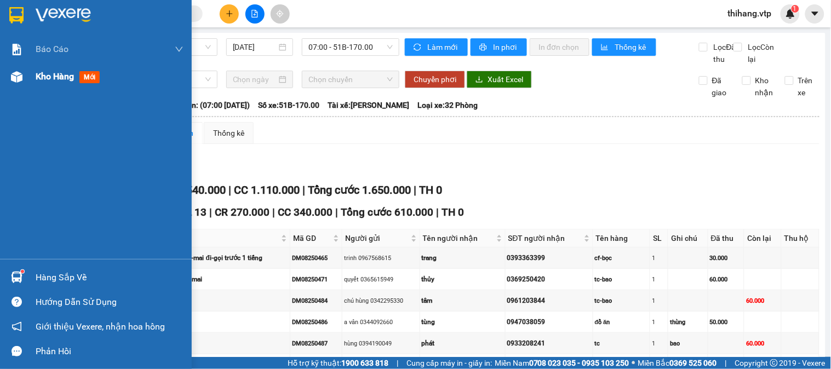
click at [21, 76] on img at bounding box center [17, 77] width 12 height 12
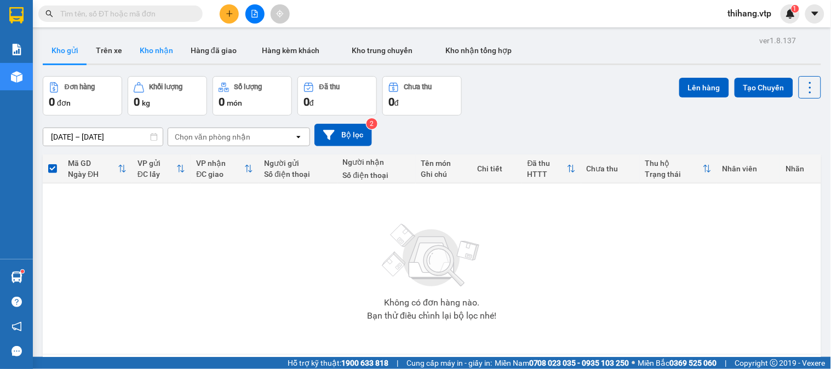
click at [155, 50] on button "Kho nhận" at bounding box center [156, 50] width 51 height 26
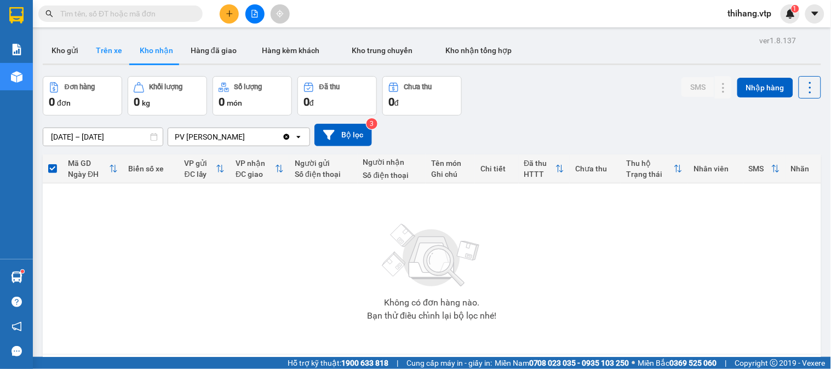
click at [119, 54] on button "Trên xe" at bounding box center [109, 50] width 44 height 26
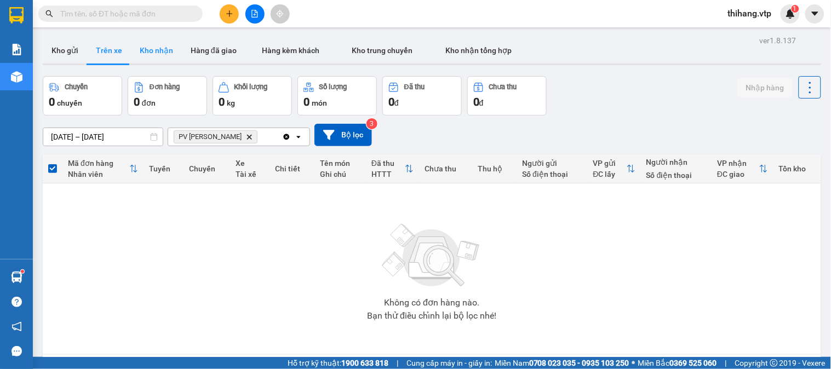
click at [145, 48] on button "Kho nhận" at bounding box center [156, 50] width 51 height 26
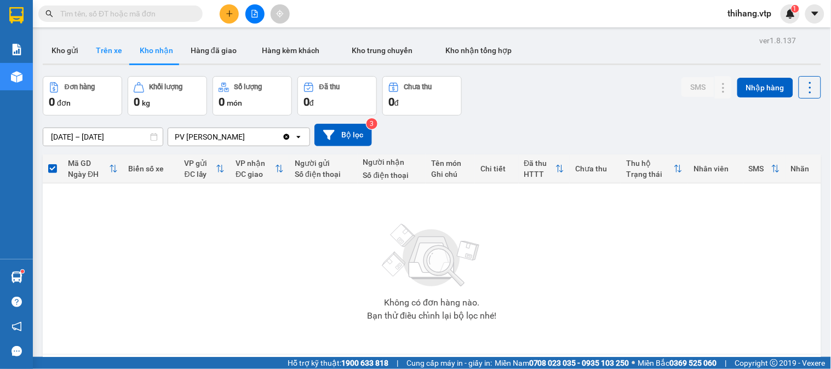
click at [107, 50] on button "Trên xe" at bounding box center [109, 50] width 44 height 26
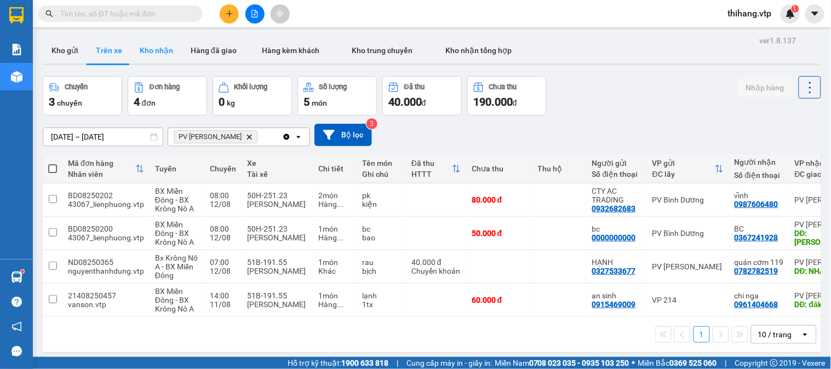
click at [151, 48] on button "Kho nhận" at bounding box center [156, 50] width 51 height 26
type input "[DATE] – [DATE]"
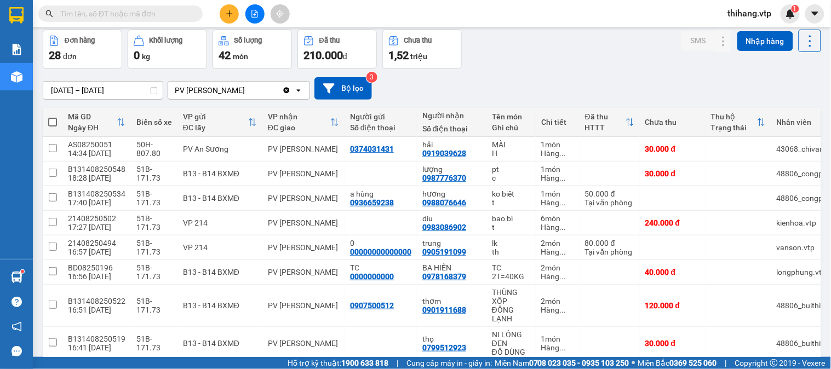
scroll to position [122, 0]
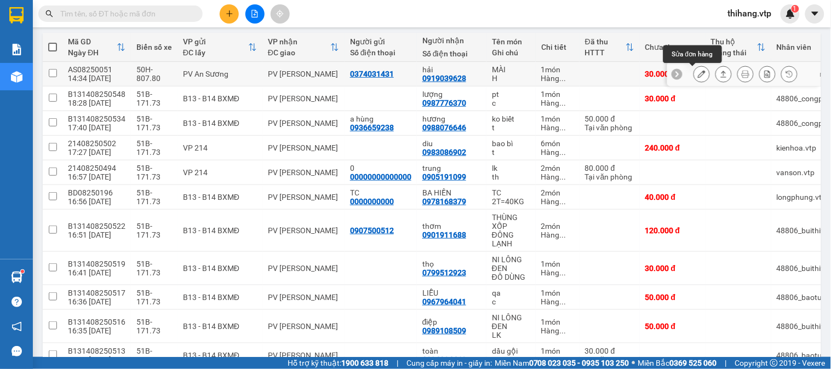
click at [698, 73] on icon at bounding box center [702, 74] width 8 height 8
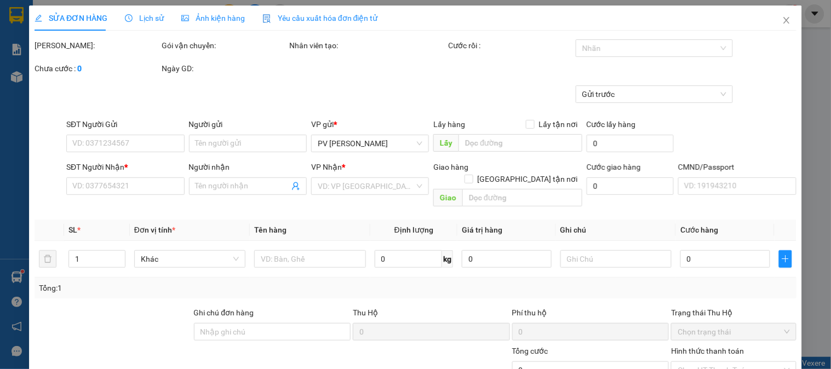
type input "1.500"
type input "0374031431"
type input "0919039628"
type input "hải"
type input "30.000"
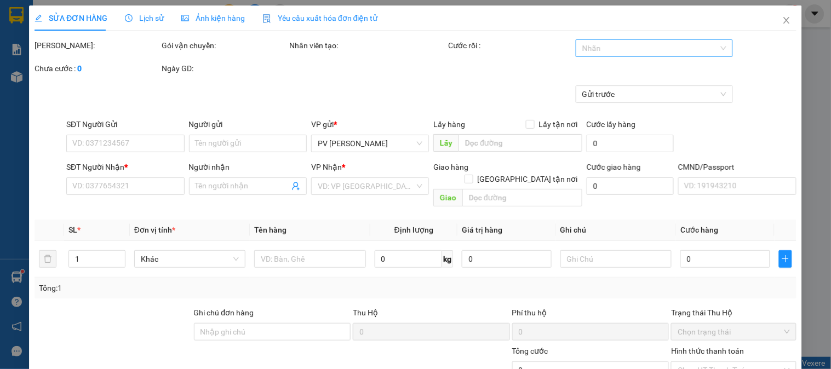
type input "30.000"
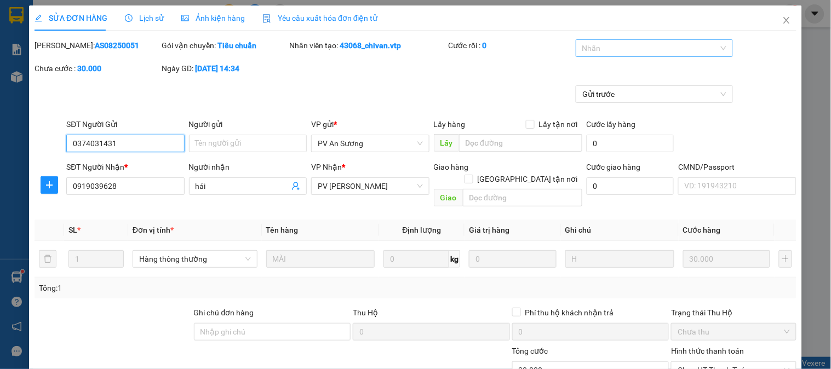
click at [621, 48] on div at bounding box center [649, 48] width 141 height 13
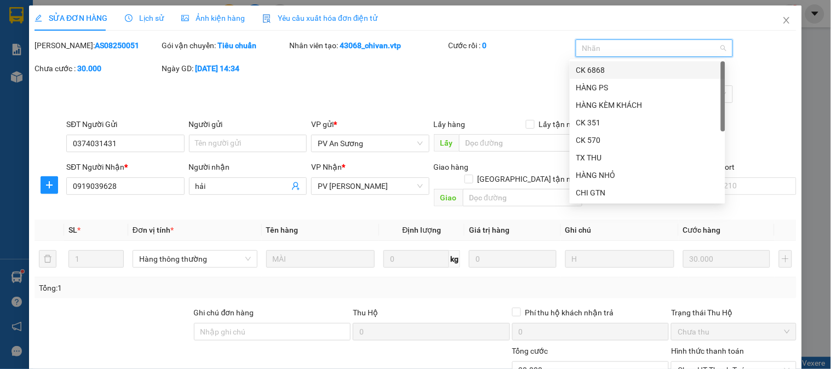
click at [604, 66] on div "CK 6868" at bounding box center [647, 70] width 142 height 12
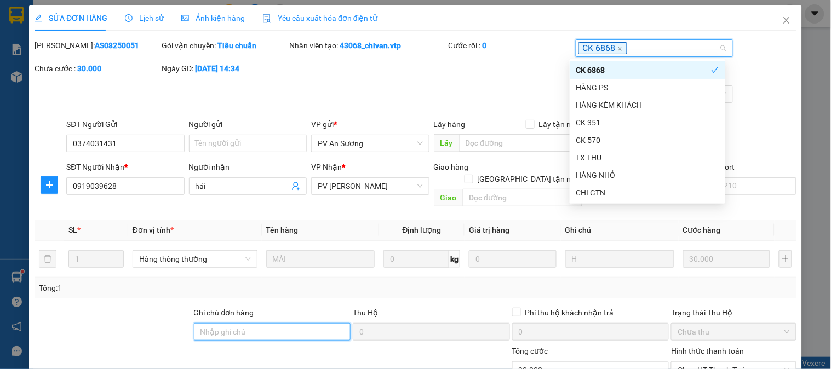
click at [315, 323] on input "Ghi chú đơn hàng" at bounding box center [272, 332] width 157 height 18
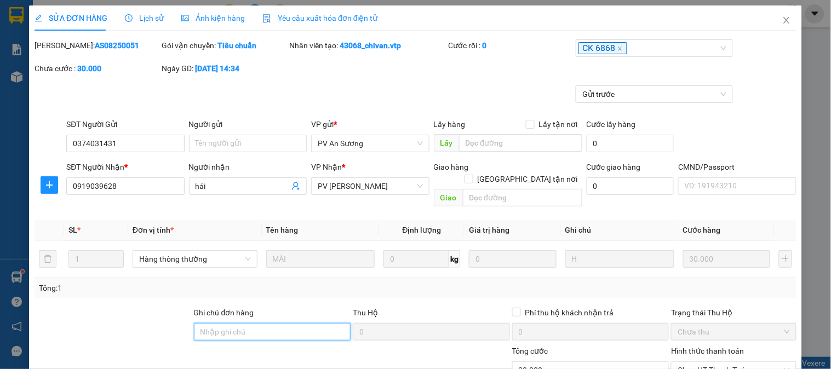
type input "e"
type input "ẽ"
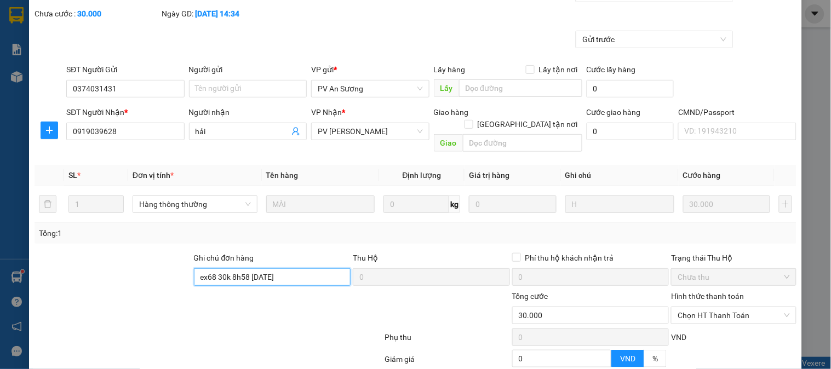
scroll to position [150, 0]
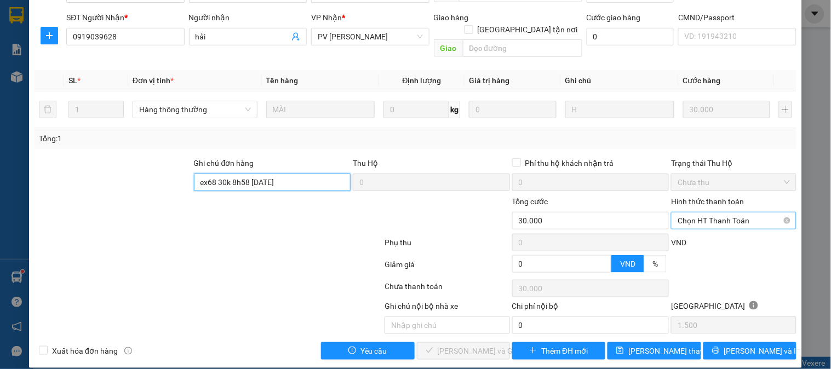
click at [710, 213] on span "Chọn HT Thanh Toán" at bounding box center [734, 221] width 112 height 16
type input "ex68 30k 8h58 12/8/25"
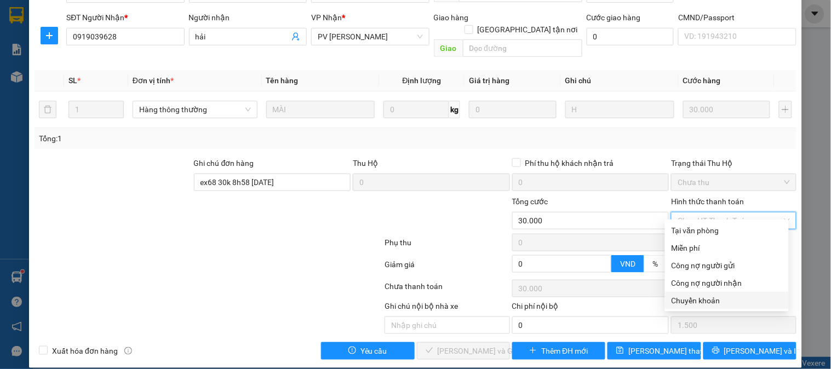
click at [696, 298] on div "Chuyển khoản" at bounding box center [727, 301] width 111 height 12
type input "0"
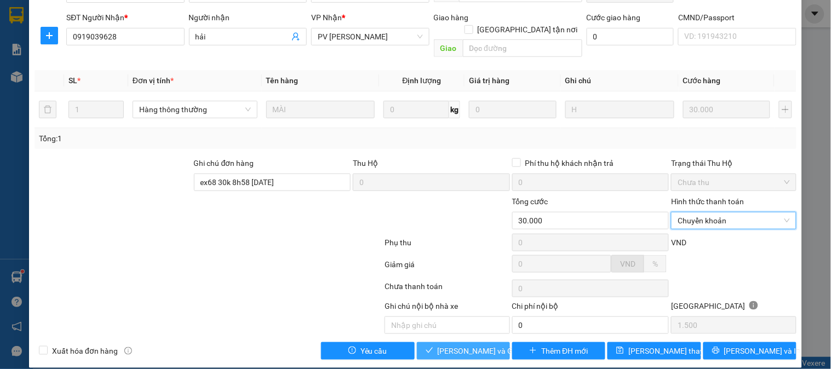
click at [438, 345] on span "[PERSON_NAME] và Giao hàng" at bounding box center [490, 351] width 105 height 12
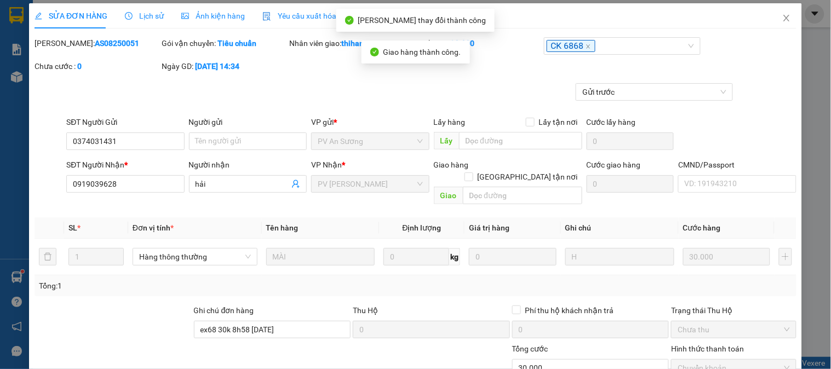
scroll to position [0, 0]
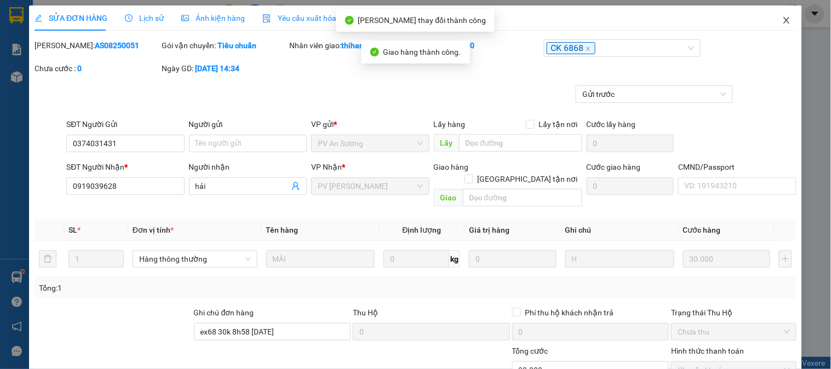
click at [771, 18] on span "Close" at bounding box center [786, 20] width 31 height 31
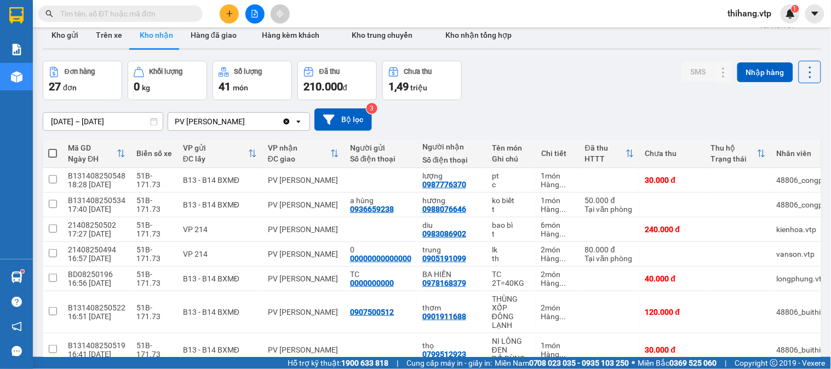
scroll to position [61, 0]
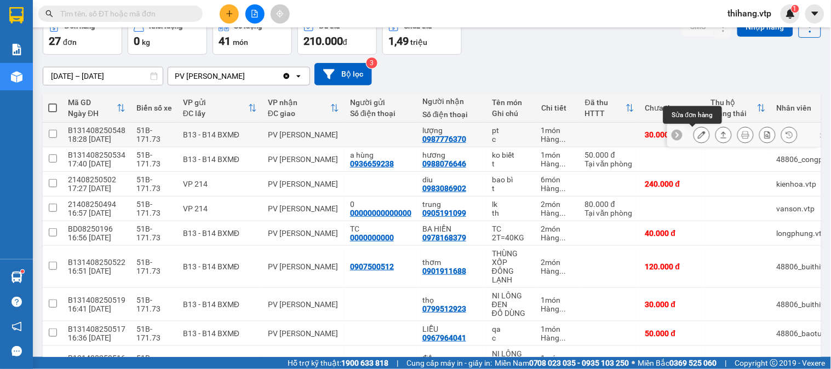
click at [698, 134] on icon at bounding box center [702, 135] width 8 height 8
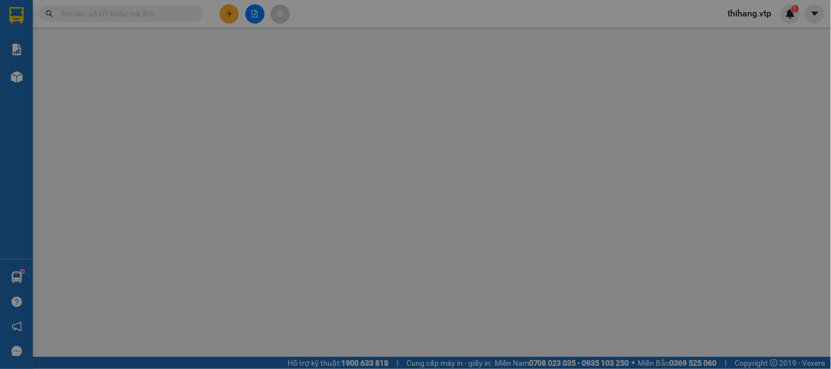
type input "0987776370"
type input "lượng"
type input "30.000"
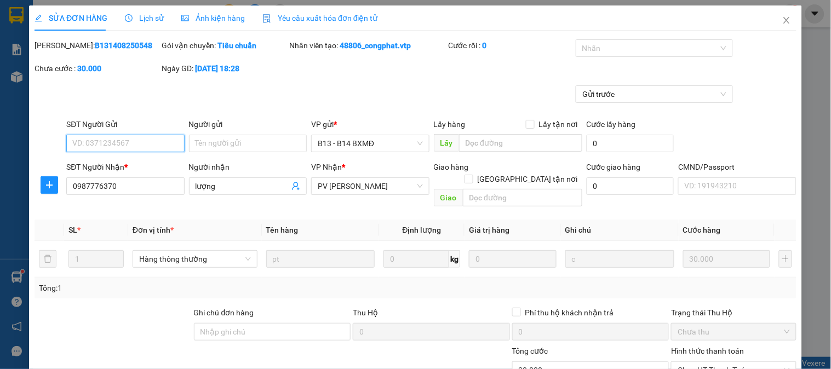
scroll to position [150, 0]
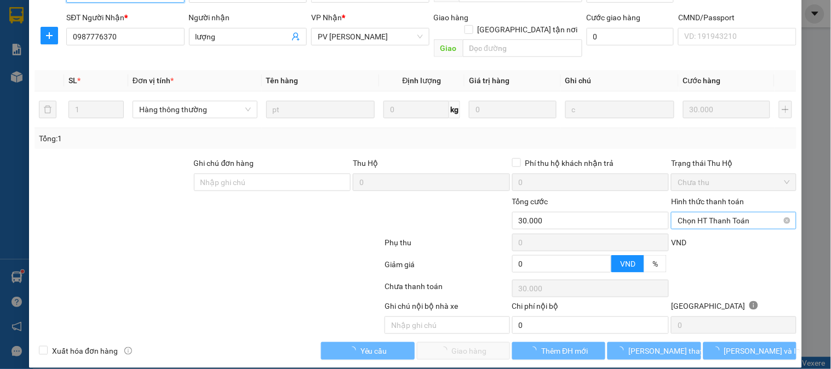
click at [695, 213] on span "Chọn HT Thanh Toán" at bounding box center [734, 221] width 112 height 16
type input "1.500"
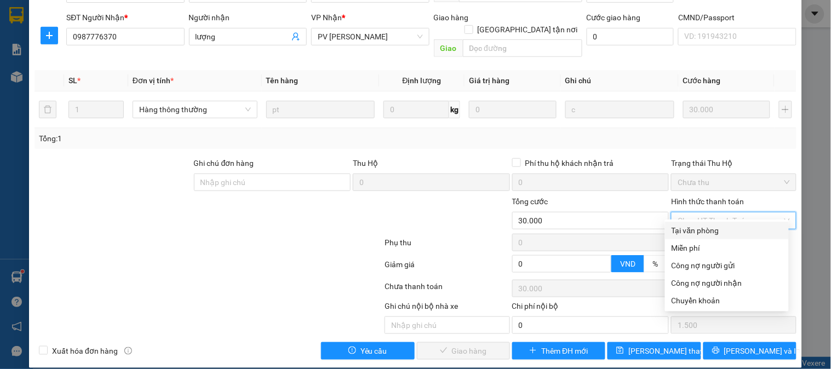
click at [690, 237] on div "Tại văn phòng" at bounding box center [727, 231] width 124 height 18
type input "0"
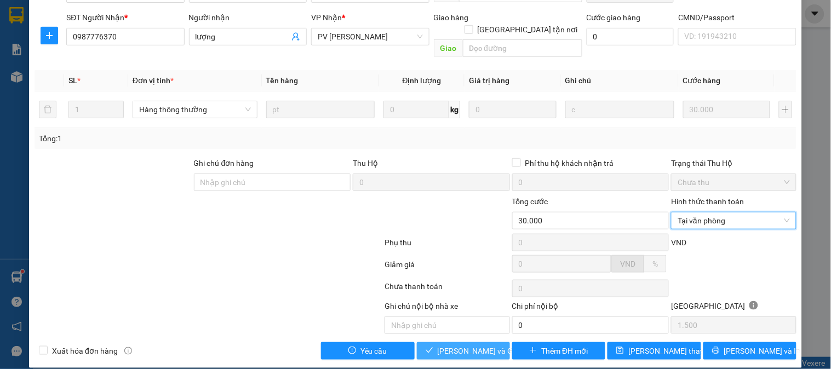
click at [462, 345] on span "[PERSON_NAME] và Giao hàng" at bounding box center [490, 351] width 105 height 12
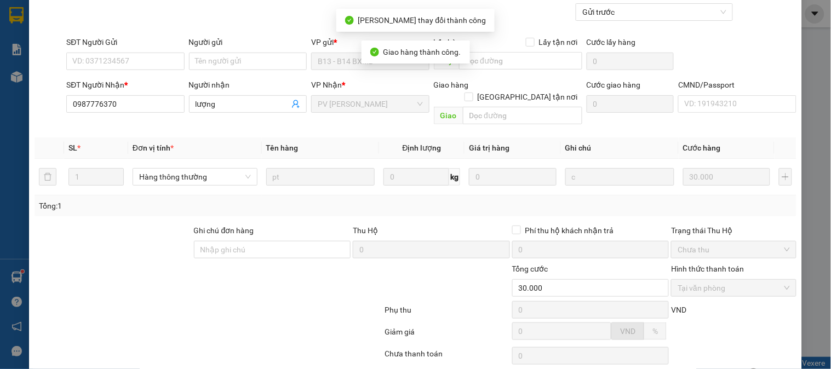
scroll to position [0, 0]
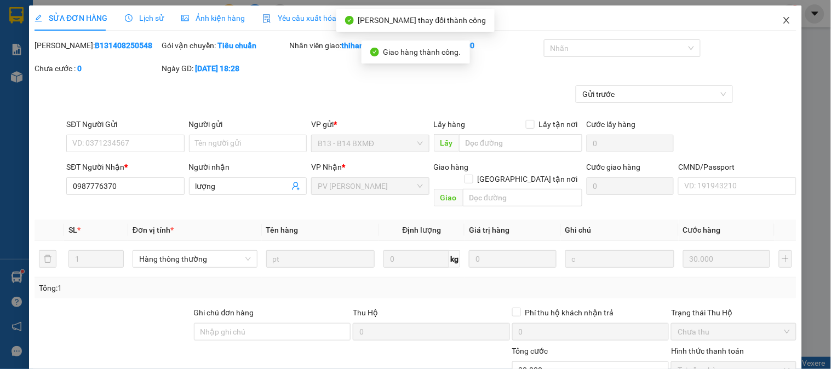
click at [776, 10] on span "Close" at bounding box center [786, 20] width 31 height 31
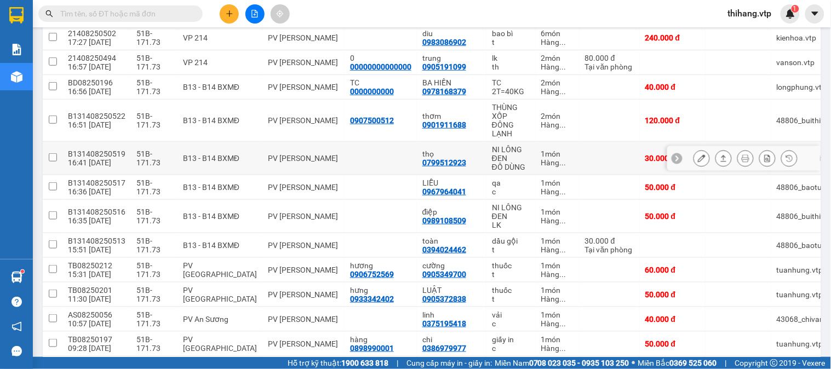
scroll to position [243, 0]
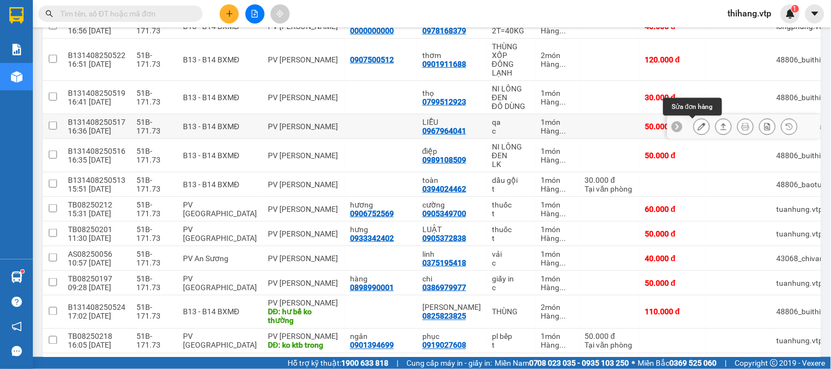
click at [694, 129] on button at bounding box center [701, 126] width 15 height 19
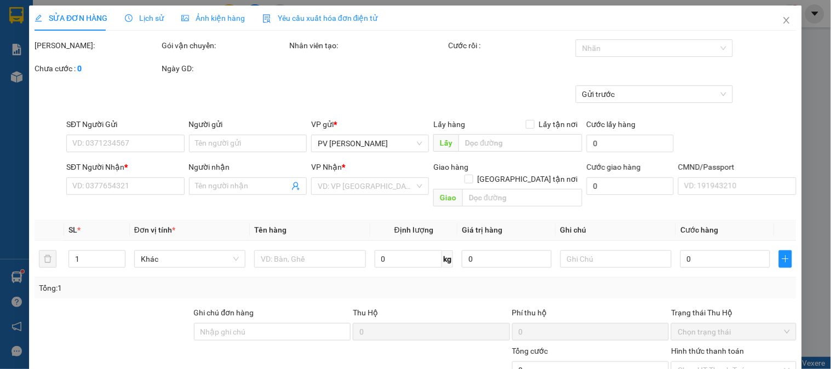
type input "0967964041"
type input "LIỄU"
type input "50.000"
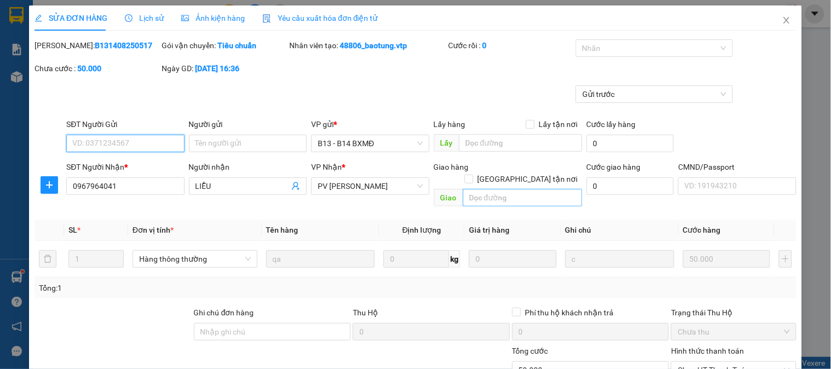
type input "2.500"
click at [497, 189] on input "text" at bounding box center [522, 198] width 119 height 18
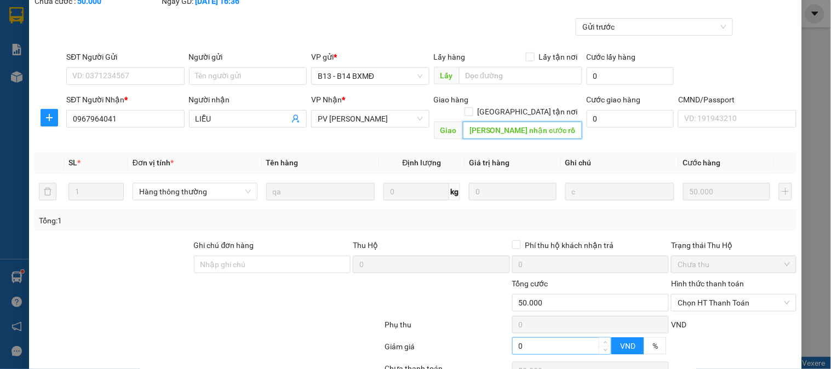
scroll to position [150, 0]
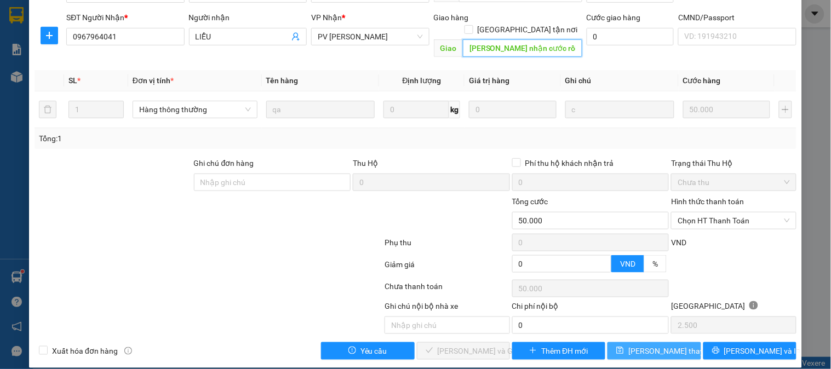
type input "bảo tùng nhận cước rồi"
click at [630, 342] on button "[PERSON_NAME] thay đổi" at bounding box center [654, 351] width 93 height 18
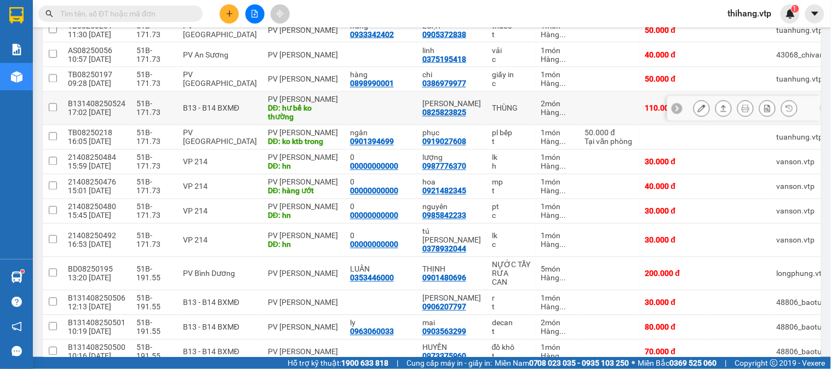
scroll to position [487, 0]
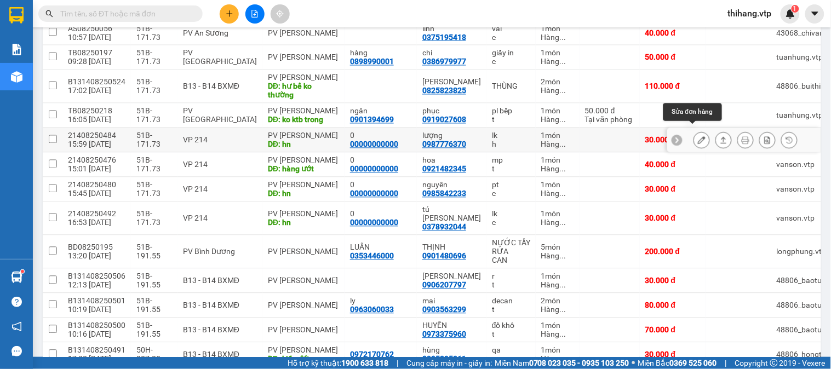
click at [698, 136] on icon at bounding box center [702, 140] width 8 height 8
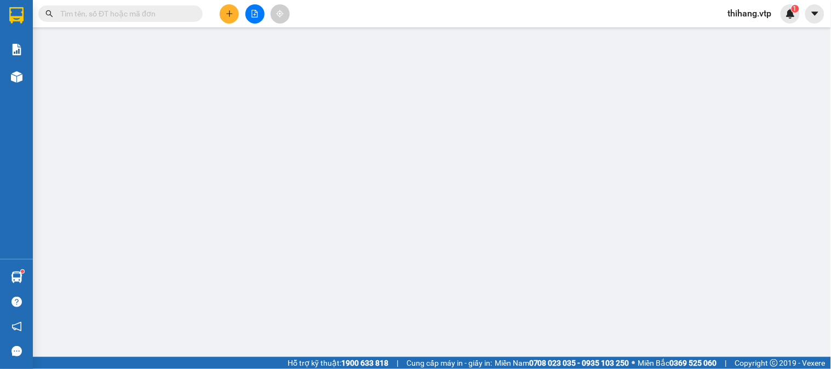
type input "00000000000"
type input "0"
type input "0987776370"
type input "lượng"
type input "hn"
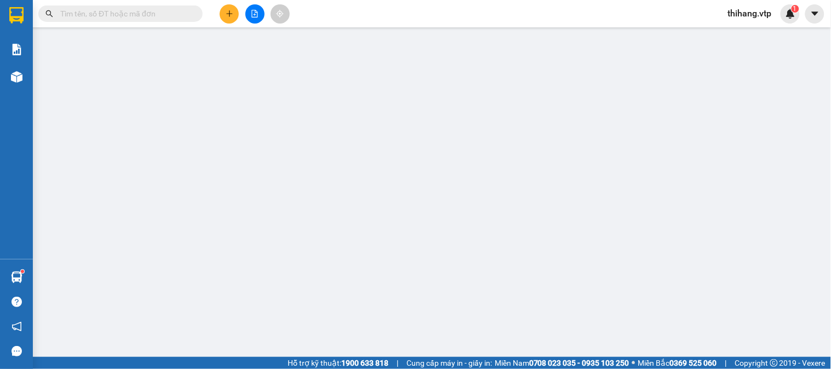
type input "30.000"
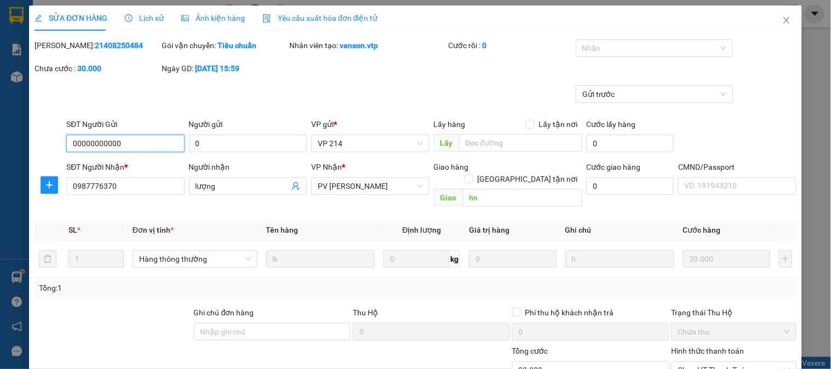
type input "1.500"
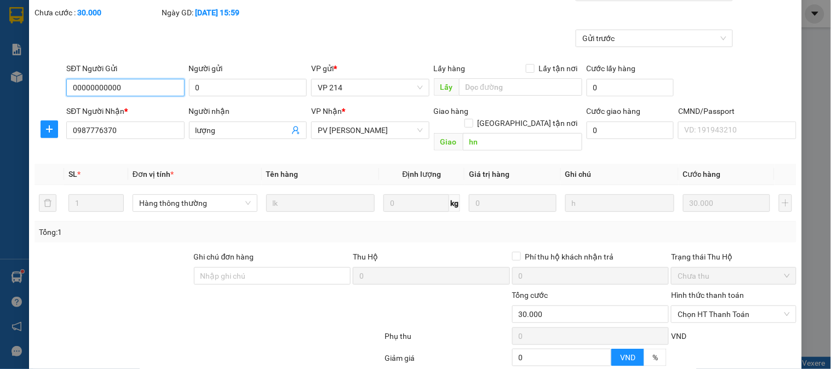
scroll to position [150, 0]
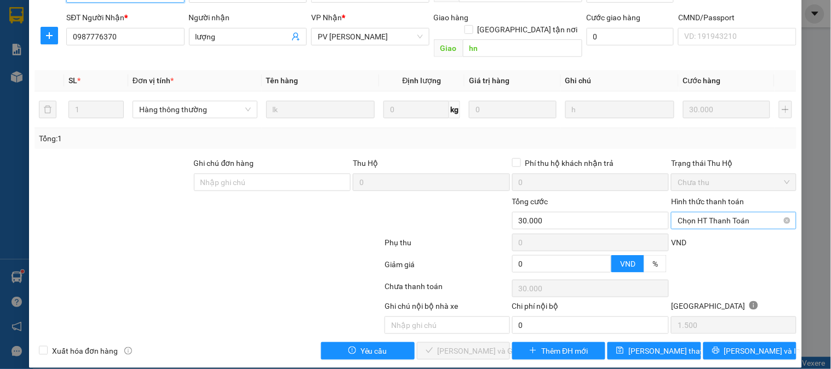
click at [692, 213] on span "Chọn HT Thanh Toán" at bounding box center [734, 221] width 112 height 16
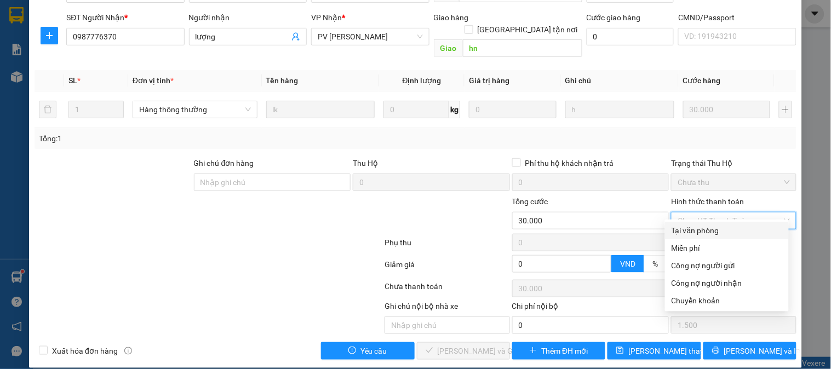
click at [695, 224] on div "Tại văn phòng" at bounding box center [727, 231] width 124 height 18
type input "0"
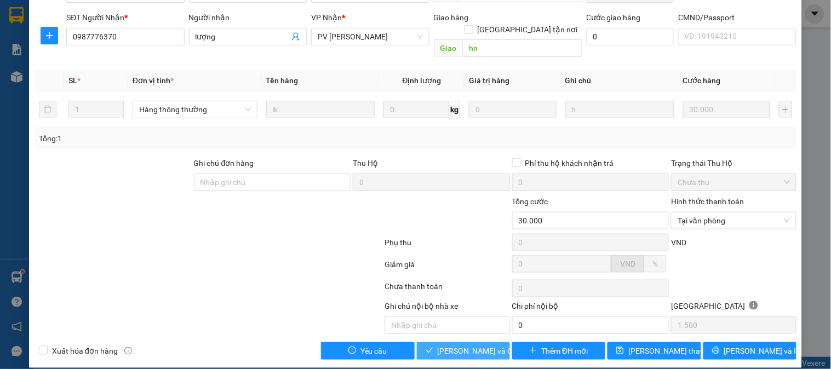
click at [483, 345] on span "[PERSON_NAME] và Giao hàng" at bounding box center [490, 351] width 105 height 12
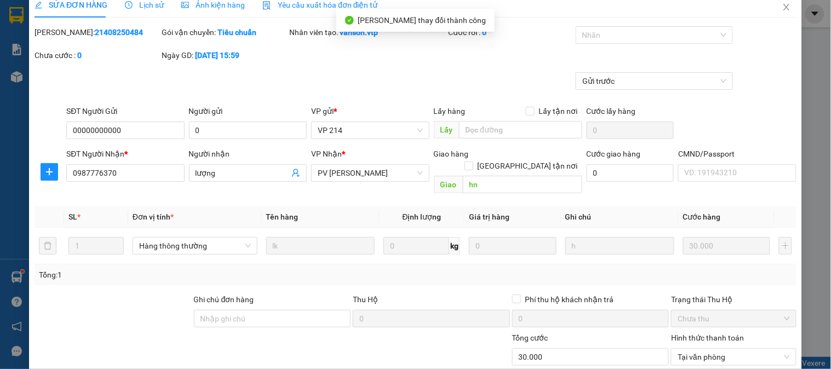
scroll to position [0, 0]
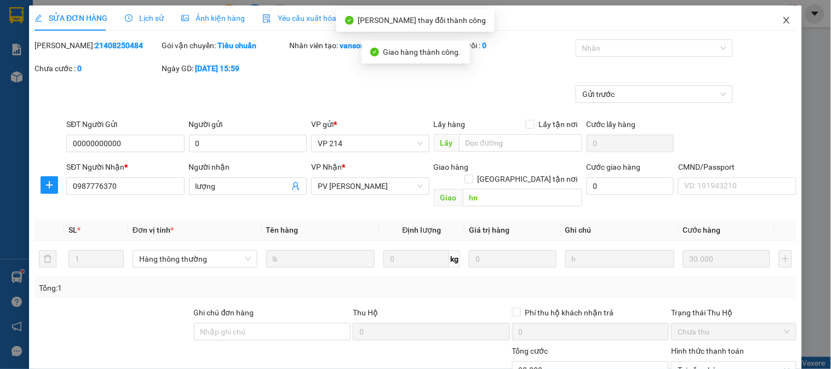
click at [783, 22] on icon "close" at bounding box center [786, 20] width 6 height 7
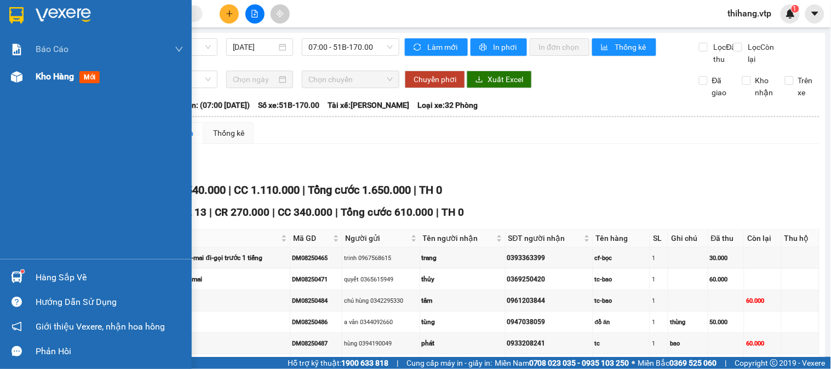
click at [19, 76] on img at bounding box center [17, 77] width 12 height 12
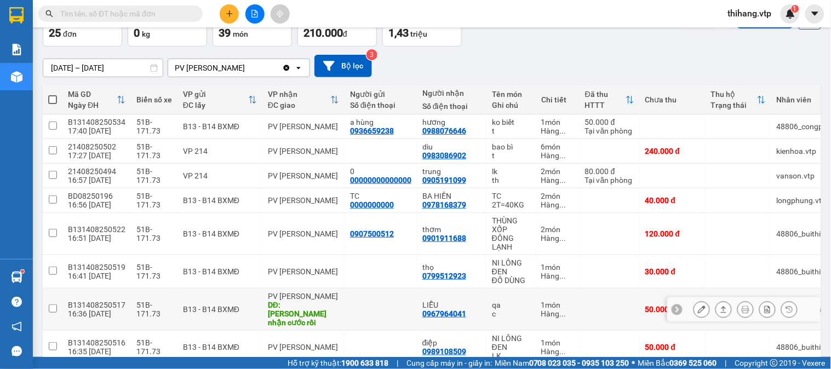
scroll to position [68, 0]
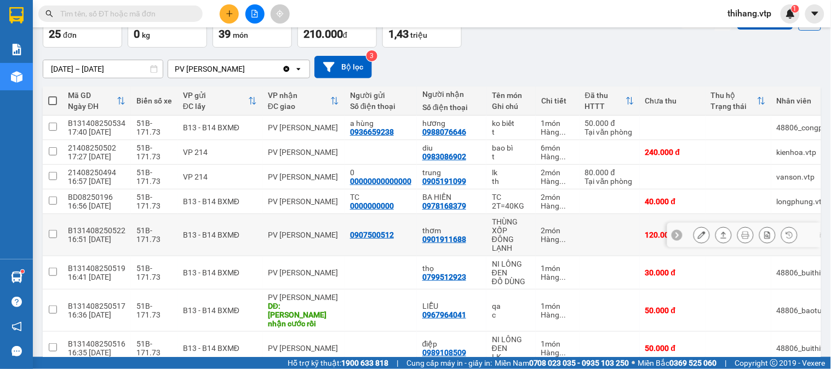
click at [698, 238] on icon at bounding box center [702, 235] width 8 height 8
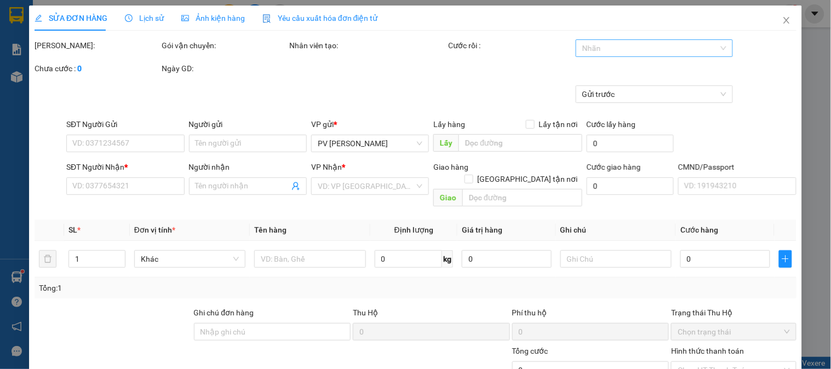
type input "0907500512"
type input "0901911688"
type input "thơm"
type input "120.000"
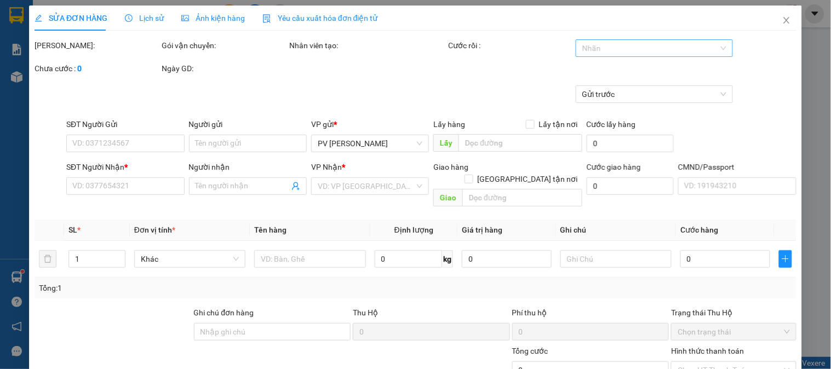
type input "6.000"
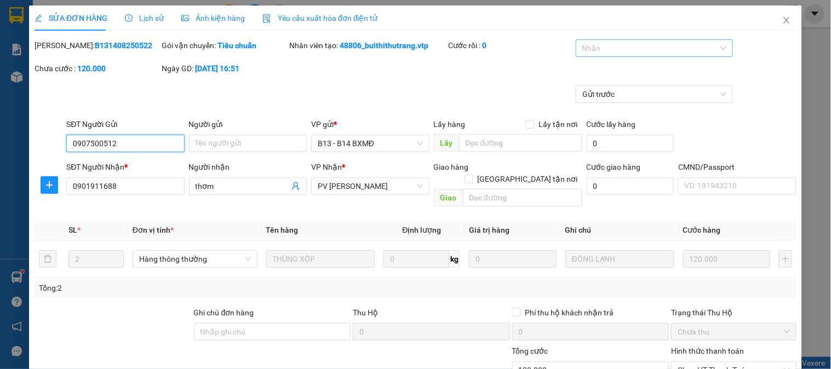
click at [596, 42] on div at bounding box center [649, 48] width 141 height 13
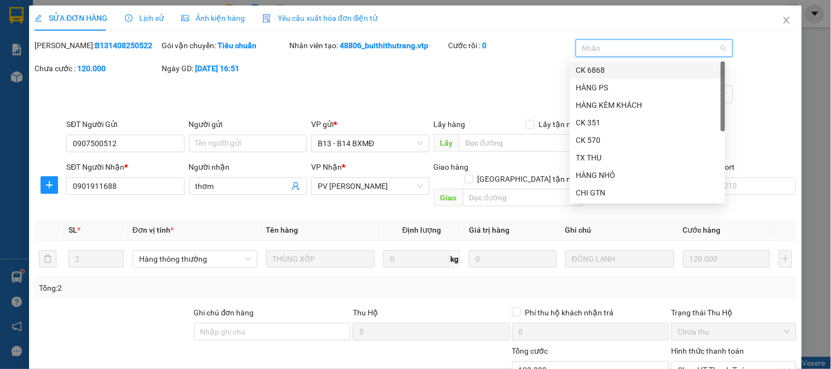
click at [590, 69] on div "CK 6868" at bounding box center [647, 70] width 142 height 12
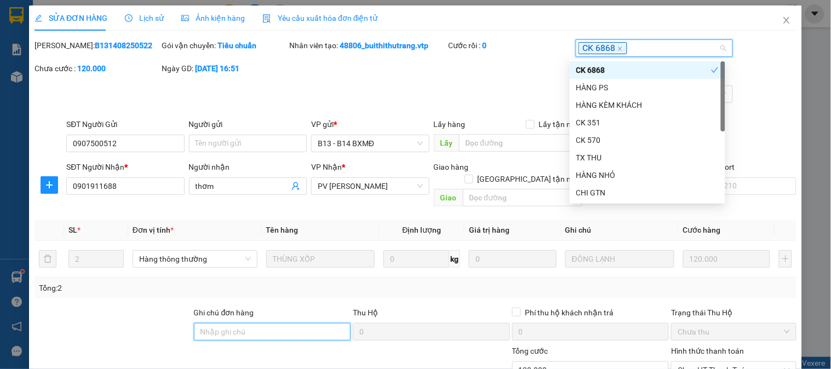
click at [287, 323] on input "Ghi chú đơn hàng" at bounding box center [272, 332] width 157 height 18
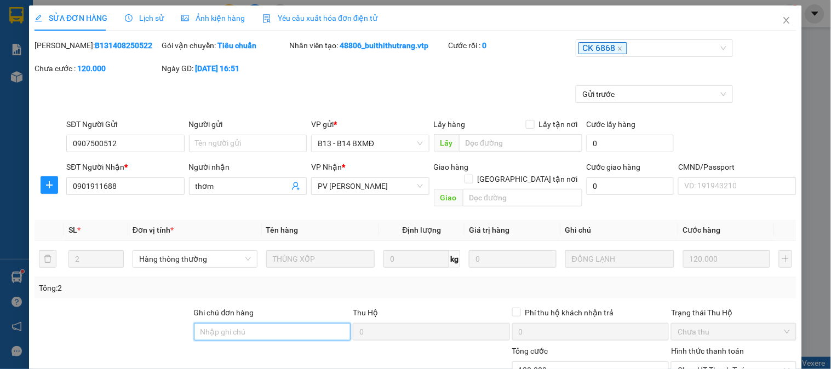
type input "e"
type input "ẽ"
type input "e"
type input "ẽ"
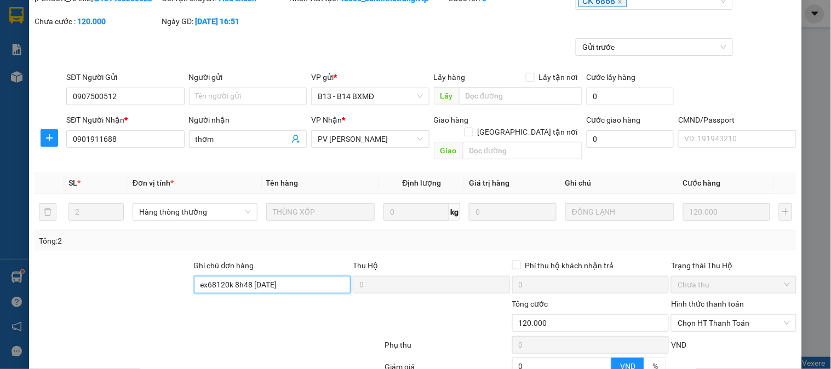
scroll to position [150, 0]
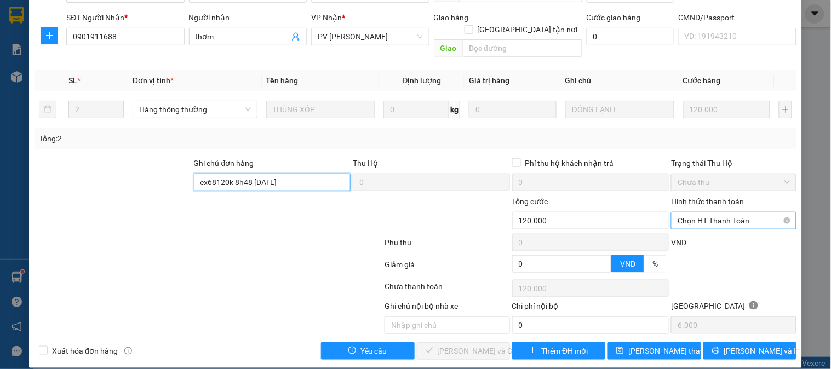
click at [685, 213] on span "Chọn HT Thanh Toán" at bounding box center [734, 221] width 112 height 16
type input "ex68120k 8h48 12/8/25"
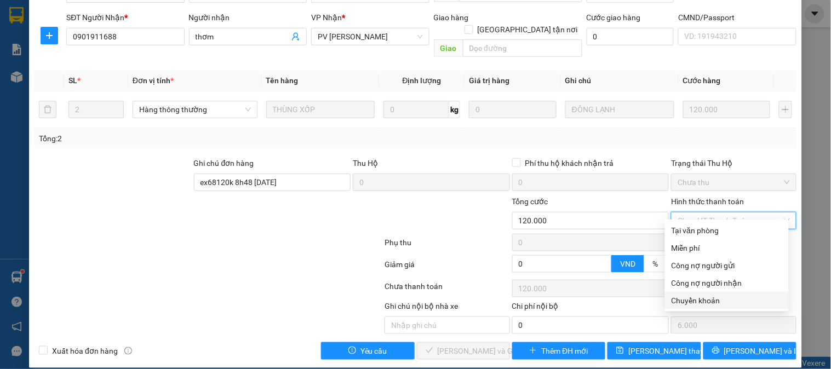
click at [685, 299] on div "Chuyển khoản" at bounding box center [727, 301] width 111 height 12
type input "0"
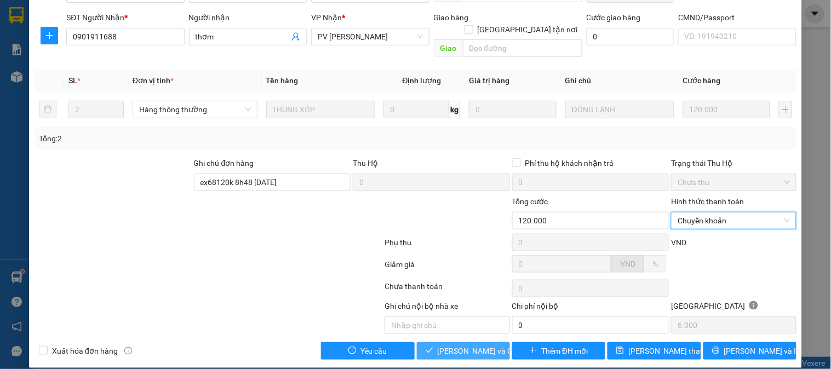
click at [448, 346] on button "[PERSON_NAME] và Giao hàng" at bounding box center [463, 351] width 93 height 18
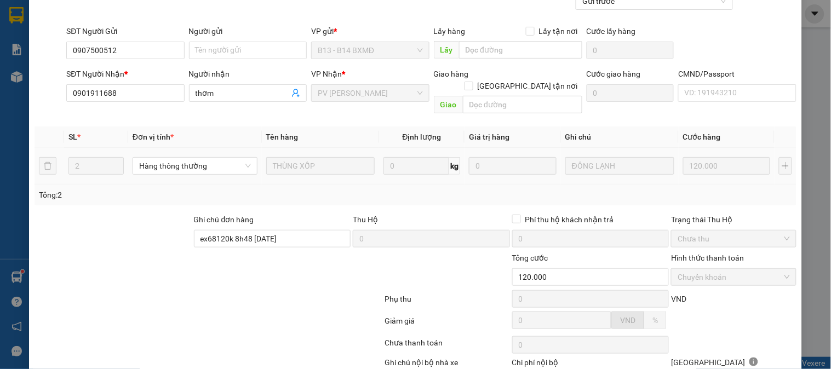
scroll to position [0, 0]
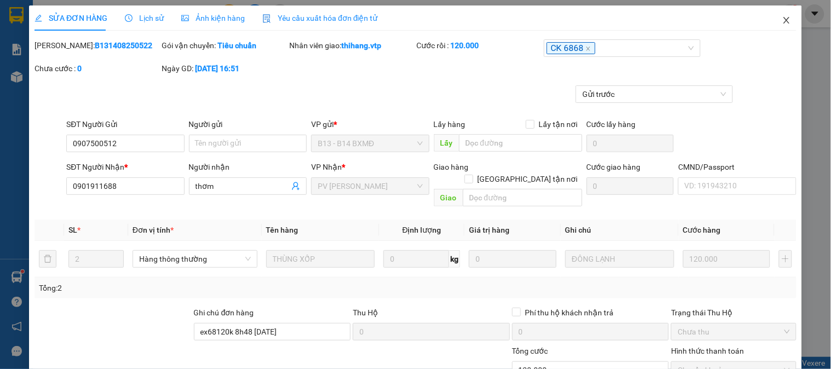
click at [782, 25] on icon "close" at bounding box center [786, 20] width 9 height 9
click at [776, 25] on div "Kết quả tìm kiếm ( 0 ) Bộ lọc No Data thihang.vtp 1" at bounding box center [415, 13] width 831 height 27
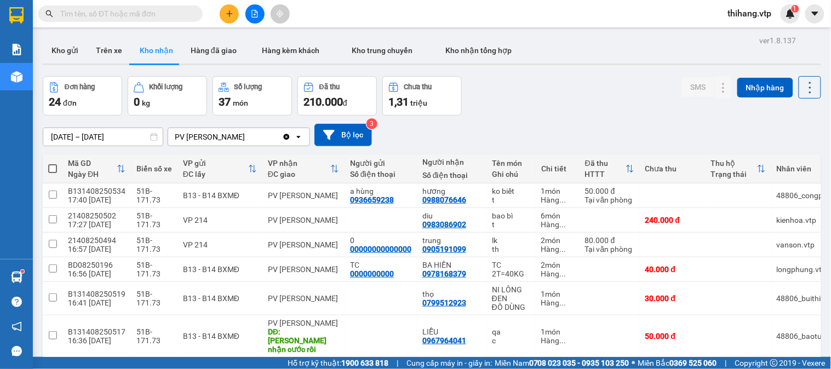
click at [102, 15] on input "text" at bounding box center [124, 14] width 129 height 12
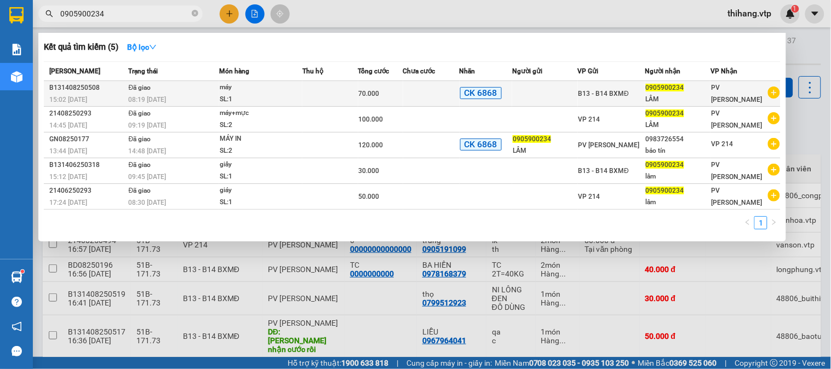
type input "0905900234"
click at [678, 84] on span "0905900234" at bounding box center [665, 88] width 38 height 8
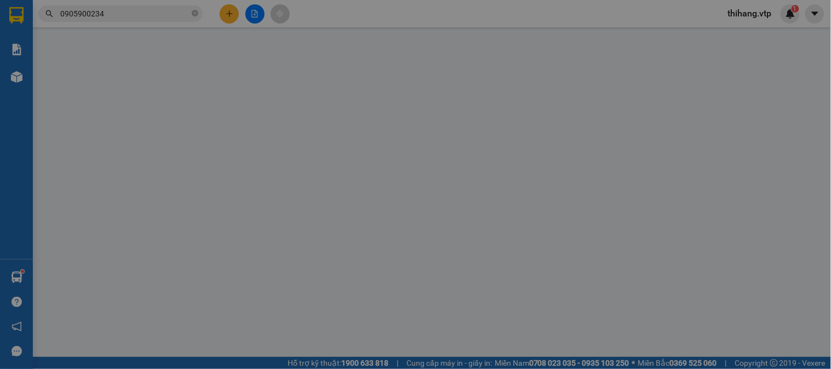
type input "0905900234"
type input "LÂM"
type input "EX68 70K 7H55 12/8/25"
type input "70.000"
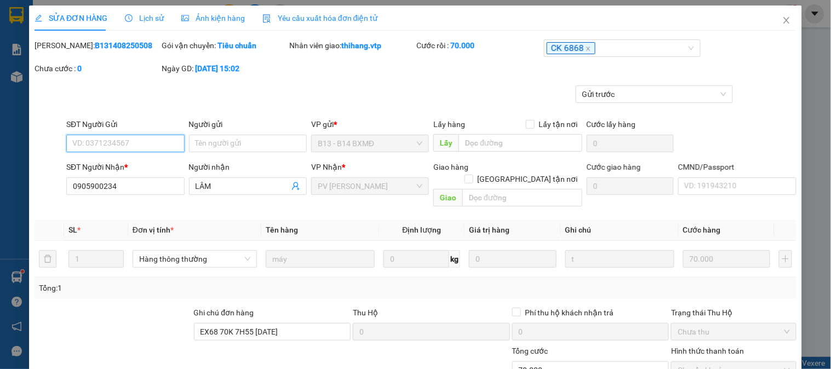
type input "3.500"
click at [143, 16] on span "Lịch sử" at bounding box center [144, 18] width 39 height 9
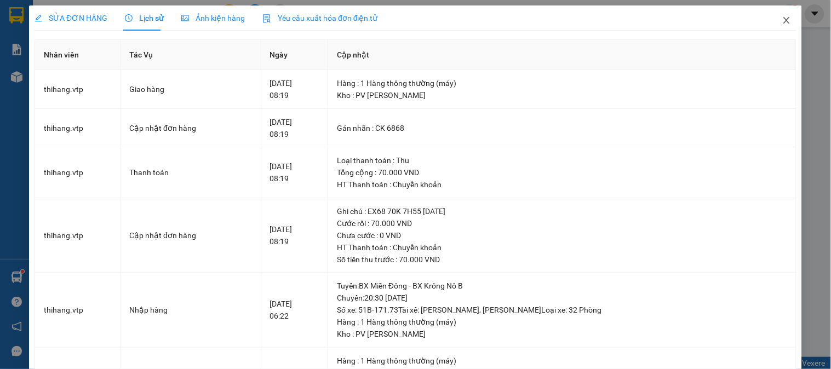
click at [776, 25] on span "Close" at bounding box center [786, 20] width 31 height 31
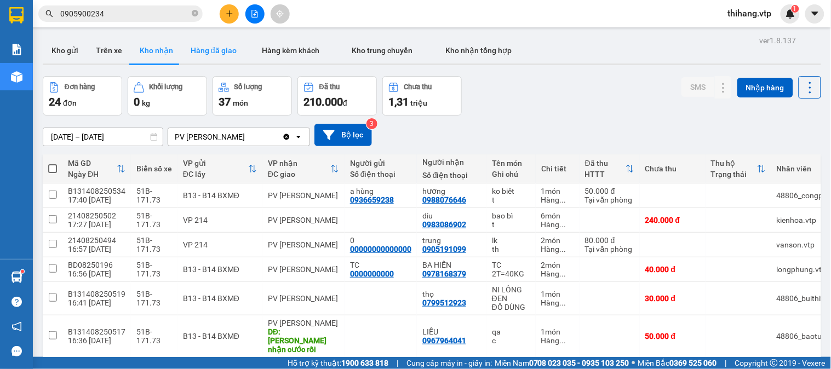
click at [208, 55] on button "Hàng đã giao" at bounding box center [214, 50] width 64 height 26
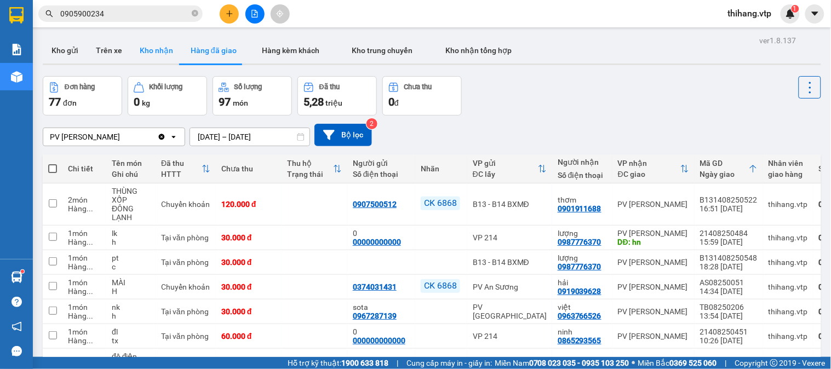
click at [143, 58] on button "Kho nhận" at bounding box center [156, 50] width 51 height 26
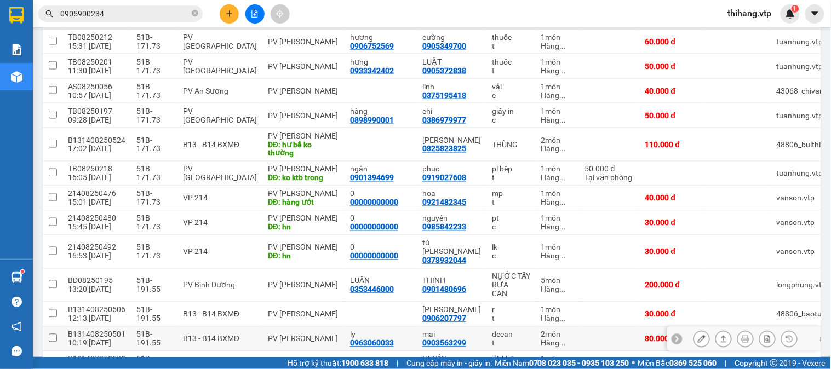
scroll to position [512, 0]
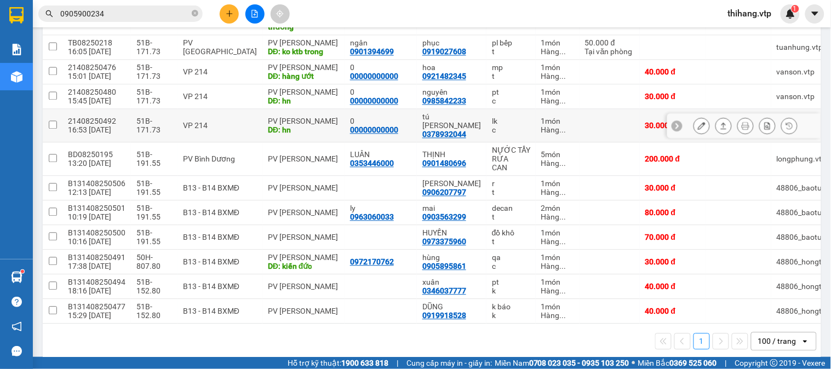
click at [703, 118] on div at bounding box center [746, 126] width 104 height 16
click at [698, 122] on icon at bounding box center [702, 126] width 8 height 8
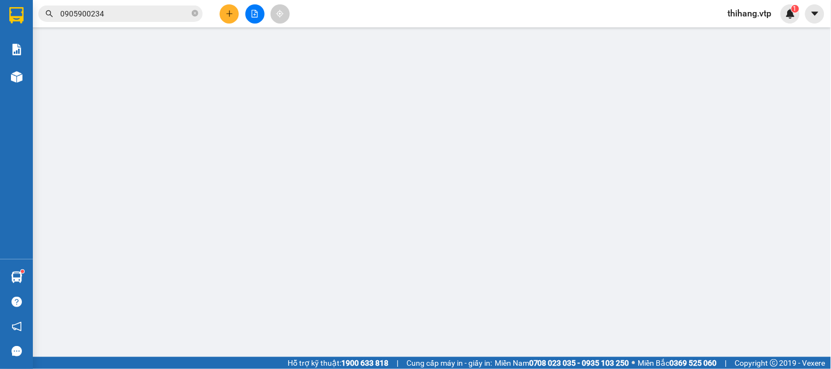
type input "00000000000"
type input "0"
type input "0378932044"
type input "tú [PERSON_NAME]"
type input "hn"
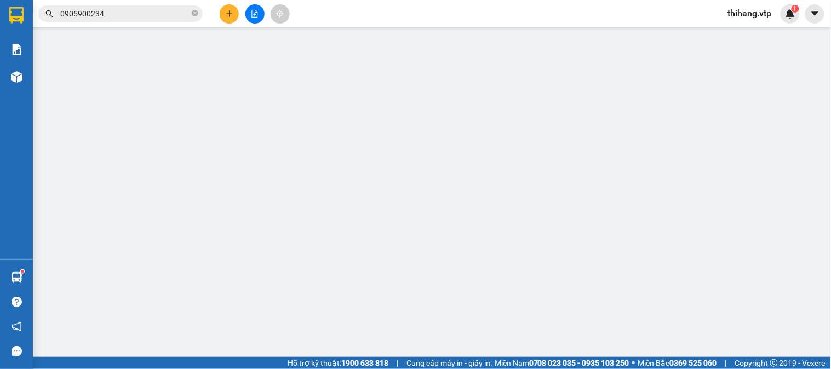
type input "30.000"
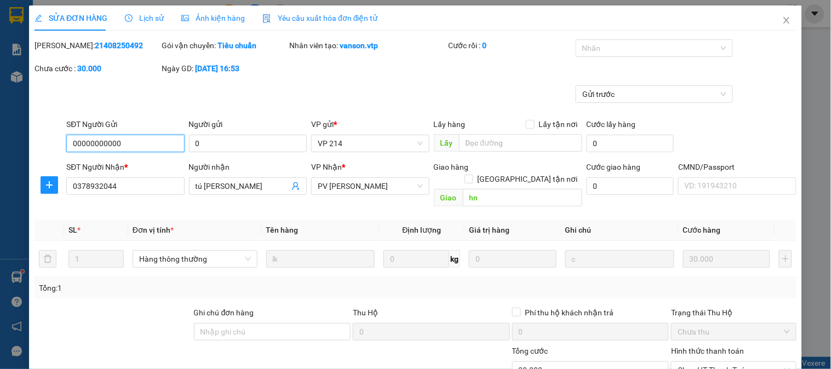
type input "1.500"
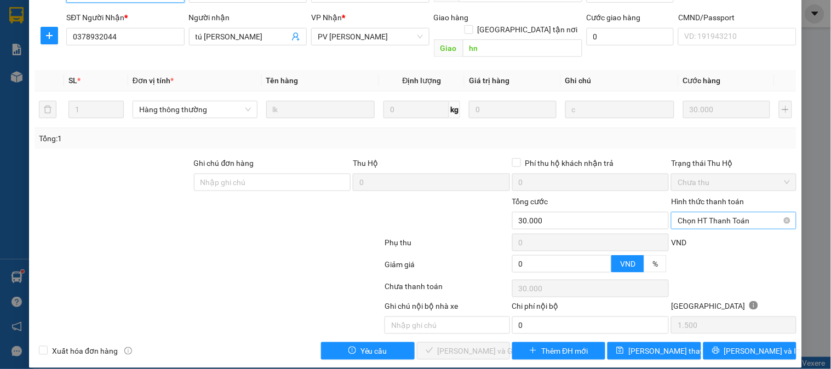
click at [688, 213] on span "Chọn HT Thanh Toán" at bounding box center [734, 221] width 112 height 16
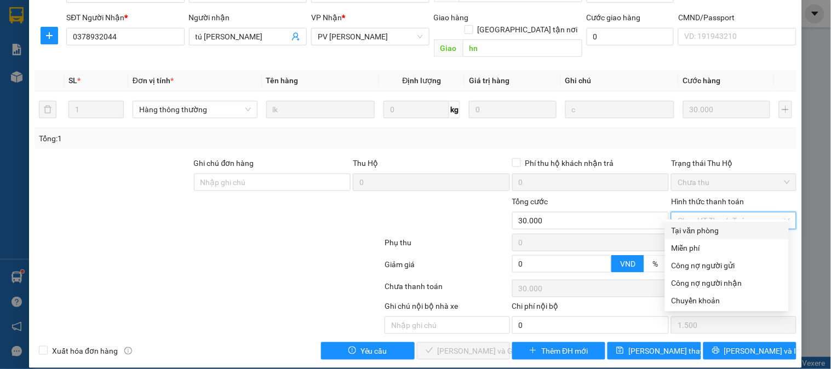
click at [691, 227] on div "Tại văn phòng" at bounding box center [727, 231] width 111 height 12
type input "0"
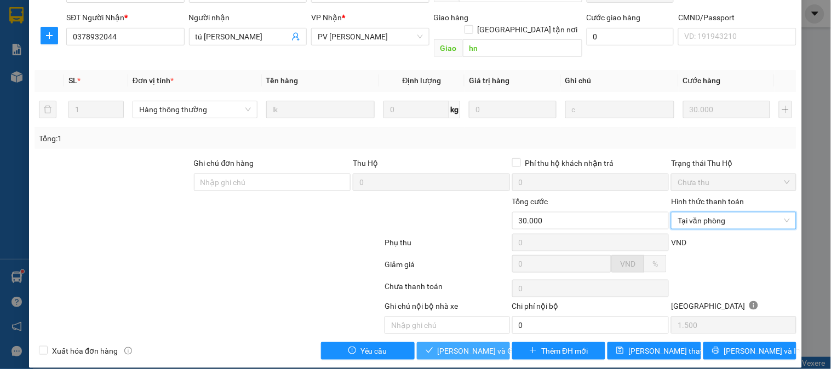
click at [473, 345] on span "[PERSON_NAME] và Giao hàng" at bounding box center [490, 351] width 105 height 12
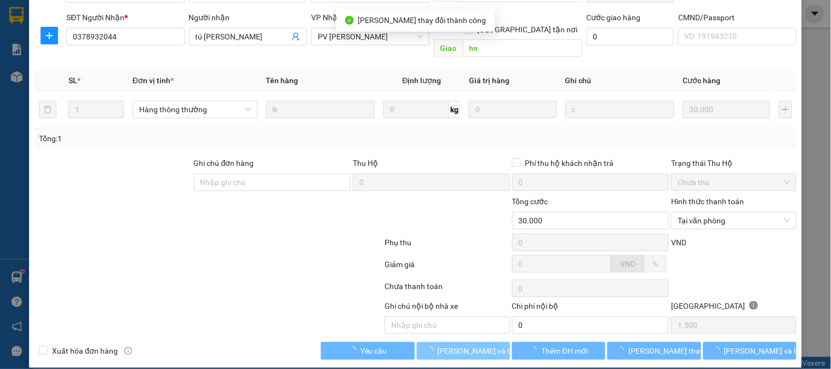
scroll to position [0, 0]
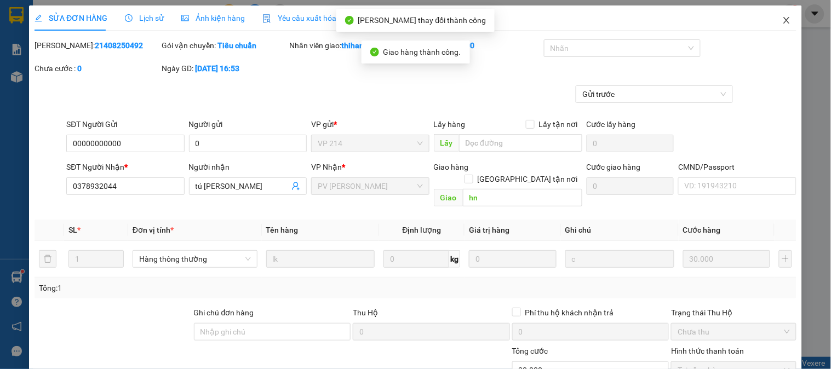
click at [782, 22] on icon "close" at bounding box center [786, 20] width 9 height 9
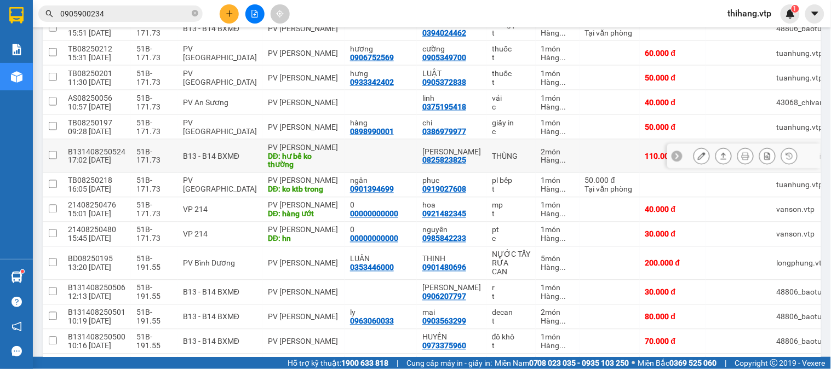
scroll to position [487, 0]
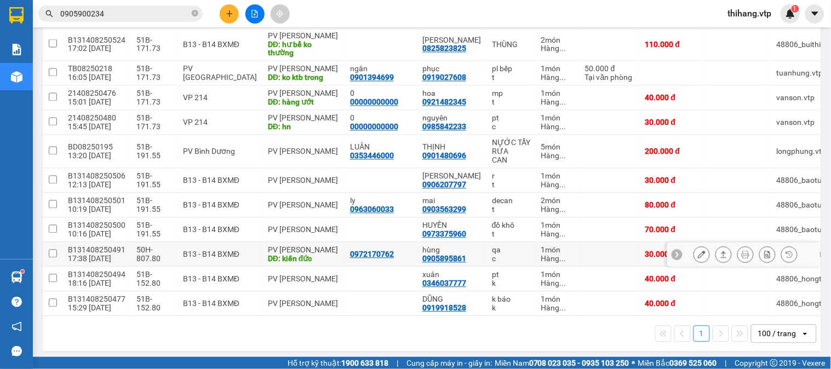
click at [694, 245] on button at bounding box center [701, 254] width 15 height 19
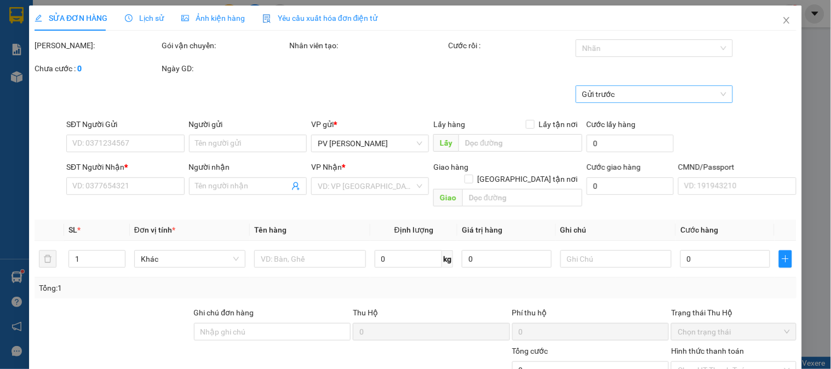
type input "1.500"
type input "0972170762"
type input "0905895861"
type input "hùng"
type input "kiến đức"
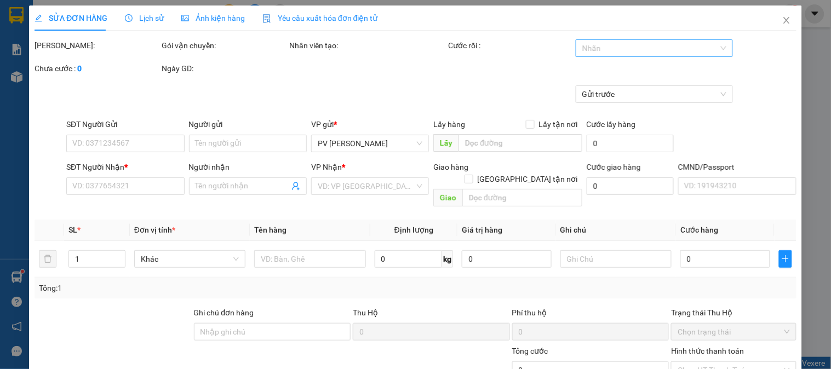
type input "30.000"
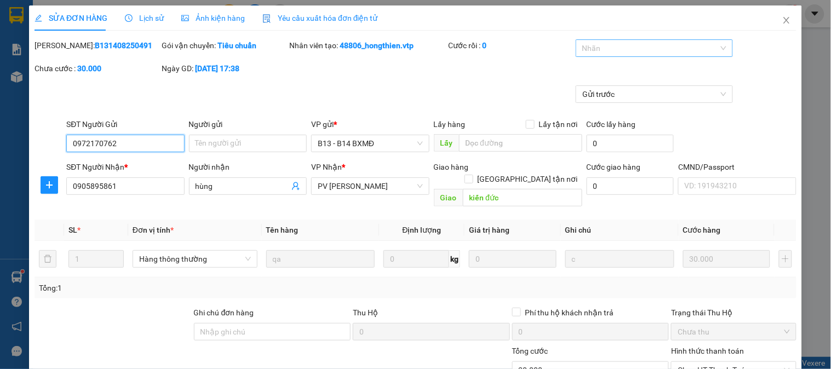
click at [599, 53] on div at bounding box center [649, 48] width 141 height 13
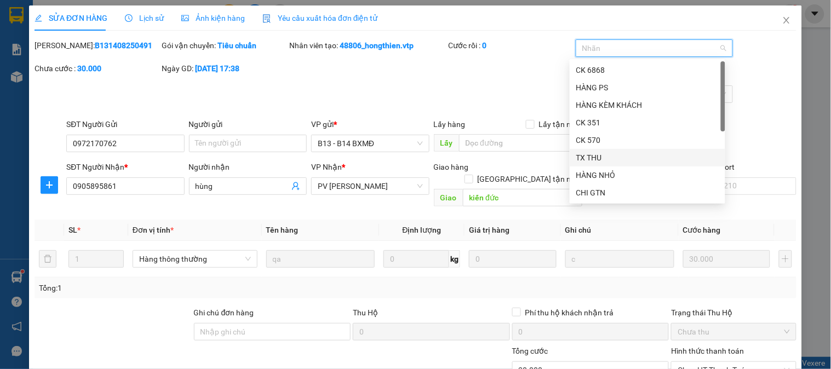
click at [593, 155] on div "TX THU" at bounding box center [647, 158] width 142 height 12
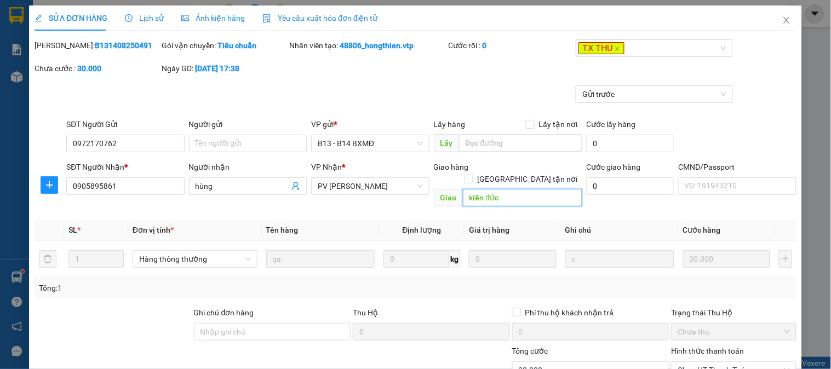
click at [513, 189] on input "kiến đức" at bounding box center [522, 198] width 119 height 18
click at [517, 189] on input "kiến đức" at bounding box center [522, 198] width 119 height 18
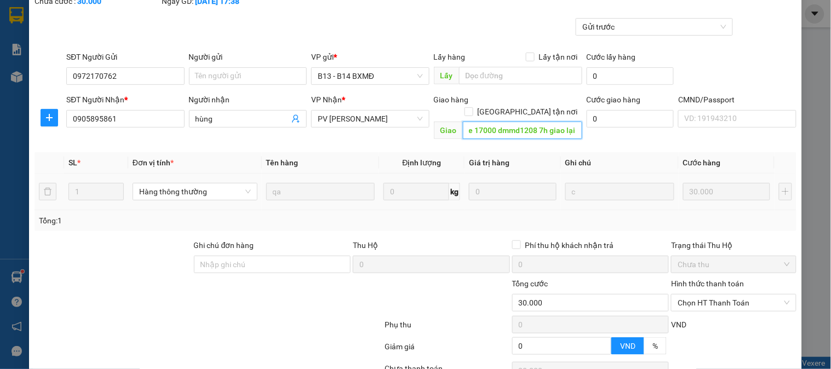
scroll to position [150, 0]
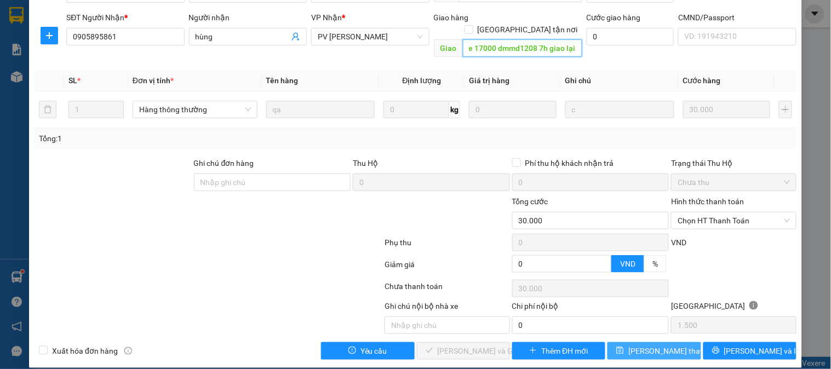
type input "kiến đức/xe 17000 dmmd1208 7h giao lại"
click at [667, 345] on span "[PERSON_NAME] thay đổi" at bounding box center [672, 351] width 88 height 12
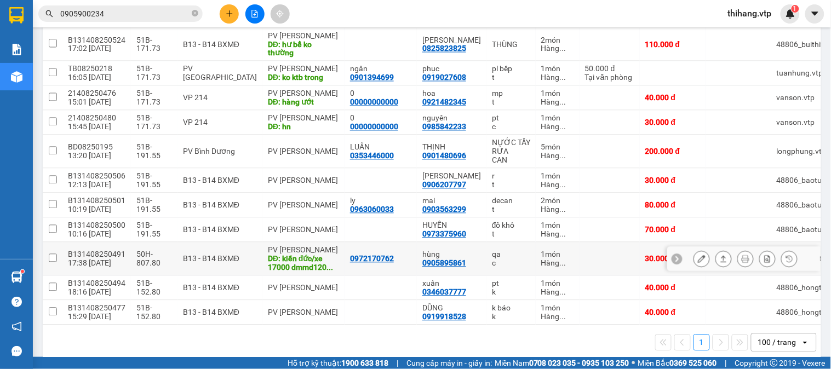
scroll to position [496, 0]
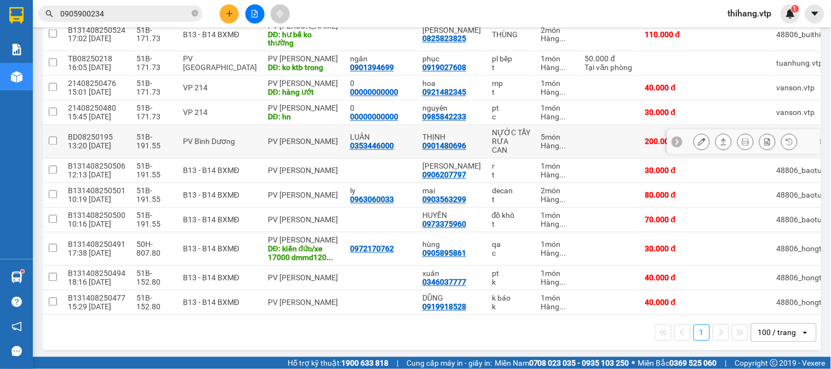
click at [698, 138] on icon at bounding box center [702, 142] width 8 height 8
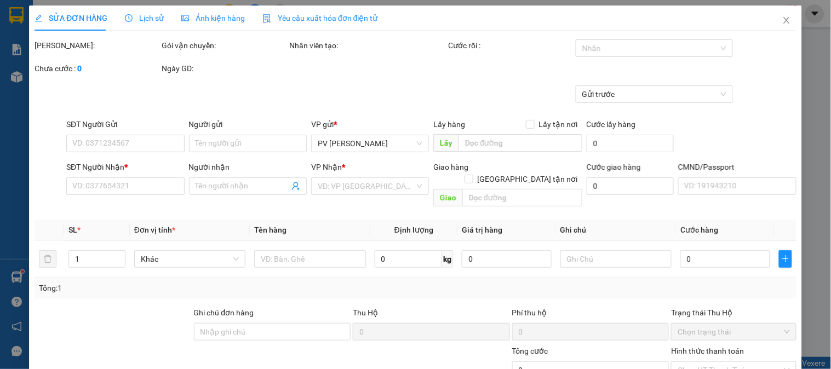
type input "10.000"
click at [617, 47] on div at bounding box center [649, 48] width 141 height 13
type input "0353446000"
type input "LUÂN"
type input "0901480696"
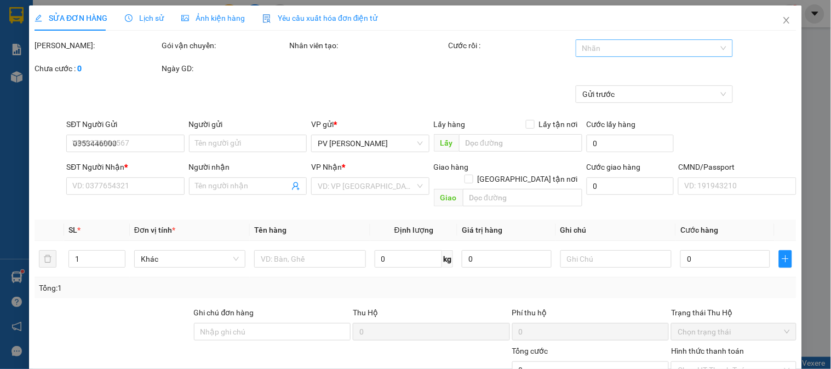
type input "THỊNH"
type input "200.000"
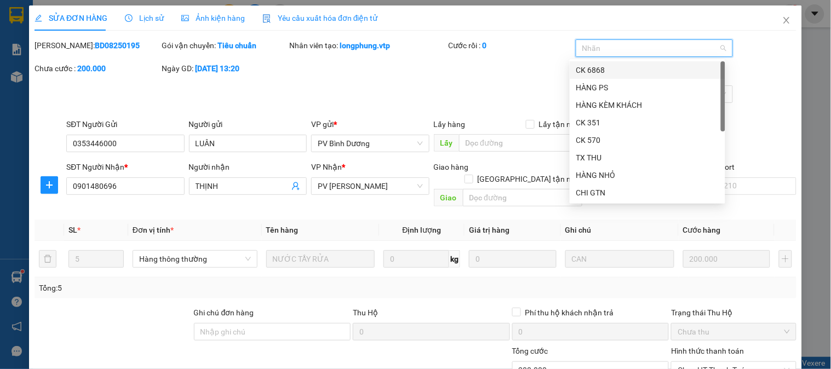
click at [605, 69] on div "CK 6868" at bounding box center [647, 70] width 142 height 12
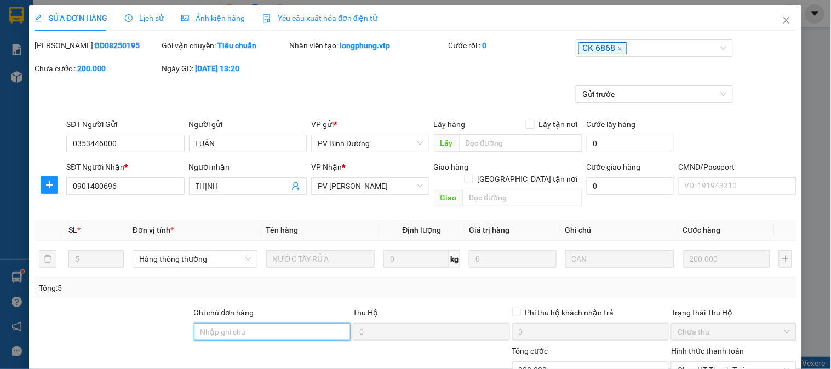
click at [311, 323] on input "Ghi chú đơn hàng" at bounding box center [272, 332] width 157 height 18
type input "e"
type input "ẽ"
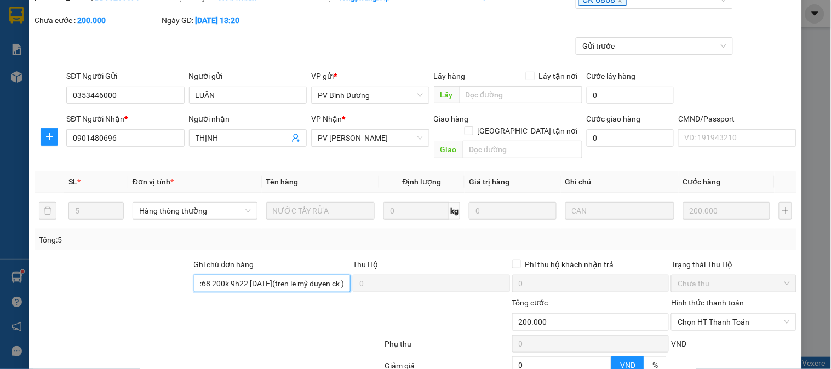
scroll to position [150, 0]
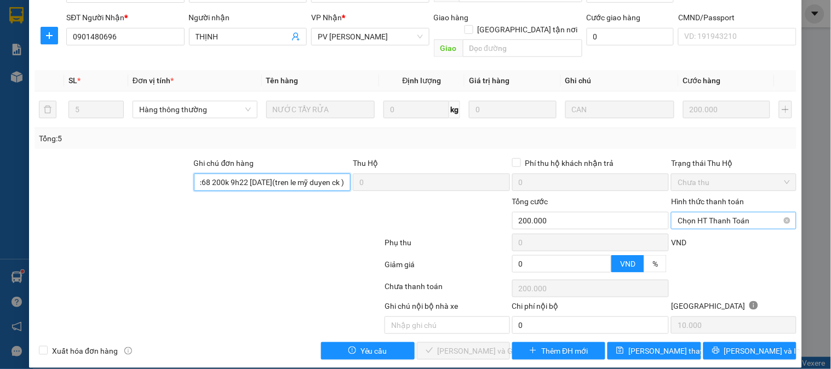
click at [704, 213] on span "Chọn HT Thanh Toán" at bounding box center [734, 221] width 112 height 16
type input "ex68 200k 9h22 12/8/25(tren le mỹ duyen ck )"
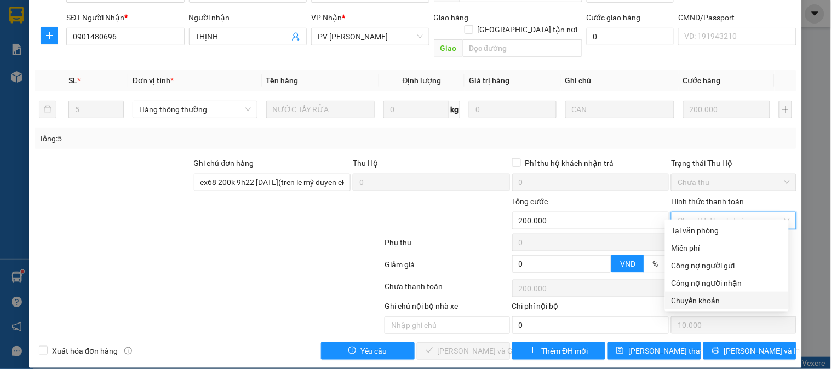
click at [689, 300] on div "Chuyển khoản" at bounding box center [727, 301] width 111 height 12
type input "0"
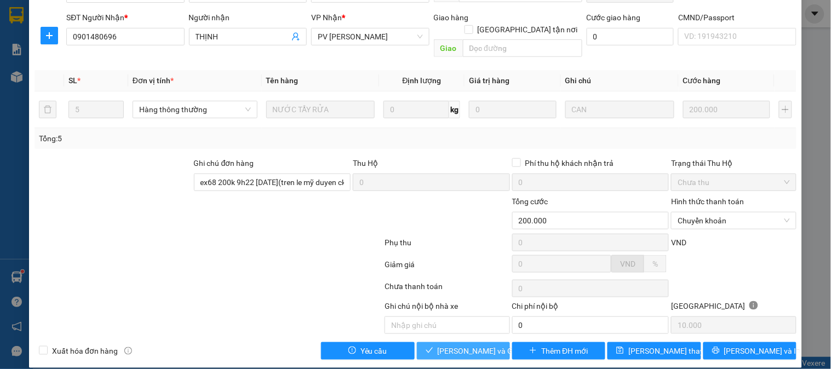
click at [446, 345] on span "[PERSON_NAME] và Giao hàng" at bounding box center [490, 351] width 105 height 12
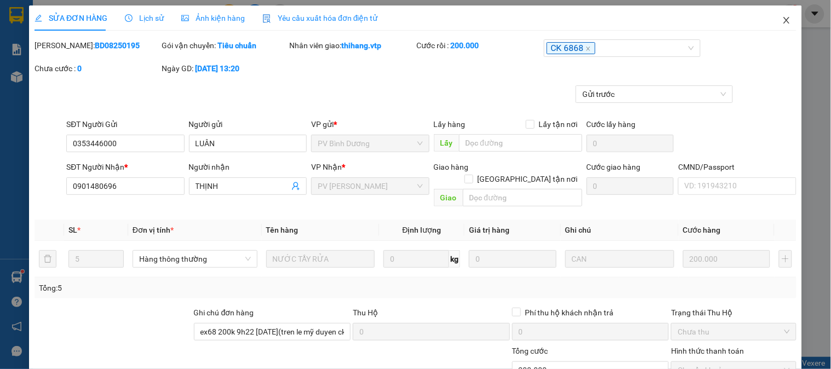
click at [782, 21] on icon "close" at bounding box center [786, 20] width 9 height 9
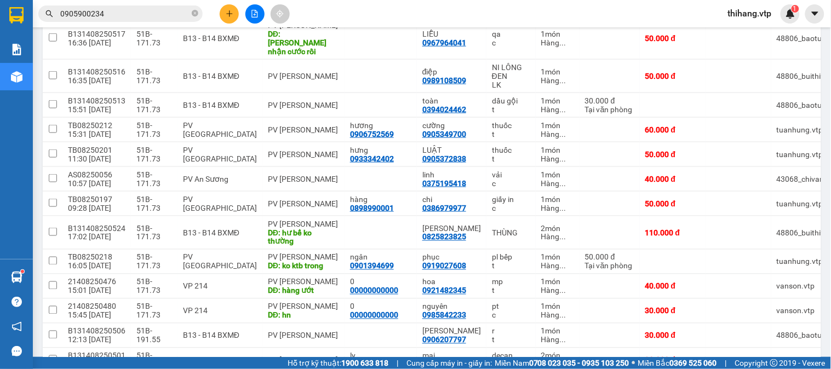
scroll to position [304, 0]
